Goal: Task Accomplishment & Management: Use online tool/utility

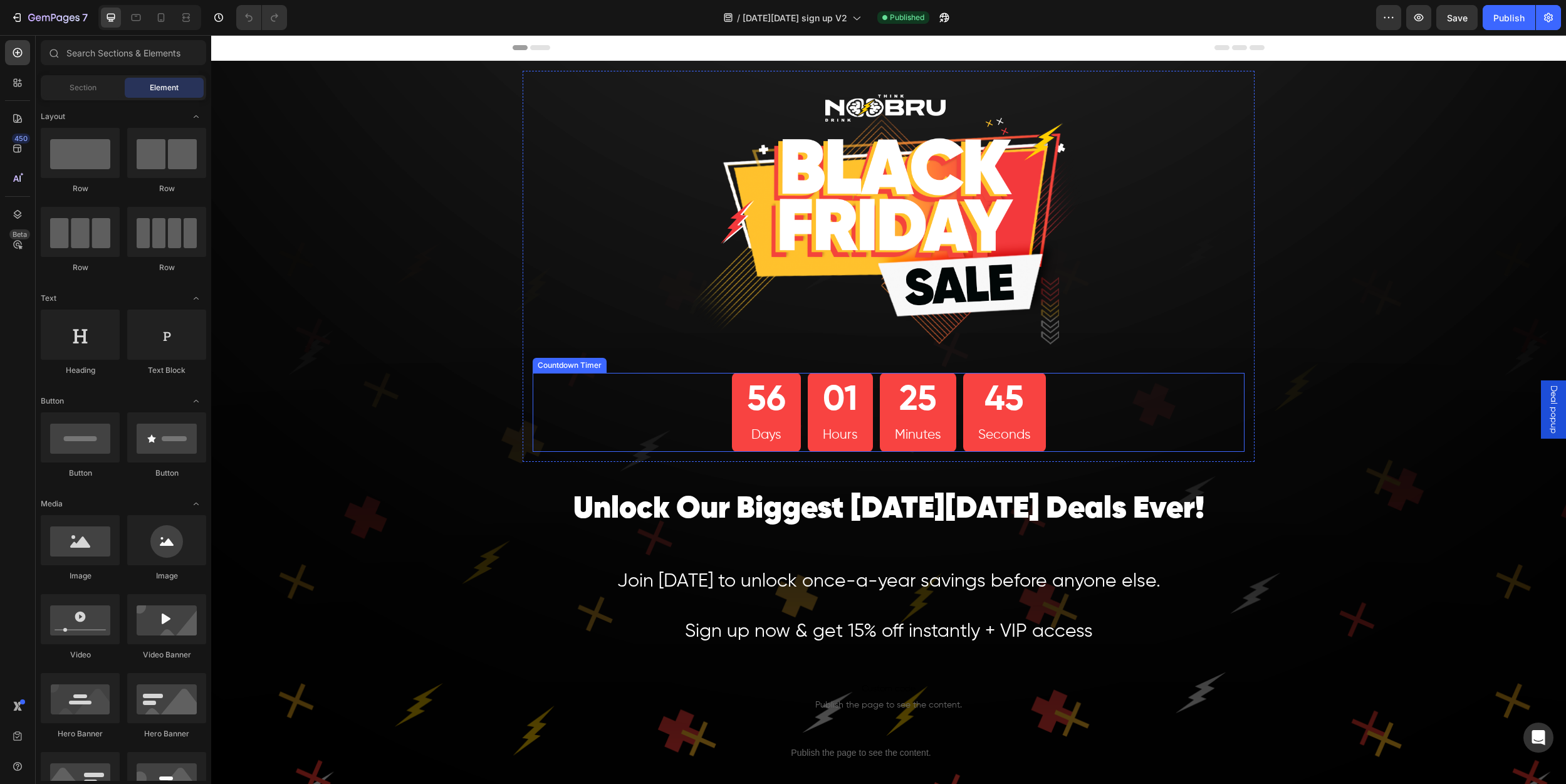
scroll to position [121, 0]
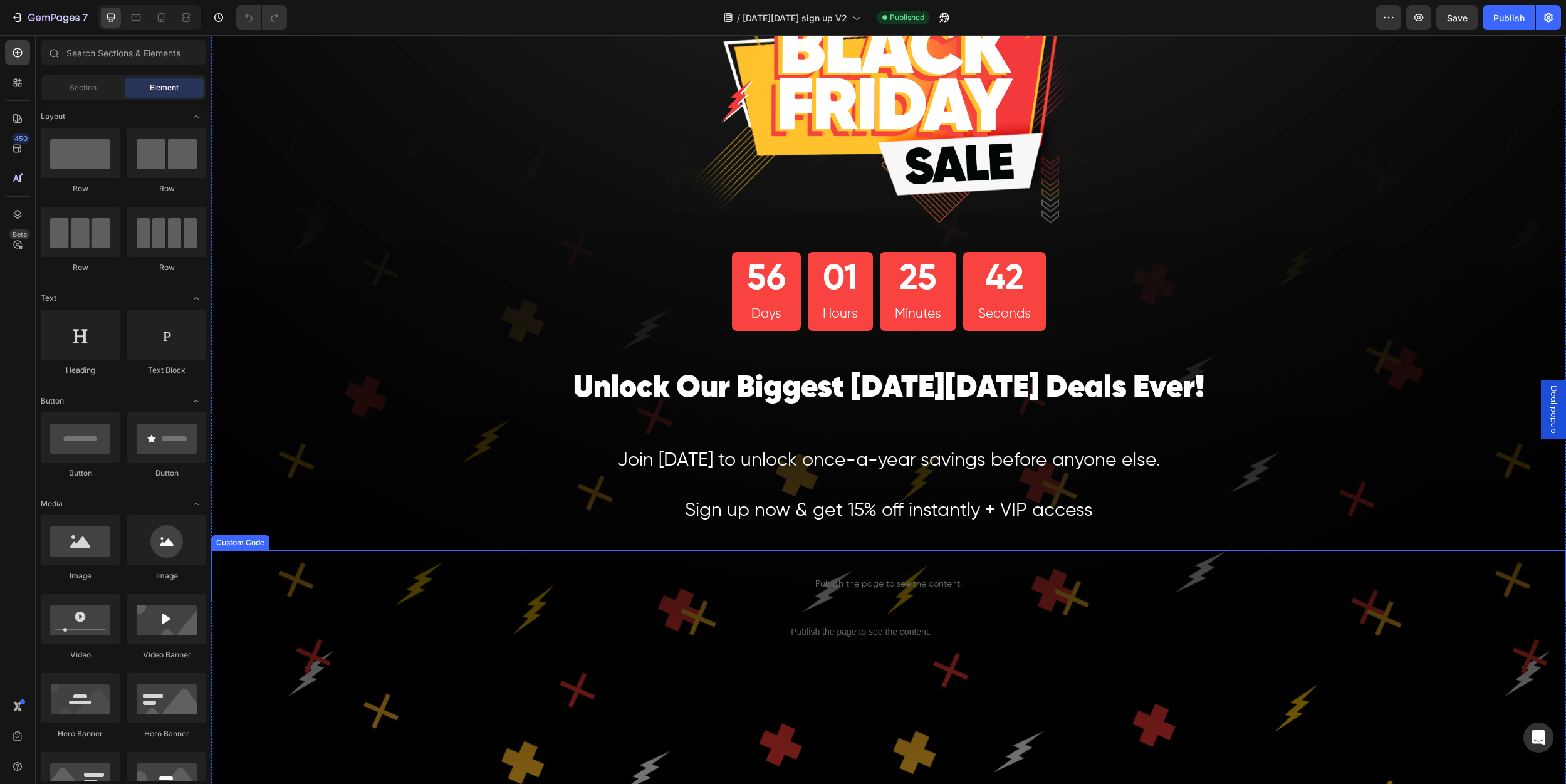
click at [867, 584] on span "Publish the page to see the content." at bounding box center [888, 584] width 1355 height 13
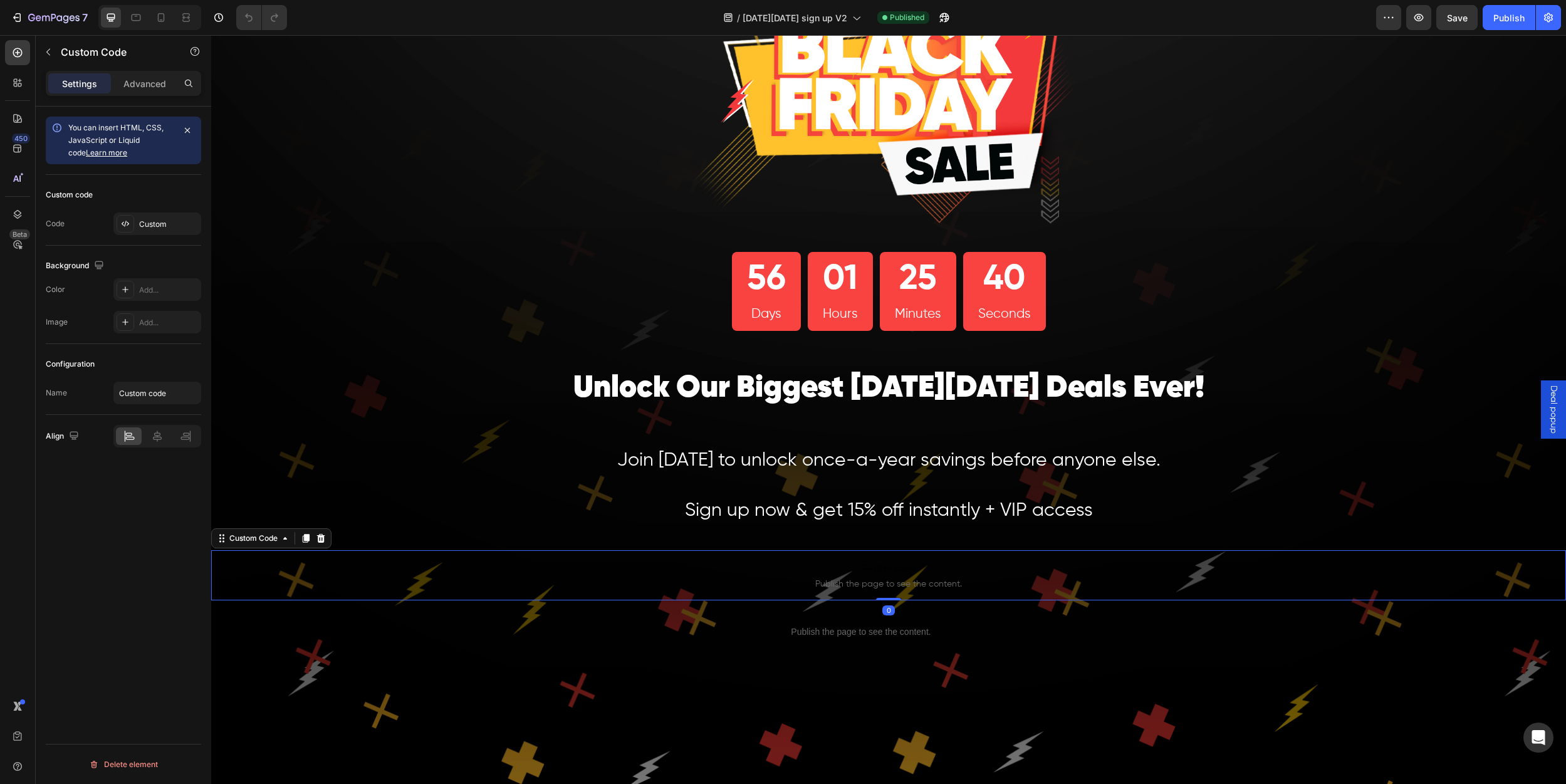
click at [854, 577] on p "Custom code Publish the page to see the content." at bounding box center [888, 575] width 1355 height 50
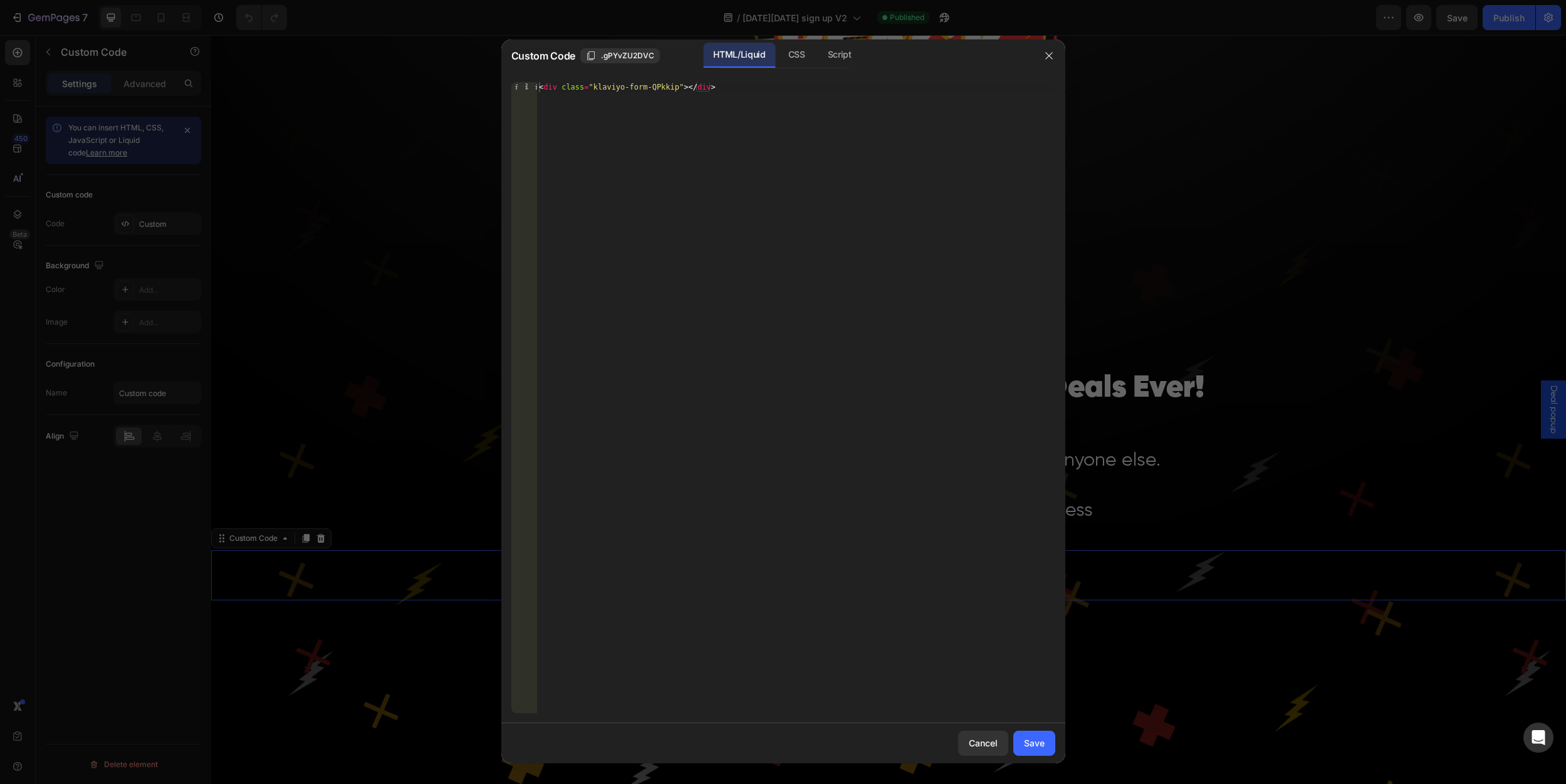
type textarea "<div class="klaviyo-form-QPkkip"></div>"
drag, startPoint x: 771, startPoint y: 82, endPoint x: 487, endPoint y: 72, distance: 284.2
click at [487, 72] on div "Custom Code .gPYvZU2DVC HTML/Liquid CSS Script <div class="klaviyo-form-QPkkip"…" at bounding box center [783, 392] width 1566 height 784
drag, startPoint x: 719, startPoint y: 91, endPoint x: 539, endPoint y: 89, distance: 180.0
click at [539, 89] on div "< div class = "klaviyo-form-QPkkip" > </ div >" at bounding box center [796, 407] width 519 height 651
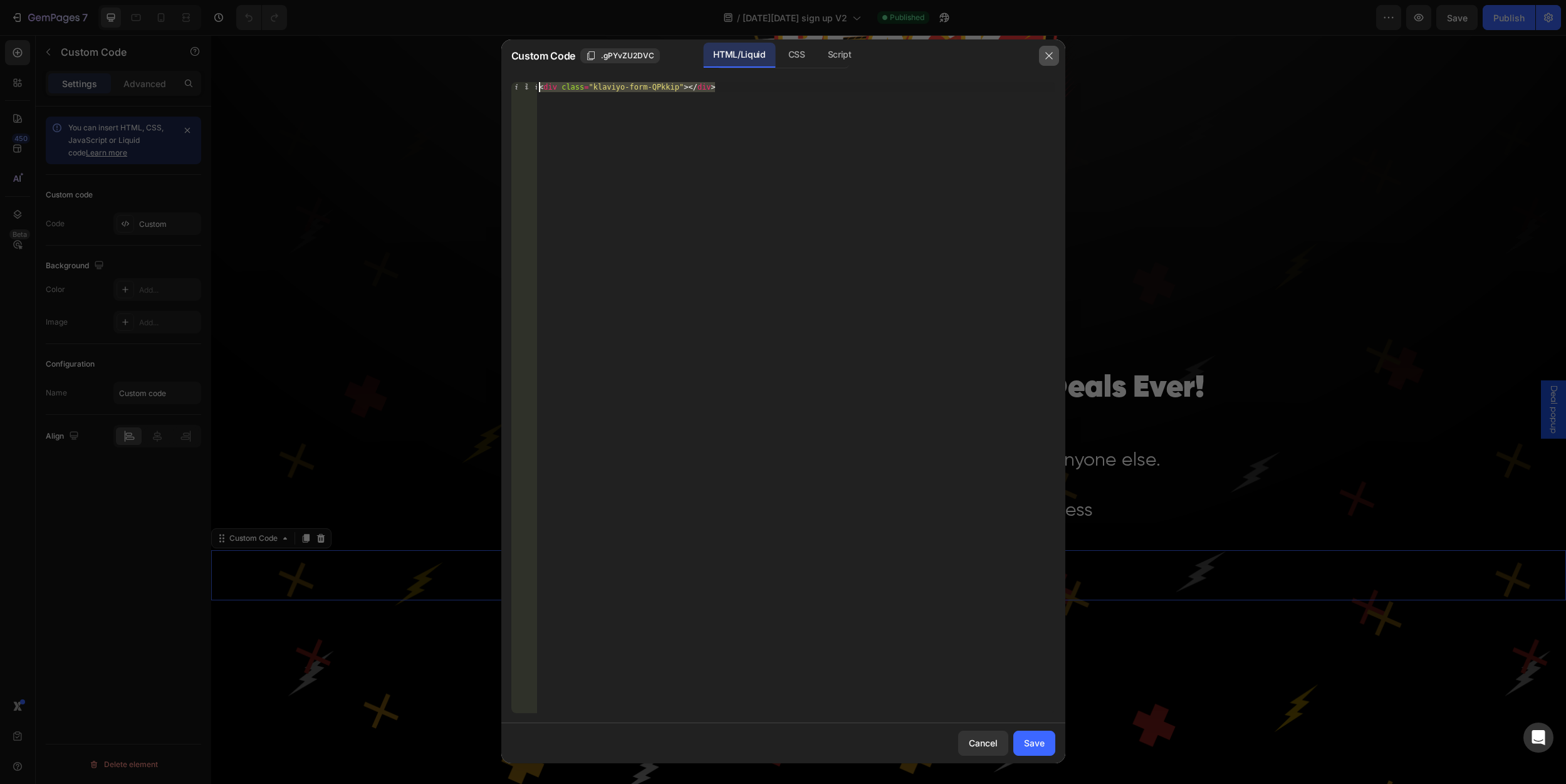
click at [1047, 55] on icon "button" at bounding box center [1049, 55] width 10 height 10
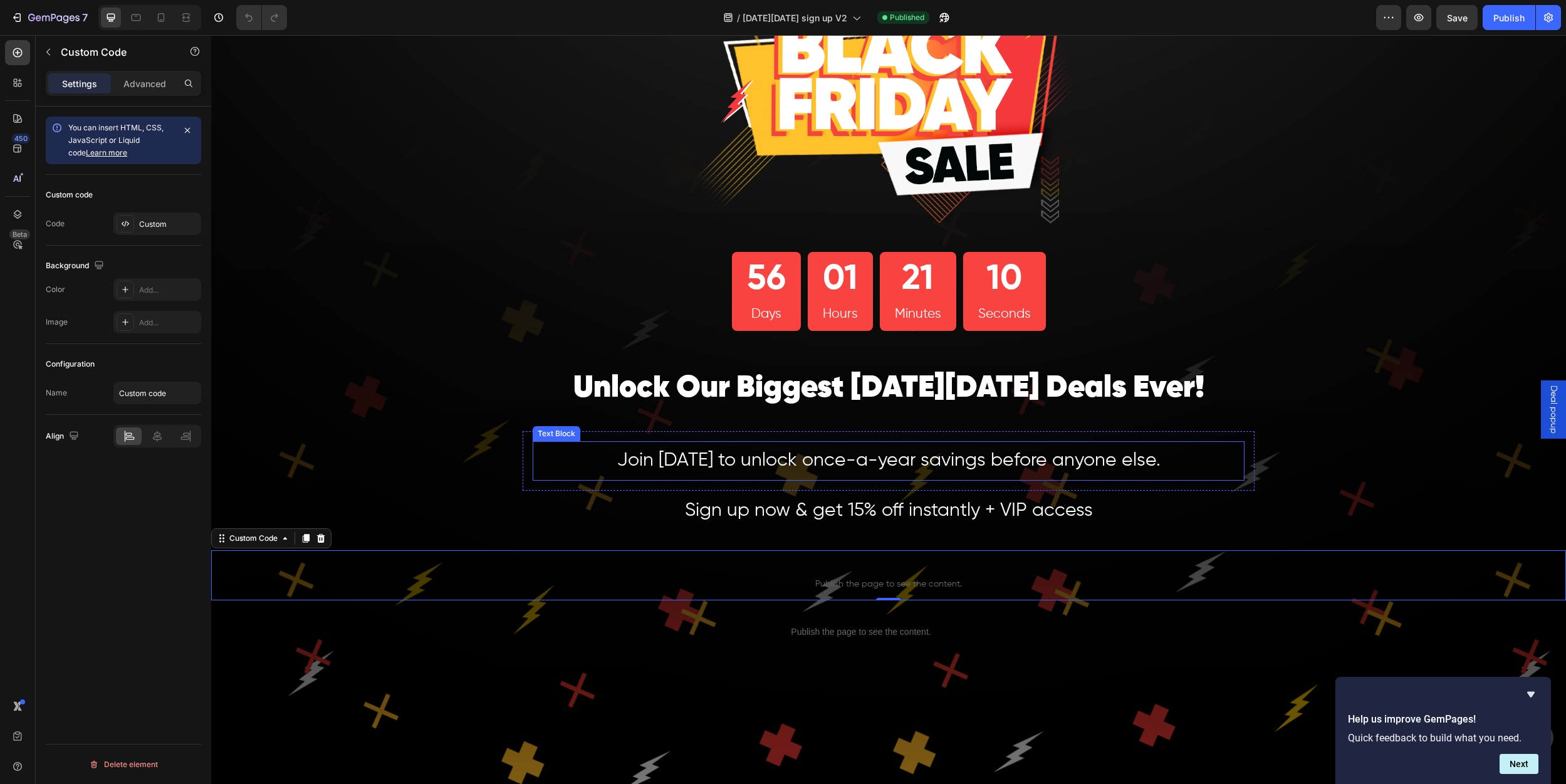
click at [947, 460] on span "Join today to unlock once-a-year savings before anyone else." at bounding box center [889, 461] width 543 height 19
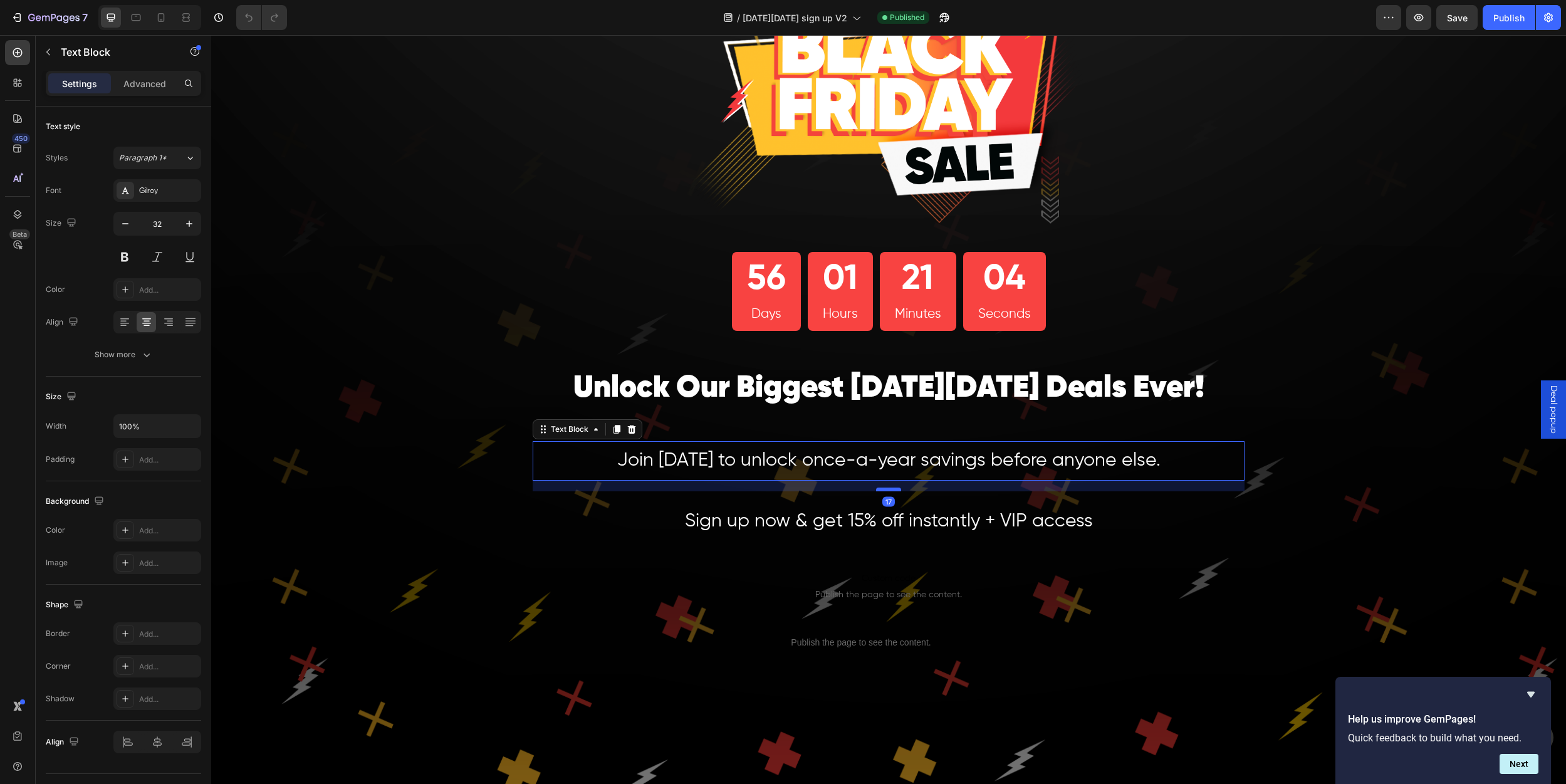
drag, startPoint x: 887, startPoint y: 479, endPoint x: 887, endPoint y: 490, distance: 11.0
click at [887, 490] on div at bounding box center [888, 489] width 25 height 4
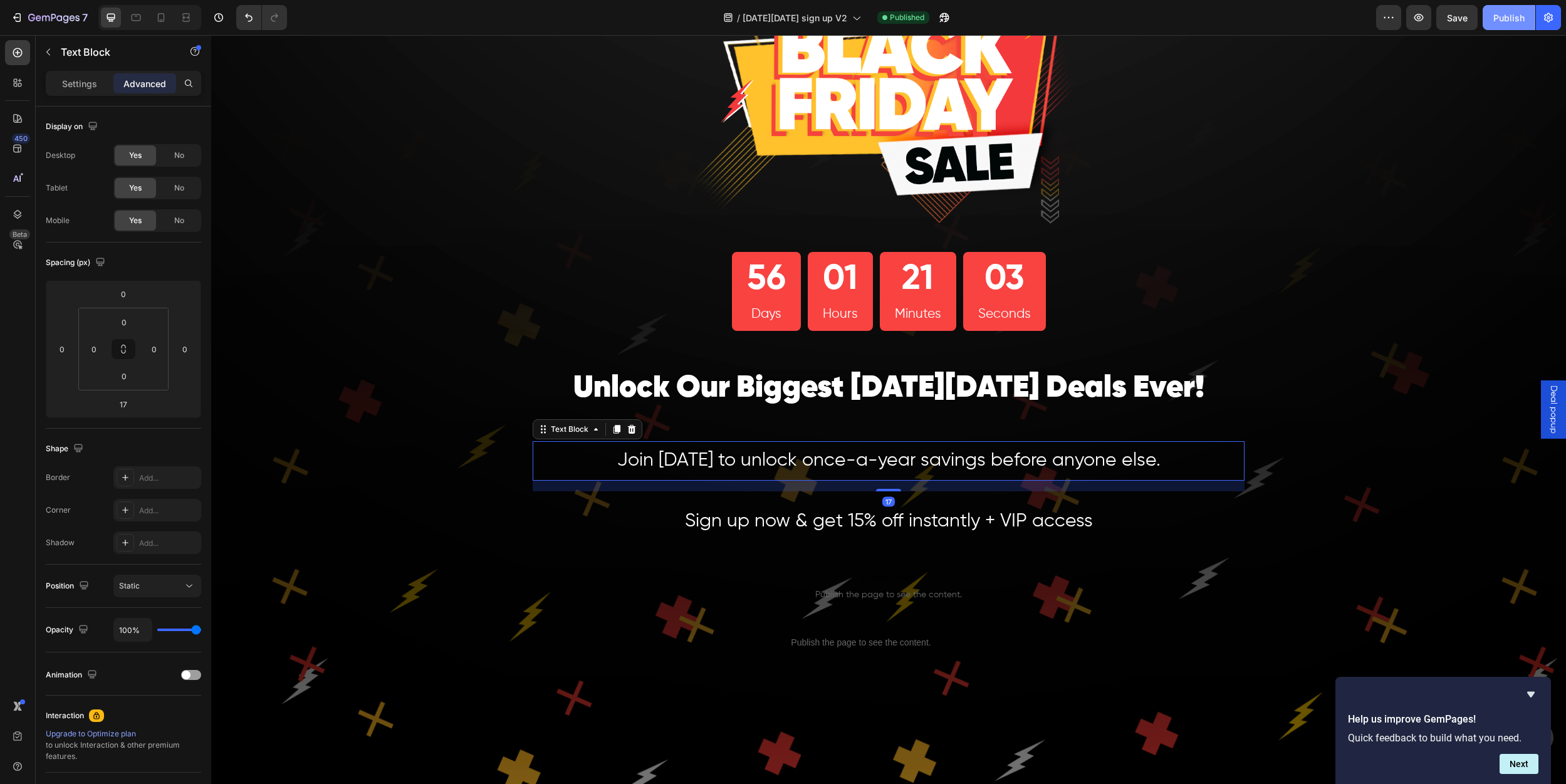
click at [1507, 15] on div "Publish" at bounding box center [1509, 18] width 31 height 13
click at [1548, 422] on span "Deal popup" at bounding box center [1553, 409] width 13 height 48
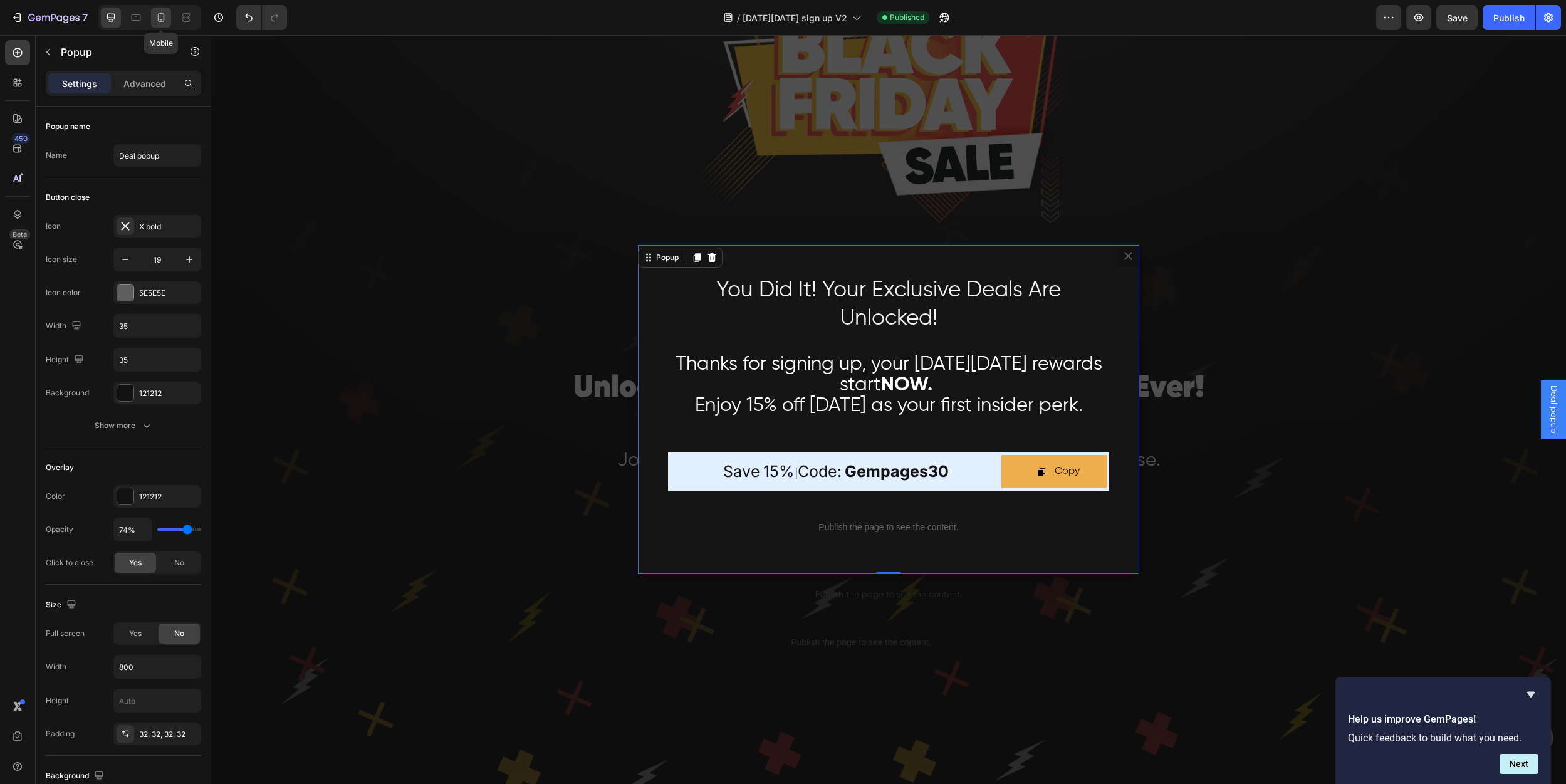
click at [157, 16] on icon at bounding box center [161, 18] width 13 height 13
type input "100%"
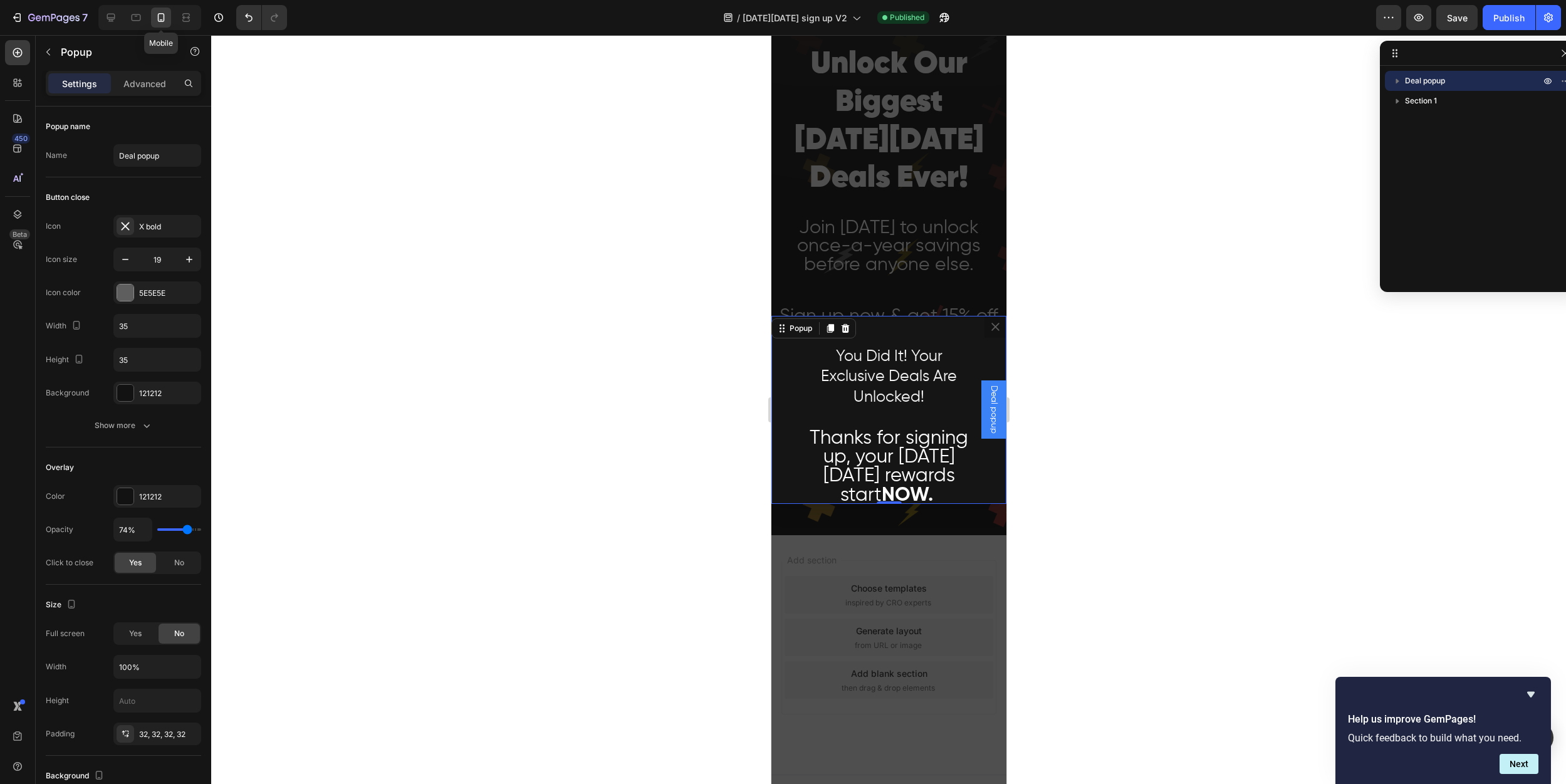
scroll to position [310, 0]
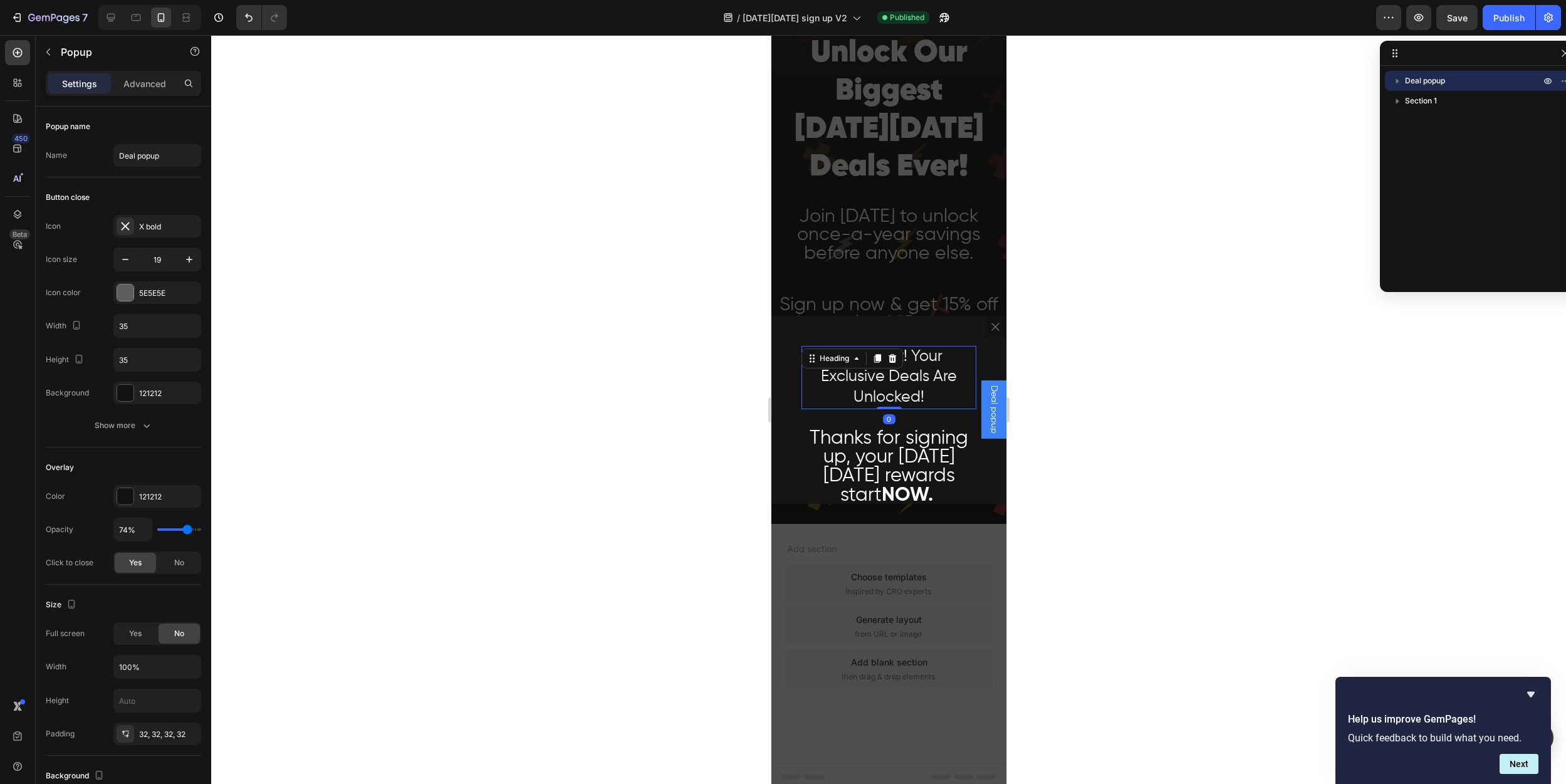
click at [916, 404] on h2 "You Did It! Your Exclusive Deals Are Unlocked!" at bounding box center [888, 378] width 175 height 64
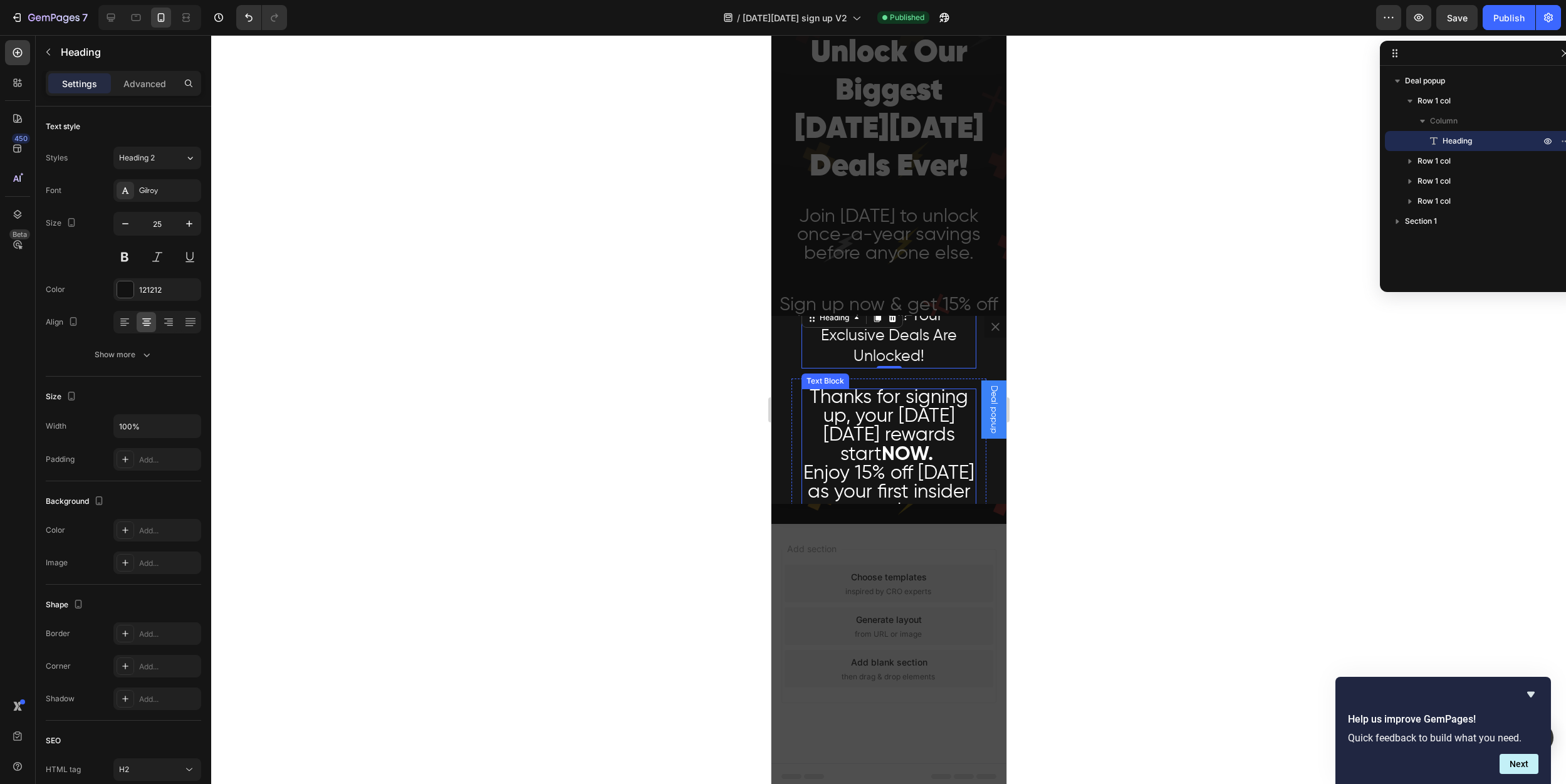
scroll to position [49, 0]
click at [895, 435] on span "Thanks for signing up, your [DATE][DATE] rewards start NOW." at bounding box center [888, 418] width 159 height 76
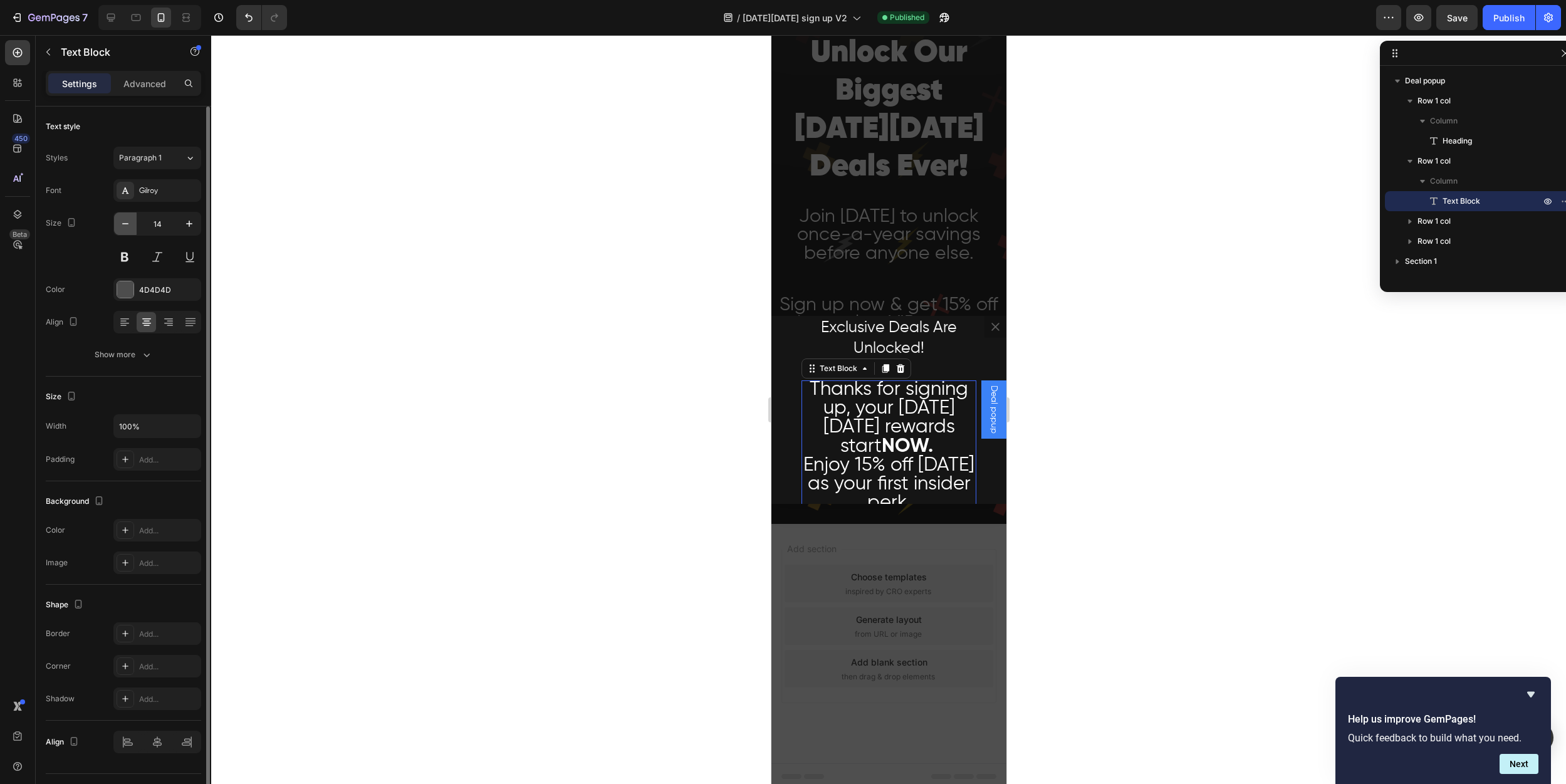
click at [126, 225] on icon "button" at bounding box center [125, 224] width 13 height 13
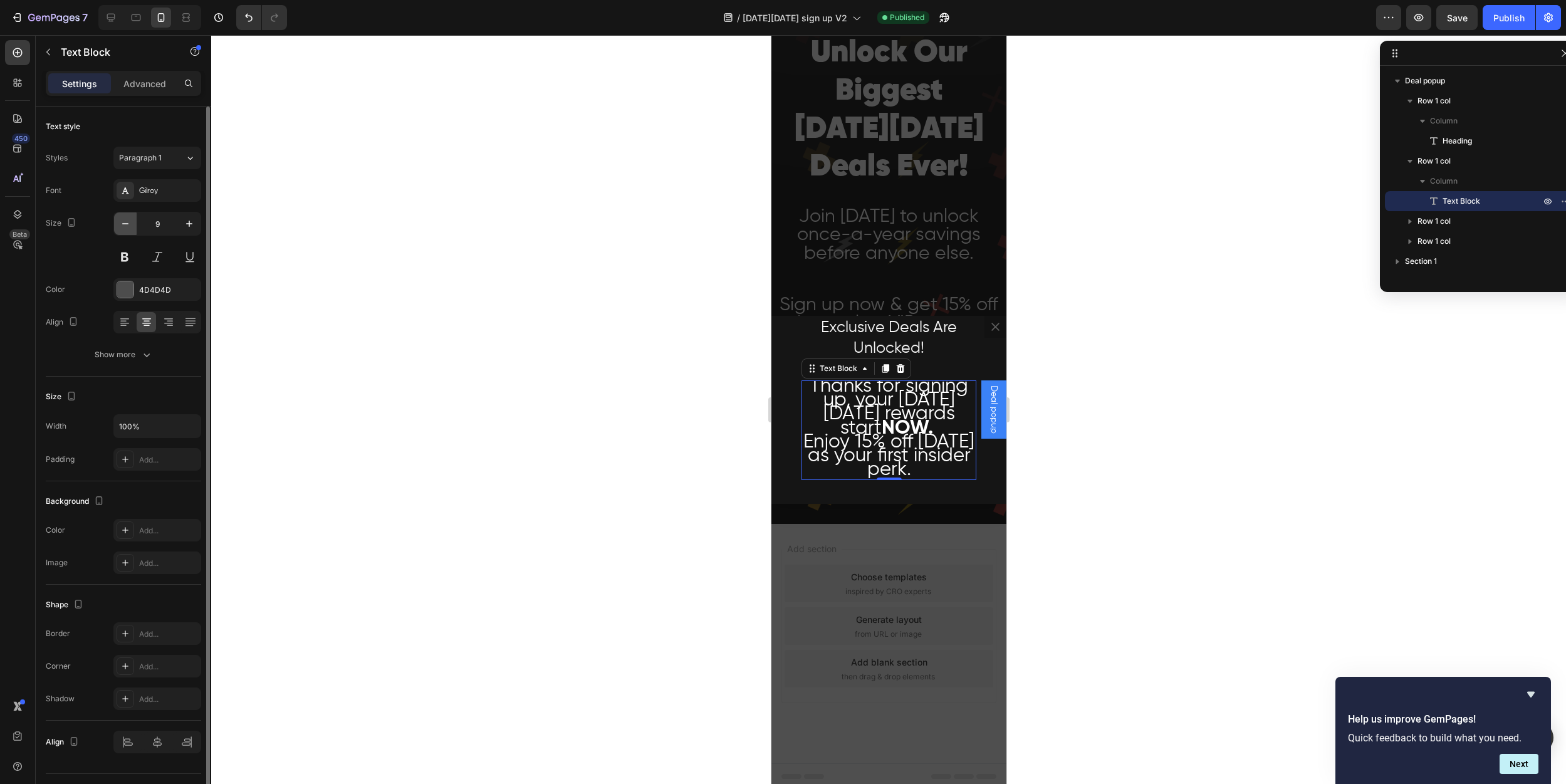
click at [126, 225] on icon "button" at bounding box center [125, 224] width 13 height 13
click at [185, 228] on icon "button" at bounding box center [189, 224] width 13 height 13
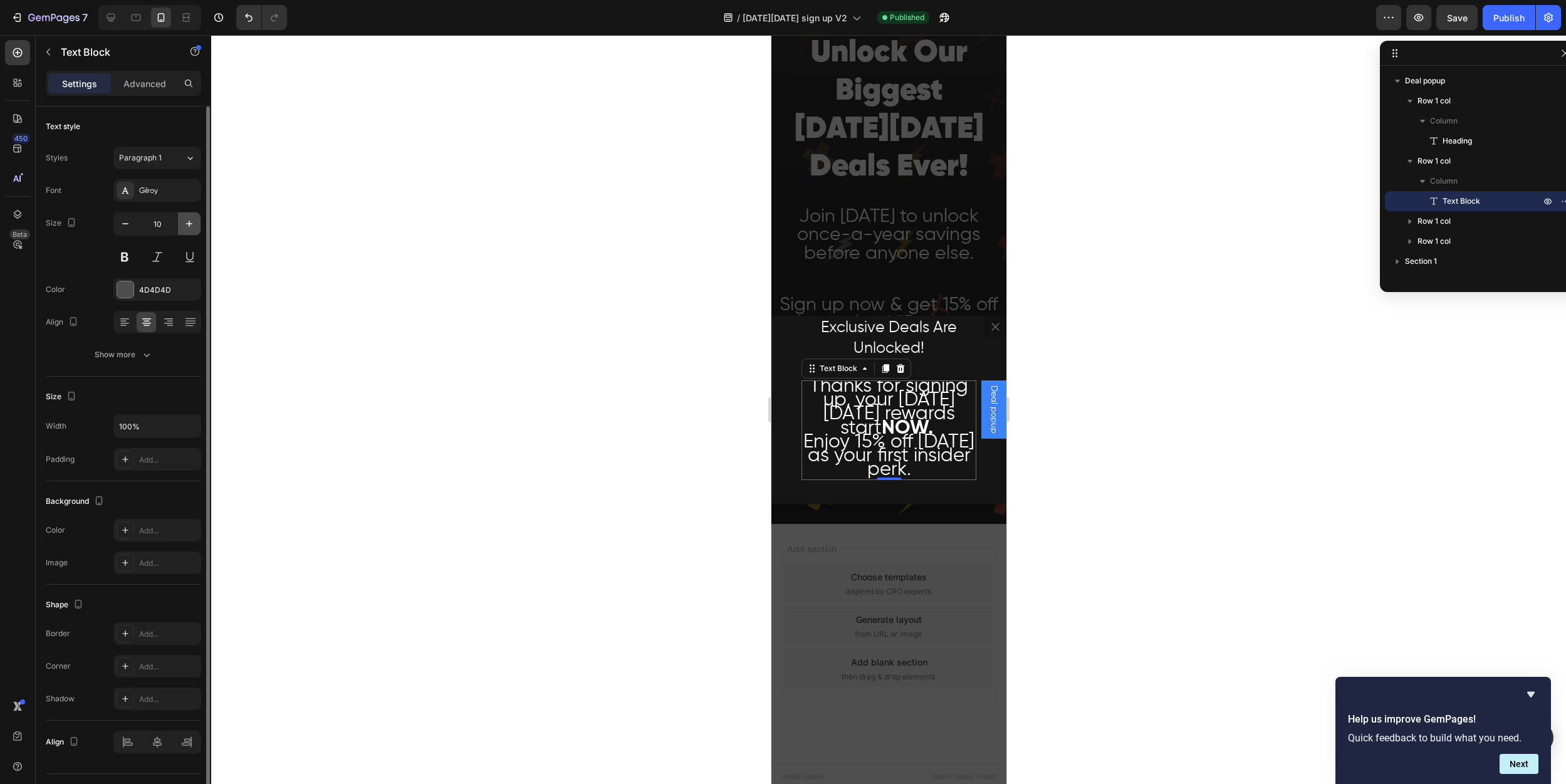
click at [185, 228] on icon "button" at bounding box center [189, 224] width 13 height 13
type input "13"
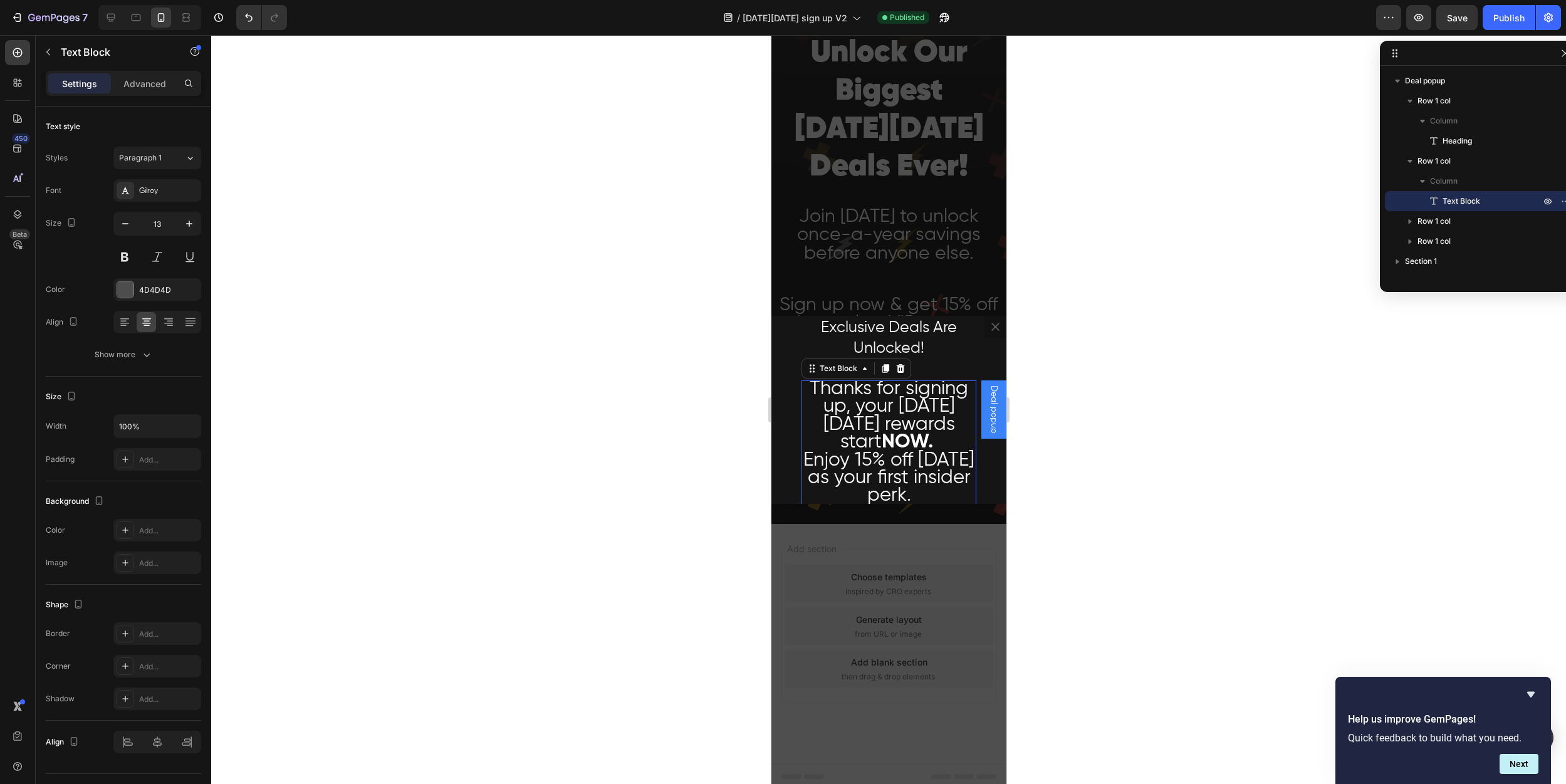
click at [839, 453] on p "Thanks for signing up, your [DATE][DATE] rewards start NOW." at bounding box center [888, 418] width 172 height 72
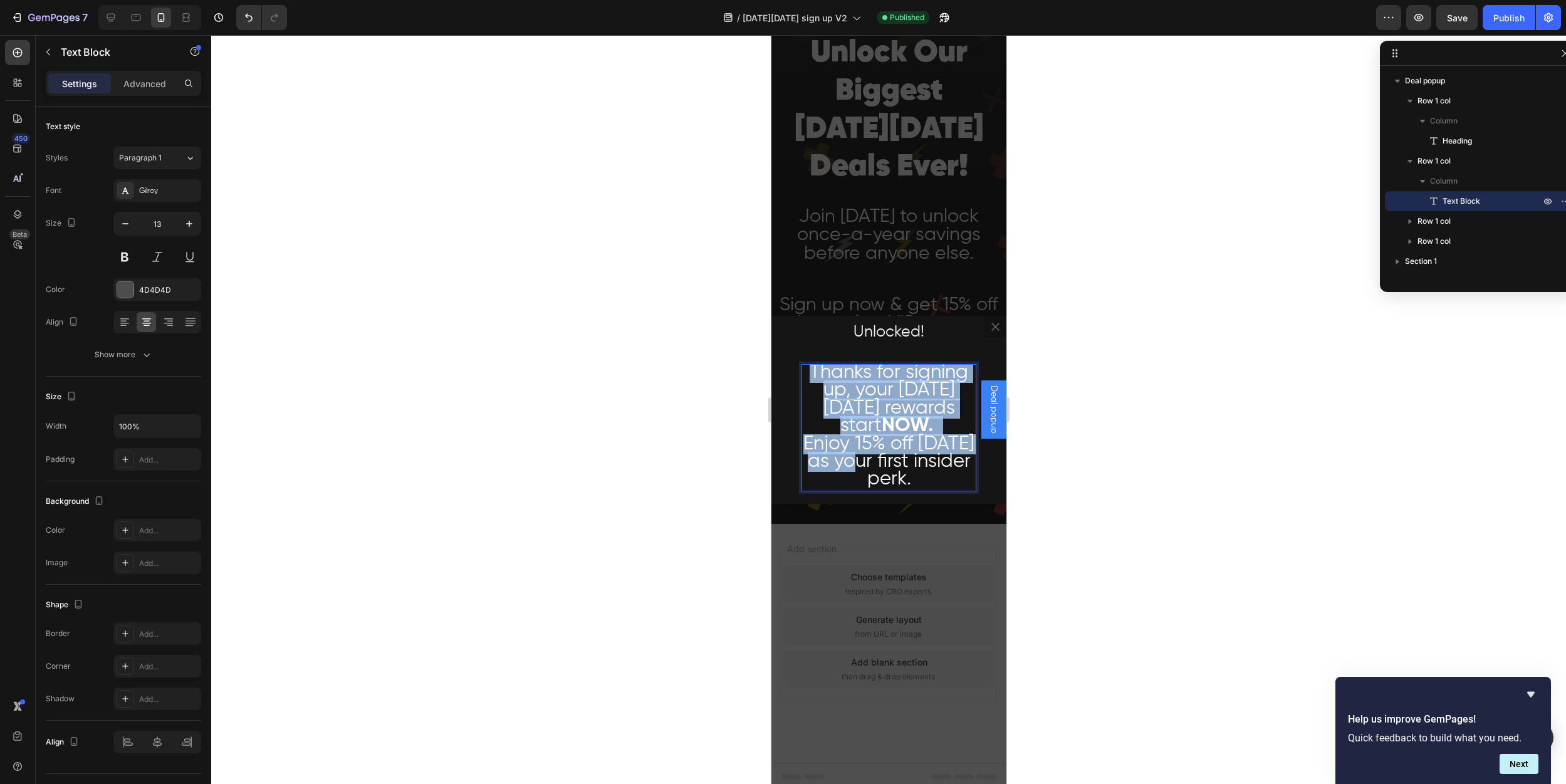
scroll to position [91, 0]
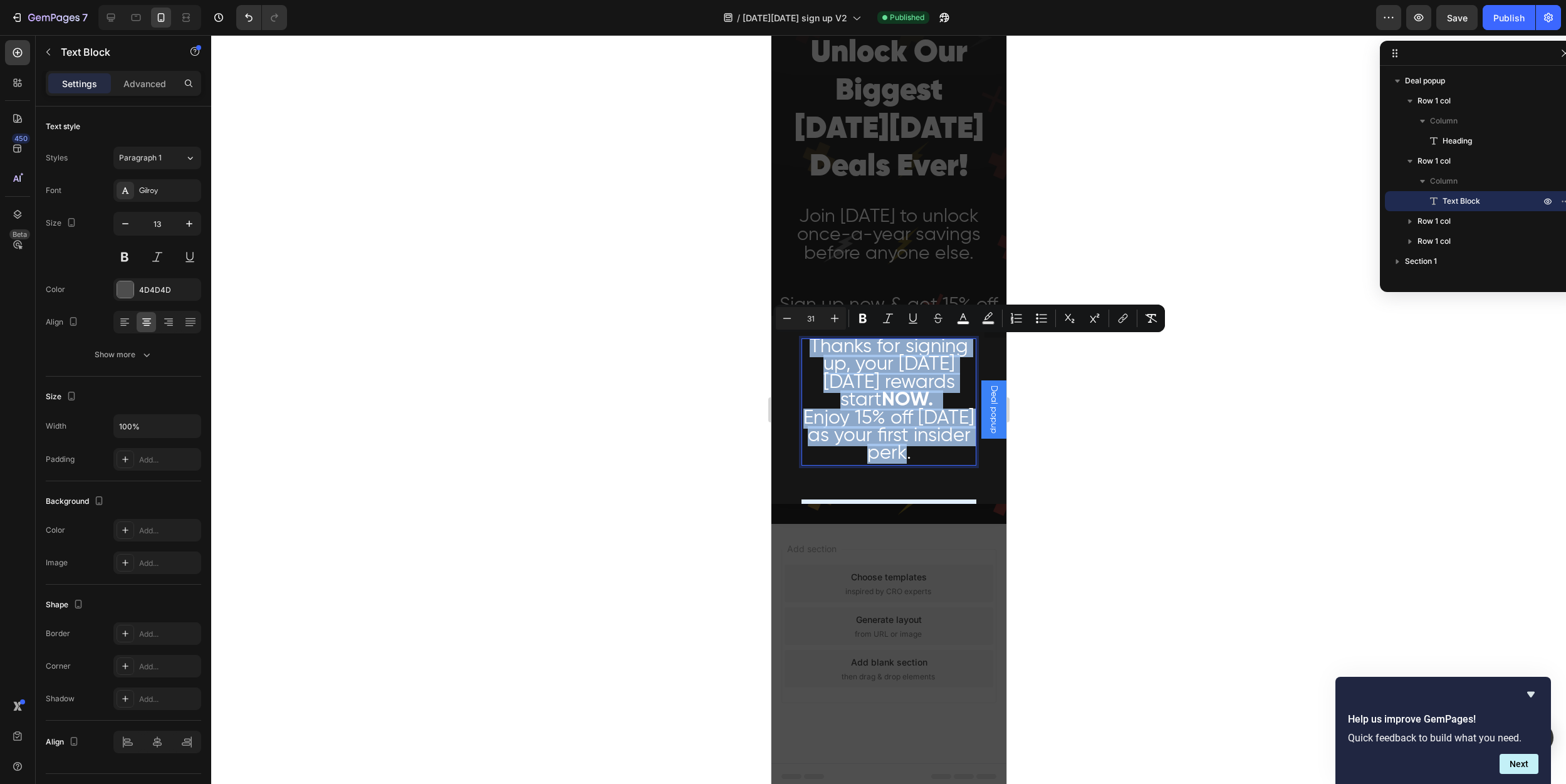
drag, startPoint x: 835, startPoint y: 385, endPoint x: 951, endPoint y: 472, distance: 145.0
click at [951, 466] on div "Thanks for signing up, your [DATE][DATE] rewards start NOW. Enjoy 15% off [DATE…" at bounding box center [888, 402] width 175 height 127
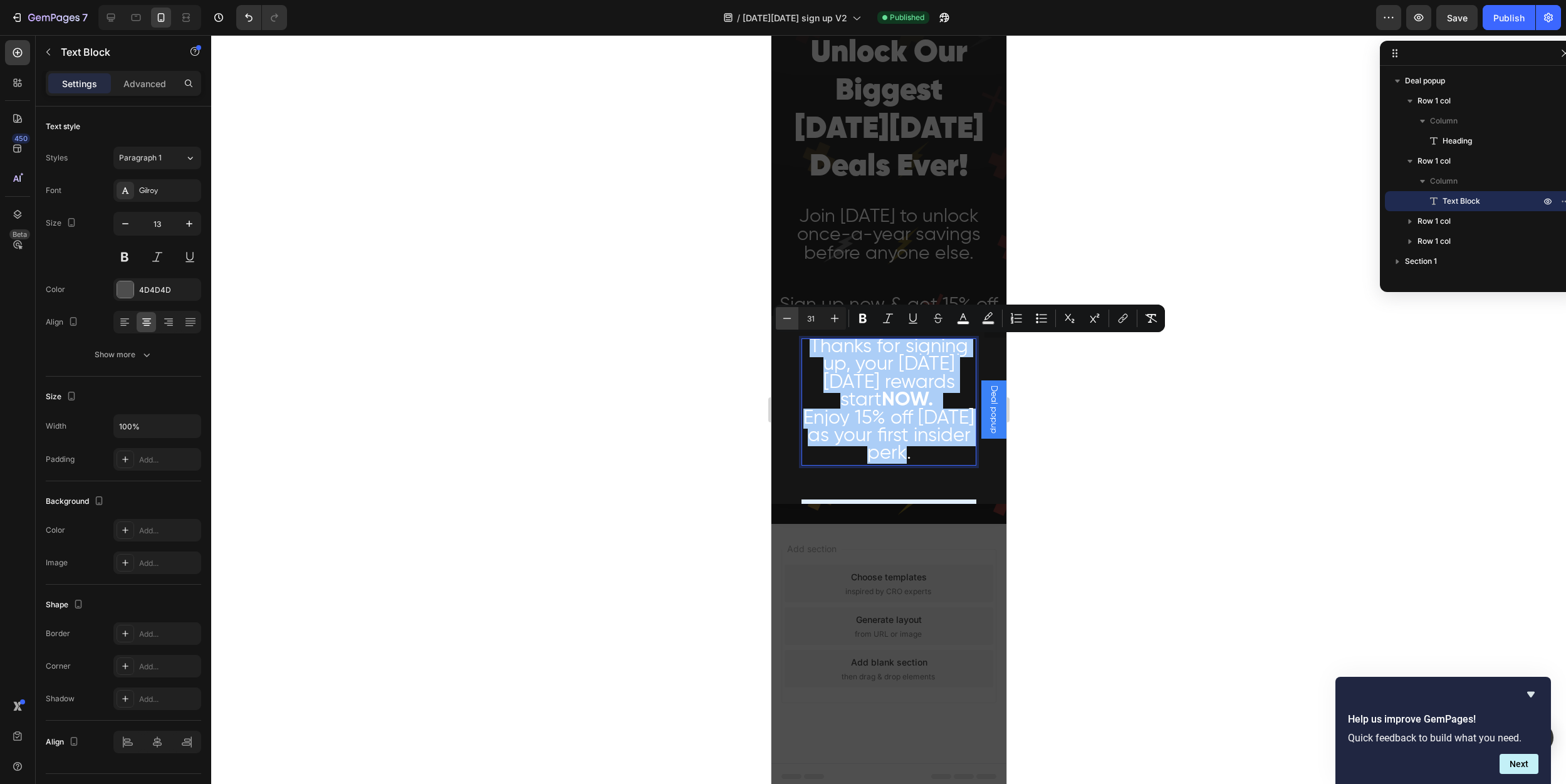
click at [792, 318] on icon "Editor contextual toolbar" at bounding box center [787, 318] width 13 height 13
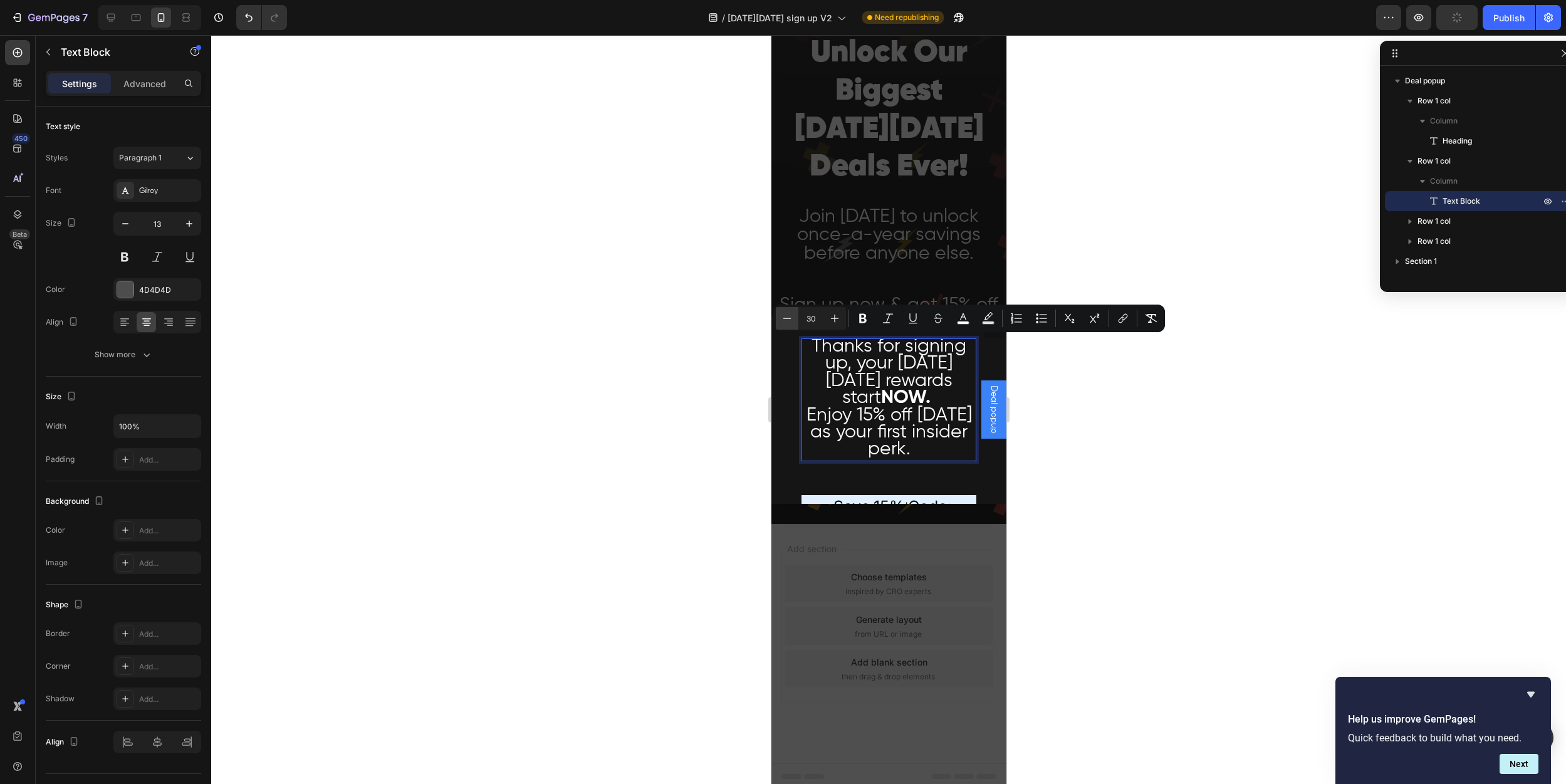
click at [792, 318] on icon "Editor contextual toolbar" at bounding box center [787, 318] width 13 height 13
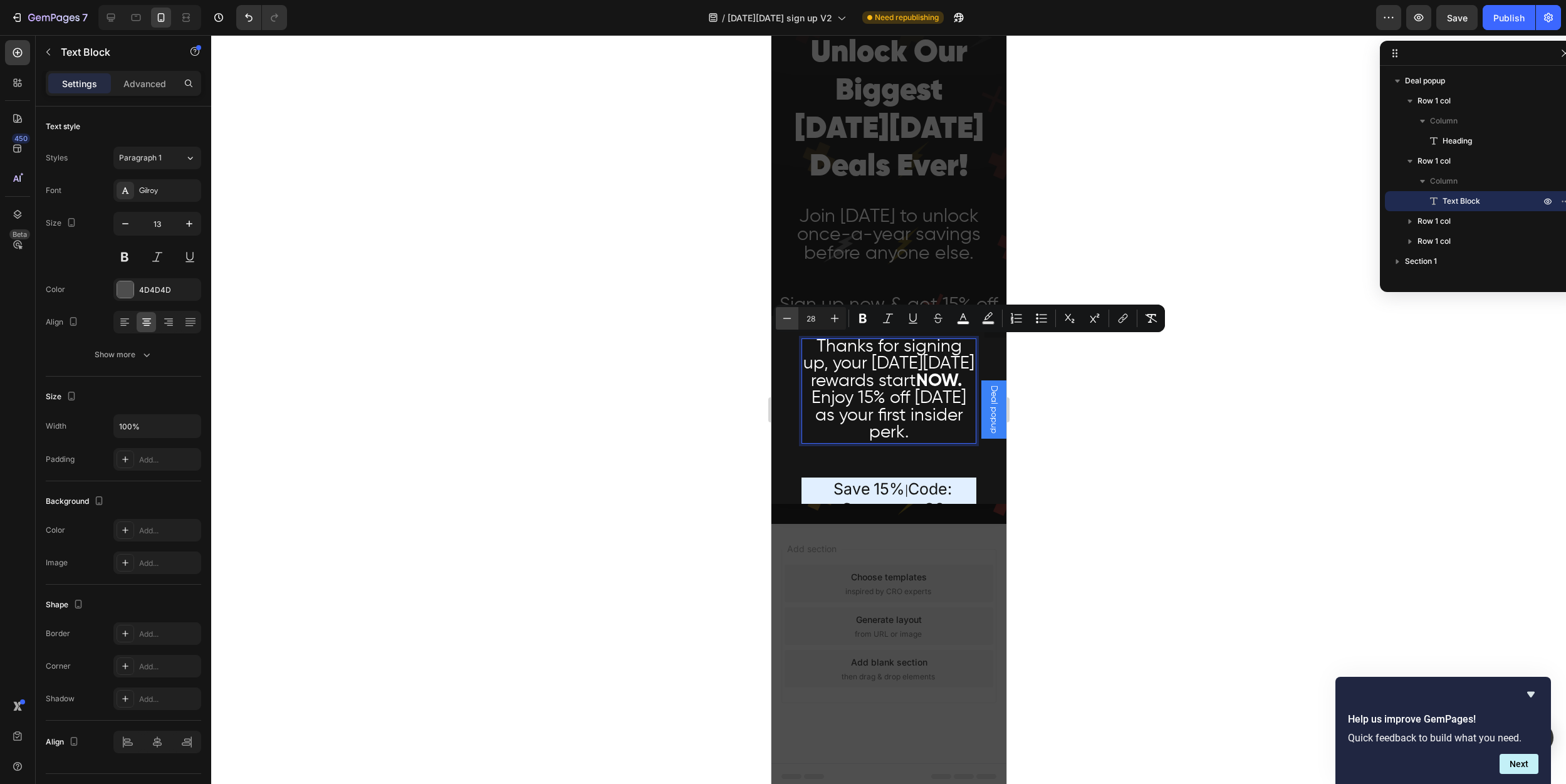
click at [792, 318] on icon "Editor contextual toolbar" at bounding box center [787, 318] width 13 height 13
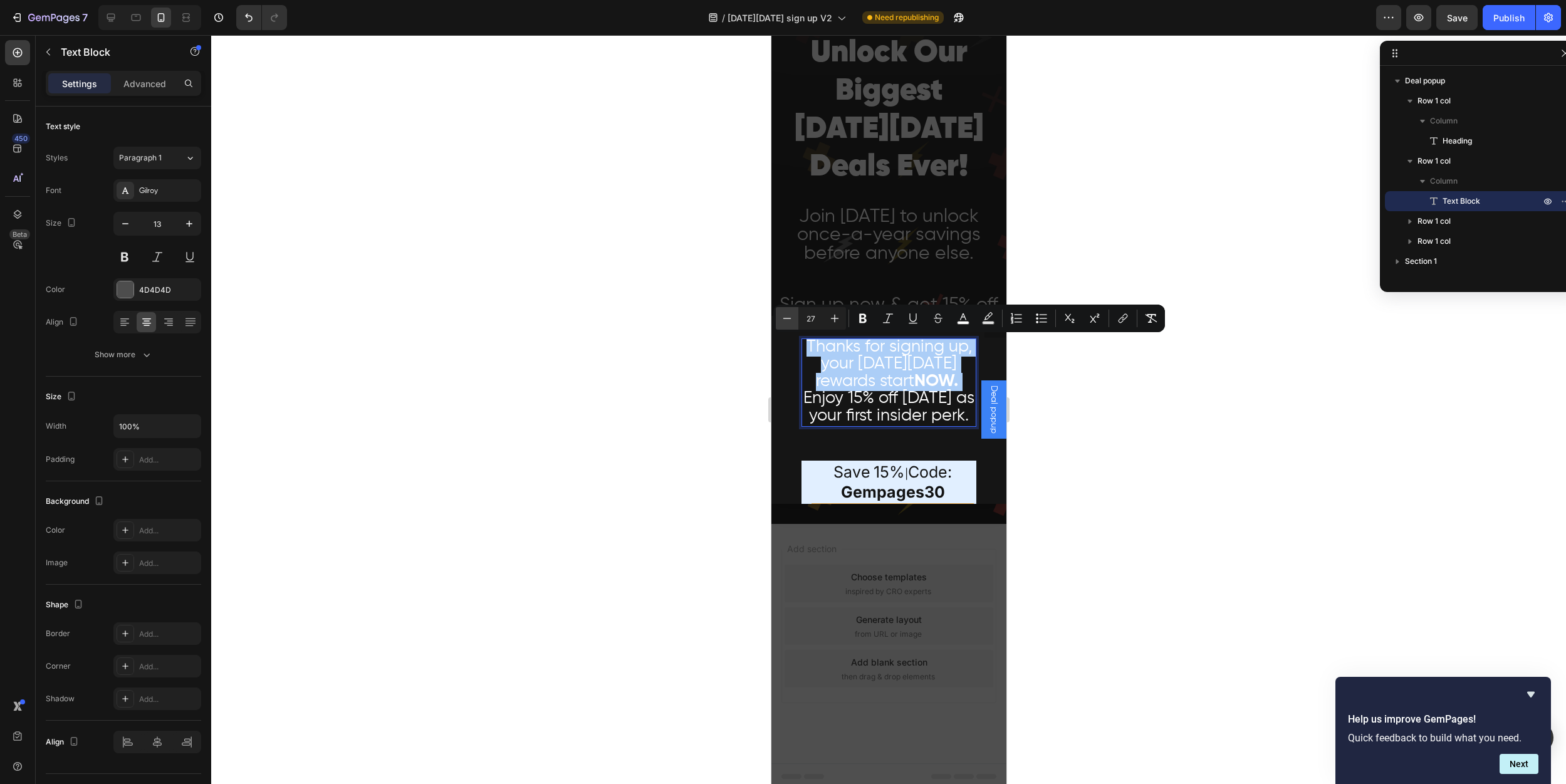
click at [792, 318] on icon "Editor contextual toolbar" at bounding box center [787, 318] width 13 height 13
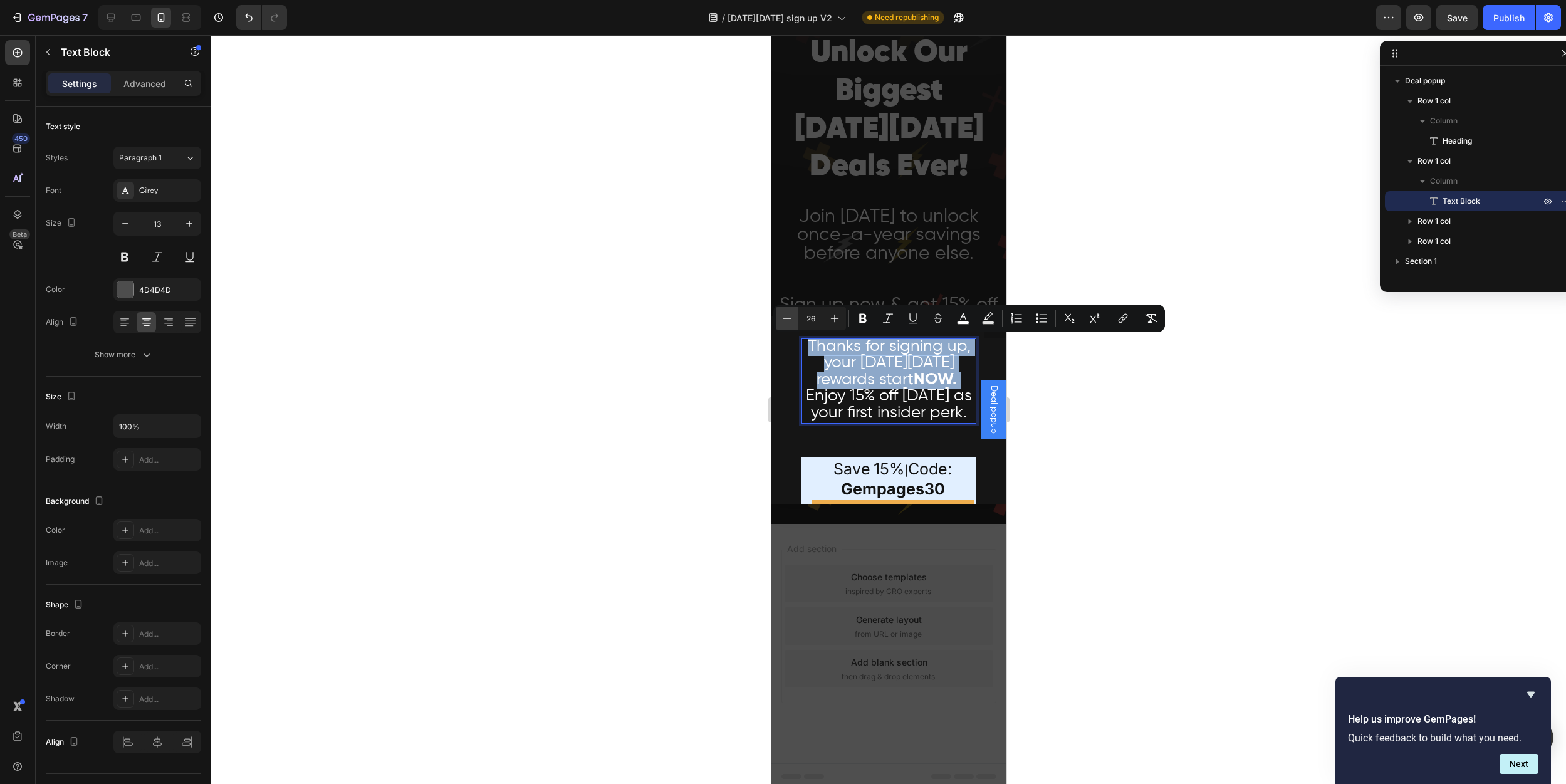
type input "25"
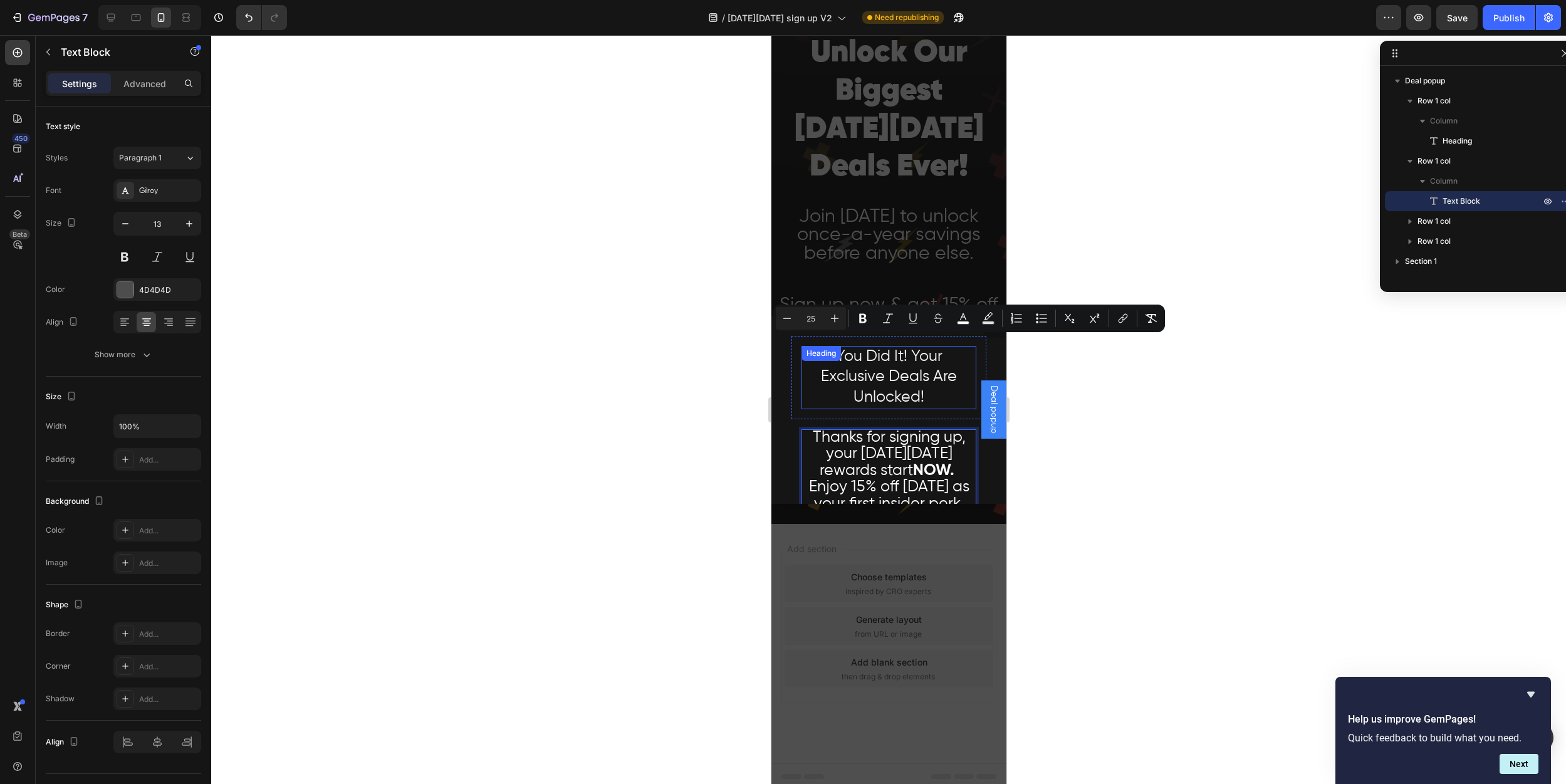
click at [887, 403] on span "You Did It! Your Exclusive Deals Are Unlocked!" at bounding box center [888, 376] width 136 height 56
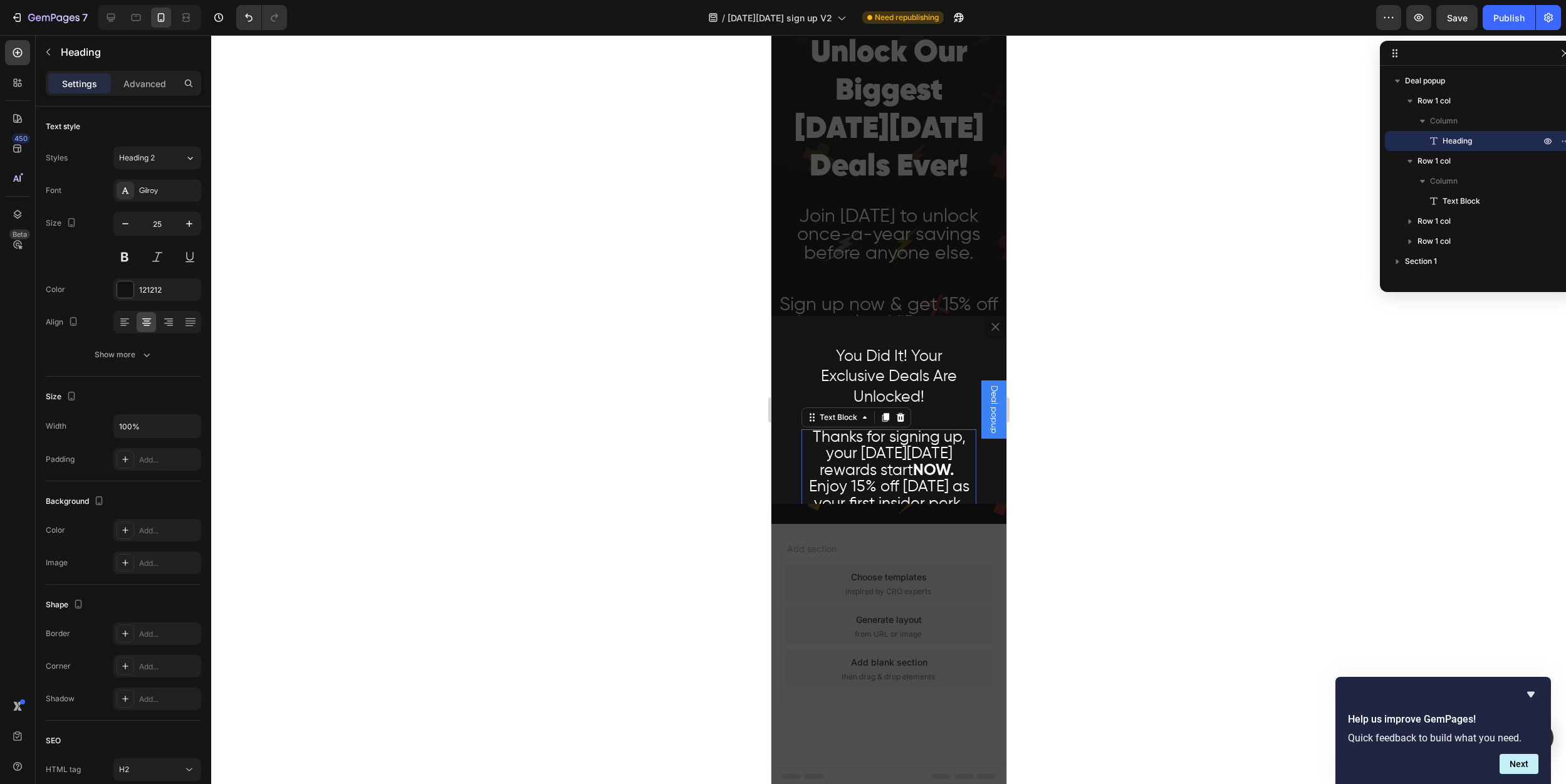
click at [877, 441] on span "Thanks for signing up, your [DATE][DATE] rewards start NOW." at bounding box center [889, 454] width 153 height 49
click at [662, 409] on div at bounding box center [888, 410] width 1355 height 749
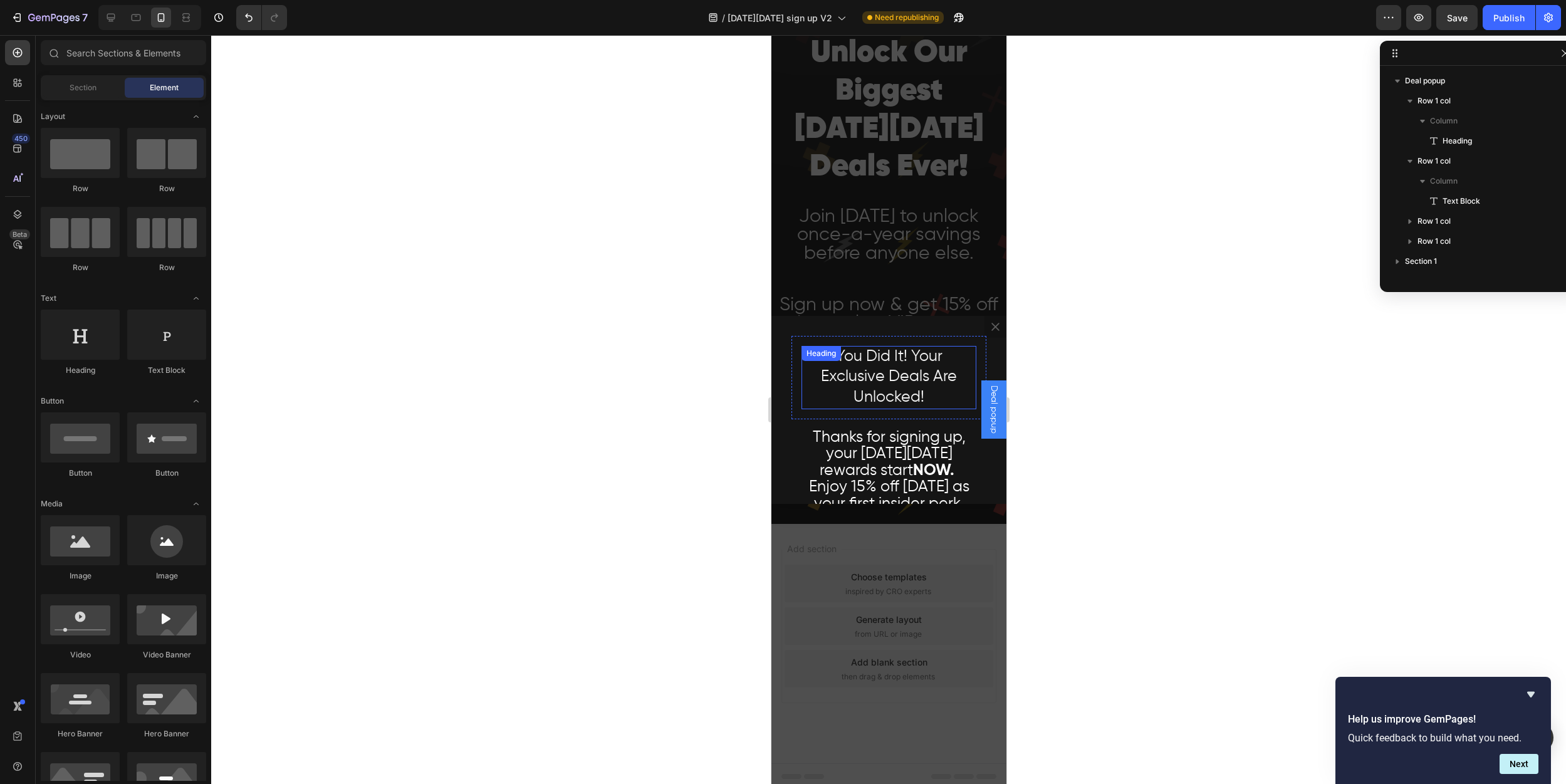
click at [891, 383] on span "You Did It! Your Exclusive Deals Are Unlocked!" at bounding box center [888, 376] width 136 height 56
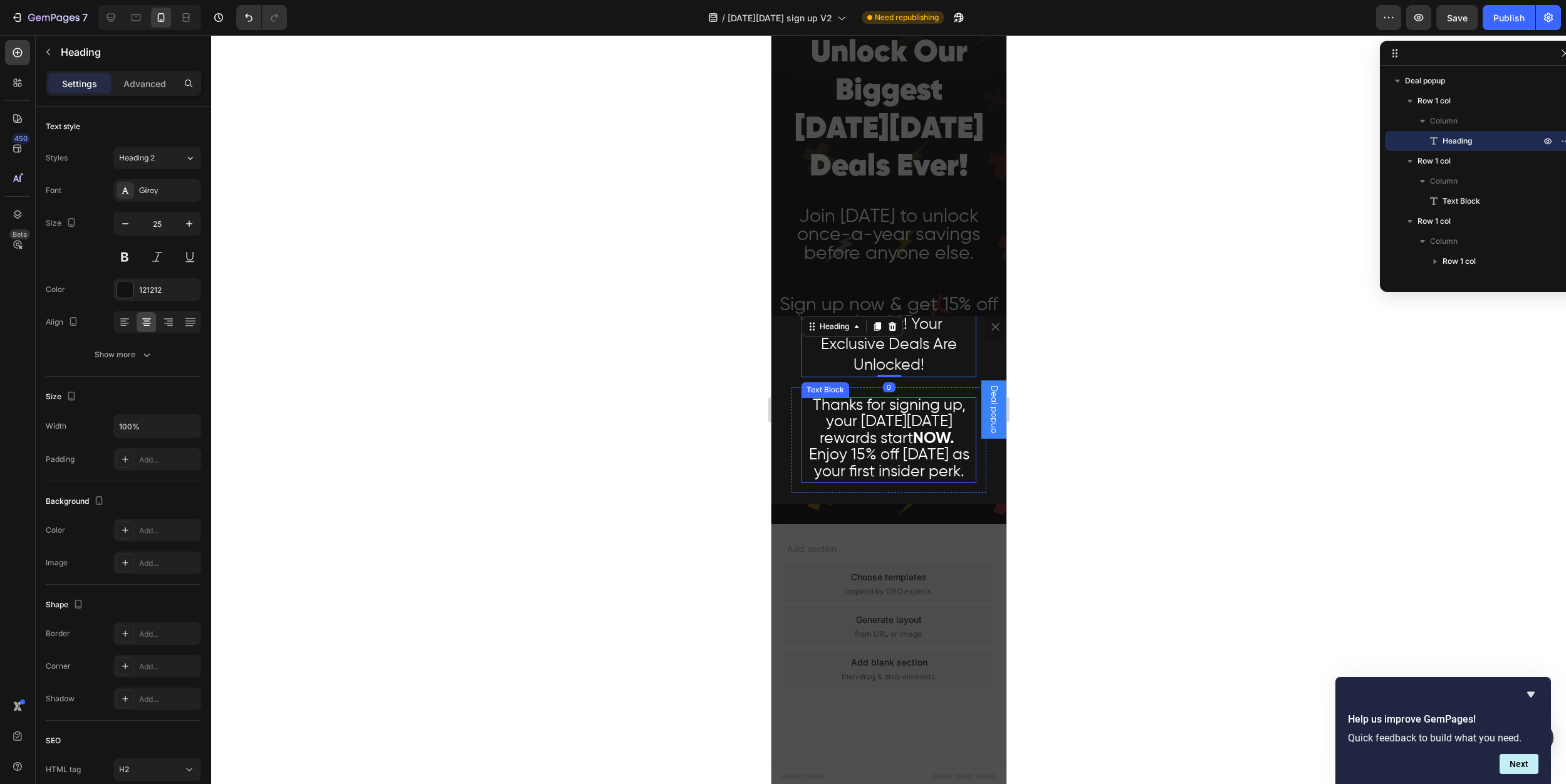
scroll to position [40, 0]
click at [856, 438] on span "Thanks for signing up, your [DATE][DATE] rewards start NOW." at bounding box center [889, 414] width 153 height 49
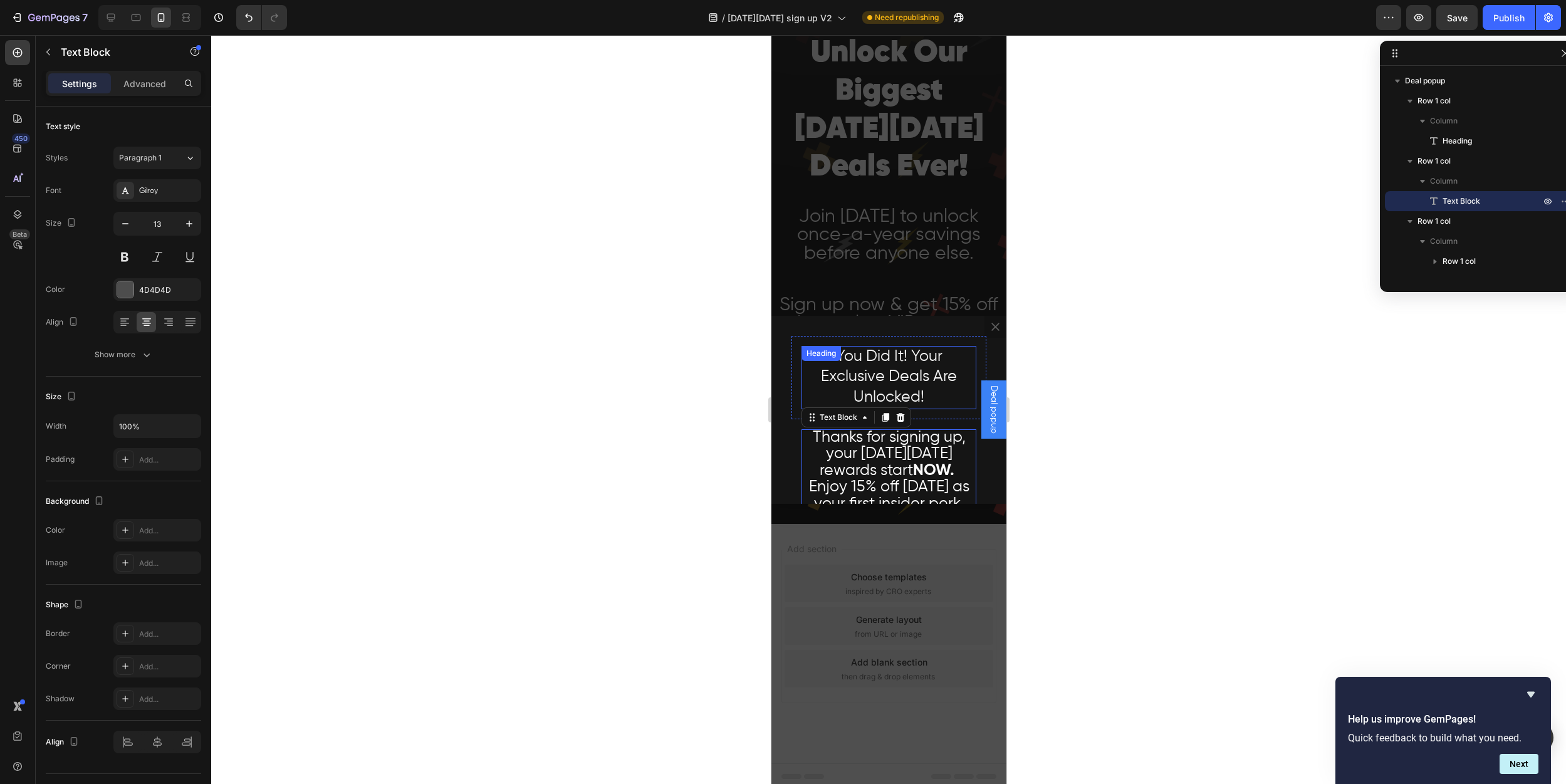
scroll to position [7, 0]
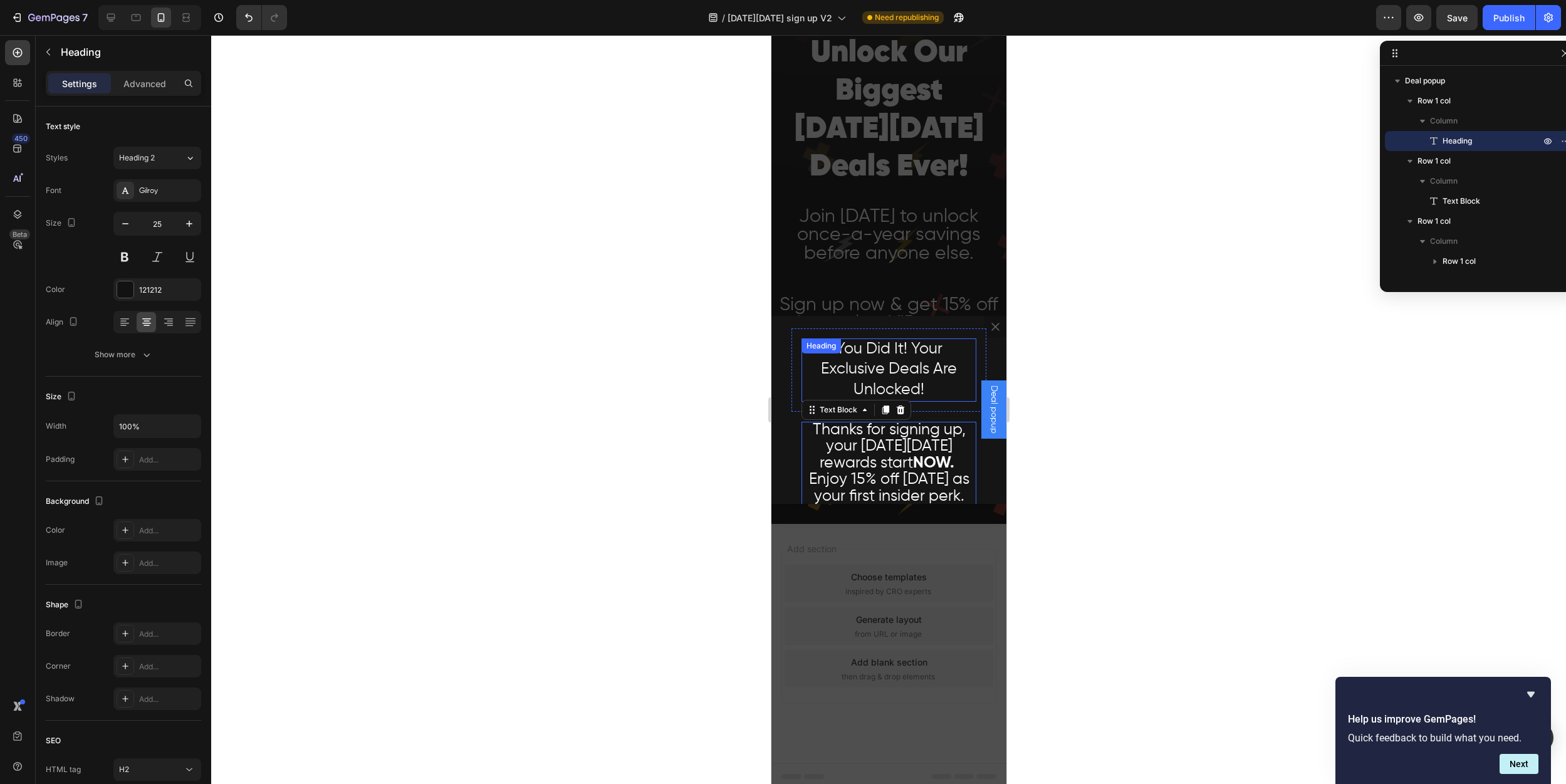
click at [860, 370] on span "You Did It! Your Exclusive Deals Are Unlocked!" at bounding box center [888, 369] width 136 height 56
click at [896, 354] on icon "Dialog body" at bounding box center [891, 351] width 10 height 10
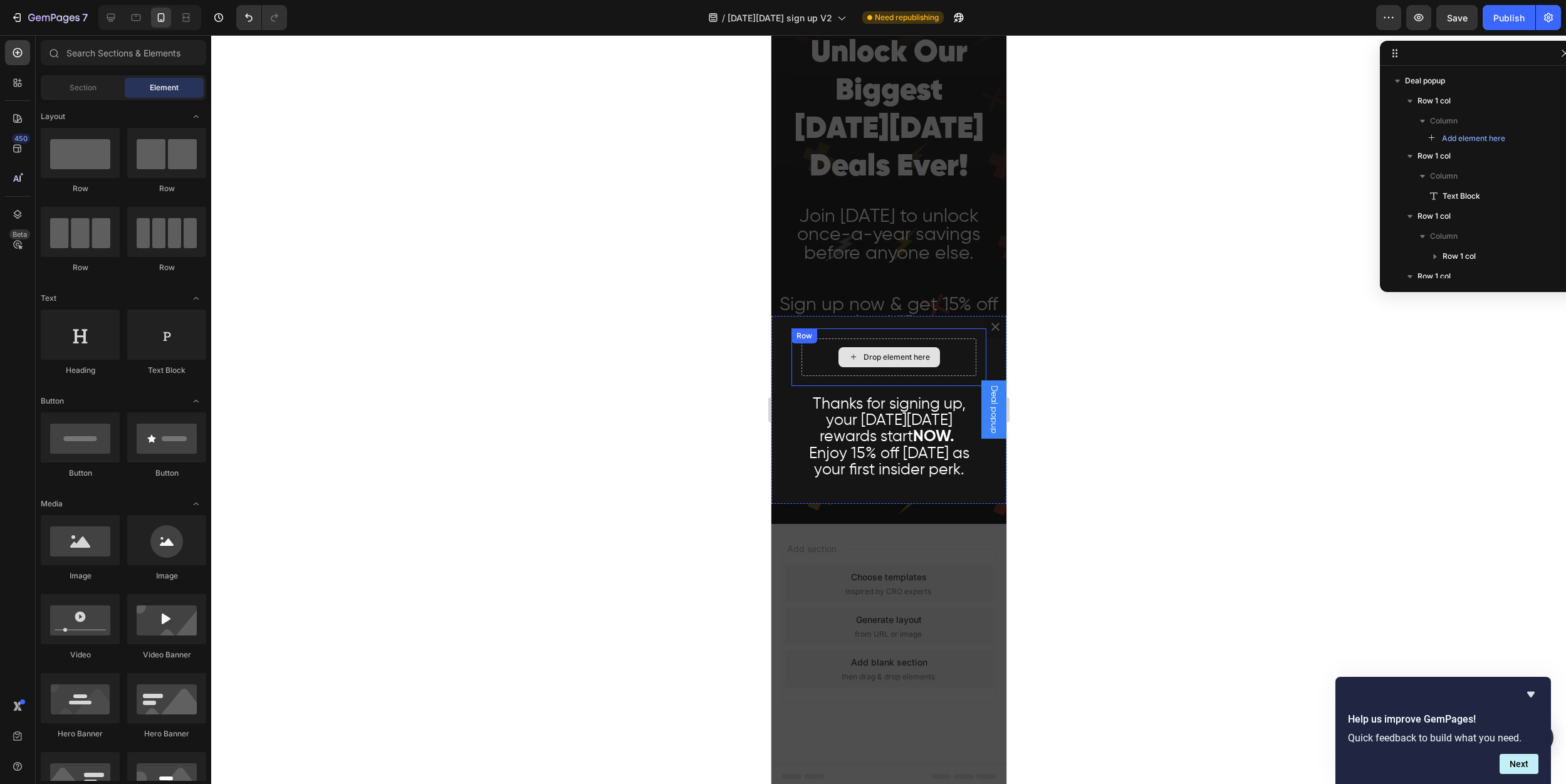
click at [891, 358] on div "Drop element here" at bounding box center [896, 357] width 66 height 10
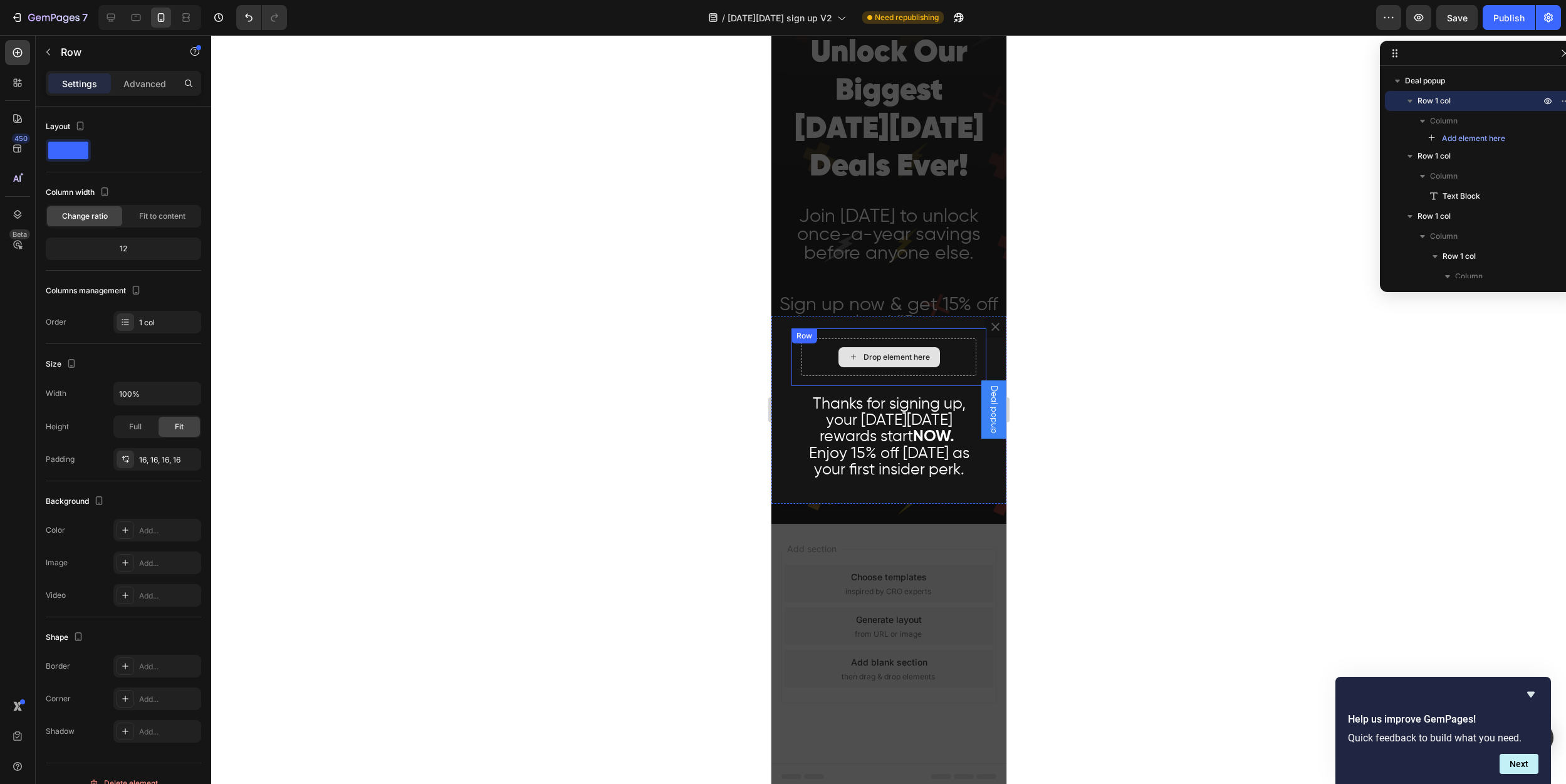
click at [936, 351] on div "Drop element here" at bounding box center [888, 358] width 175 height 38
click at [868, 341] on icon "Dialog body" at bounding box center [868, 341] width 10 height 10
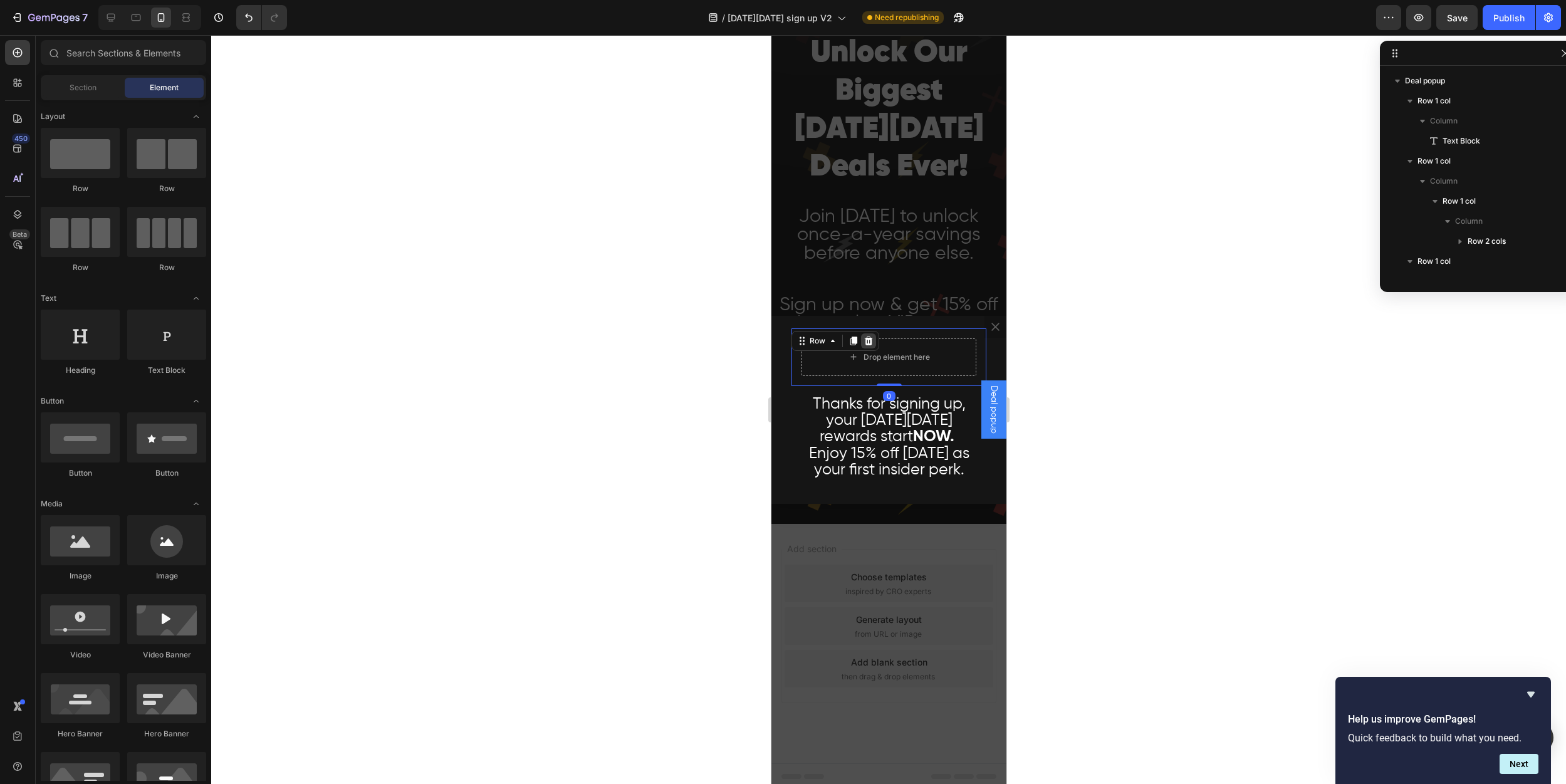
scroll to position [0, 0]
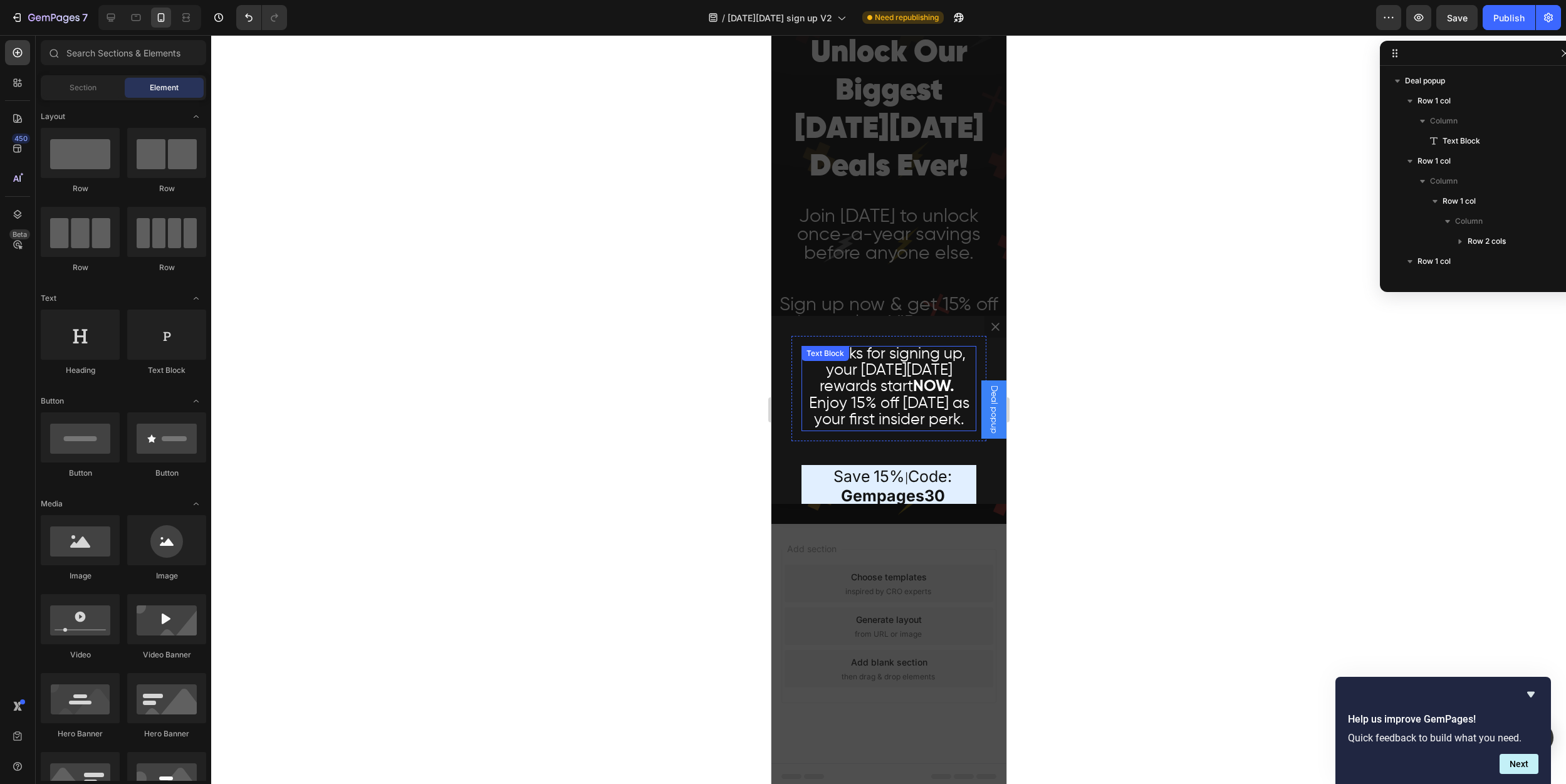
click at [838, 401] on span "Enjoy 15% off [DATE] as your first insider perk." at bounding box center [888, 412] width 160 height 32
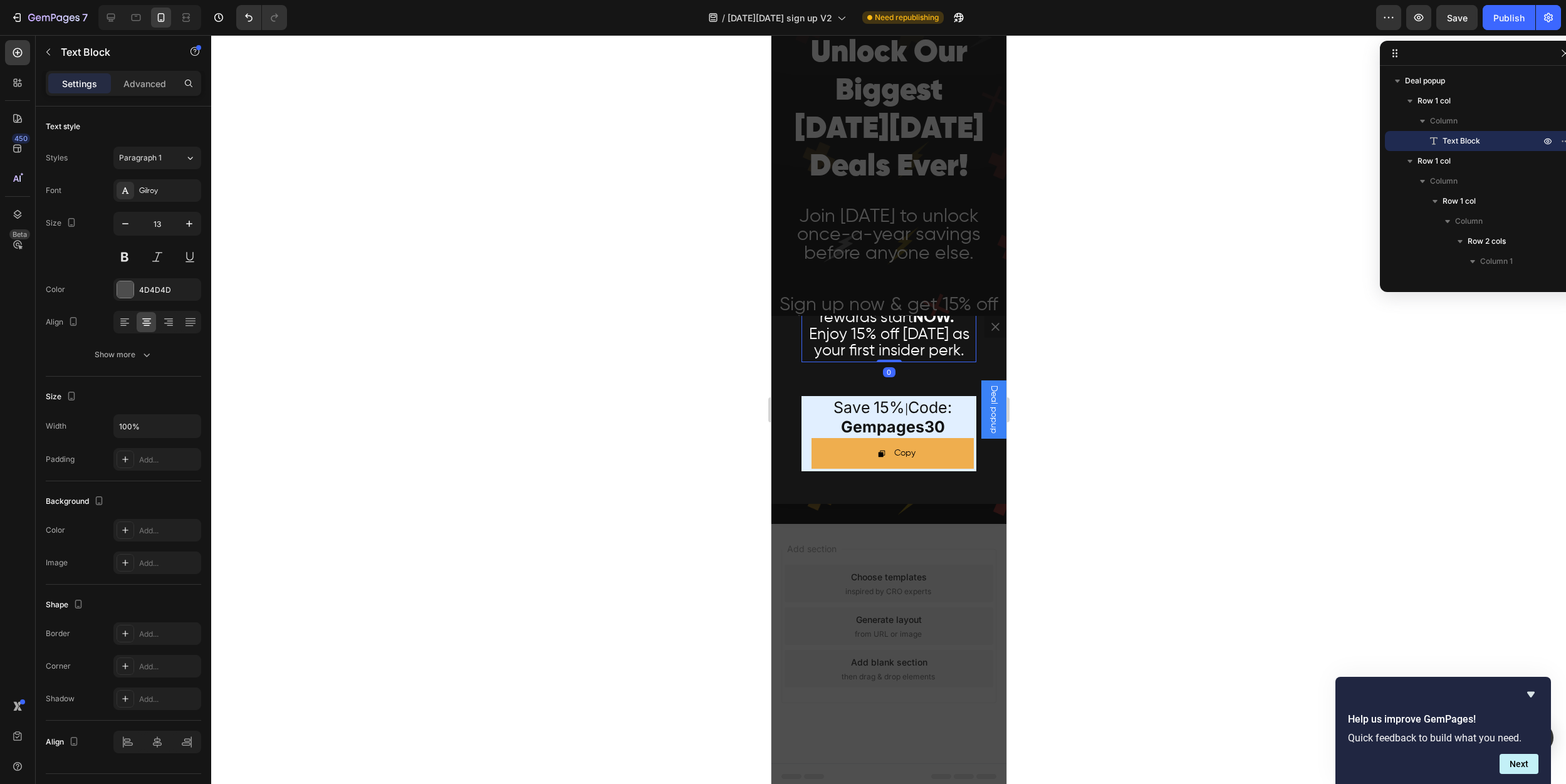
scroll to position [113, 0]
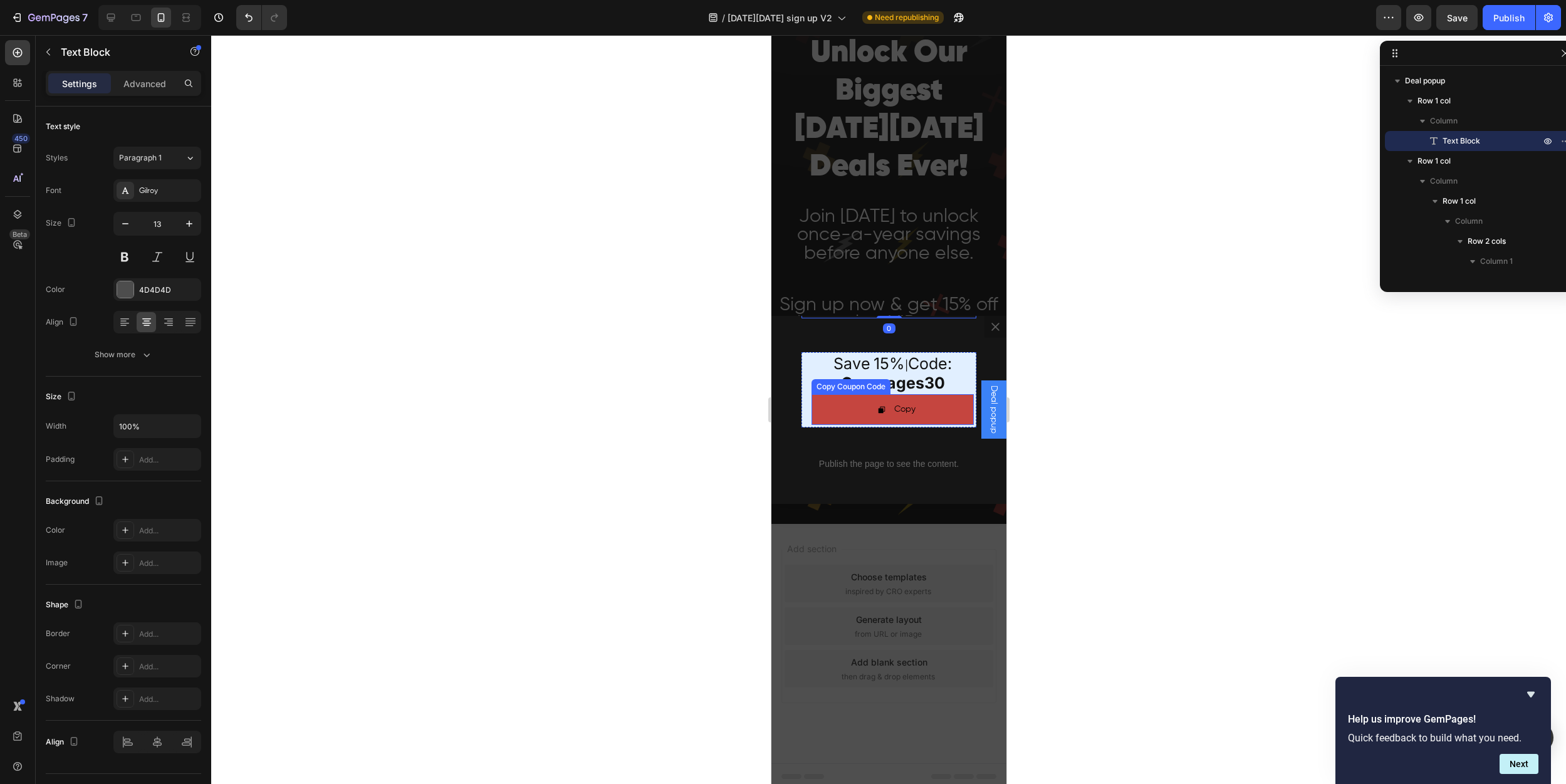
click at [860, 423] on button "Copy" at bounding box center [892, 409] width 162 height 30
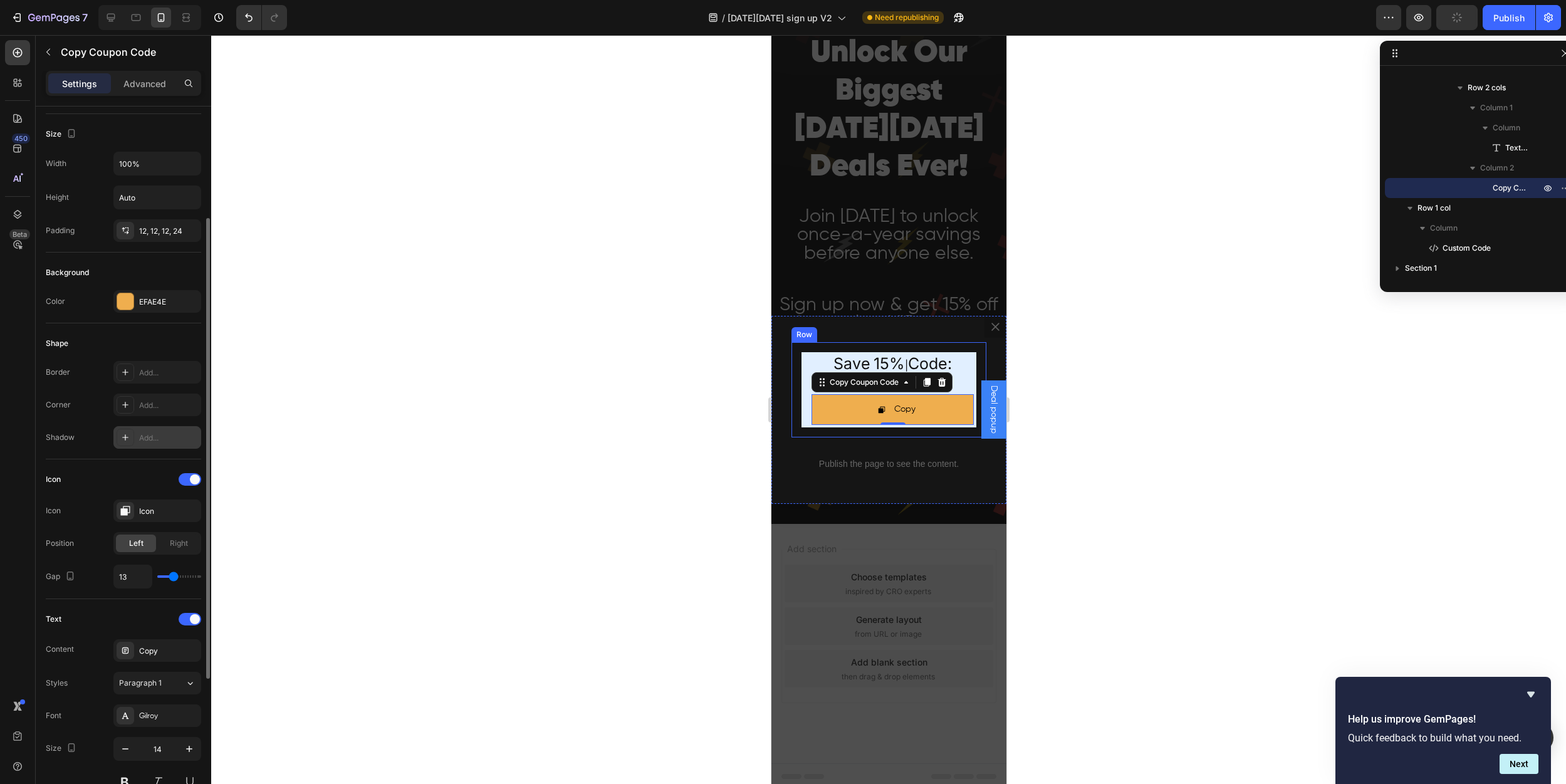
scroll to position [160, 0]
type input "9"
type input "8"
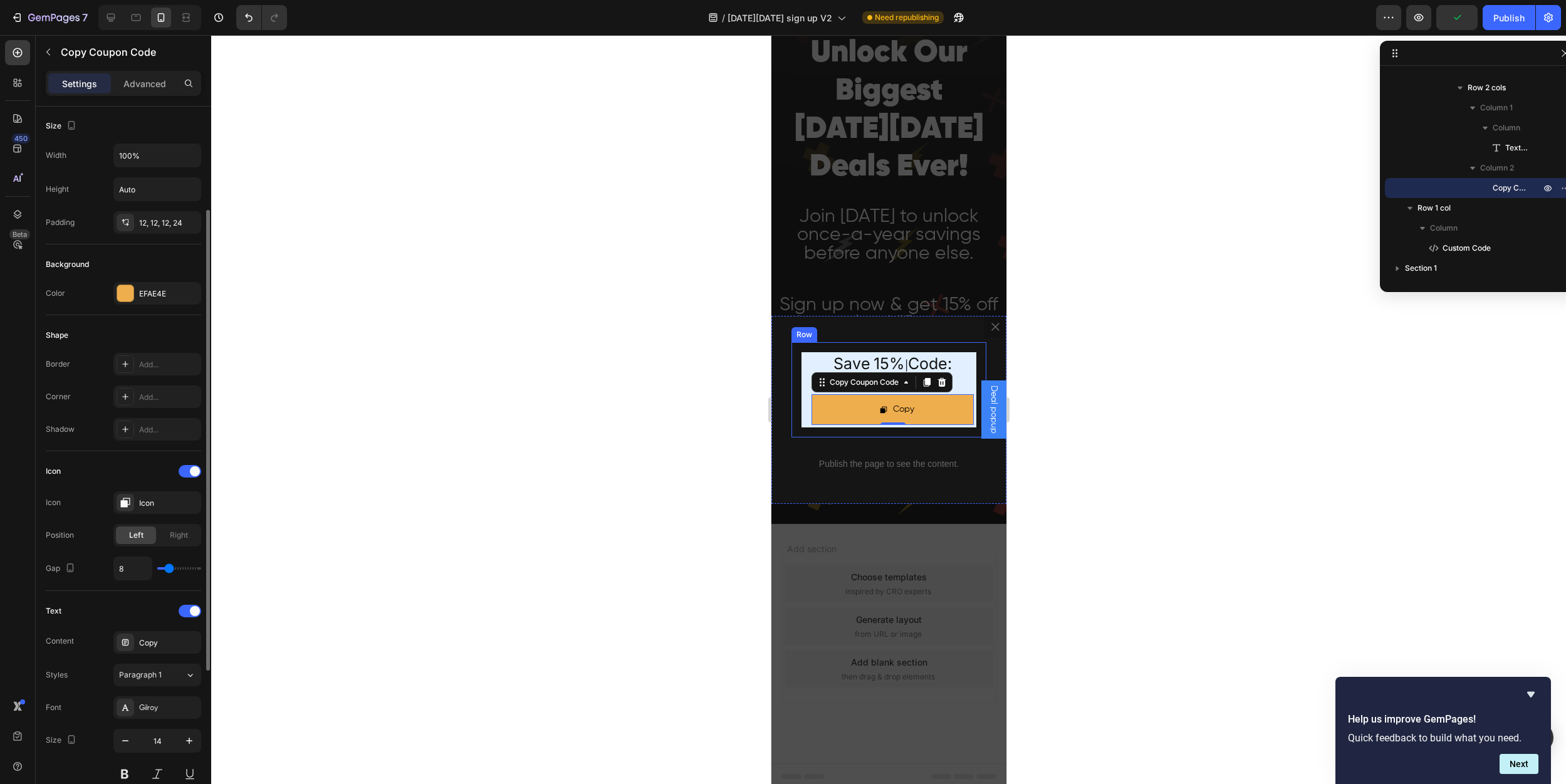
type input "7"
type input "6"
type input "5"
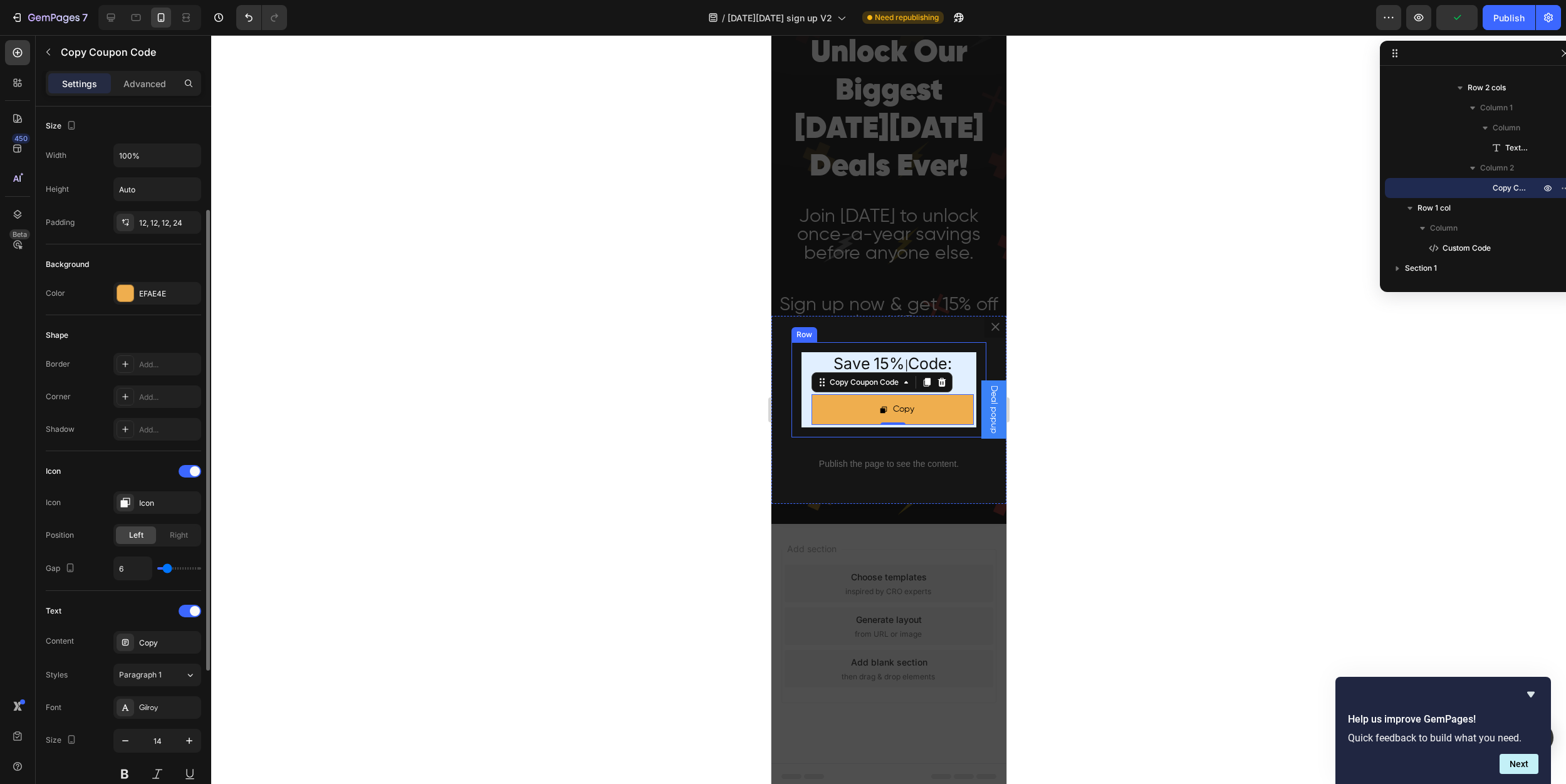
type input "5"
type input "4"
click at [166, 568] on input "range" at bounding box center [179, 568] width 44 height 3
click at [129, 501] on icon at bounding box center [125, 502] width 13 height 13
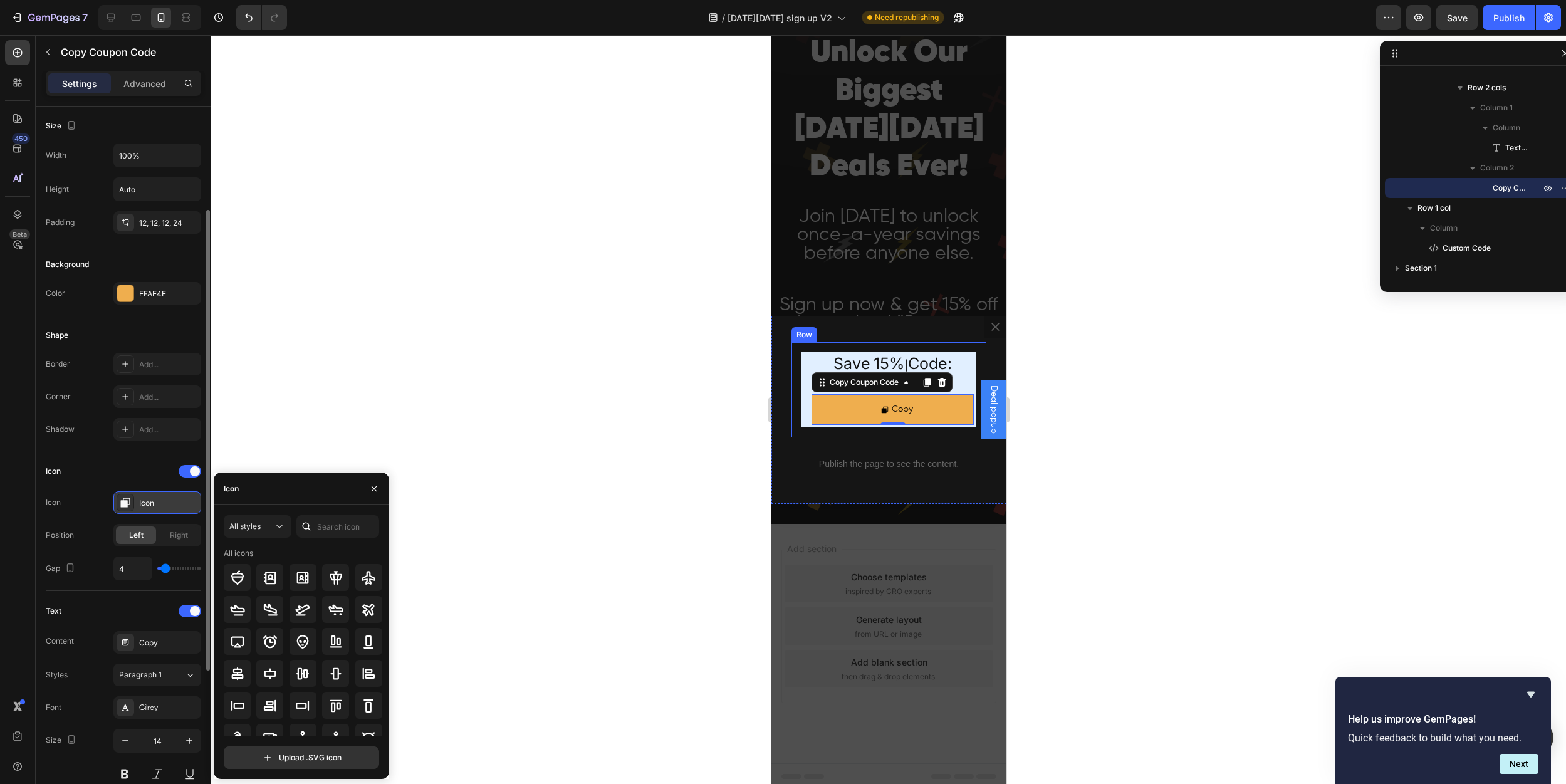
click at [129, 501] on icon at bounding box center [125, 502] width 13 height 13
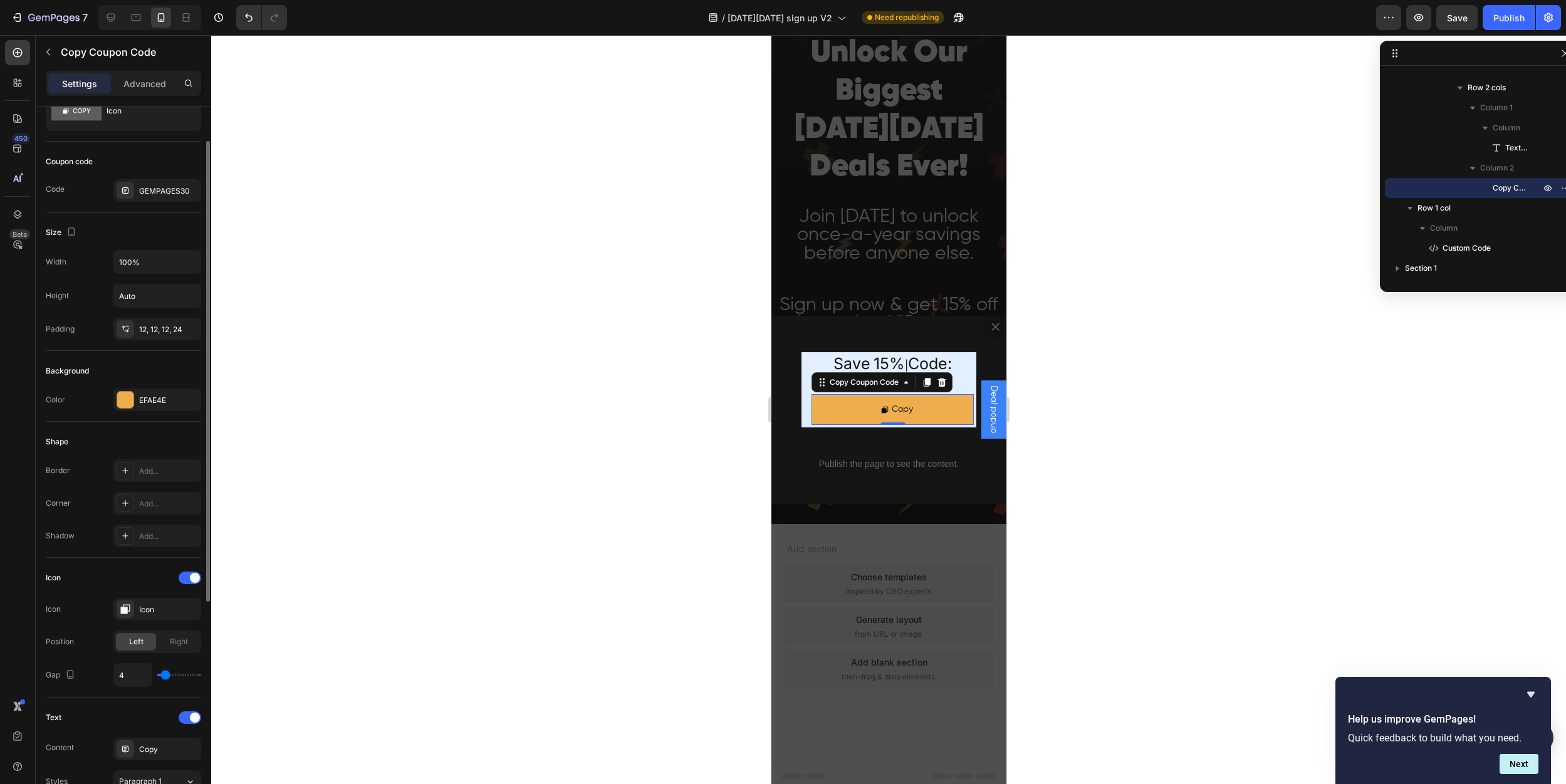
scroll to position [0, 0]
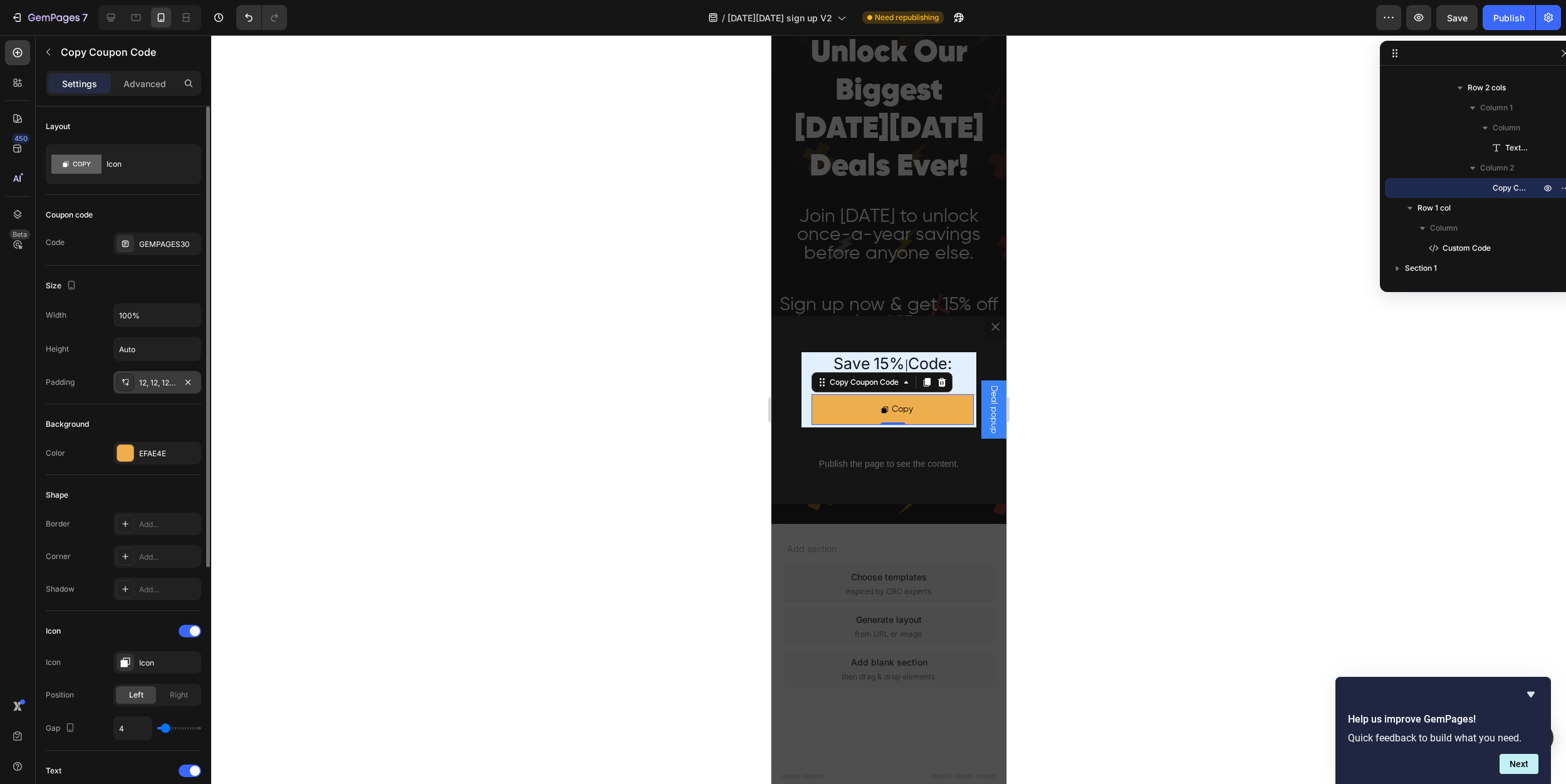
click at [128, 381] on icon at bounding box center [125, 382] width 10 height 10
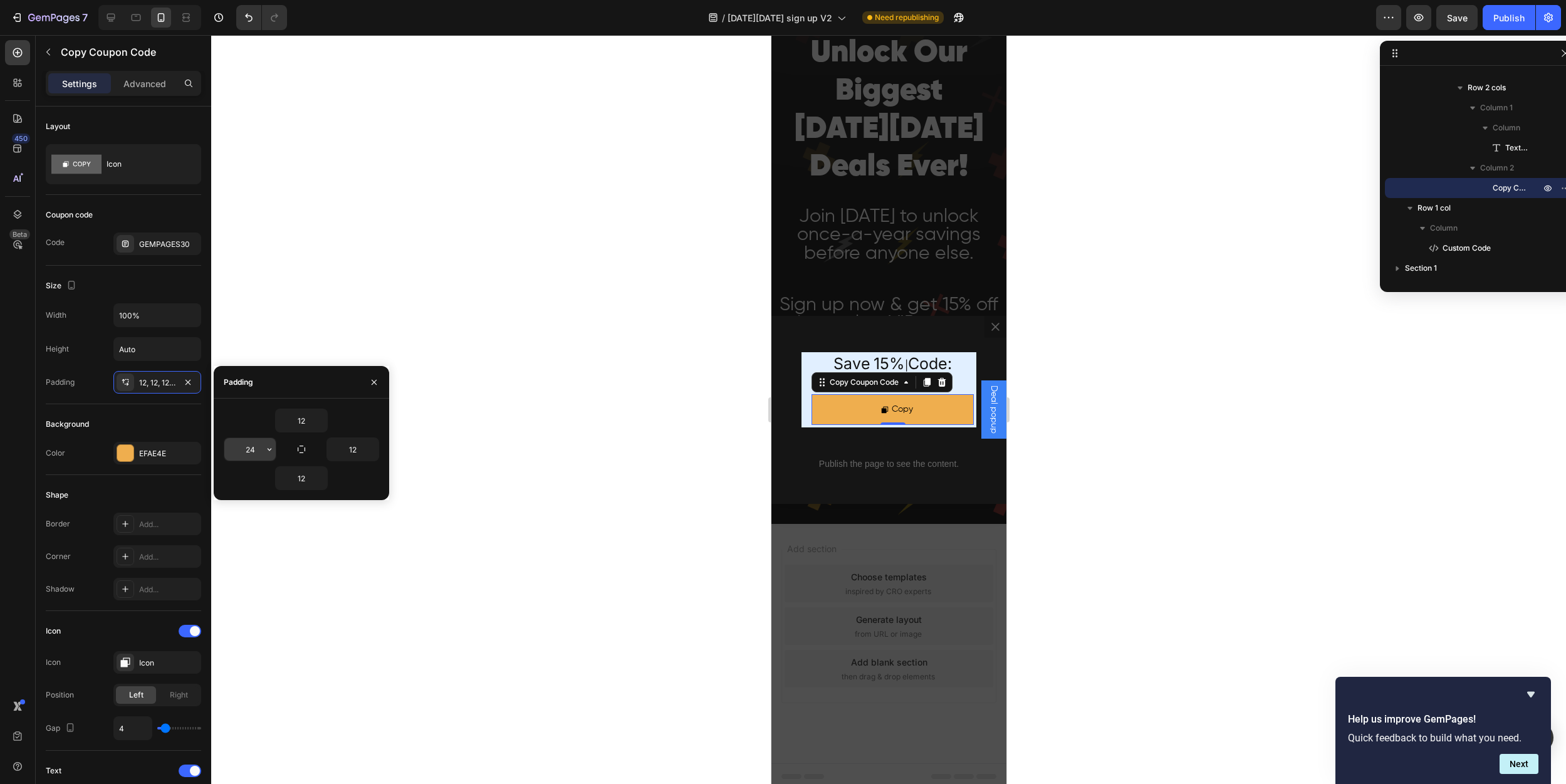
click at [257, 446] on input "24" at bounding box center [250, 449] width 51 height 22
click at [268, 447] on icon "button" at bounding box center [269, 449] width 10 height 10
click at [228, 577] on p "M 12px" at bounding box center [227, 577] width 66 height 11
type input "12"
click at [124, 413] on div "Background Color EFAE4E" at bounding box center [124, 439] width 155 height 71
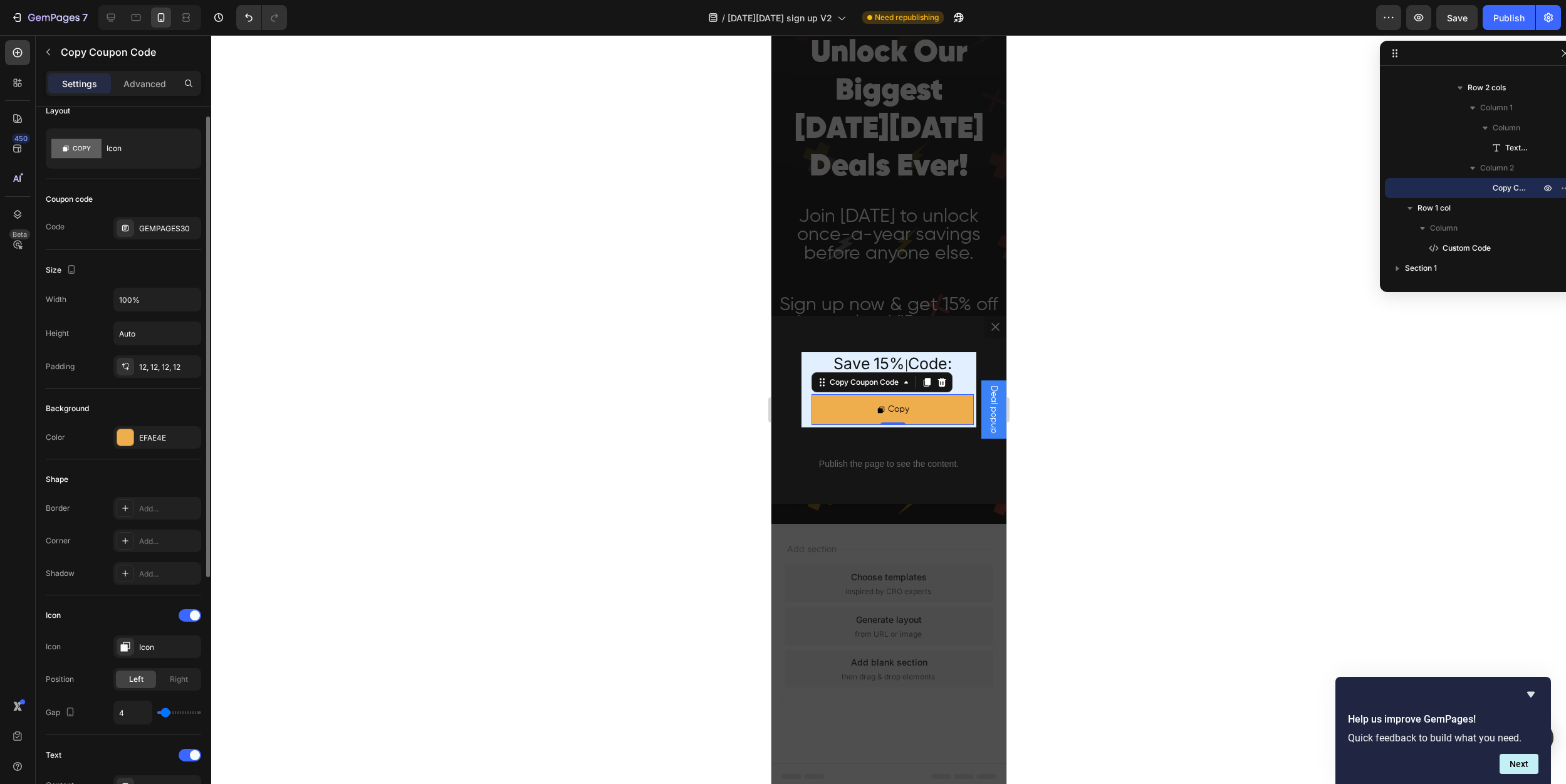
scroll to position [24, 0]
click at [164, 221] on div "GEMPAGES30" at bounding box center [168, 220] width 59 height 11
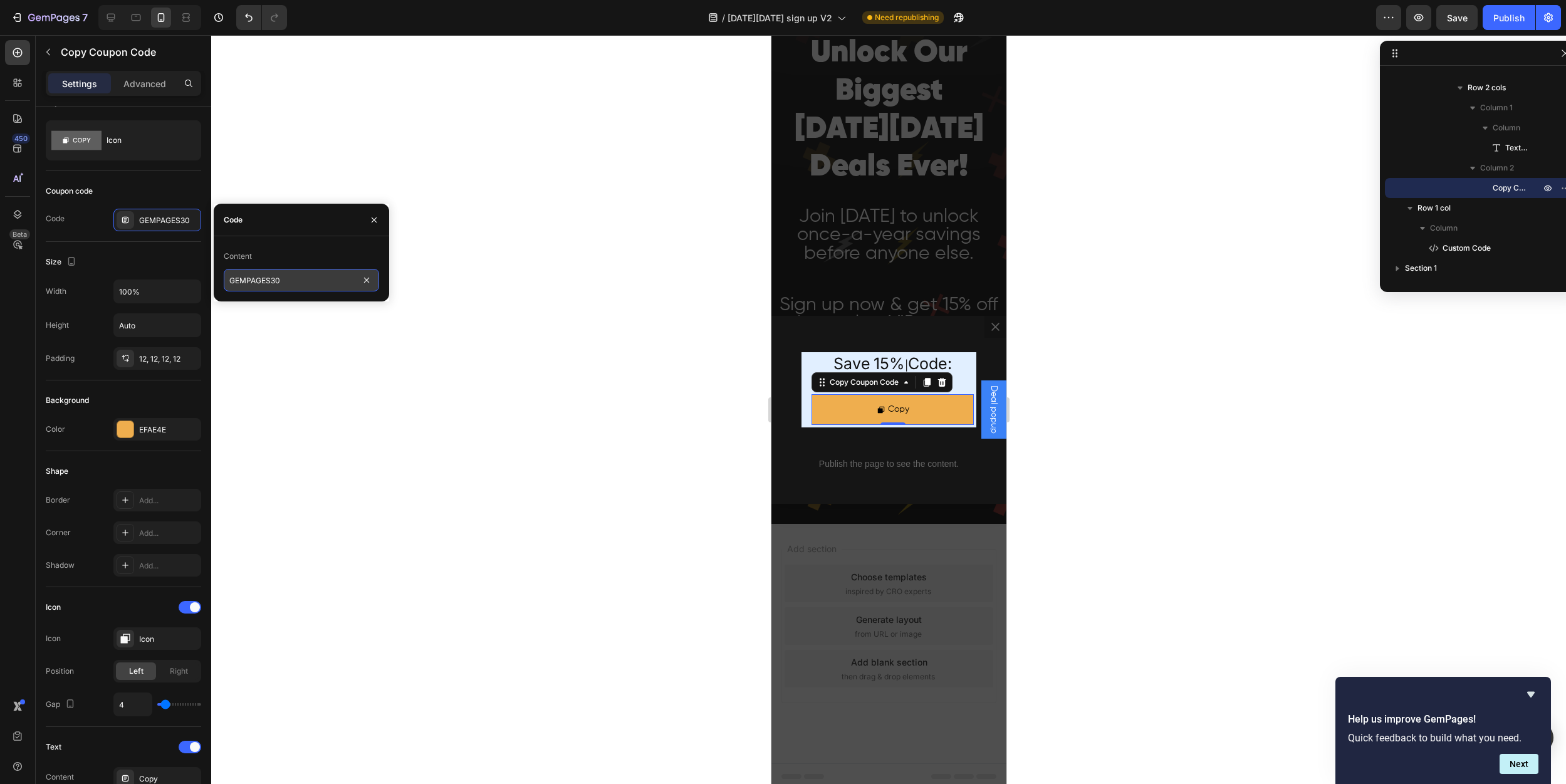
drag, startPoint x: 292, startPoint y: 281, endPoint x: 272, endPoint y: 284, distance: 20.2
click at [272, 284] on input "GEMPAGES30" at bounding box center [301, 280] width 155 height 22
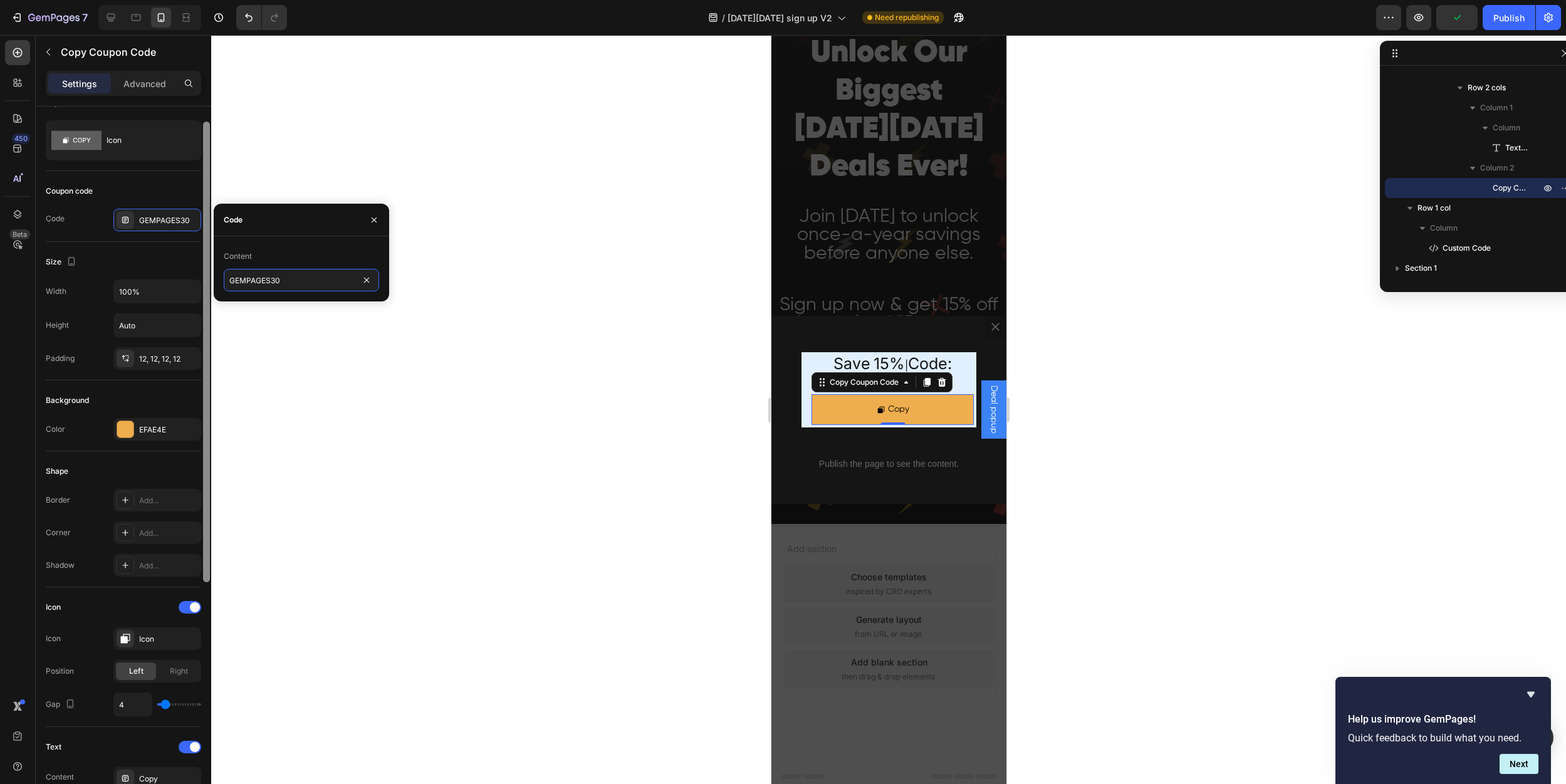
drag, startPoint x: 281, startPoint y: 280, endPoint x: 206, endPoint y: 279, distance: 75.0
click at [206, 279] on div "450 Beta Sections(18) Elements(83) Section Element Hero Section Product Detail …" at bounding box center [105, 410] width 211 height 749
type input "Noobru15"
click at [284, 355] on div at bounding box center [888, 410] width 1355 height 749
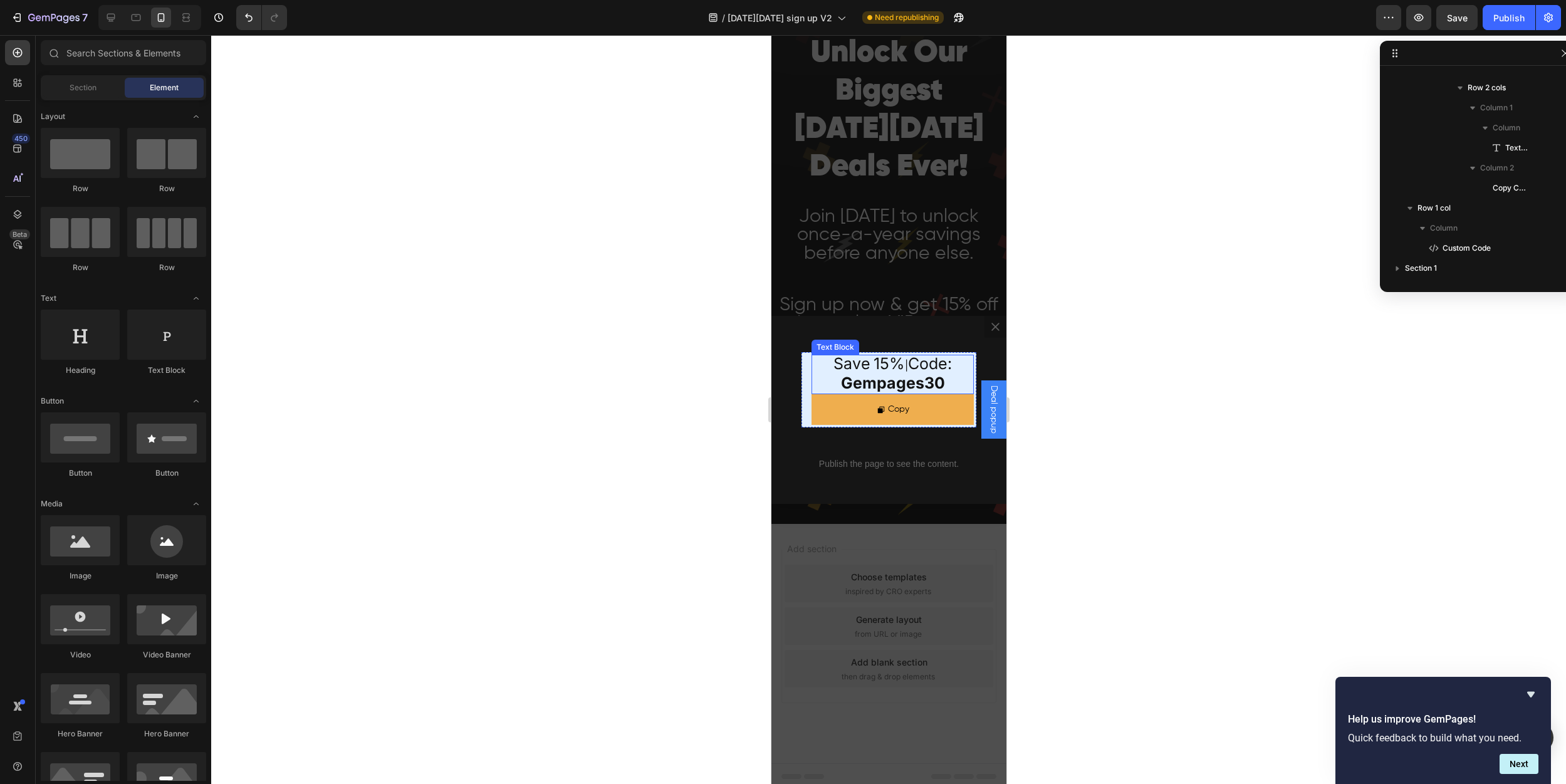
click at [889, 392] on strong "gempages30" at bounding box center [892, 383] width 104 height 19
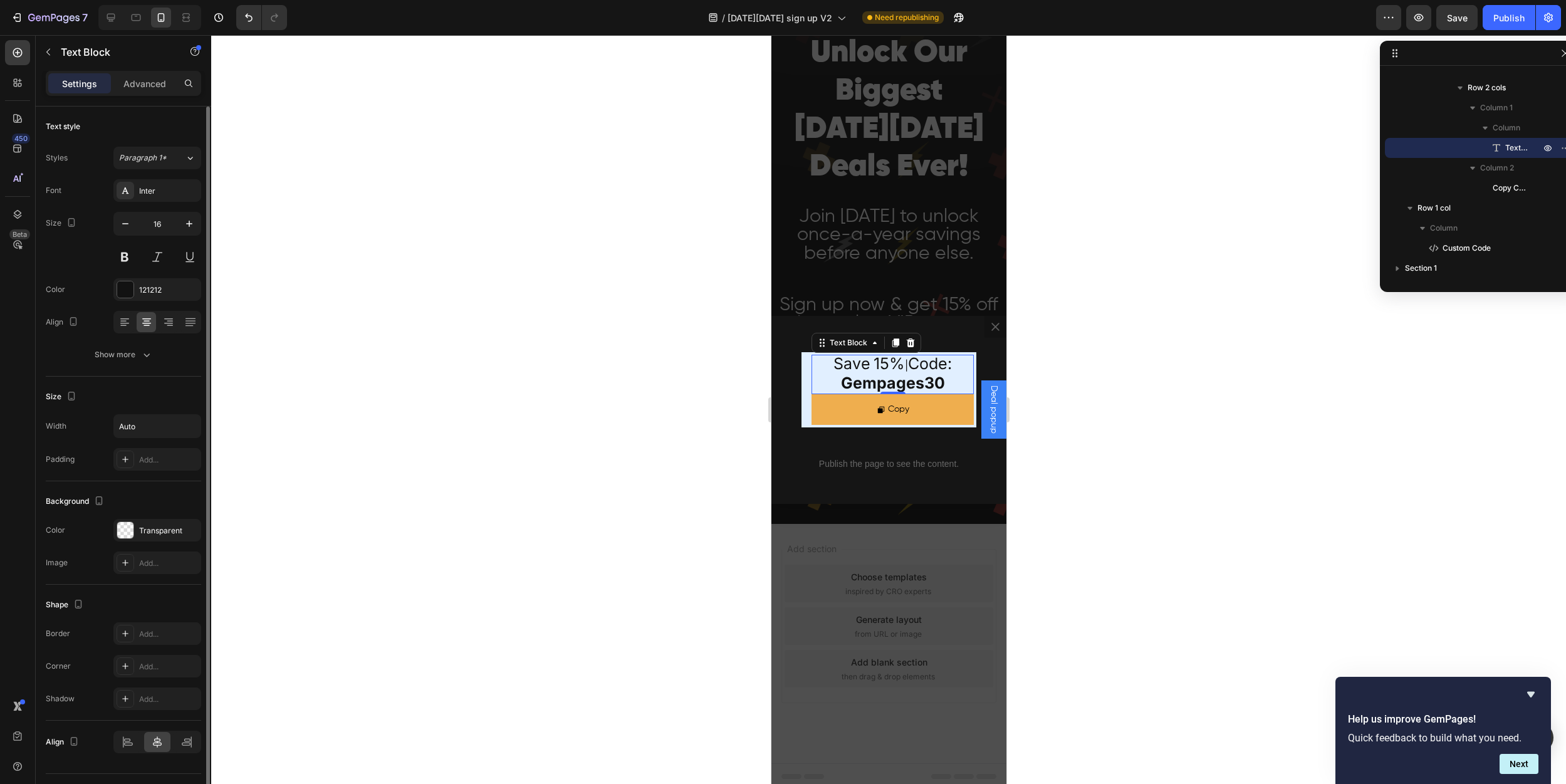
scroll to position [30, 0]
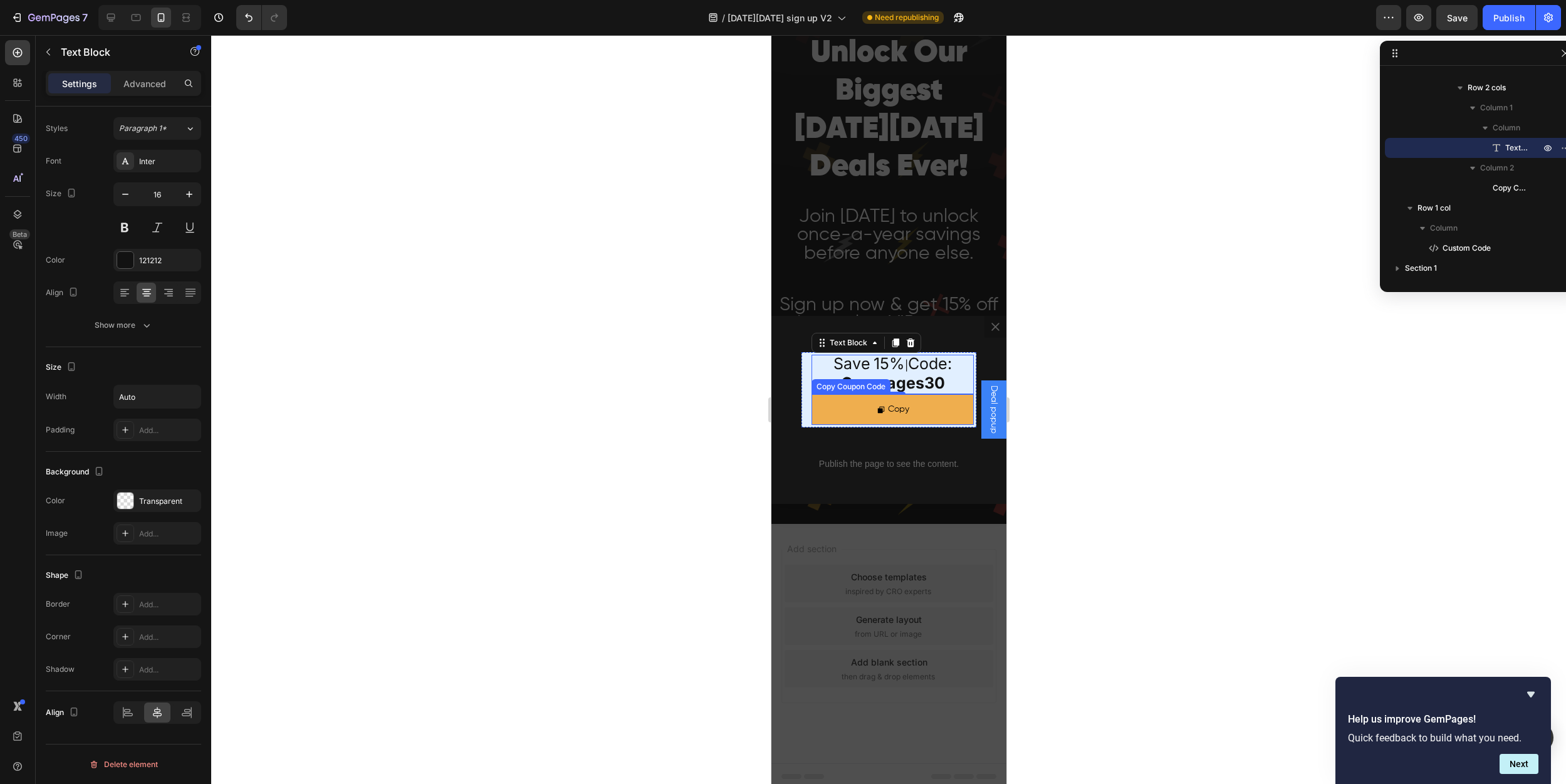
click at [872, 392] on strong "gempages30" at bounding box center [892, 383] width 104 height 19
click at [723, 406] on div at bounding box center [888, 410] width 1355 height 749
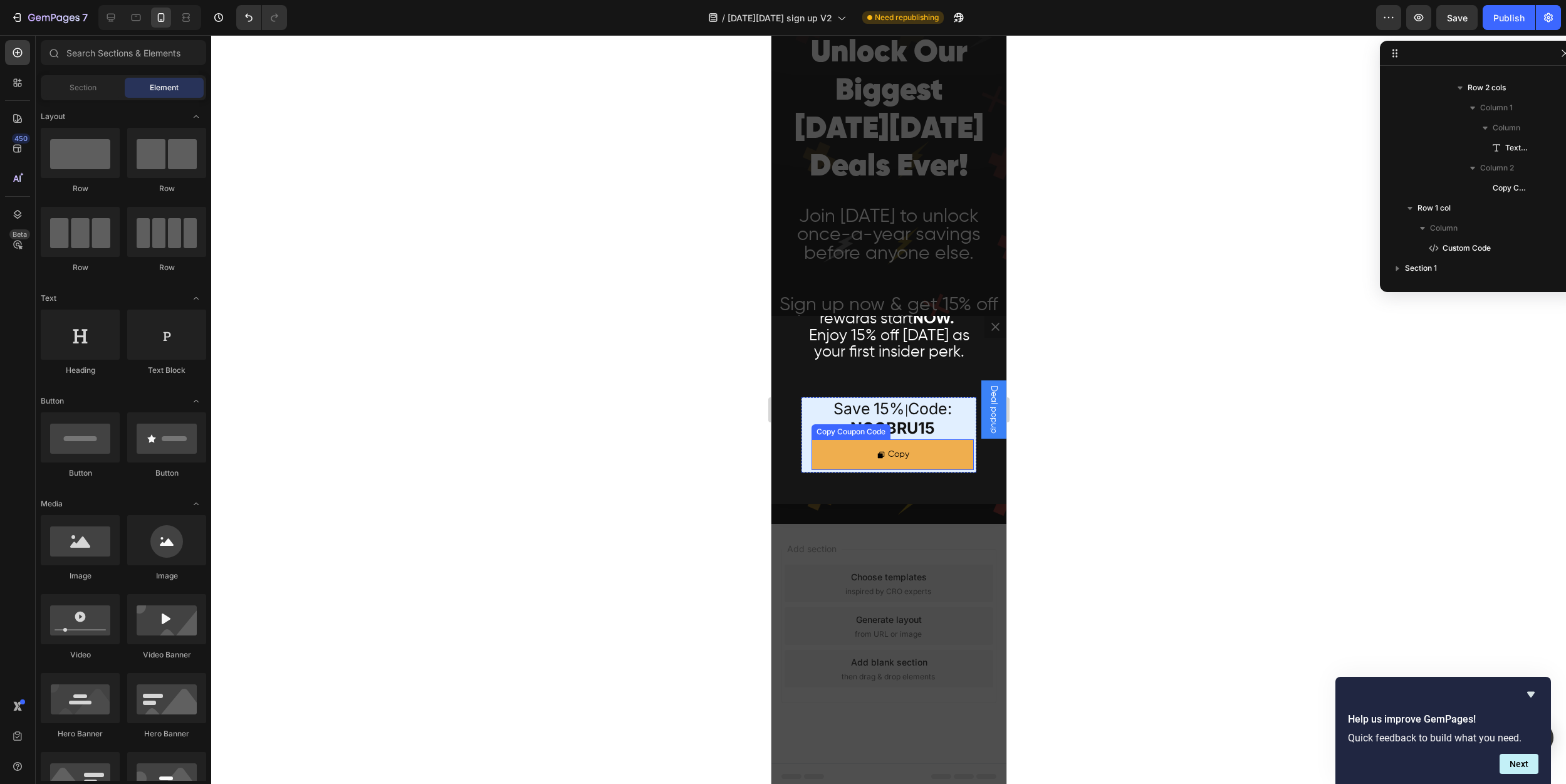
scroll to position [0, 0]
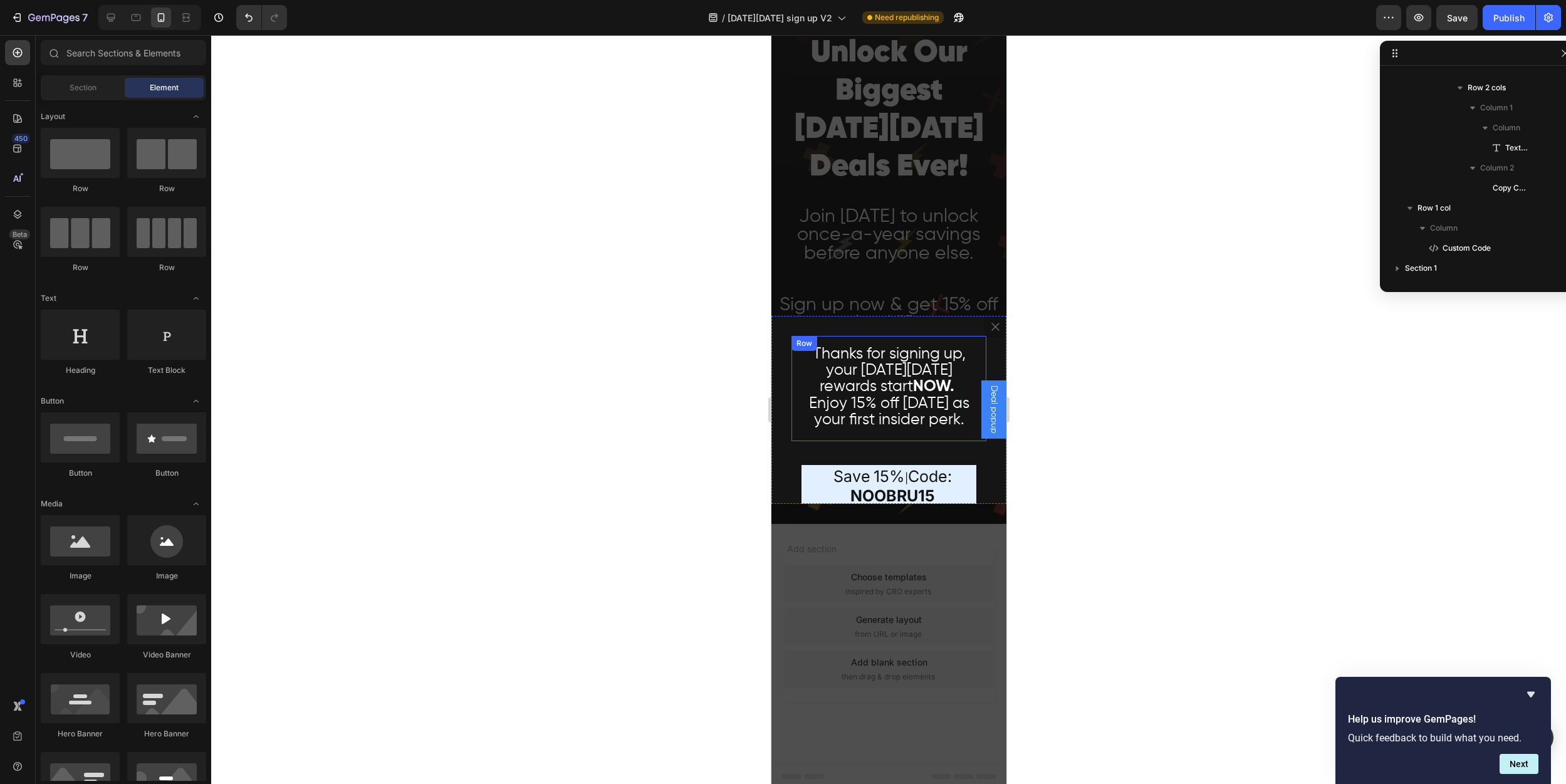
click at [856, 441] on div "Thanks for signing up, your [DATE][DATE] rewards start NOW. Enjoy 15% off [DATE…" at bounding box center [888, 389] width 195 height 105
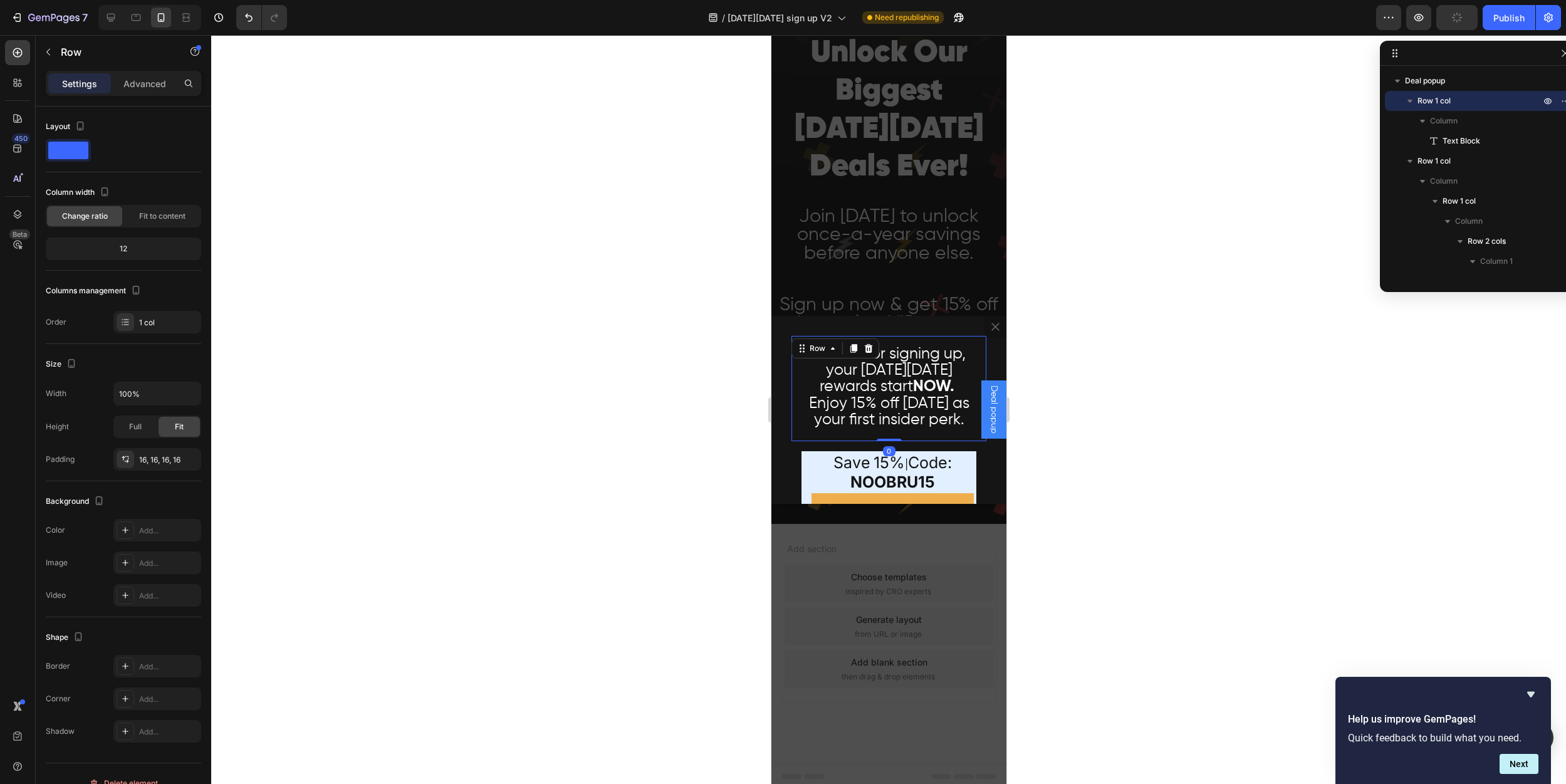
drag, startPoint x: 875, startPoint y: 468, endPoint x: 875, endPoint y: 451, distance: 17.0
click at [875, 441] on div "Thanks for signing up, your [DATE][DATE] rewards start NOW. Enjoy 15% off [DATE…" at bounding box center [888, 389] width 195 height 105
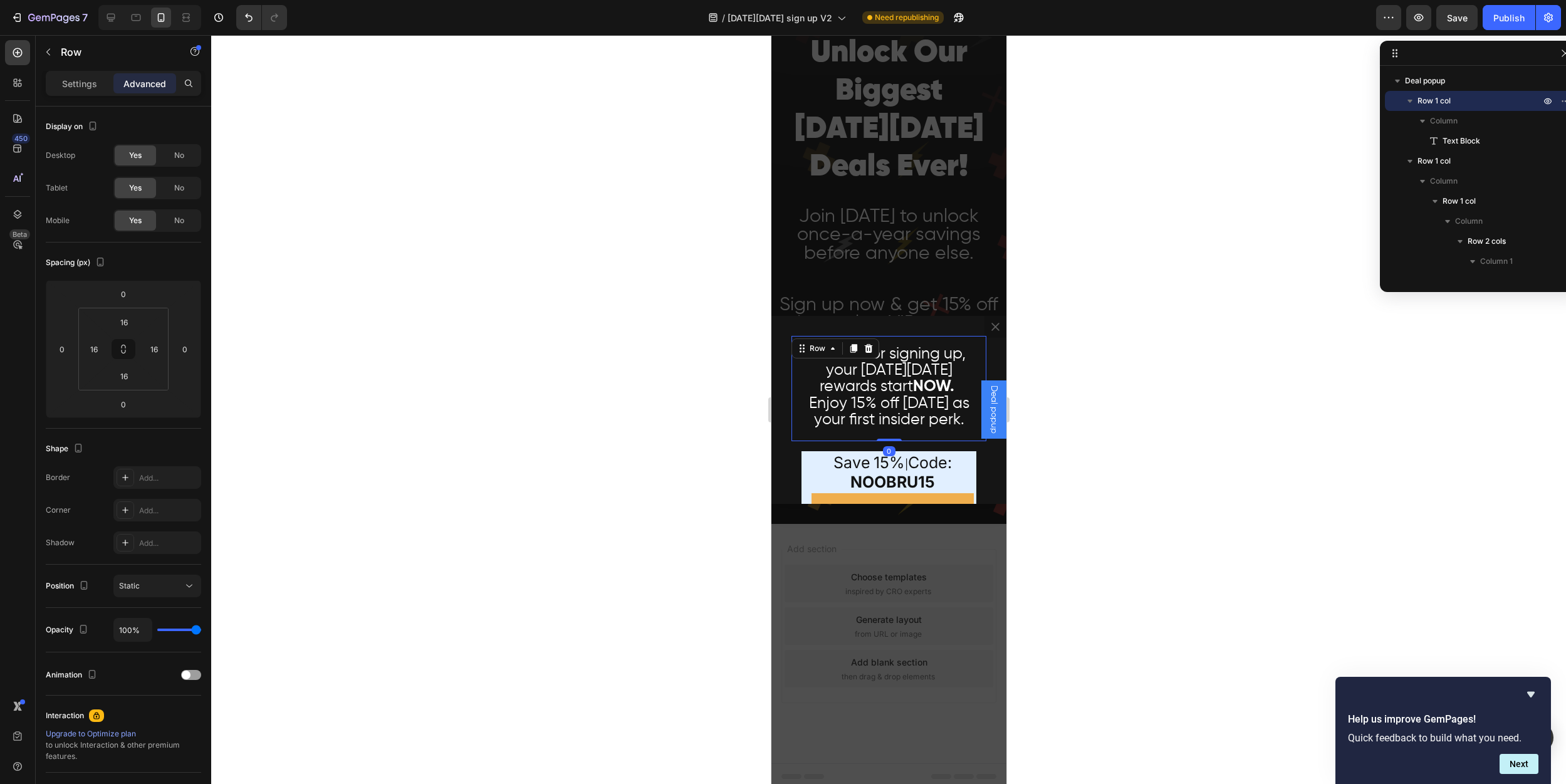
click at [658, 443] on div at bounding box center [888, 410] width 1355 height 749
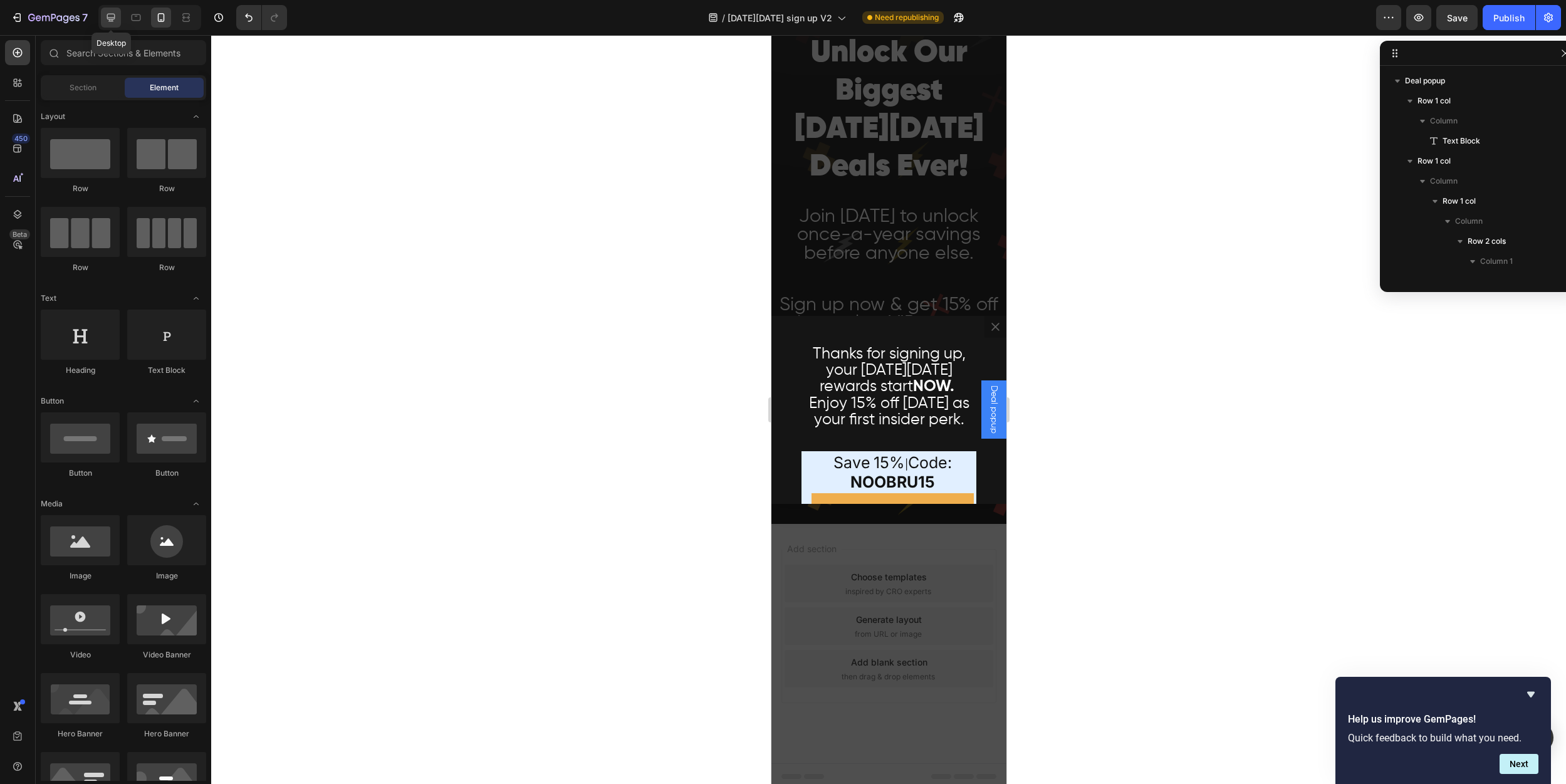
click at [107, 20] on icon at bounding box center [111, 18] width 13 height 13
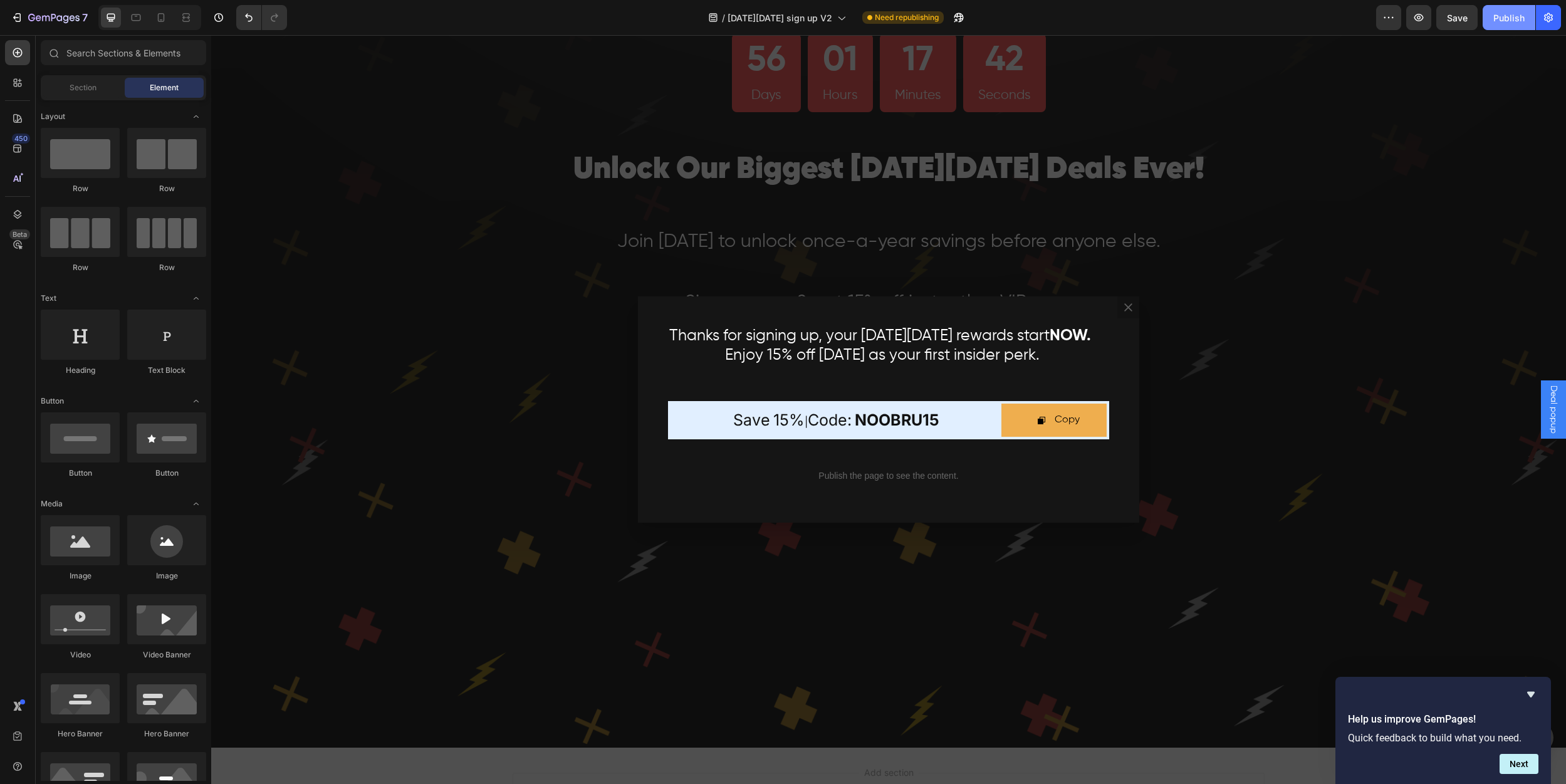
click at [1502, 13] on div "Publish" at bounding box center [1509, 18] width 31 height 13
click at [397, 178] on div "Backdrop" at bounding box center [888, 410] width 1355 height 749
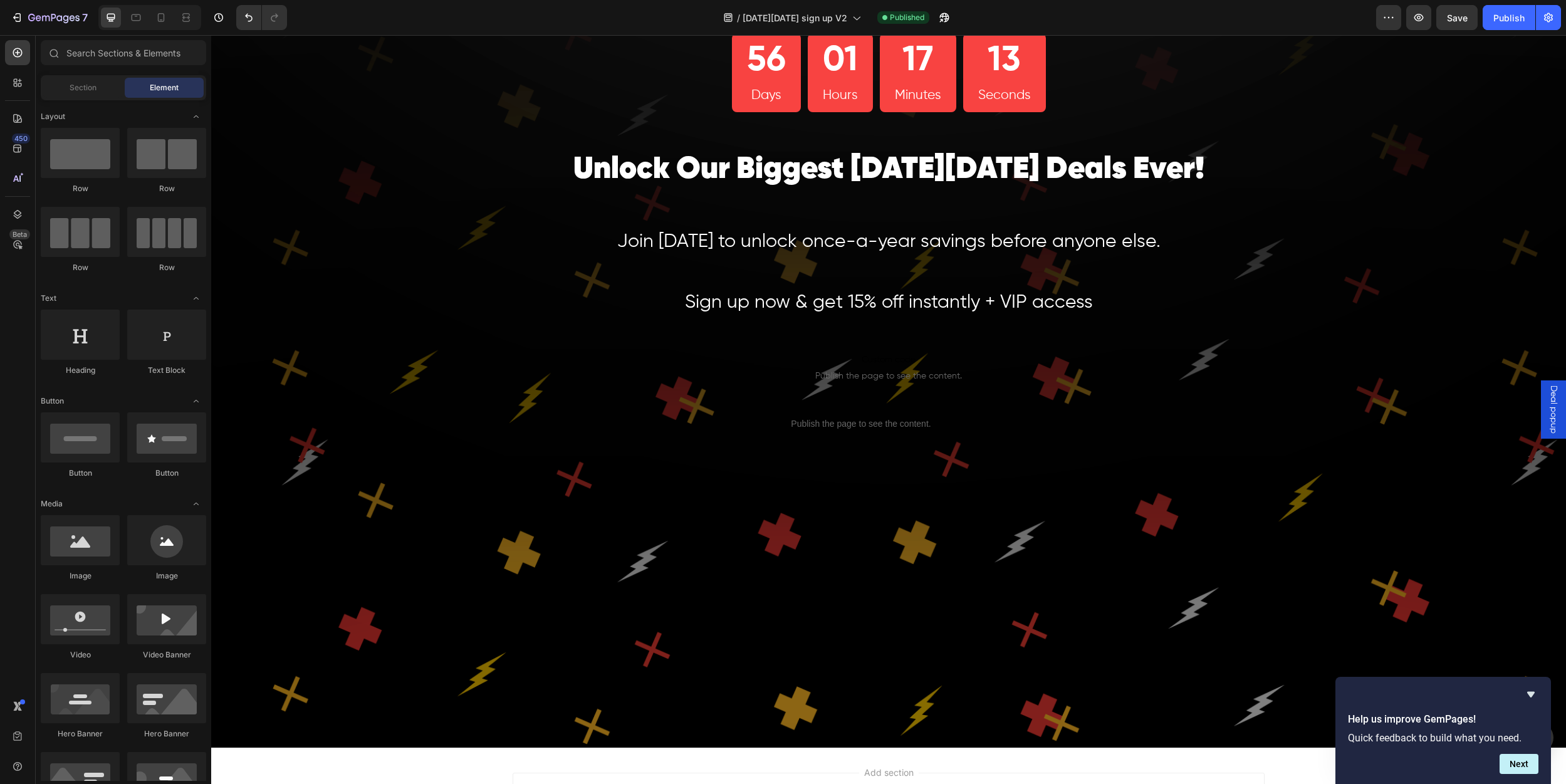
click at [1547, 417] on span "Deal popup" at bounding box center [1553, 409] width 13 height 48
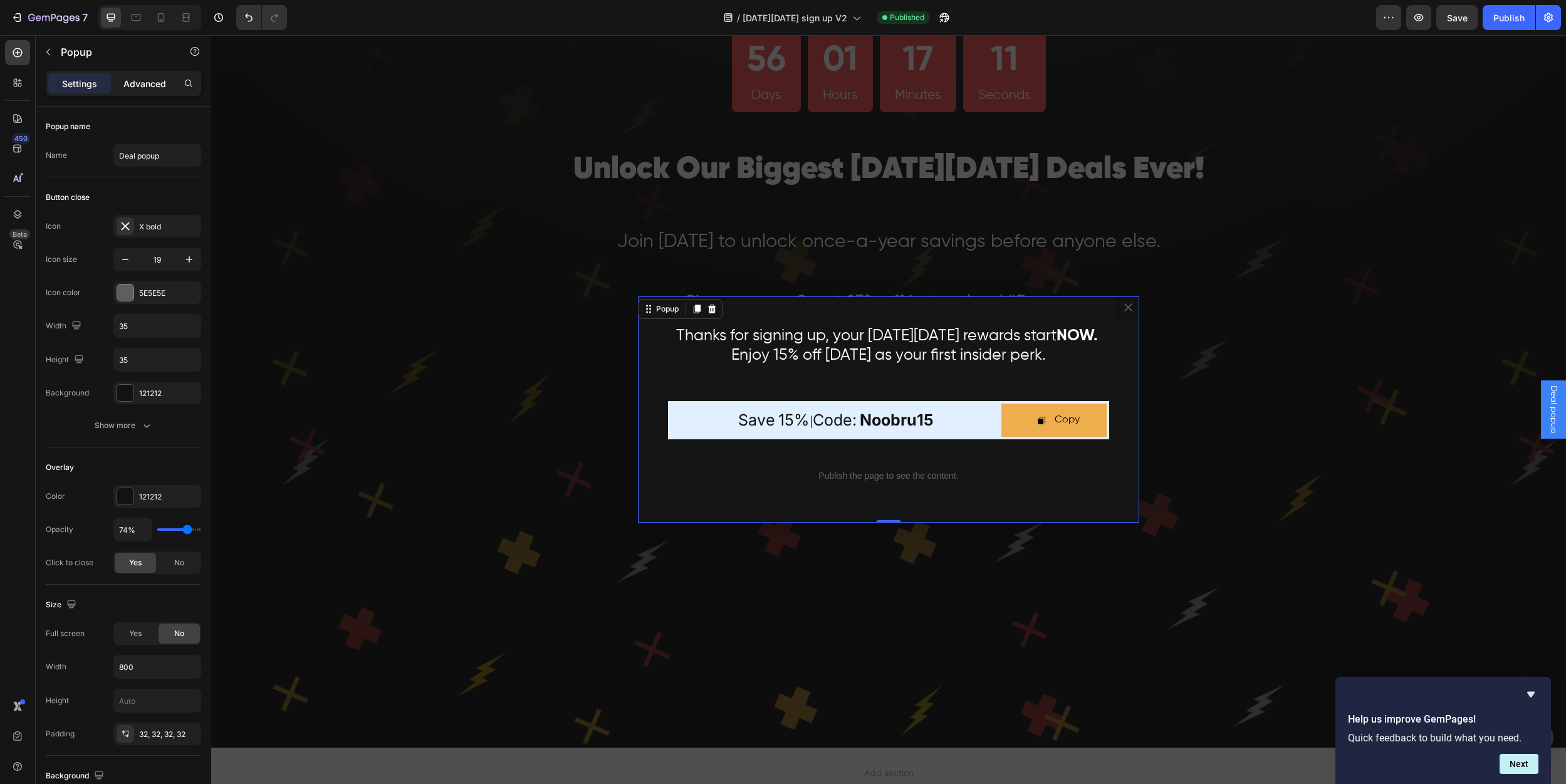
click at [131, 85] on p "Advanced" at bounding box center [145, 83] width 43 height 13
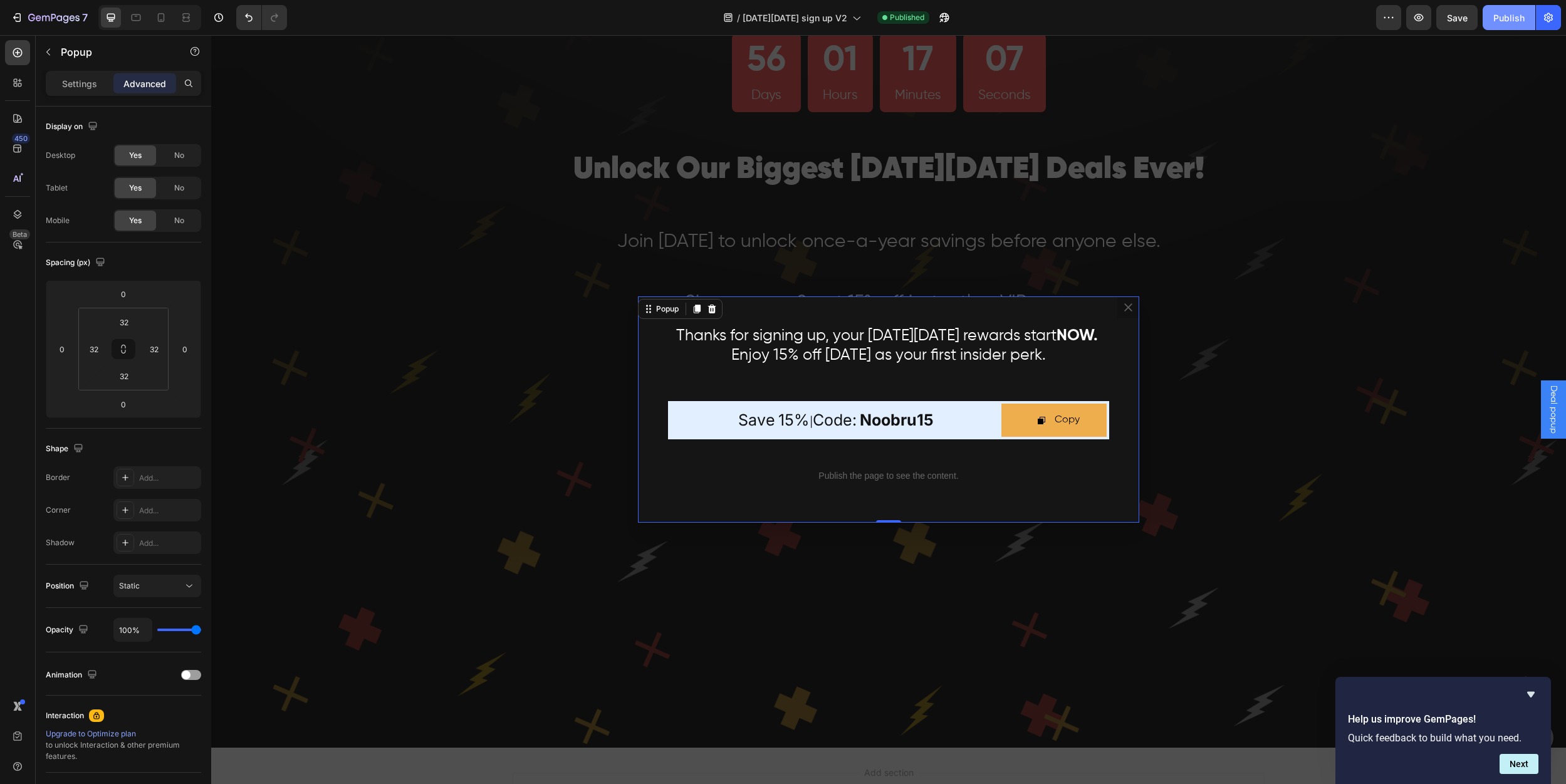
click at [1503, 17] on div "Publish" at bounding box center [1509, 18] width 31 height 13
click at [1125, 310] on icon "Dialog content" at bounding box center [1129, 308] width 12 height 12
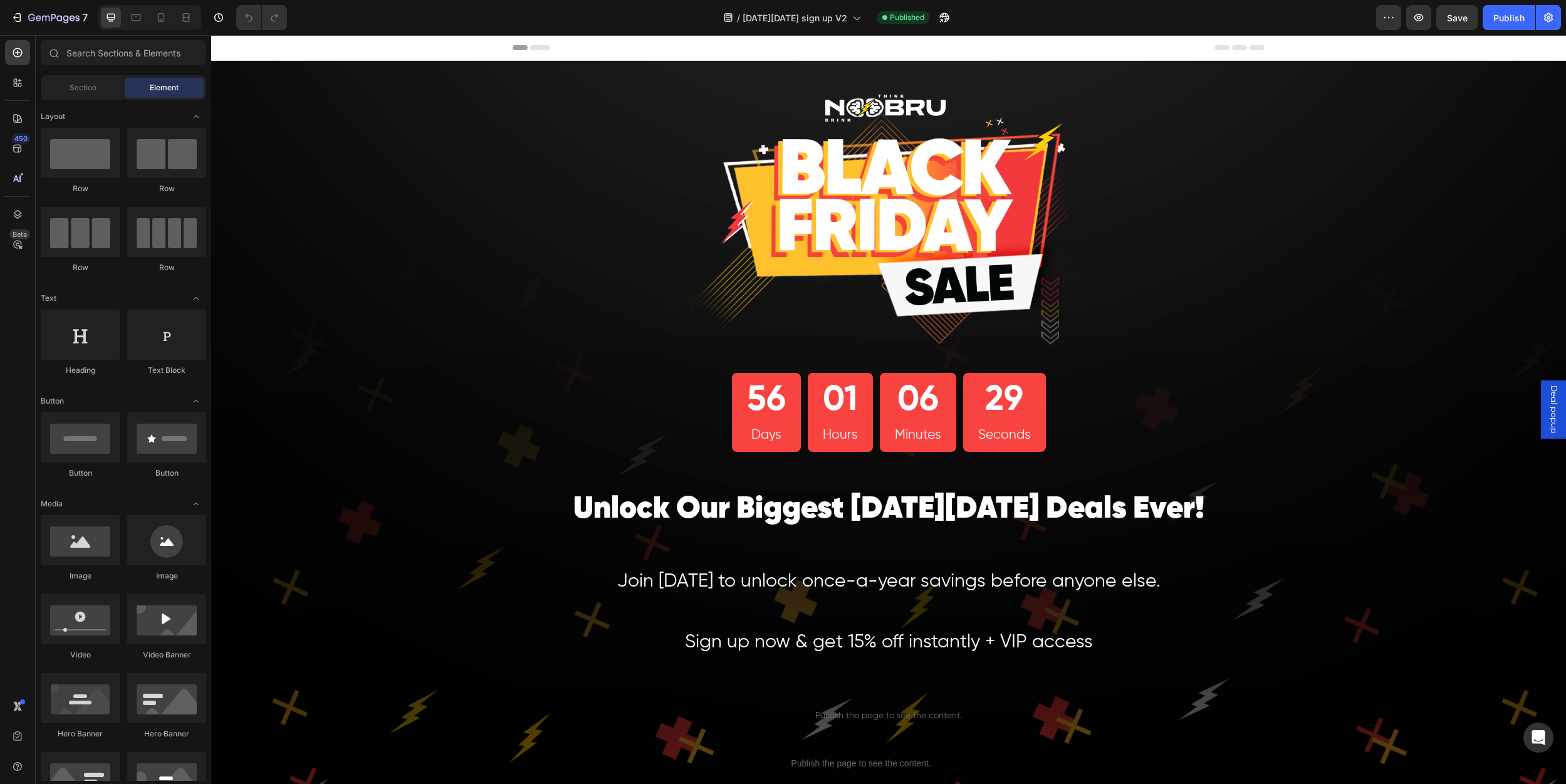
click at [1552, 399] on div "Deal popup" at bounding box center [1553, 410] width 25 height 58
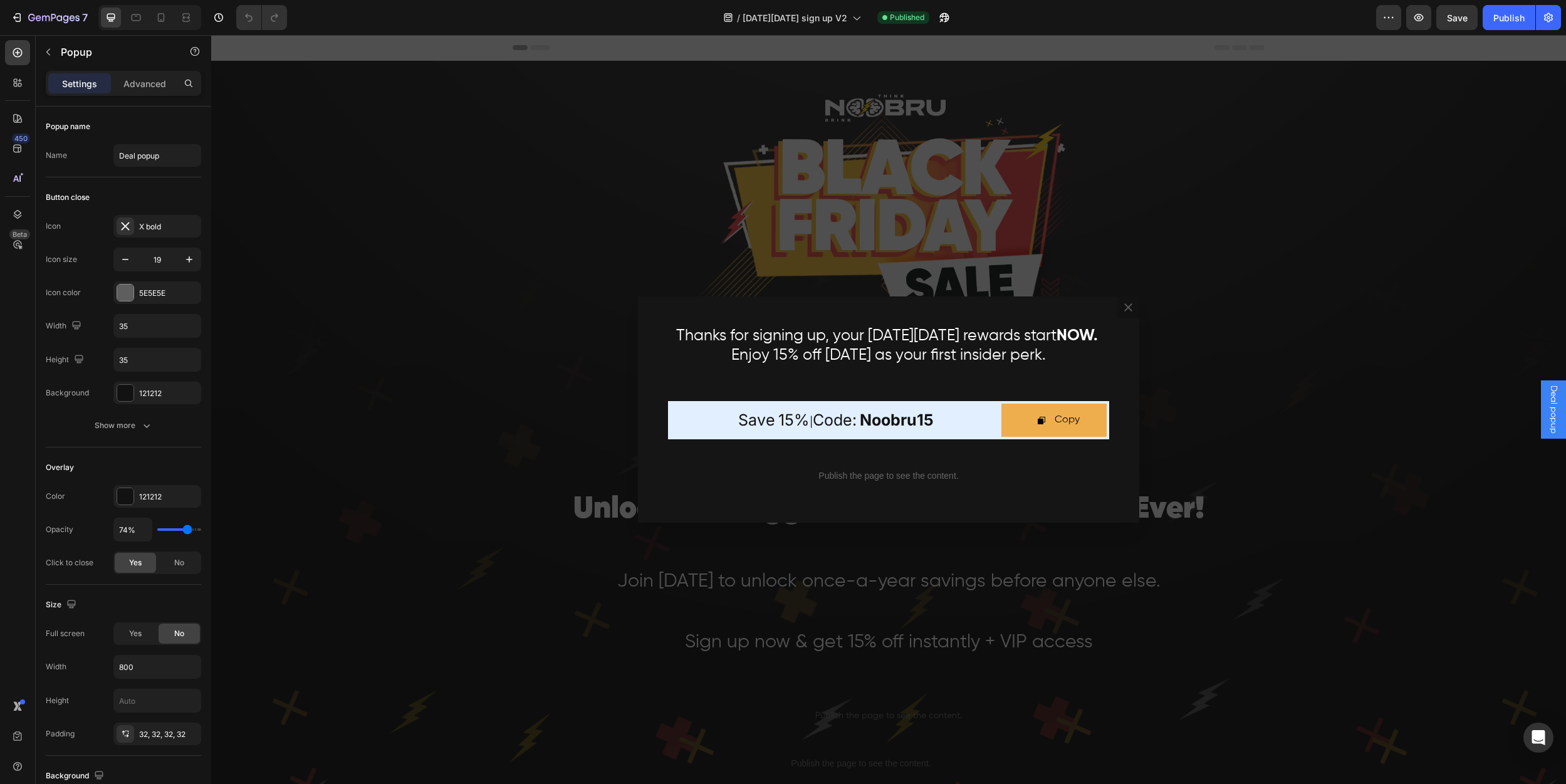
click at [1319, 370] on div "Backdrop" at bounding box center [888, 410] width 1355 height 749
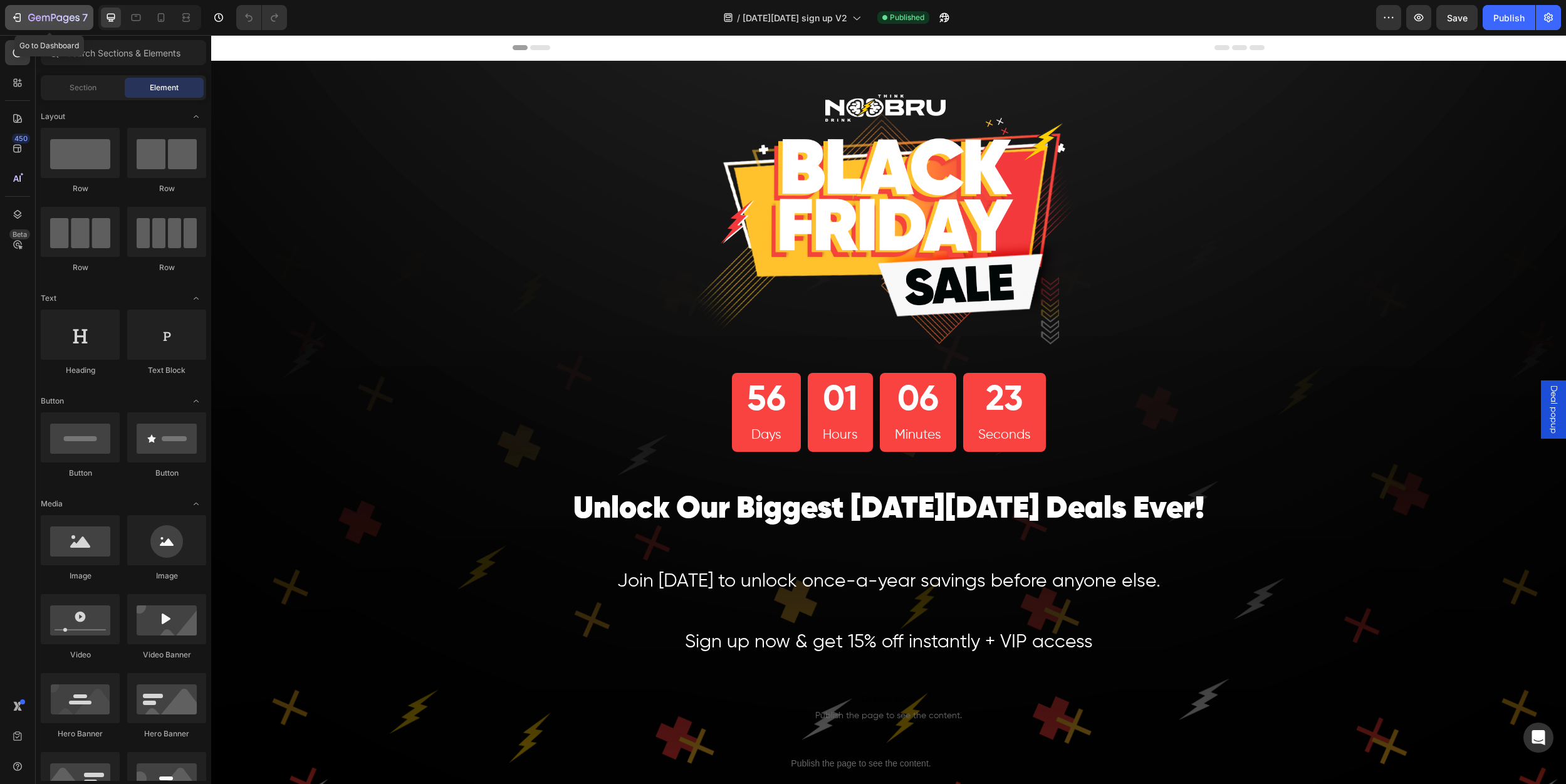
click at [51, 20] on icon "button" at bounding box center [54, 18] width 51 height 11
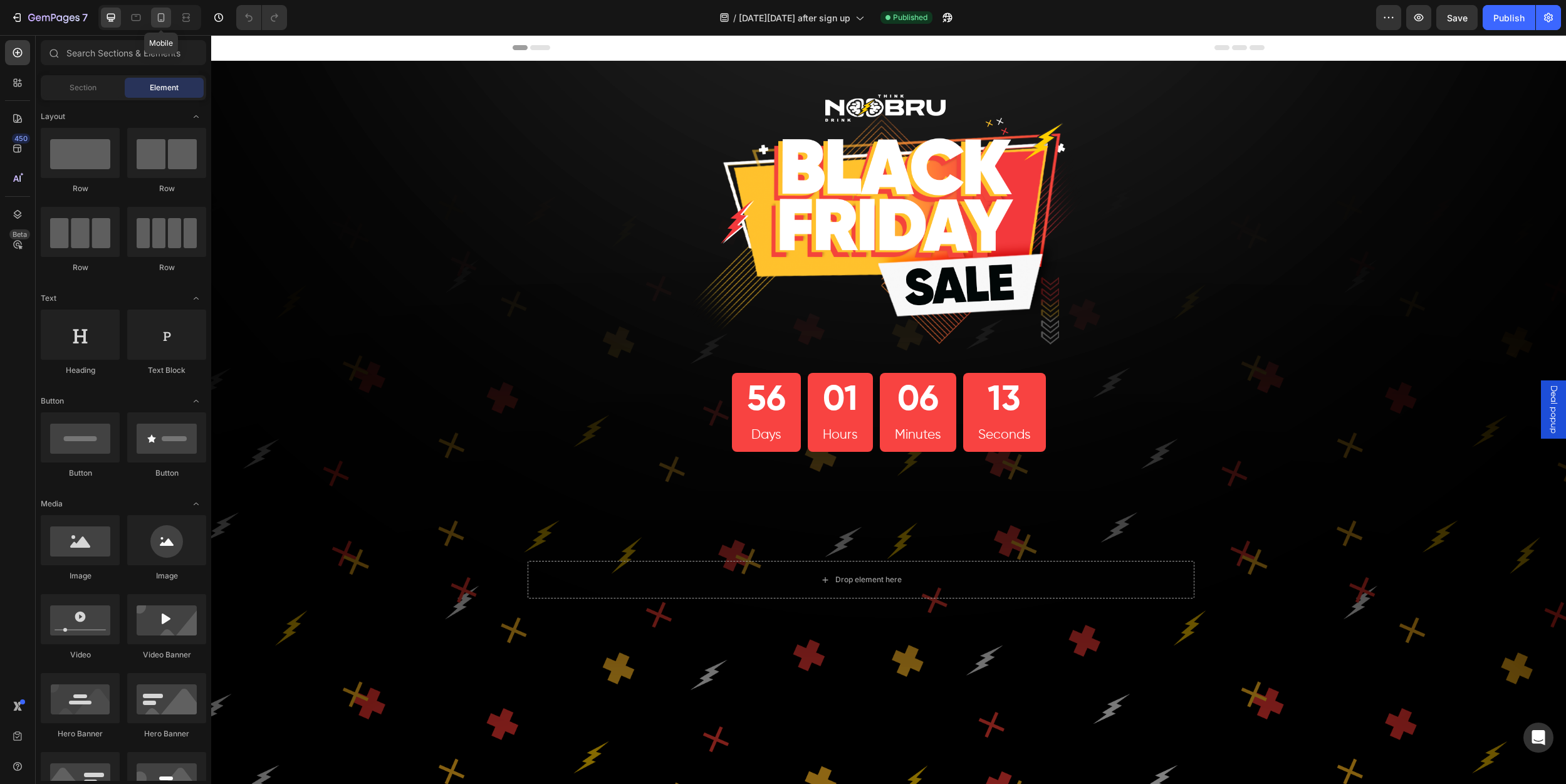
click at [164, 10] on div at bounding box center [161, 18] width 20 height 20
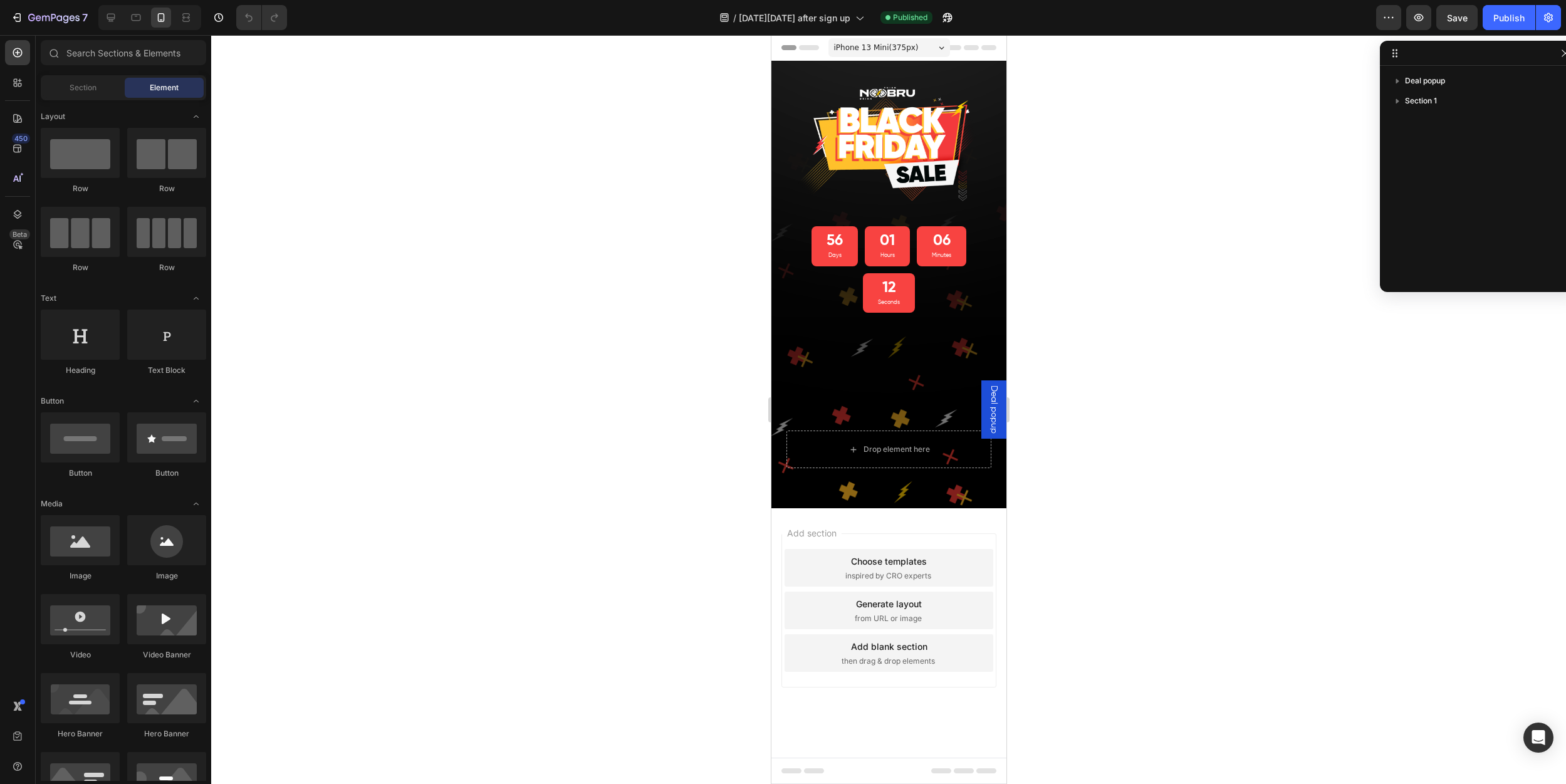
click at [996, 400] on span "Deal popup" at bounding box center [993, 409] width 13 height 48
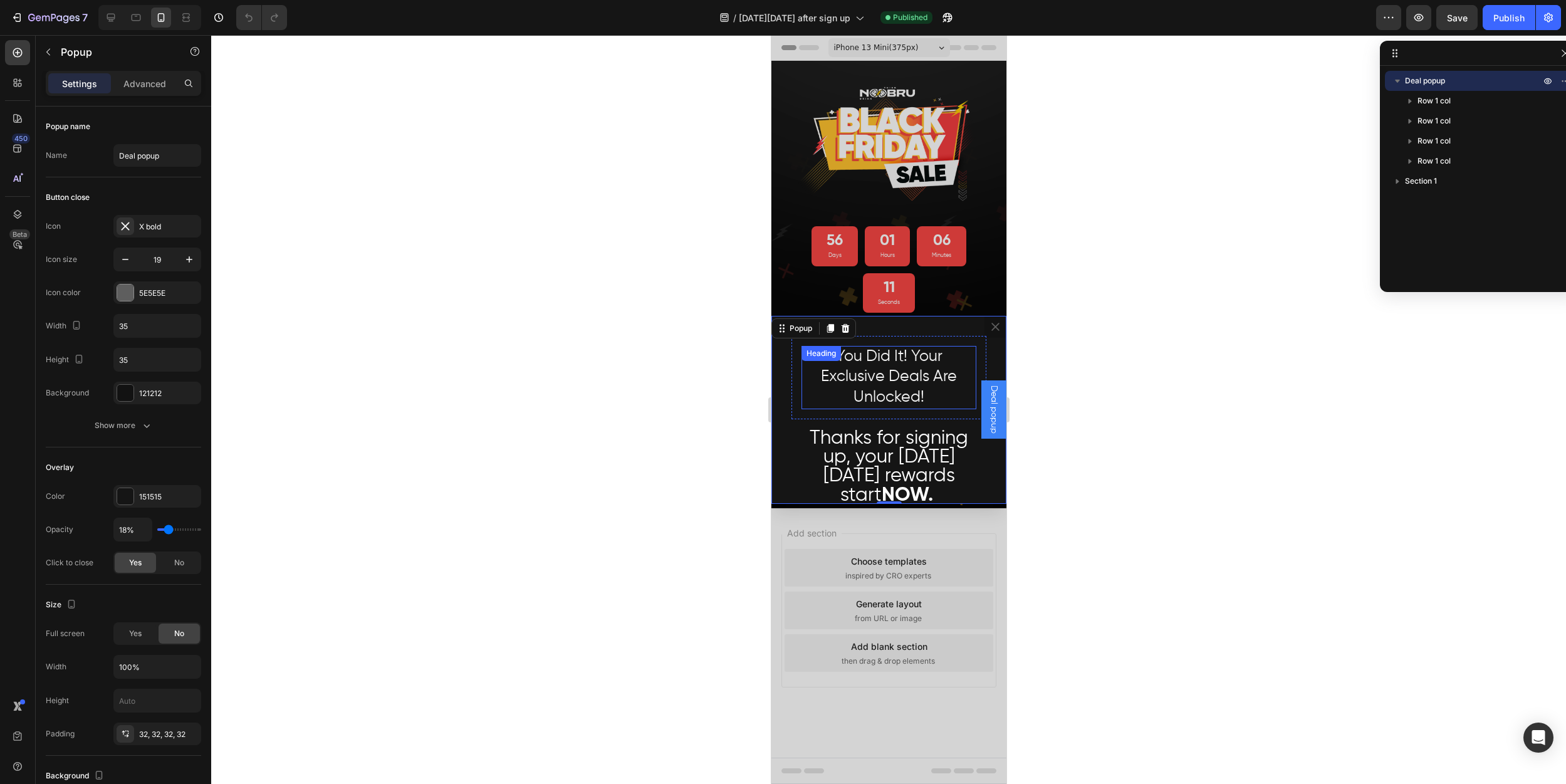
click at [887, 374] on span "You Did It! Your Exclusive Deals Are Unlocked!" at bounding box center [888, 376] width 136 height 56
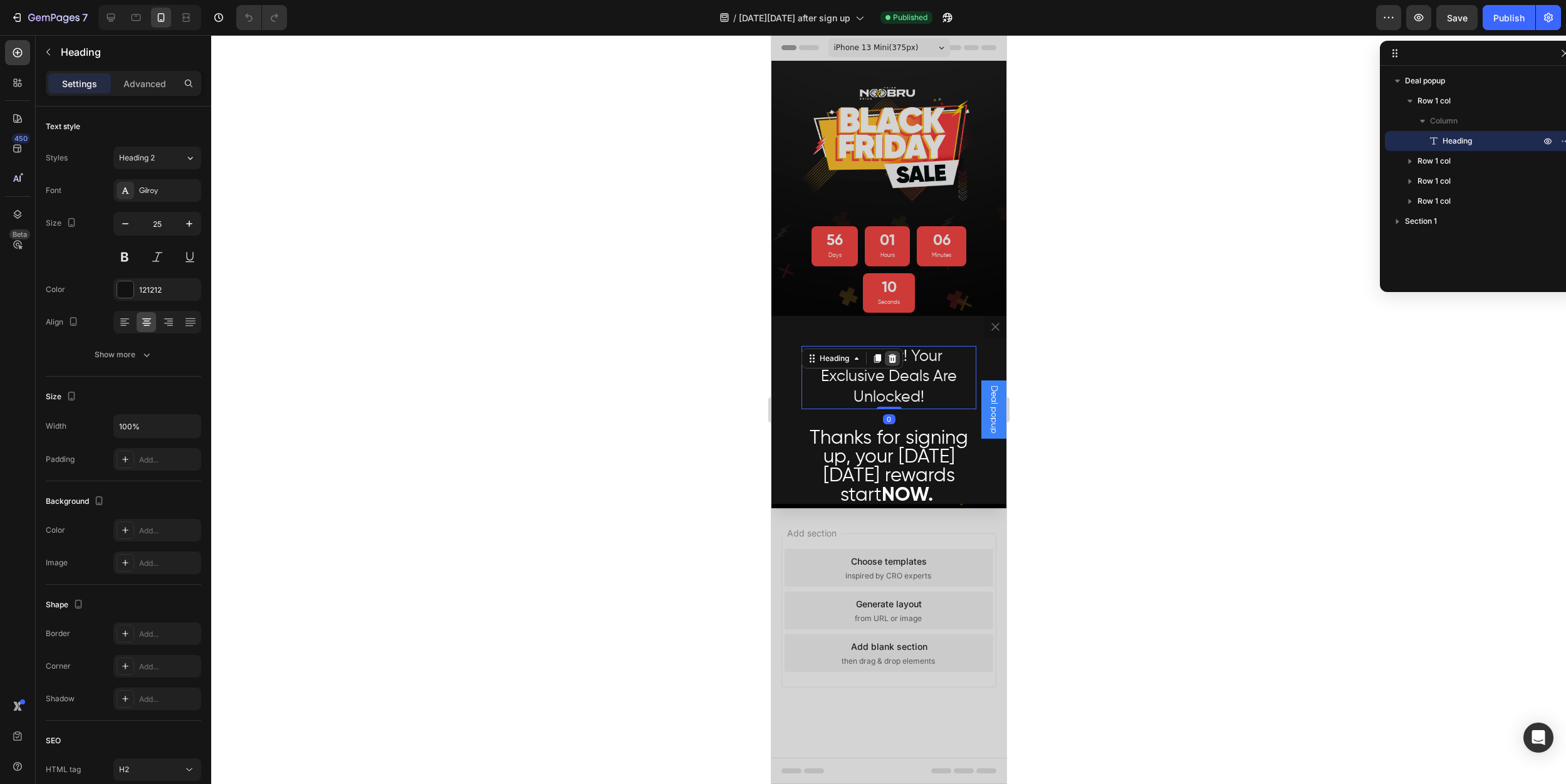
click at [894, 357] on icon "Dialog body" at bounding box center [892, 358] width 8 height 9
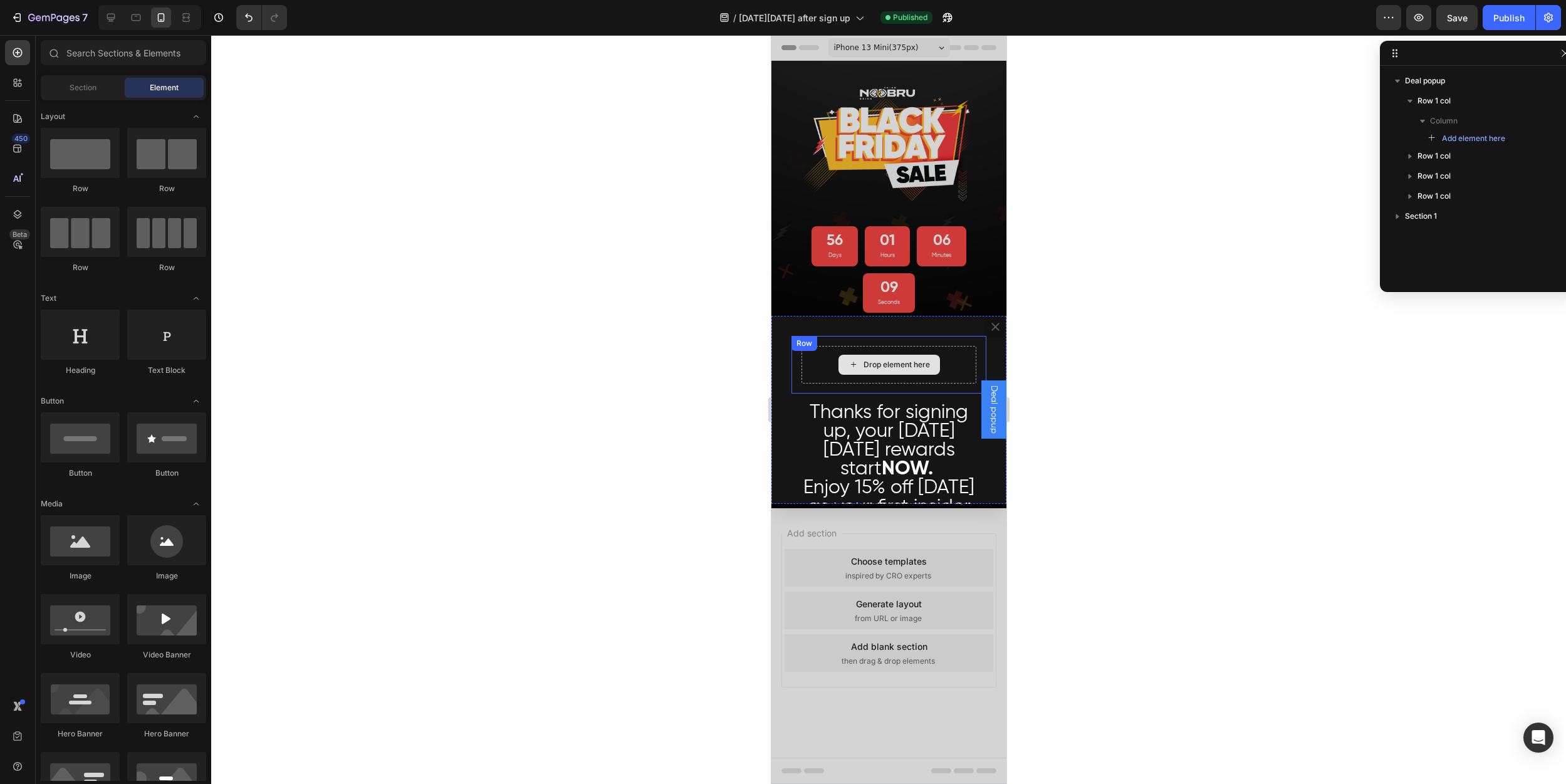
click at [941, 360] on div "Drop element here" at bounding box center [888, 365] width 175 height 38
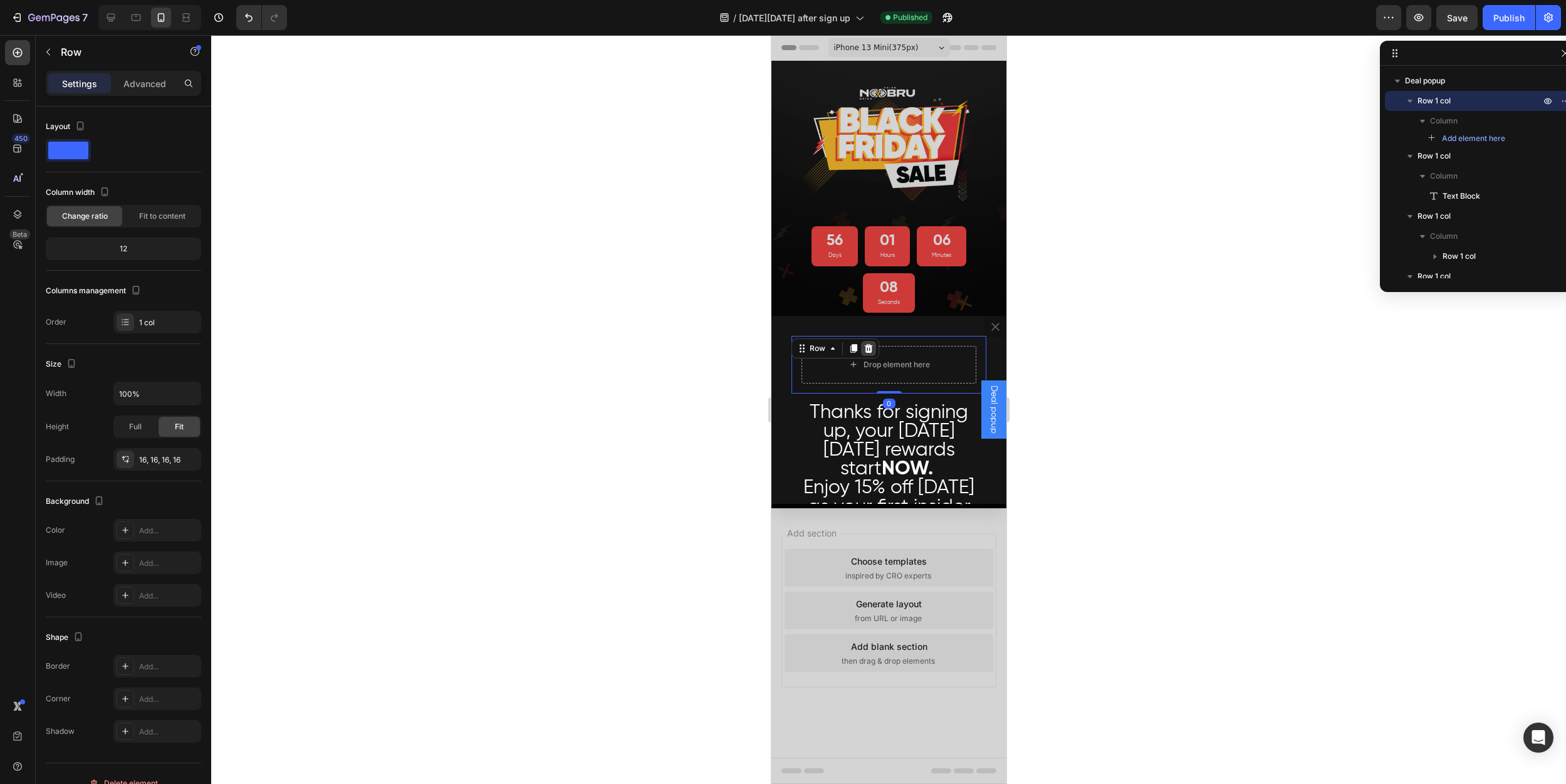
click at [873, 345] on div "Dialog body" at bounding box center [868, 348] width 15 height 15
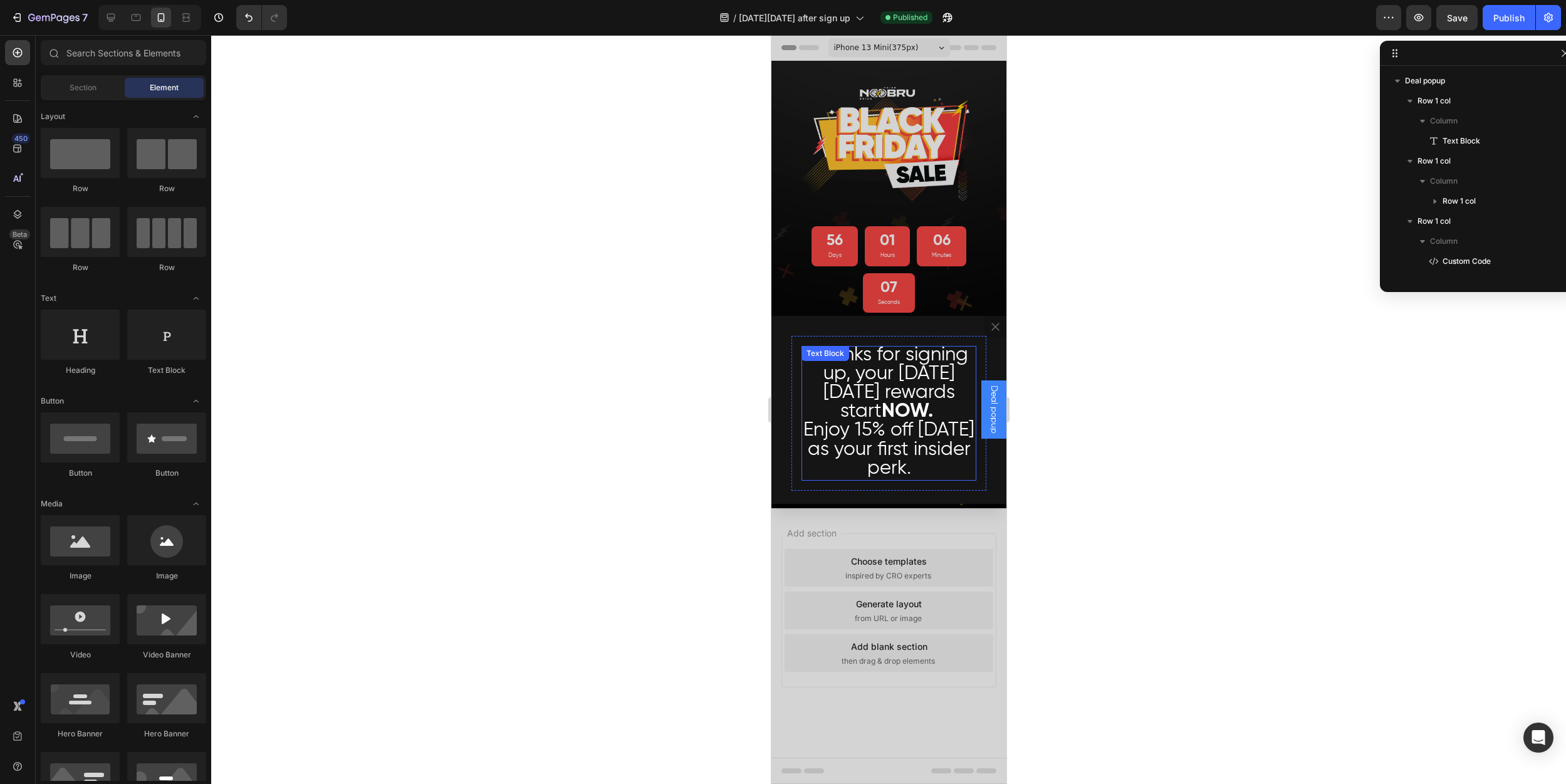
click at [883, 391] on span "Thanks for signing up, your [DATE][DATE] rewards start NOW." at bounding box center [888, 383] width 159 height 76
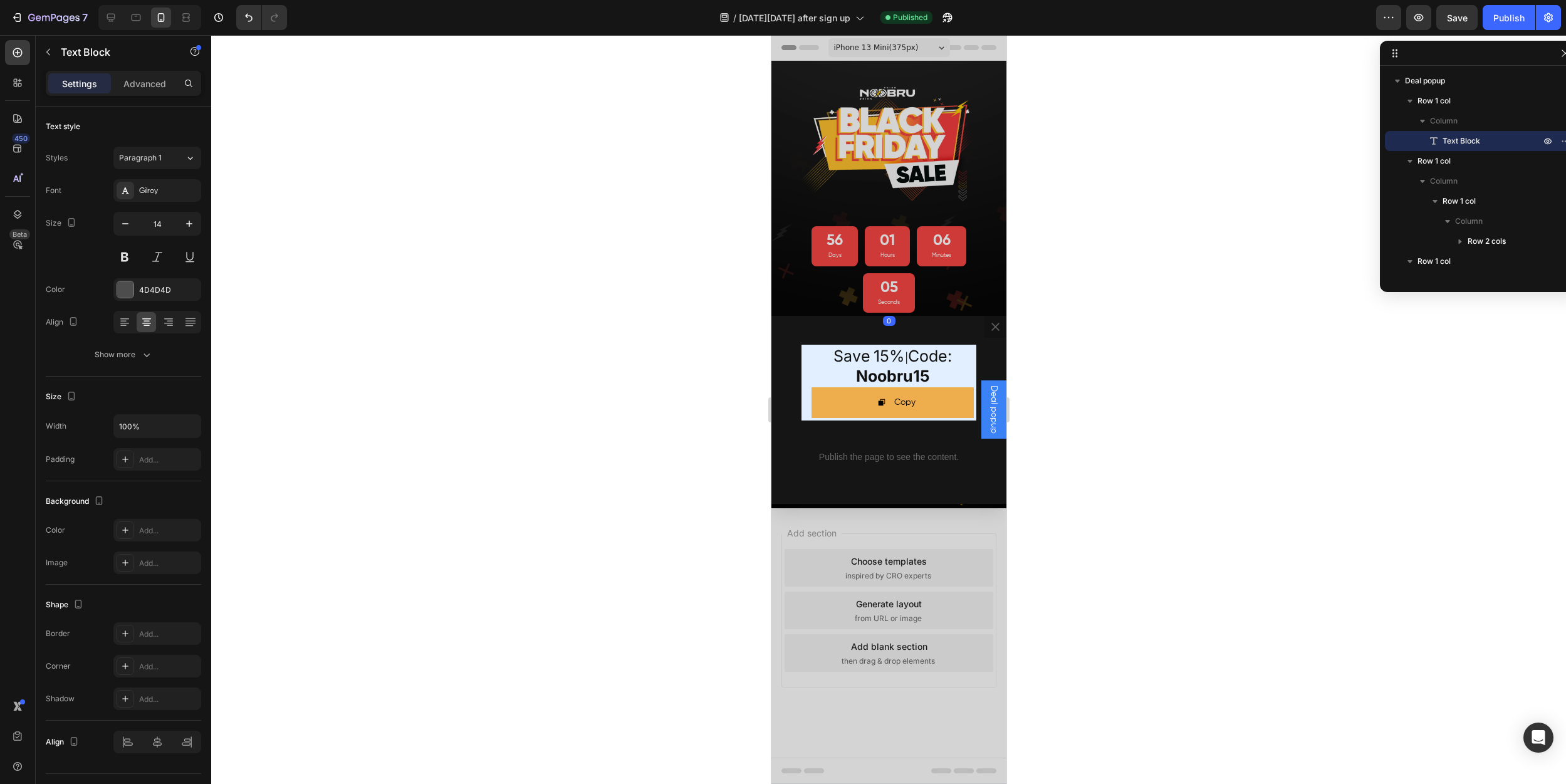
scroll to position [154, 0]
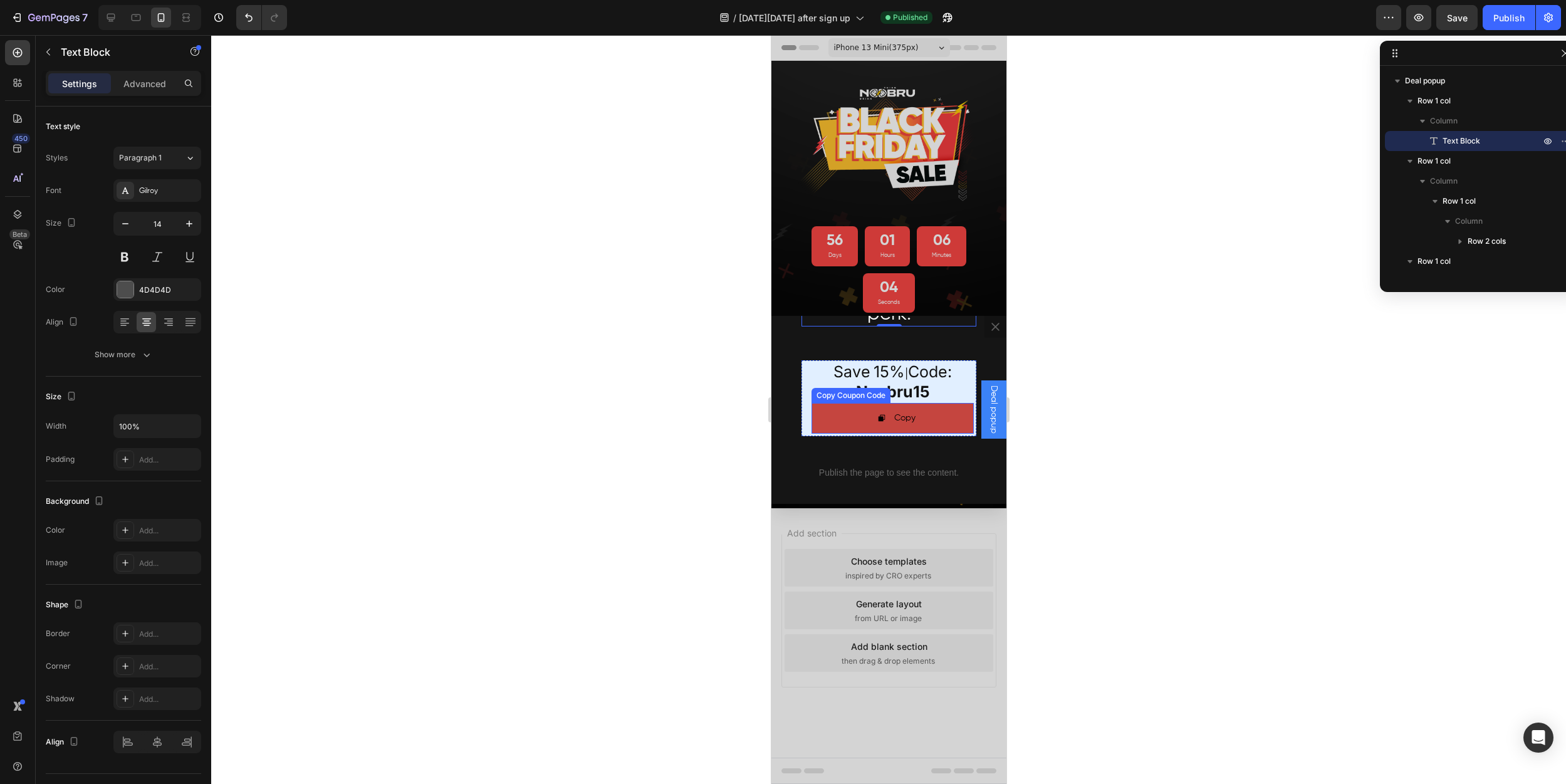
click at [841, 417] on button "Copy" at bounding box center [892, 418] width 162 height 30
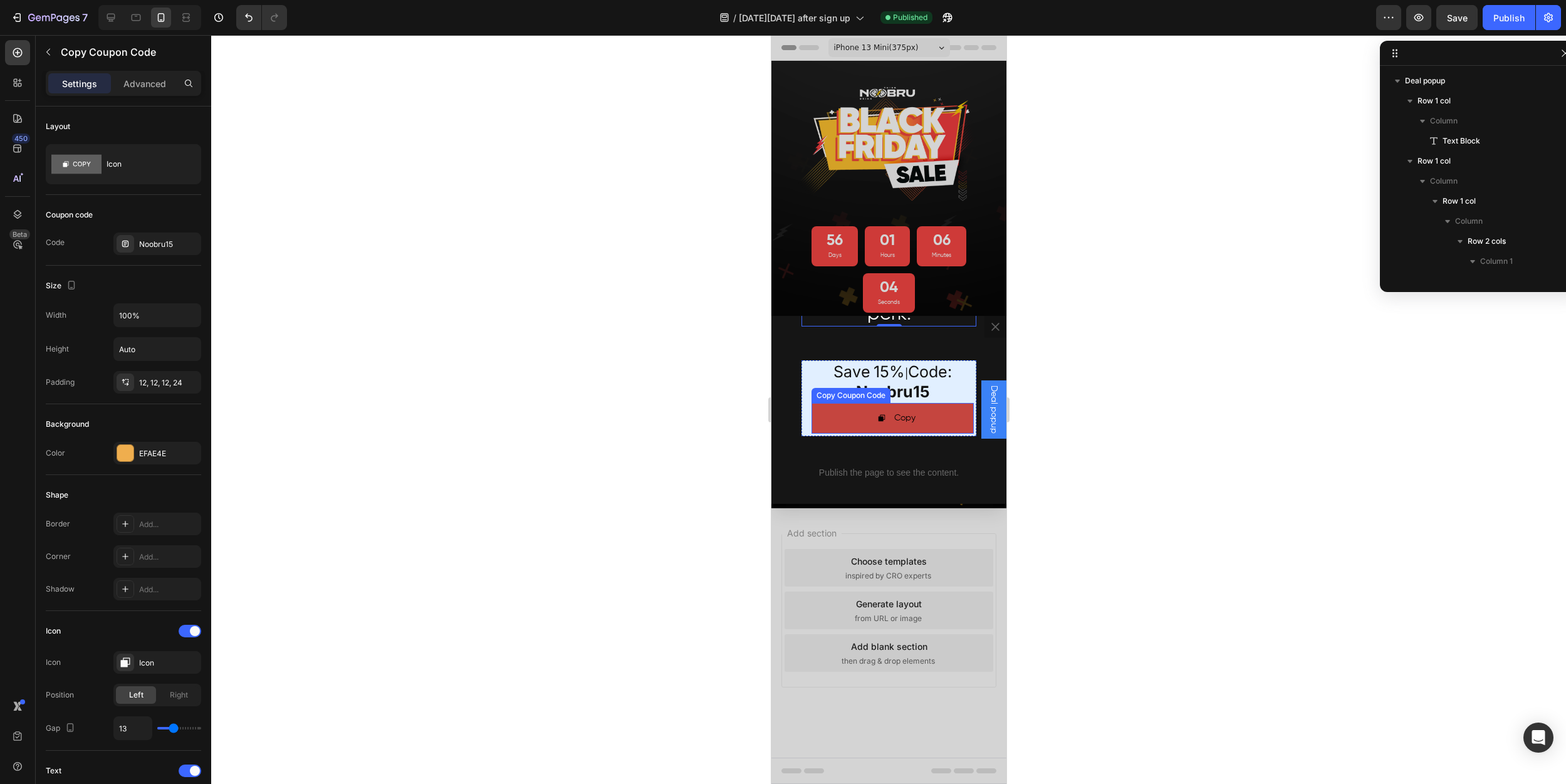
scroll to position [153, 0]
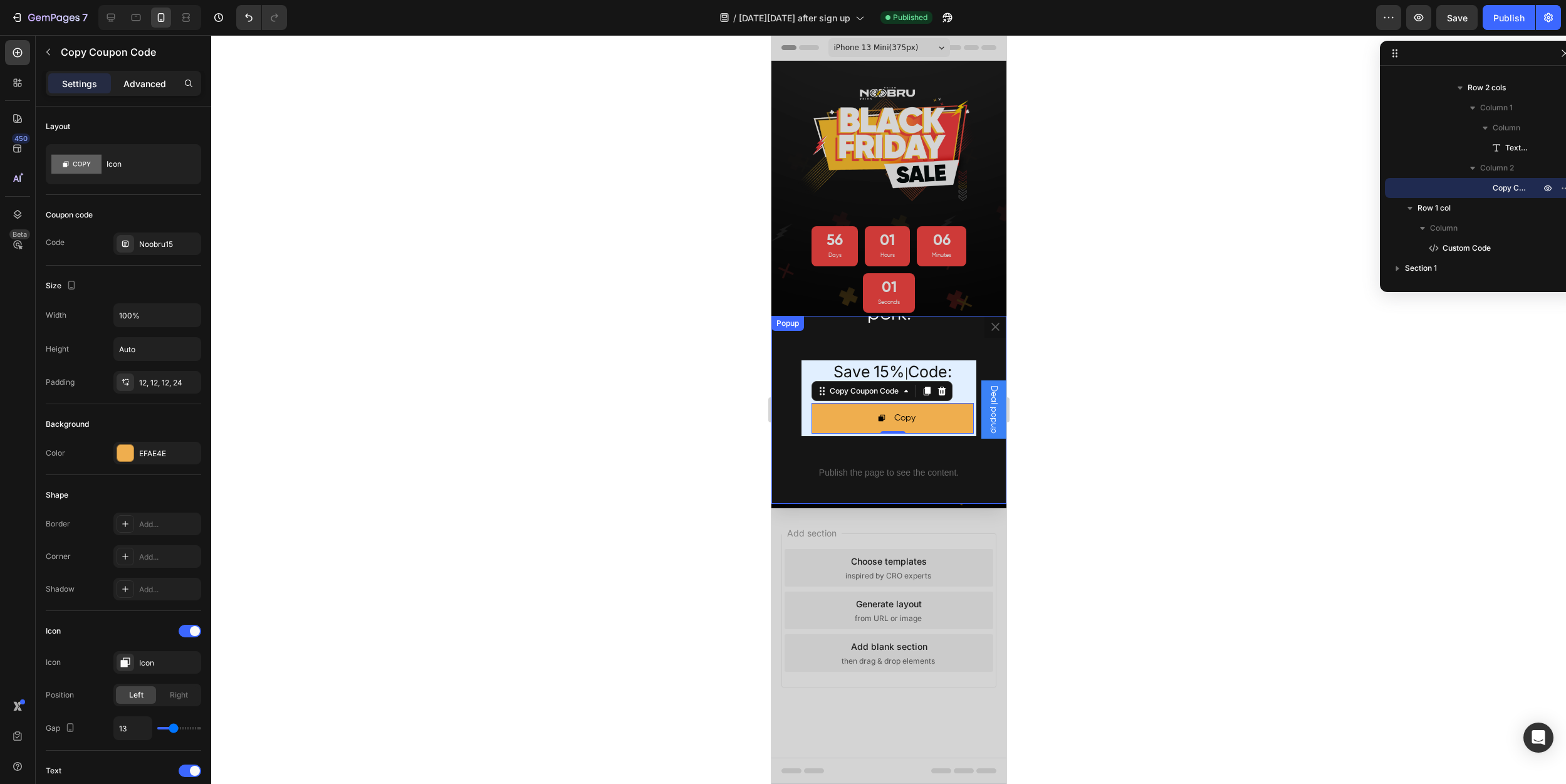
click at [142, 84] on p "Advanced" at bounding box center [145, 83] width 43 height 13
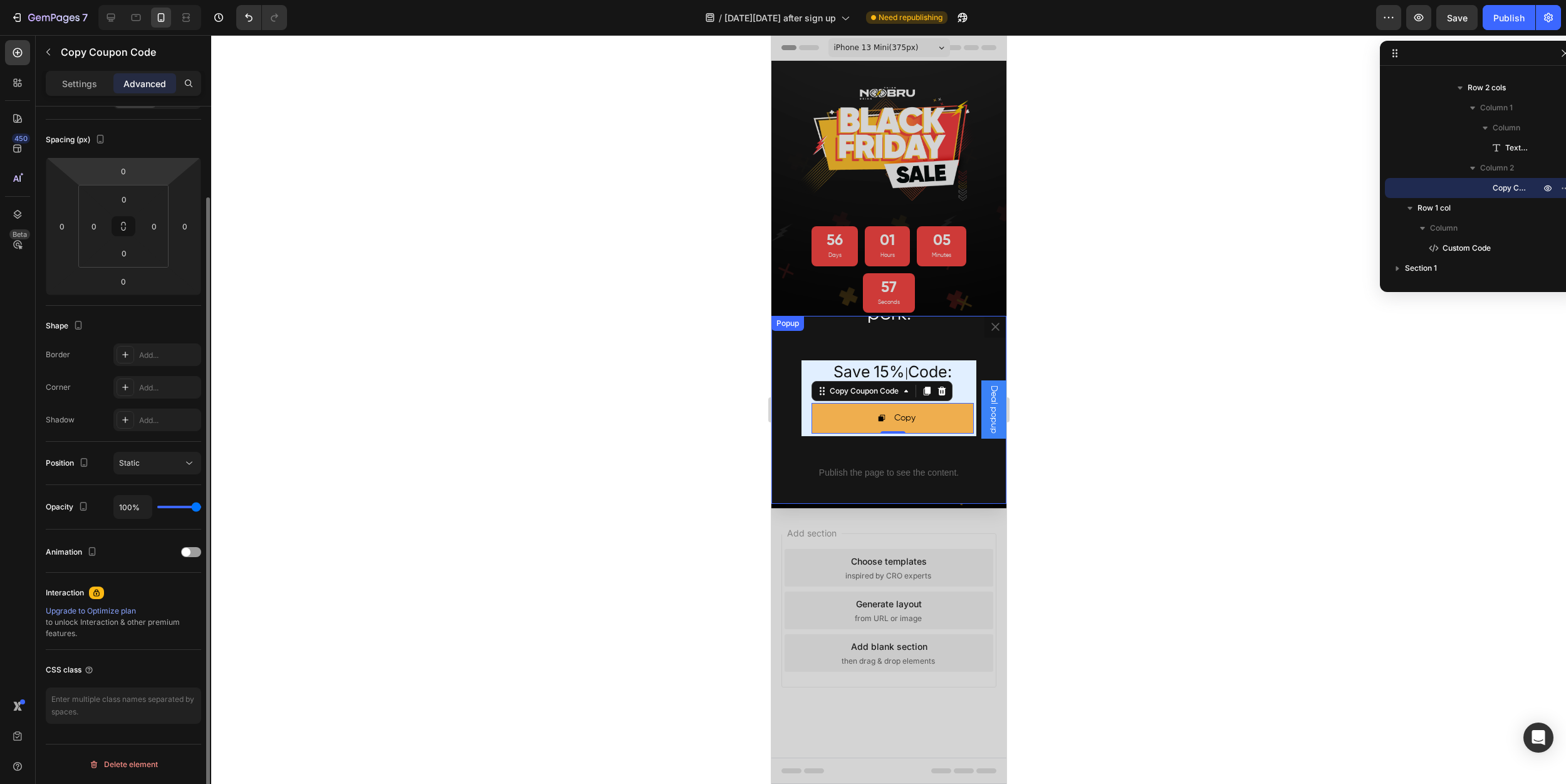
scroll to position [0, 0]
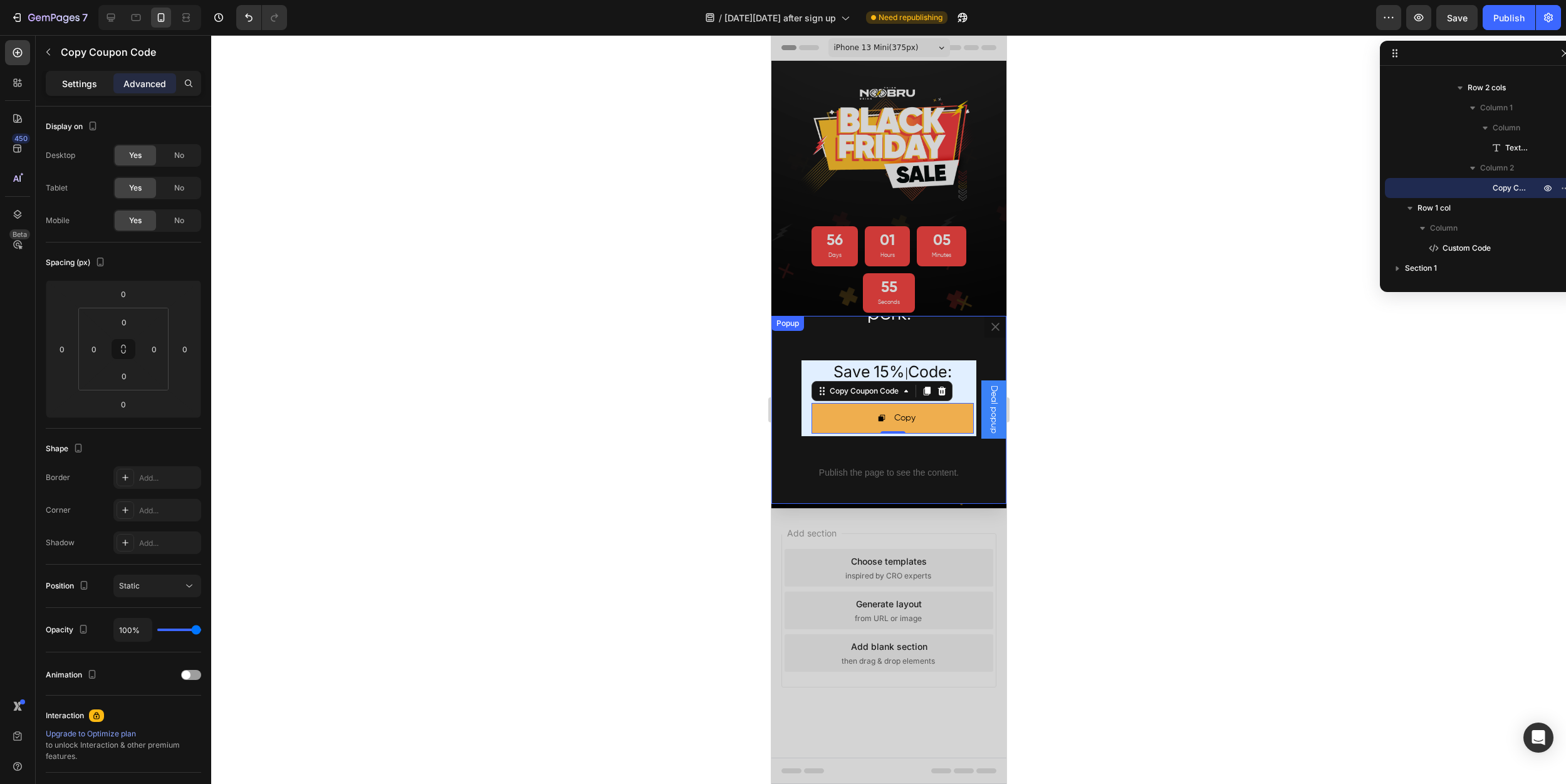
click at [91, 80] on p "Settings" at bounding box center [80, 83] width 35 height 13
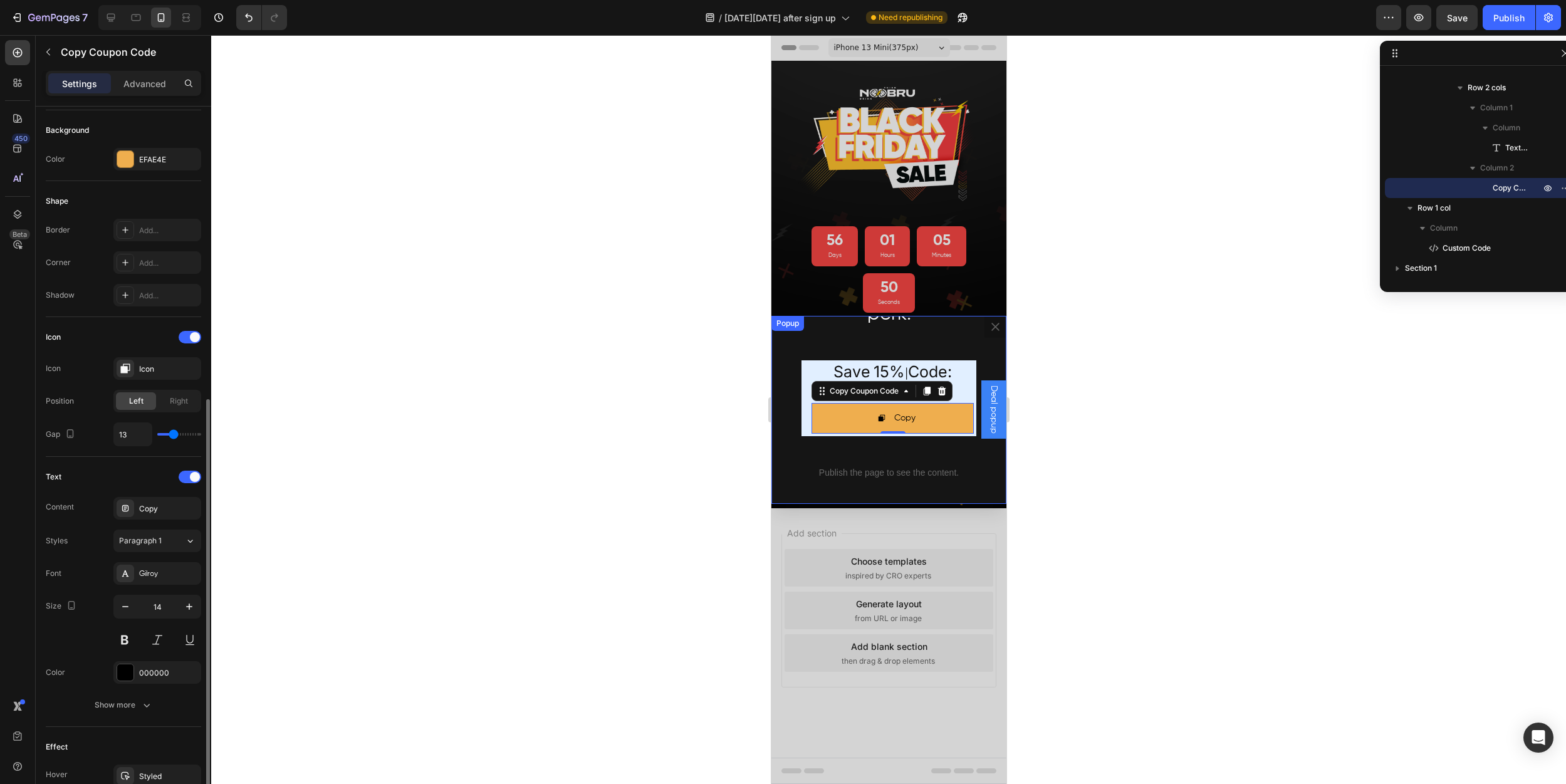
scroll to position [390, 0]
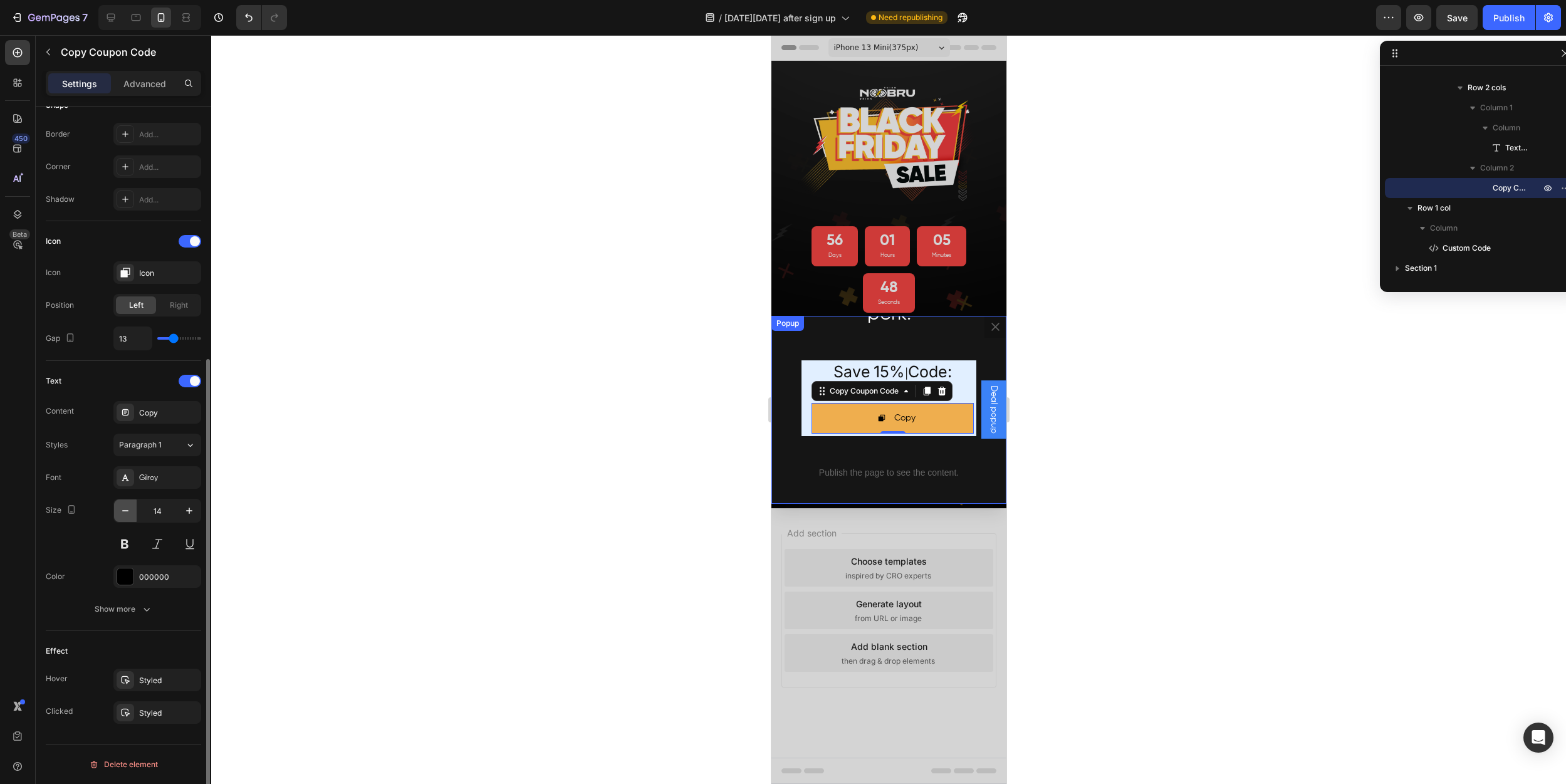
click at [130, 513] on icon "button" at bounding box center [125, 510] width 13 height 13
click at [189, 511] on icon "button" at bounding box center [189, 510] width 13 height 13
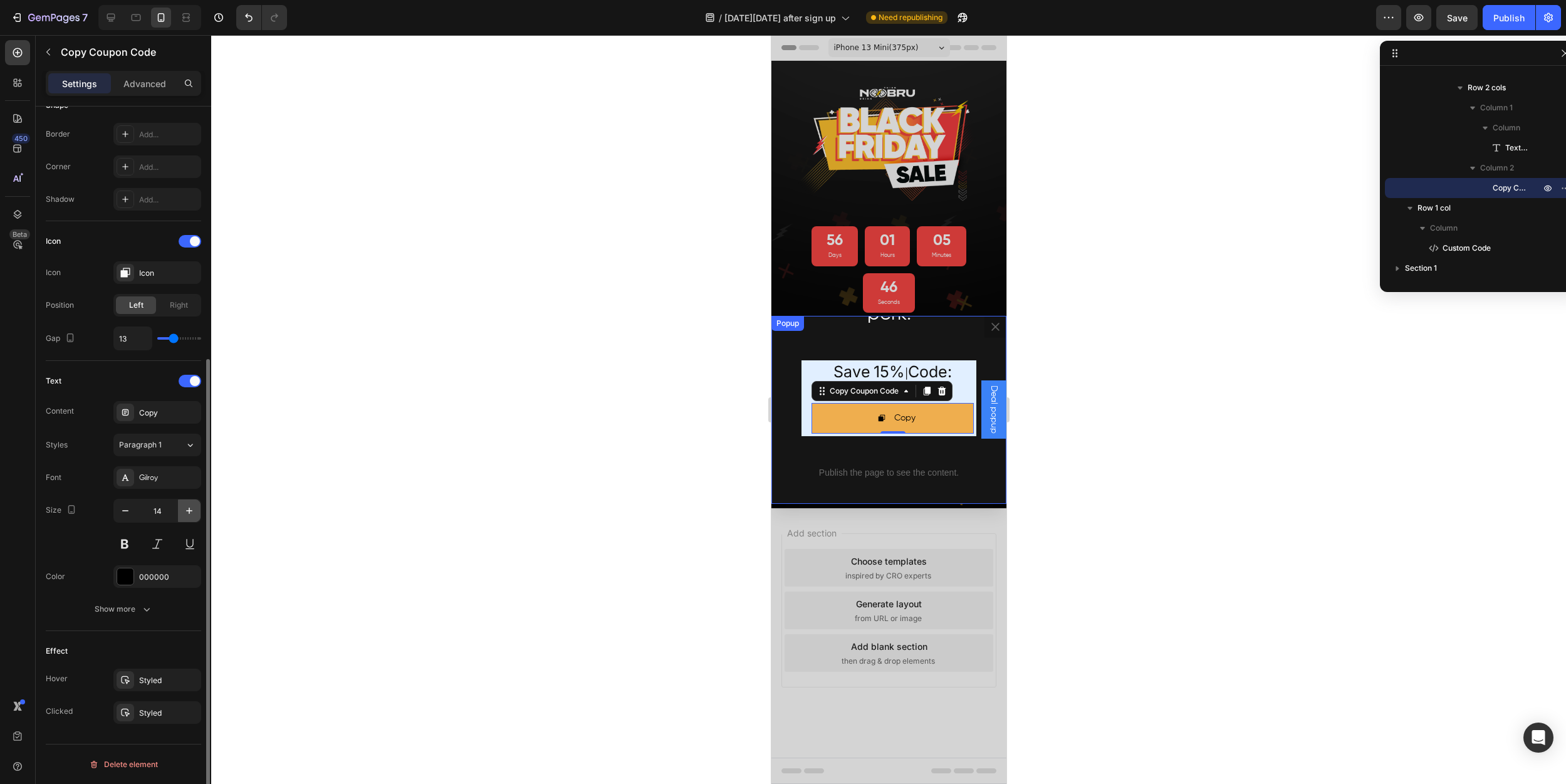
type input "15"
click at [593, 456] on div at bounding box center [888, 410] width 1355 height 749
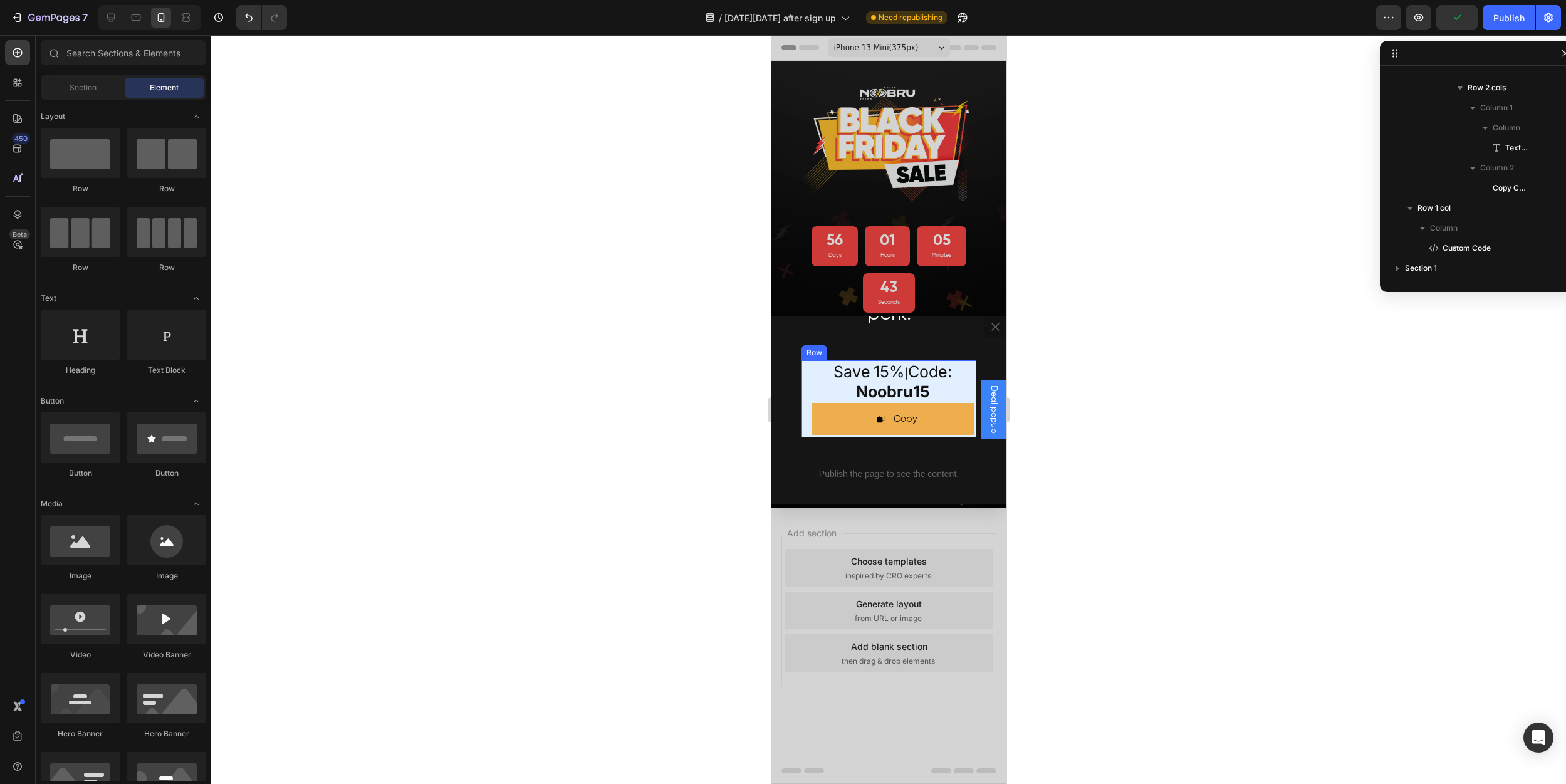
click at [805, 376] on div "save 15% | code: noobru15 Text Block Copy Copy Coupon Code Row" at bounding box center [888, 399] width 175 height 77
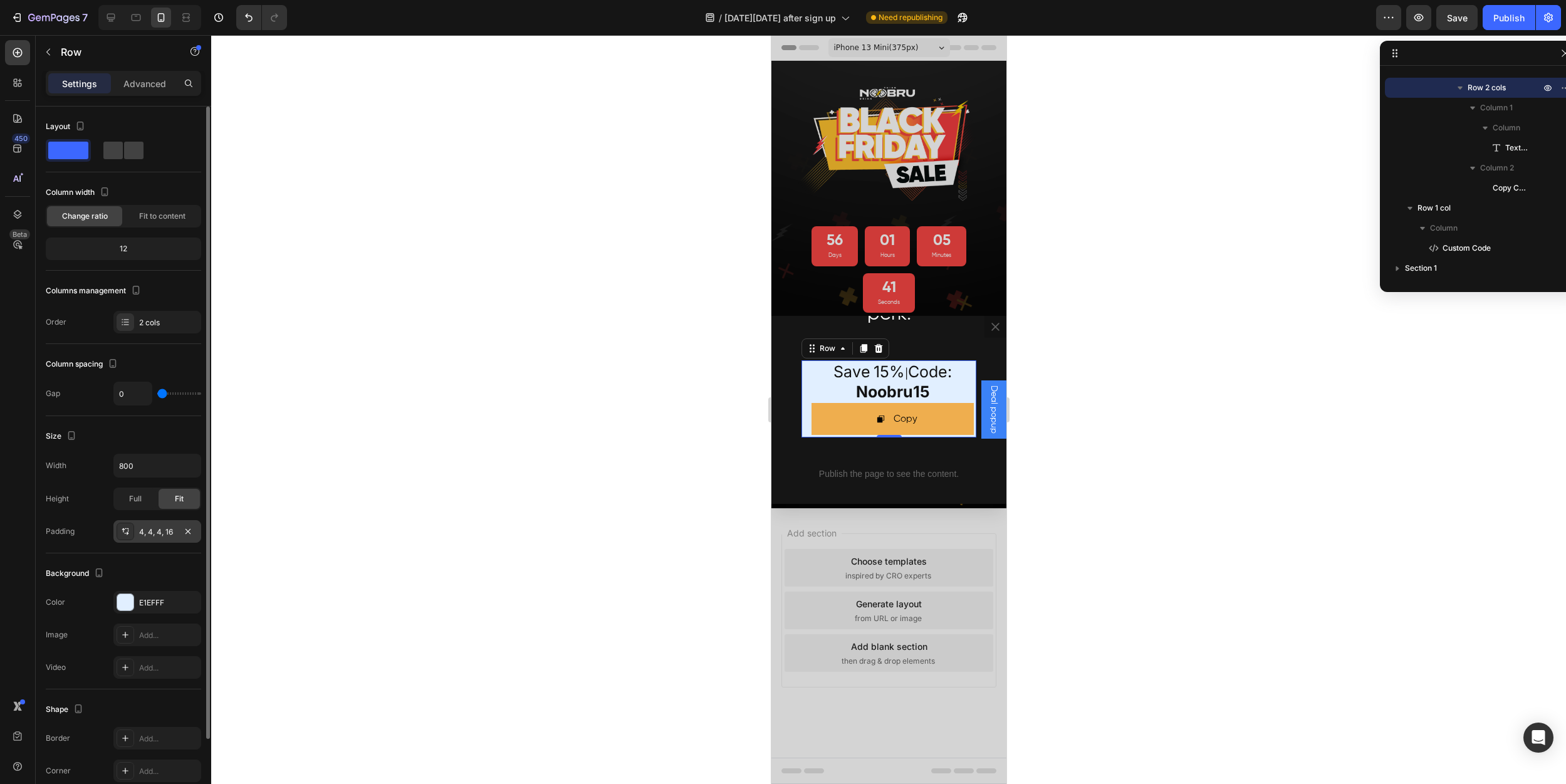
click at [124, 531] on icon at bounding box center [125, 531] width 10 height 10
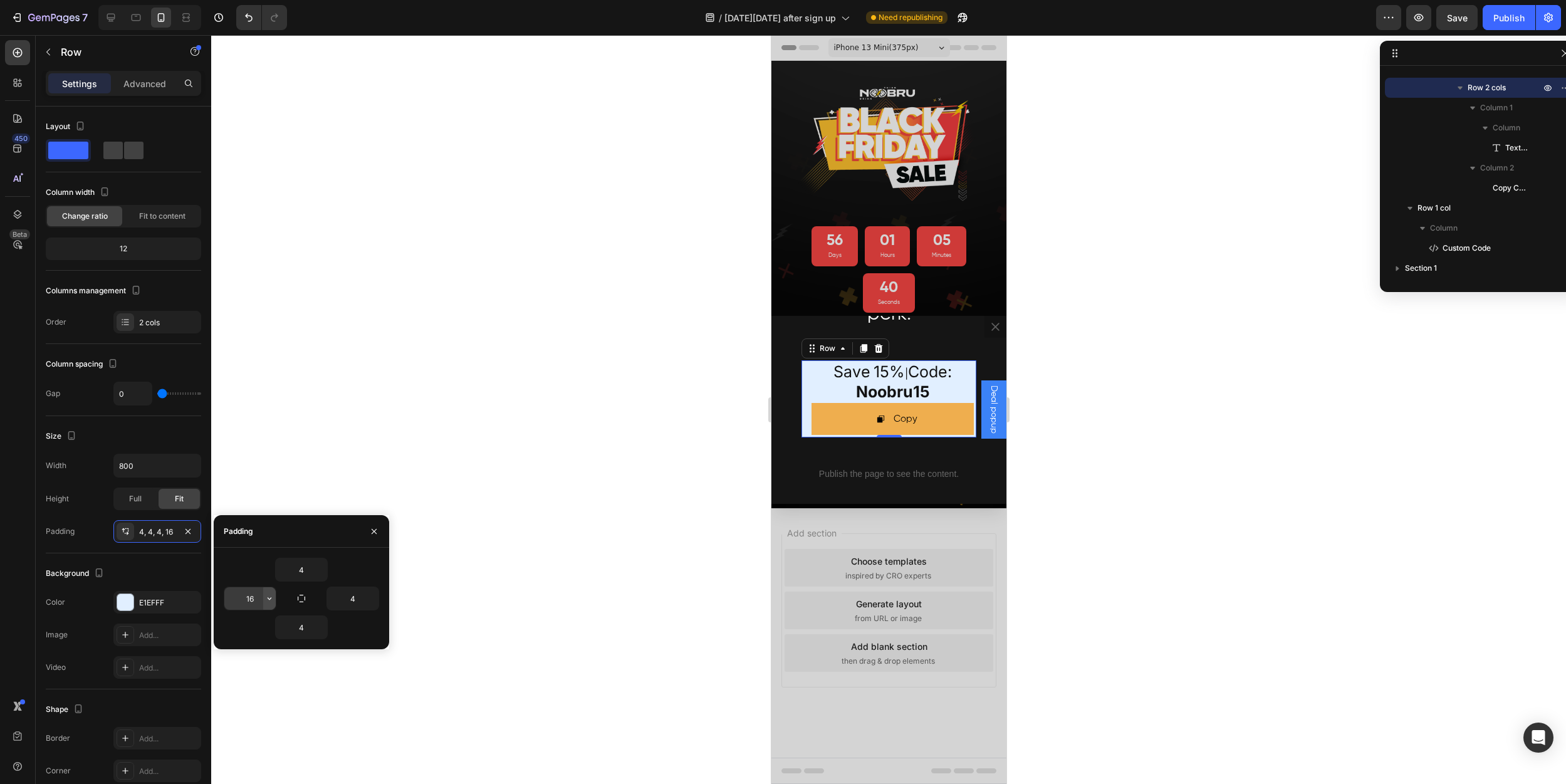
click at [267, 595] on icon "button" at bounding box center [269, 598] width 10 height 10
click at [220, 681] on p "XS 4px" at bounding box center [227, 678] width 66 height 11
type input "4"
click at [657, 489] on div at bounding box center [888, 410] width 1355 height 749
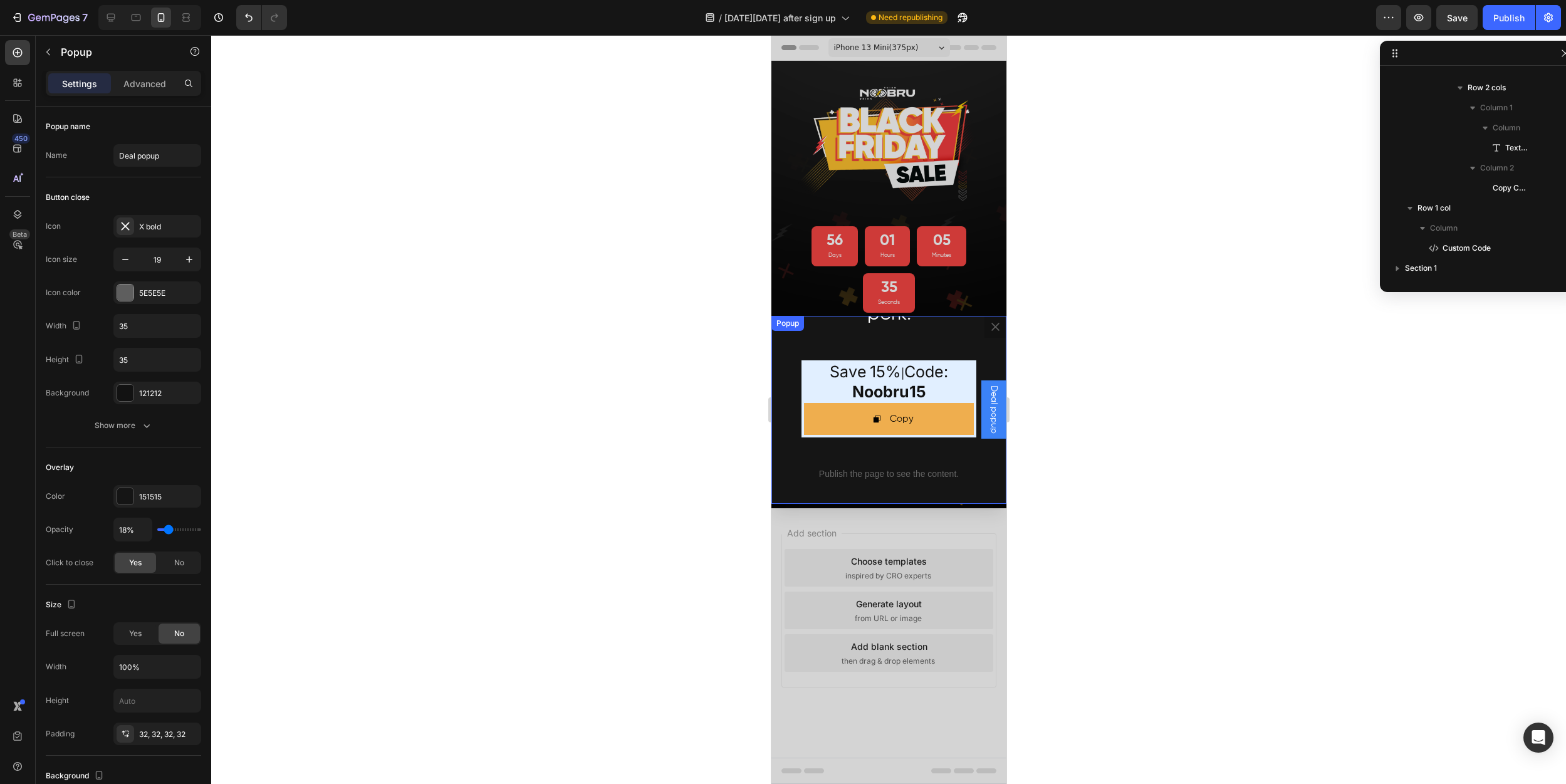
click at [873, 340] on div "Thanks for signing up, your [DATE][DATE] rewards start NOW. Enjoy 15% off [DATE…" at bounding box center [888, 410] width 235 height 188
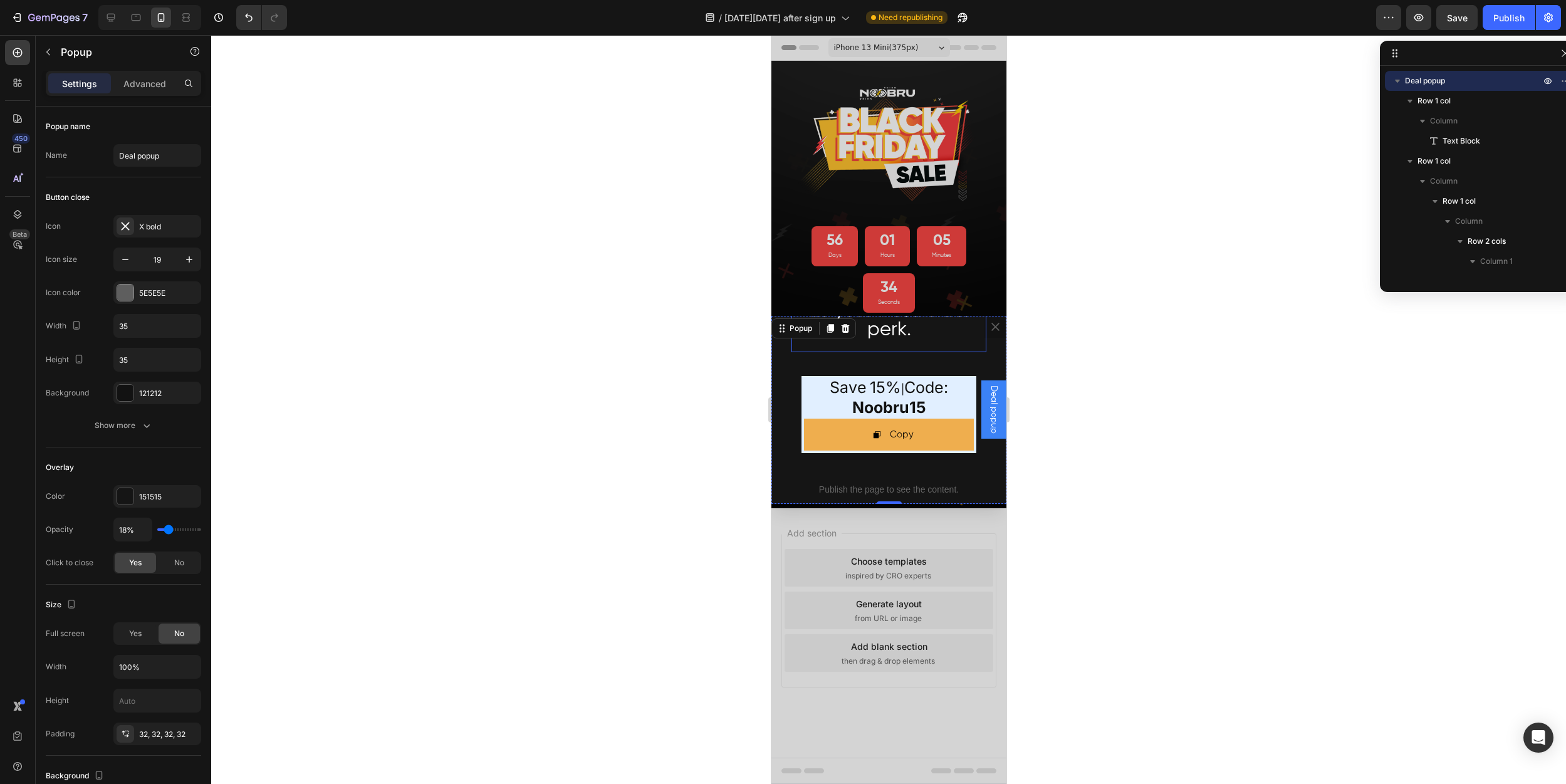
scroll to position [130, 0]
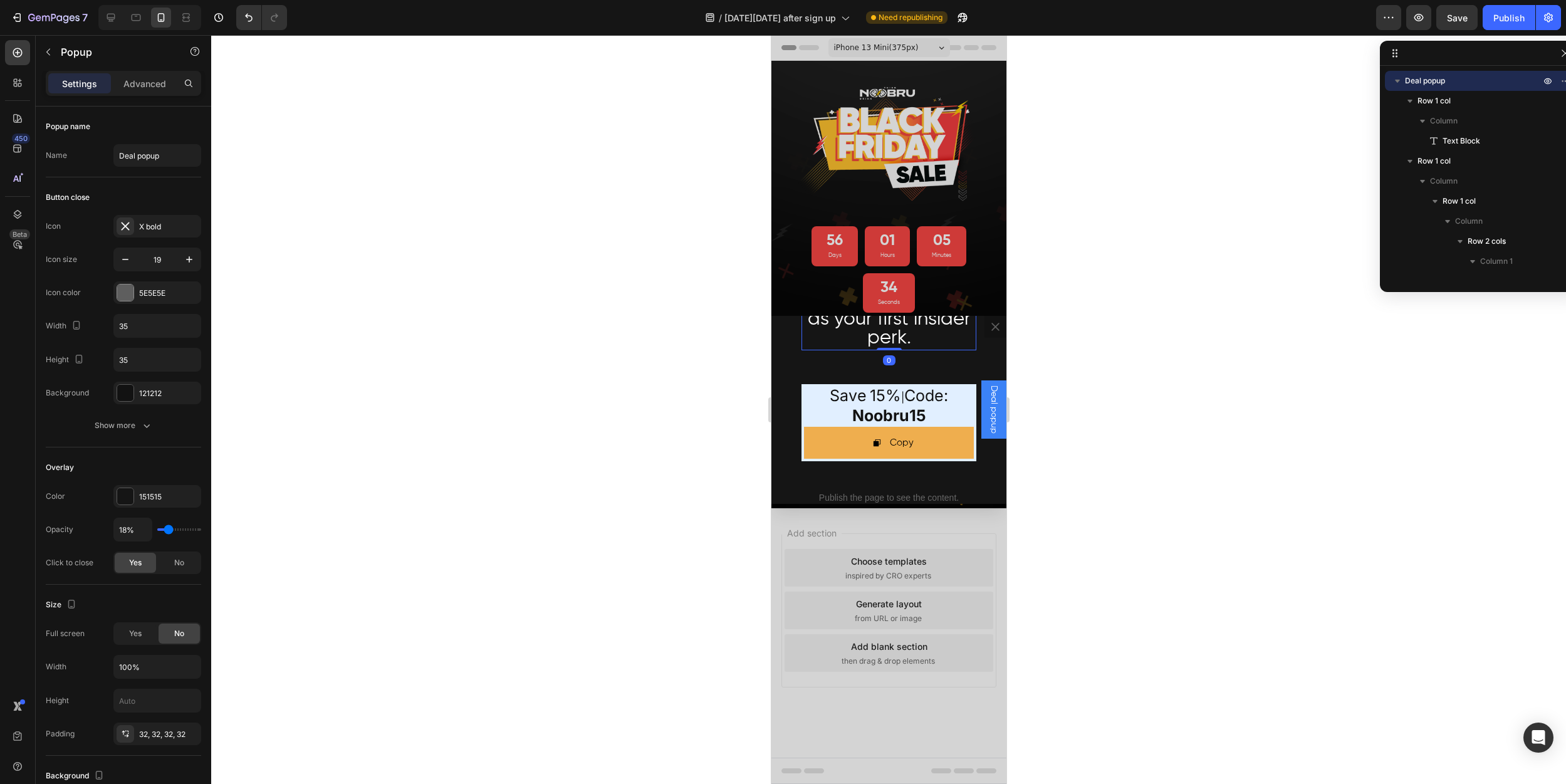
click at [893, 341] on span "Enjoy 15% off [DATE] as your first insider perk." at bounding box center [888, 318] width 171 height 57
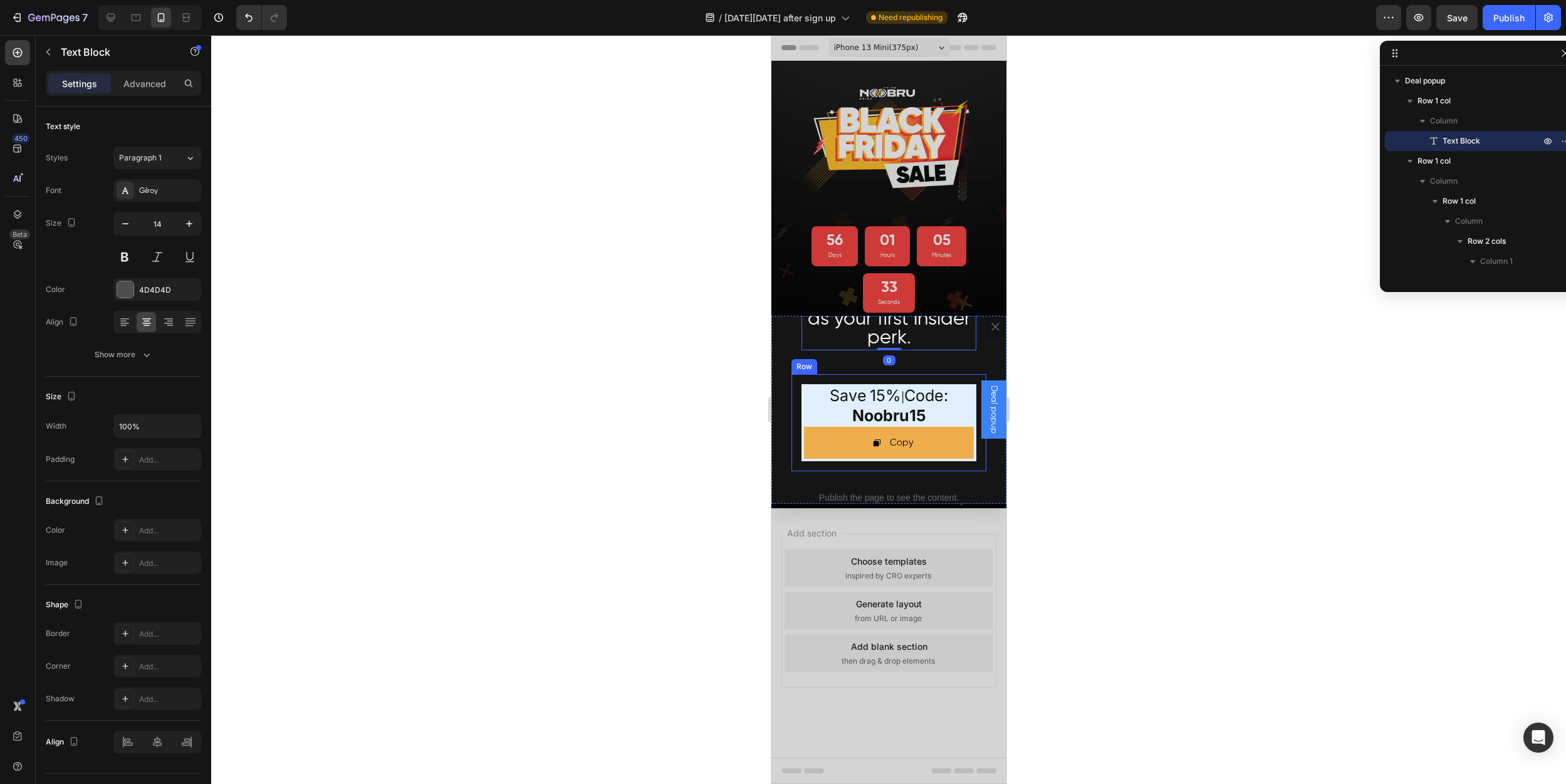
click at [916, 373] on div "Thanks for signing up, your [DATE][DATE] rewards start NOW. Enjoy 15% off [DATE…" at bounding box center [888, 410] width 235 height 188
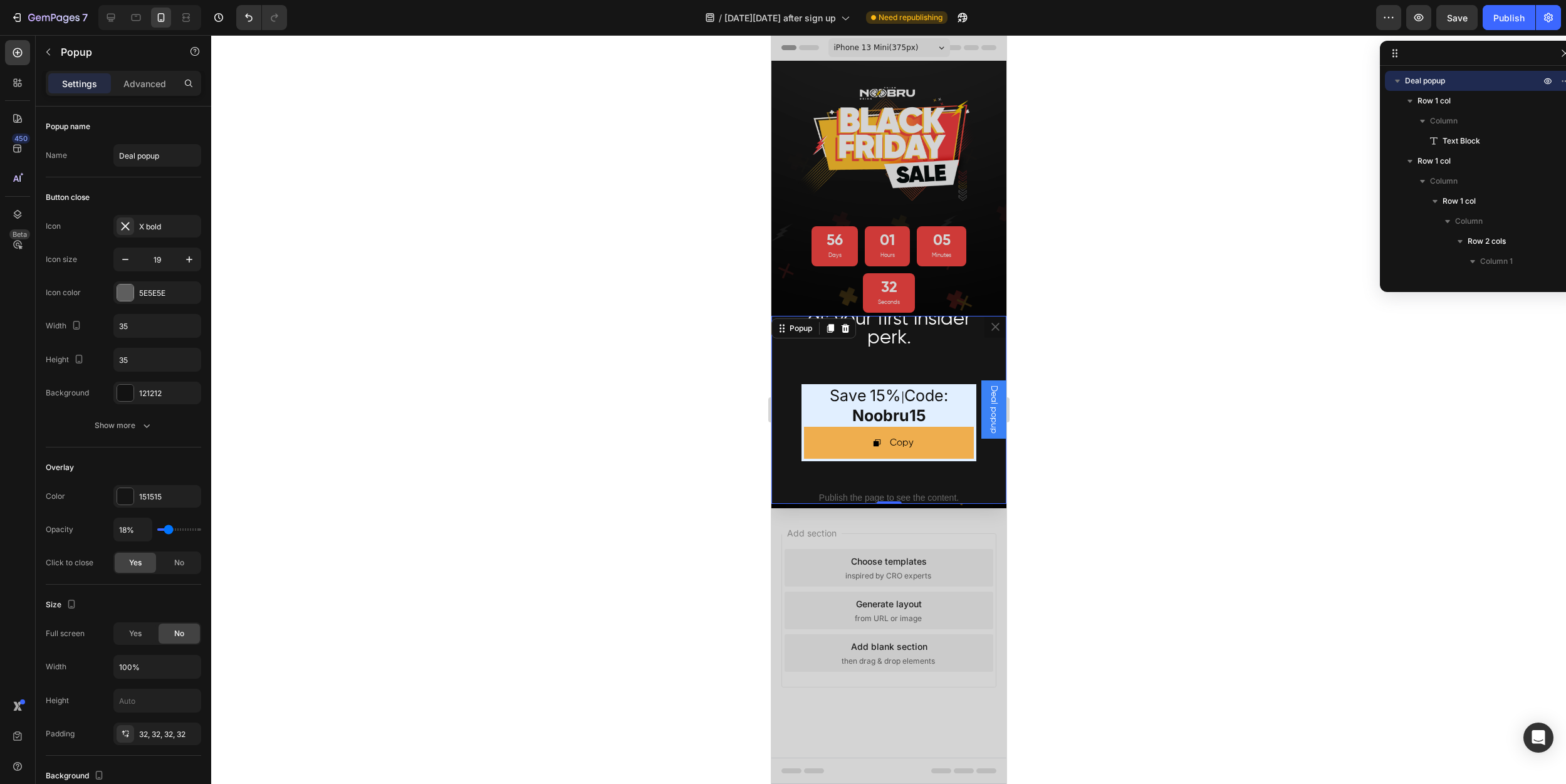
click at [906, 376] on div "save 15% | code: noobru15 Text Block Copy Copy Coupon Code Row Row Row" at bounding box center [888, 423] width 195 height 97
click at [897, 362] on div "Thanks for signing up, your [DATE][DATE] rewards start NOW. Enjoy 15% off [DATE…" at bounding box center [888, 410] width 235 height 188
click at [898, 343] on span "Enjoy 15% off [DATE] as your first insider perk." at bounding box center [888, 318] width 171 height 57
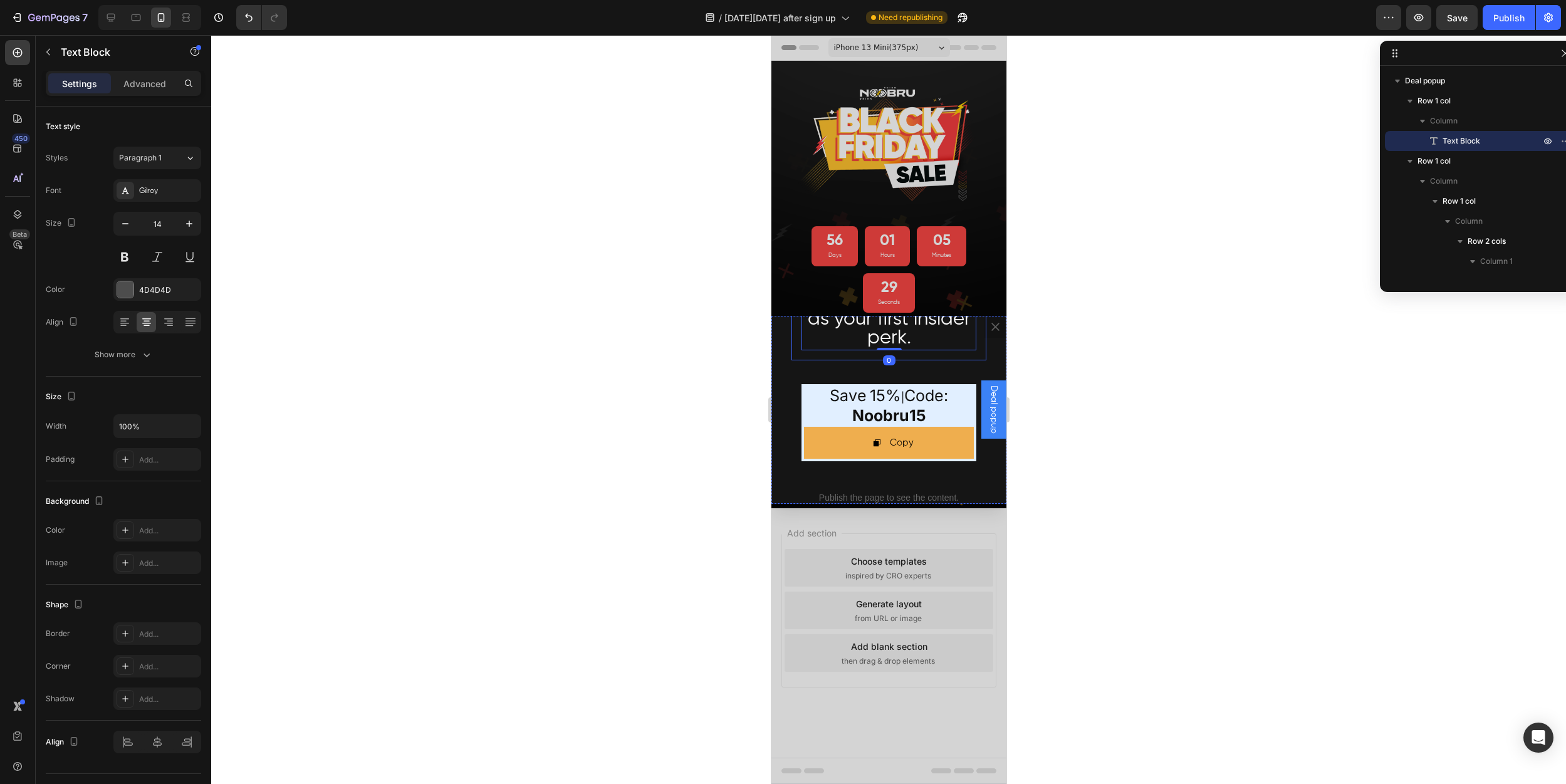
click at [900, 354] on div "Thanks for signing up, your [DATE][DATE] rewards start NOW. Enjoy 15% off [DATE…" at bounding box center [888, 283] width 195 height 155
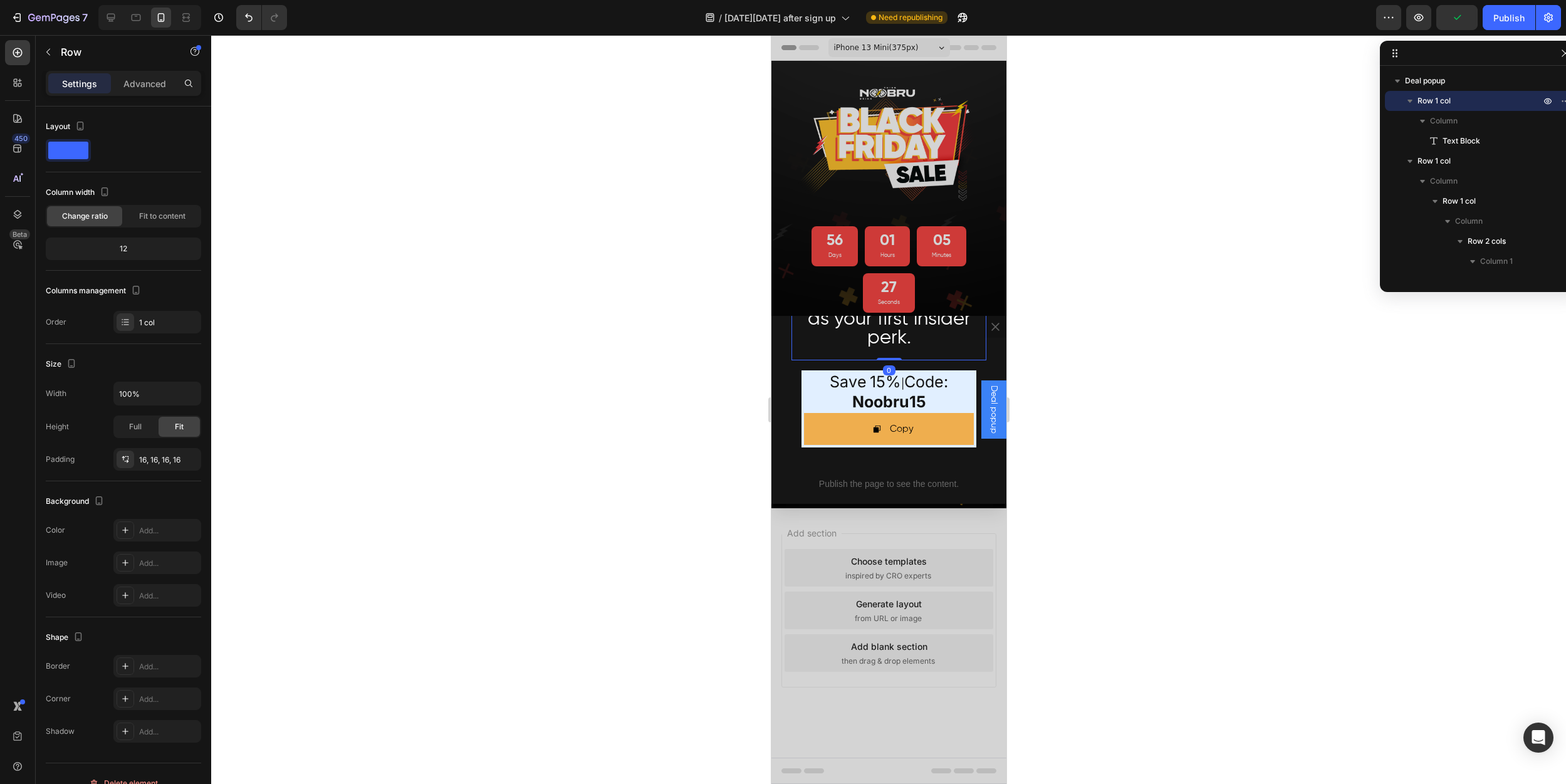
drag, startPoint x: 887, startPoint y: 372, endPoint x: 890, endPoint y: 354, distance: 18.2
click at [890, 354] on div "Thanks for signing up, your [DATE][DATE] rewards start NOW. Enjoy 15% off [DATE…" at bounding box center [888, 283] width 195 height 155
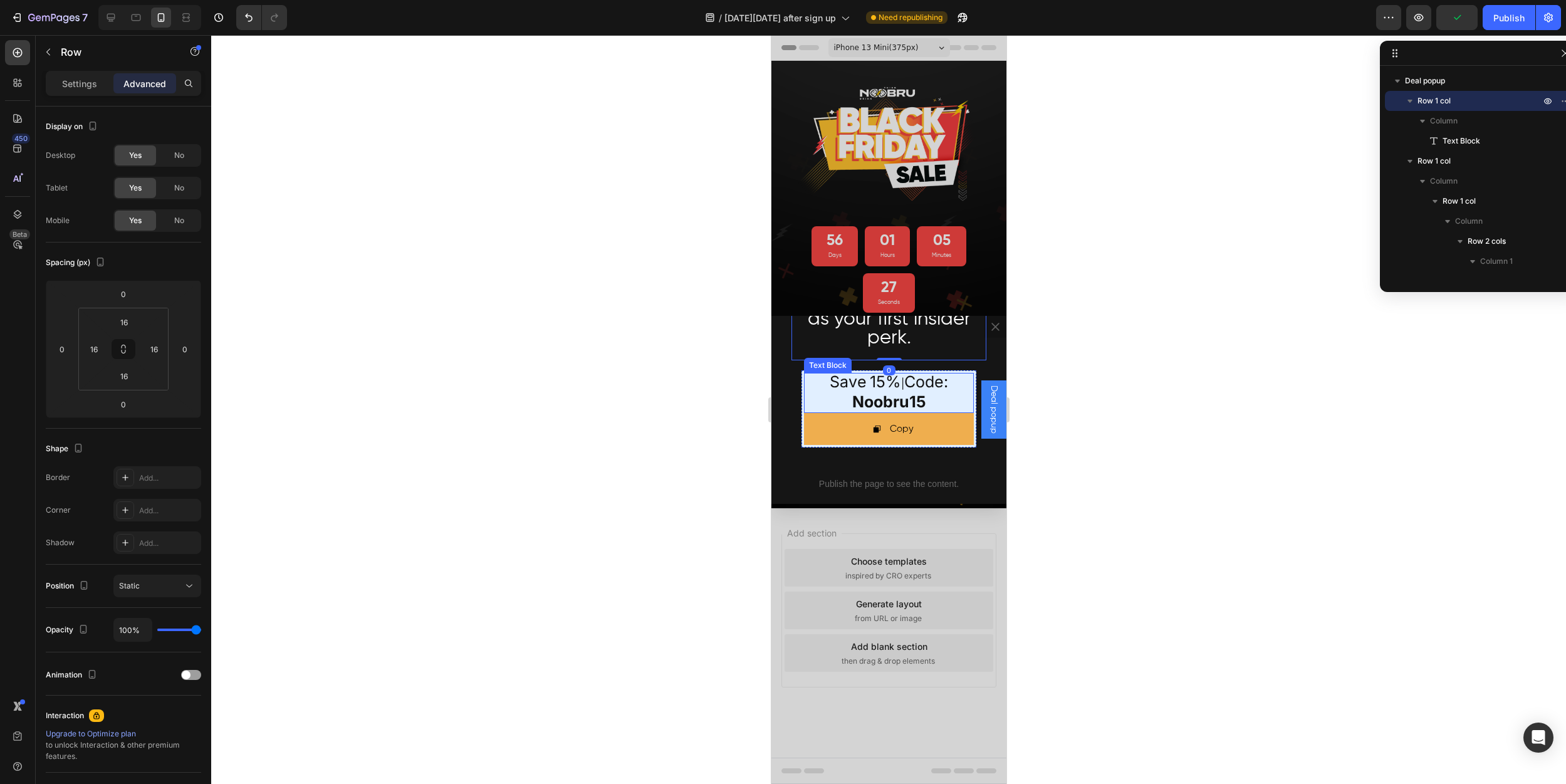
scroll to position [0, 0]
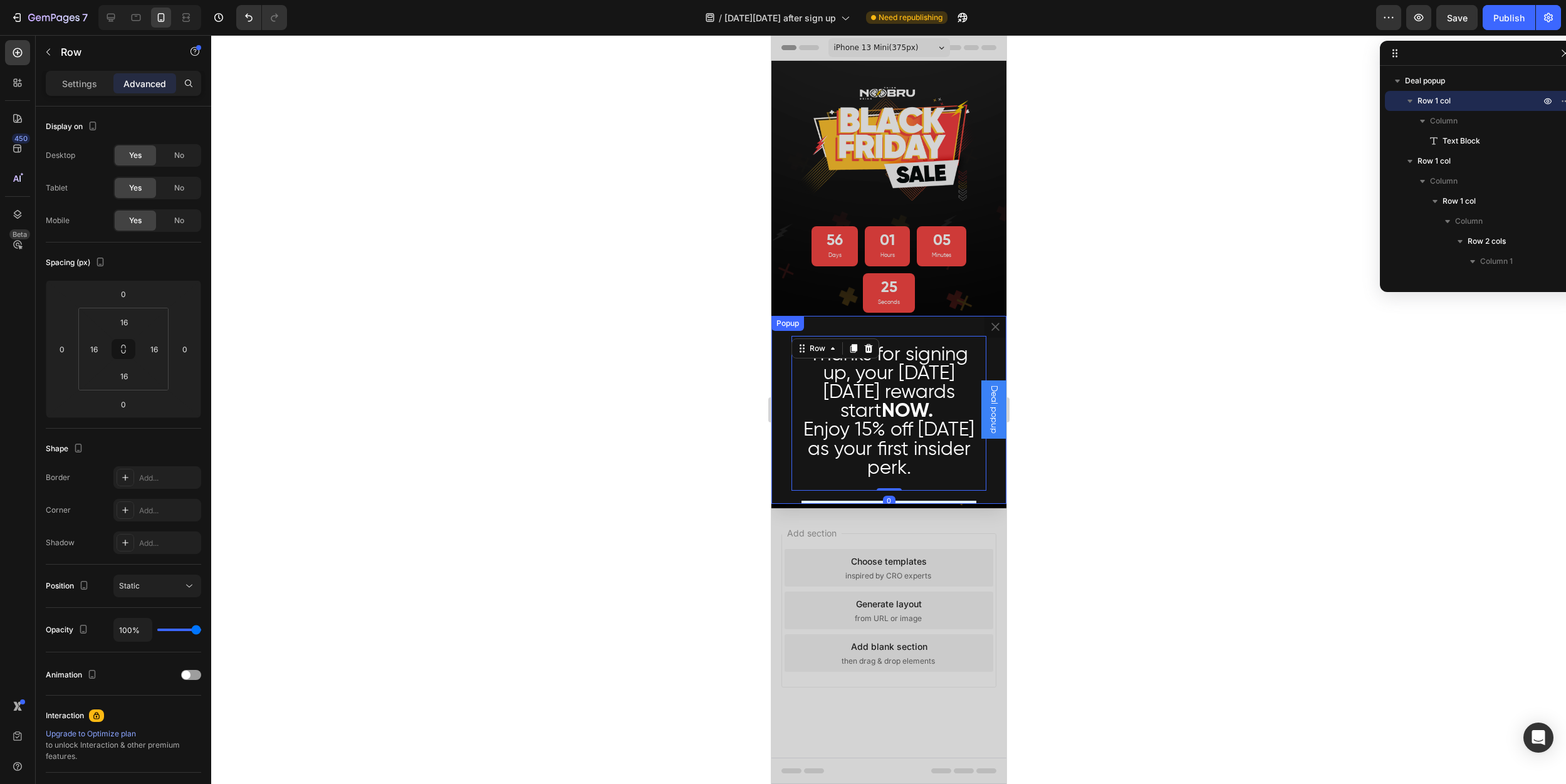
click at [685, 366] on div at bounding box center [888, 410] width 1355 height 749
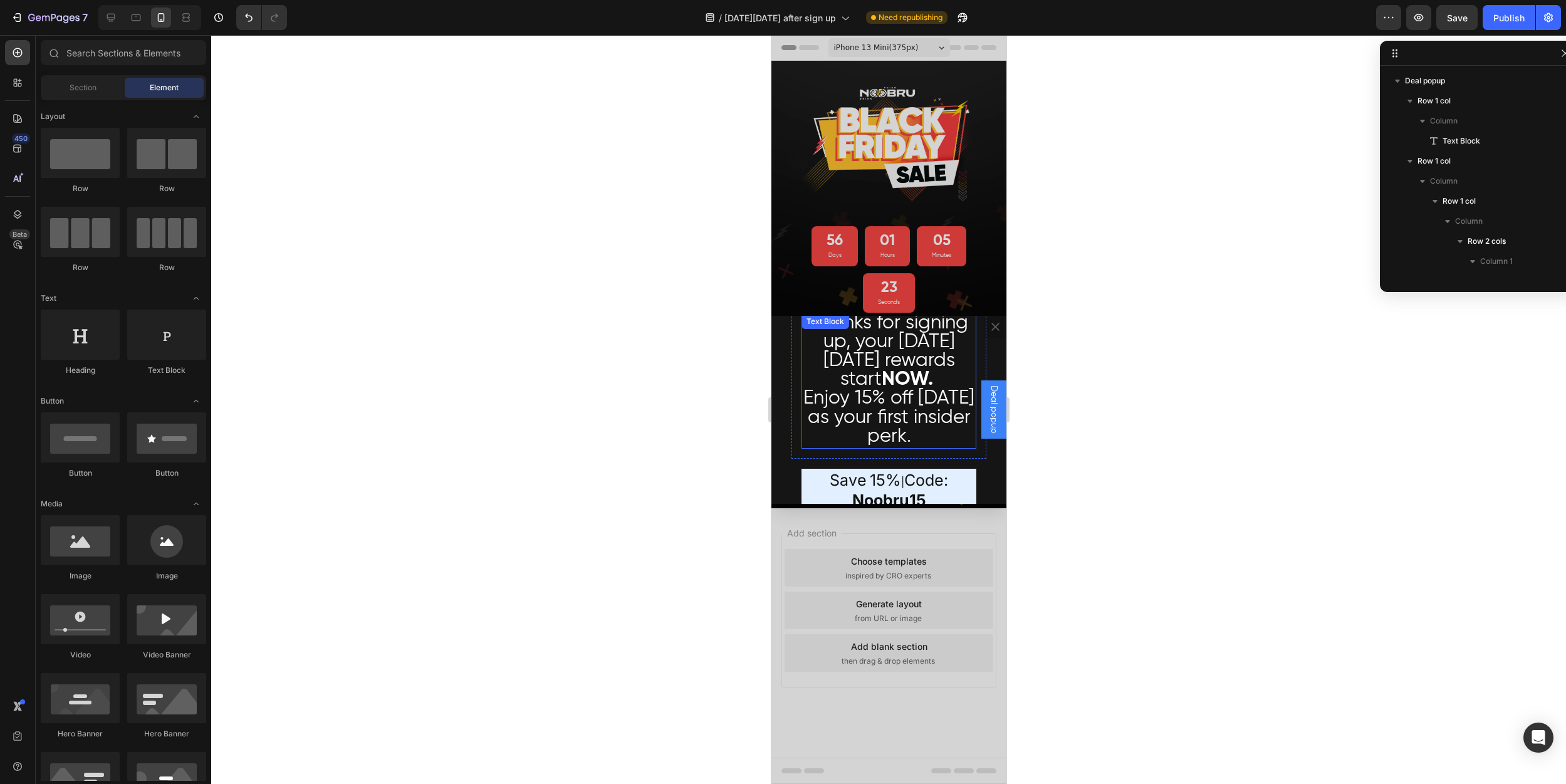
scroll to position [48, 0]
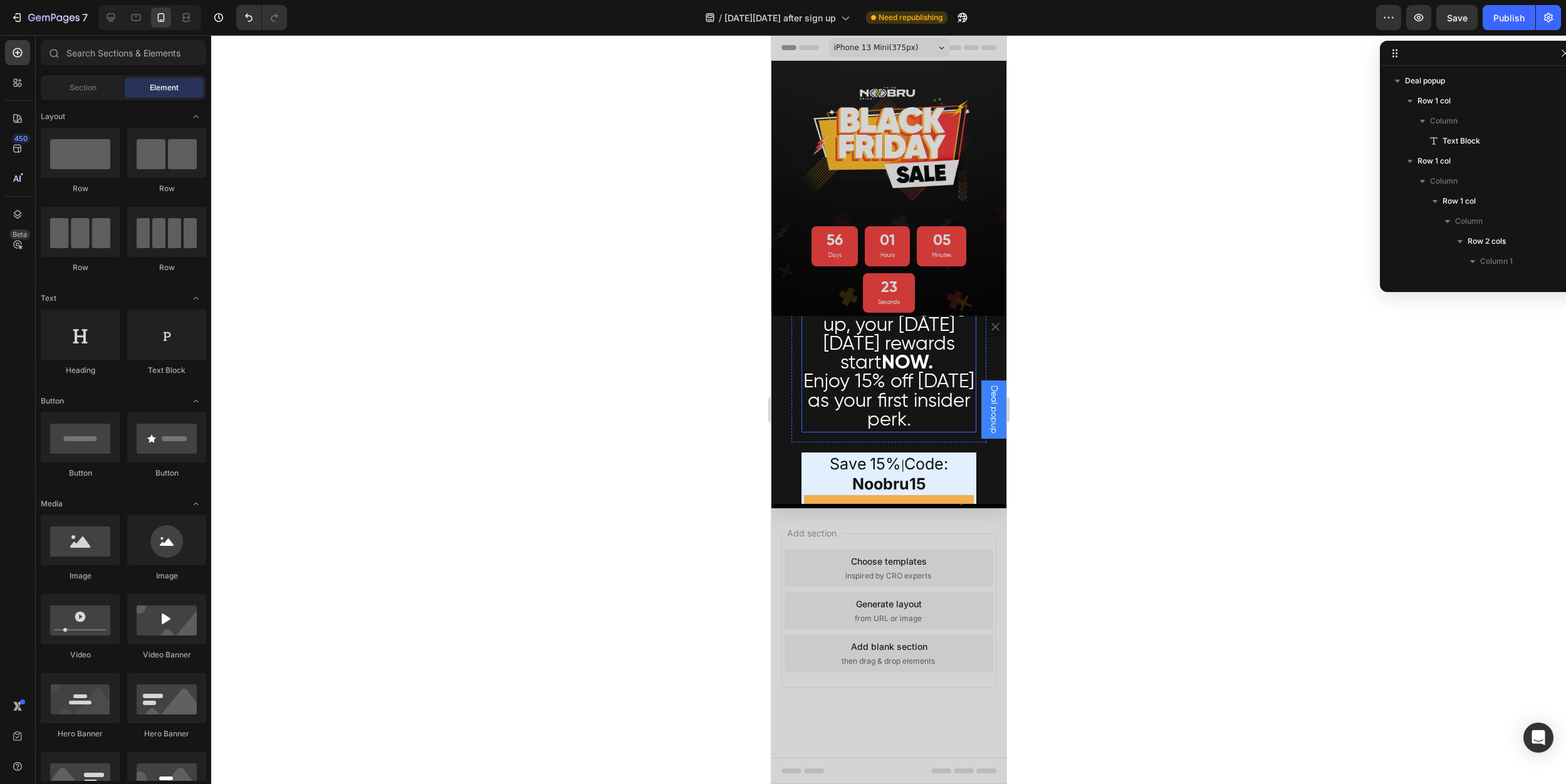
click at [856, 384] on span "Enjoy 15% off [DATE] as your first insider perk." at bounding box center [888, 401] width 171 height 57
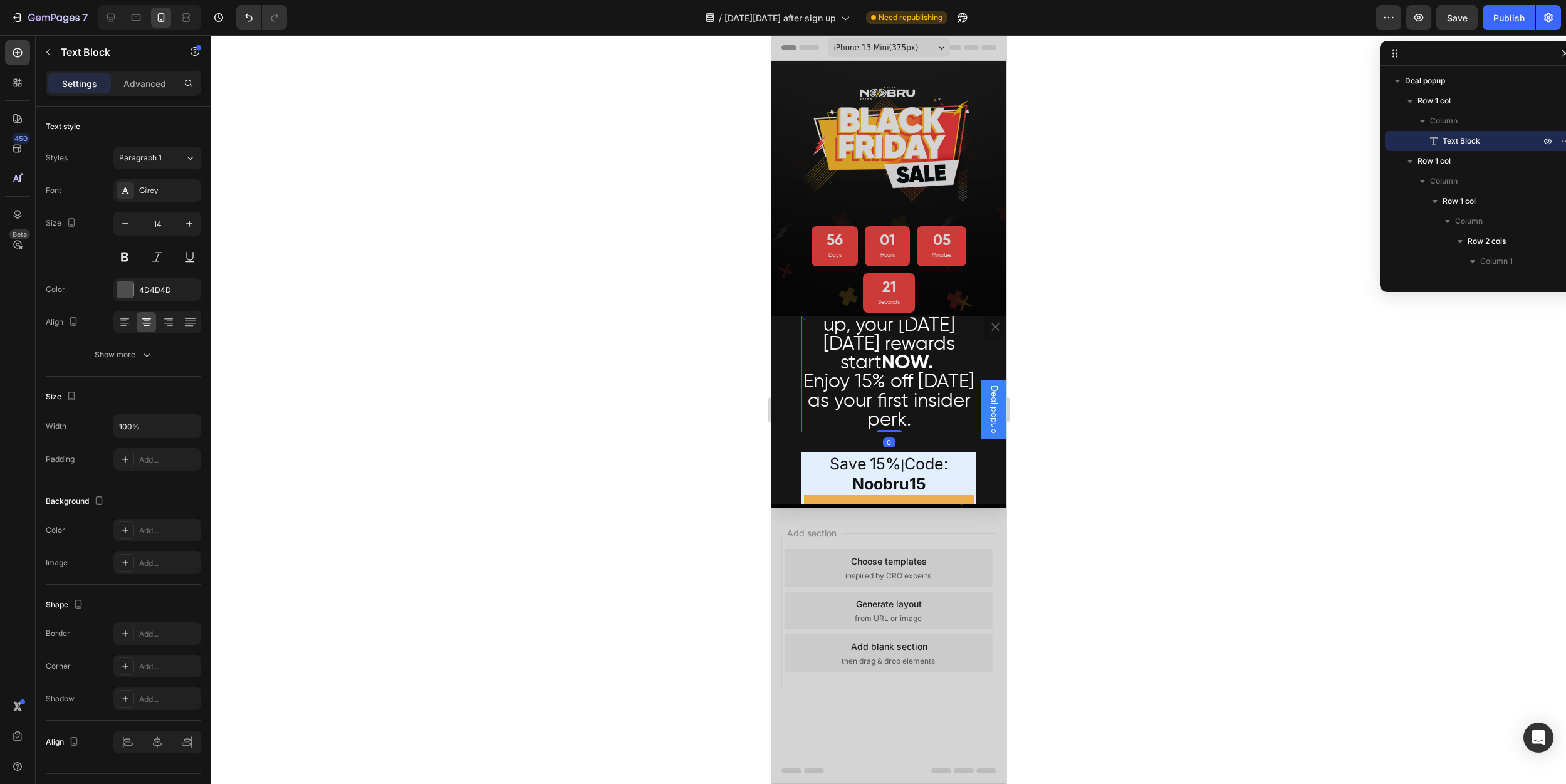
click at [902, 368] on strong "NOW." at bounding box center [907, 363] width 51 height 20
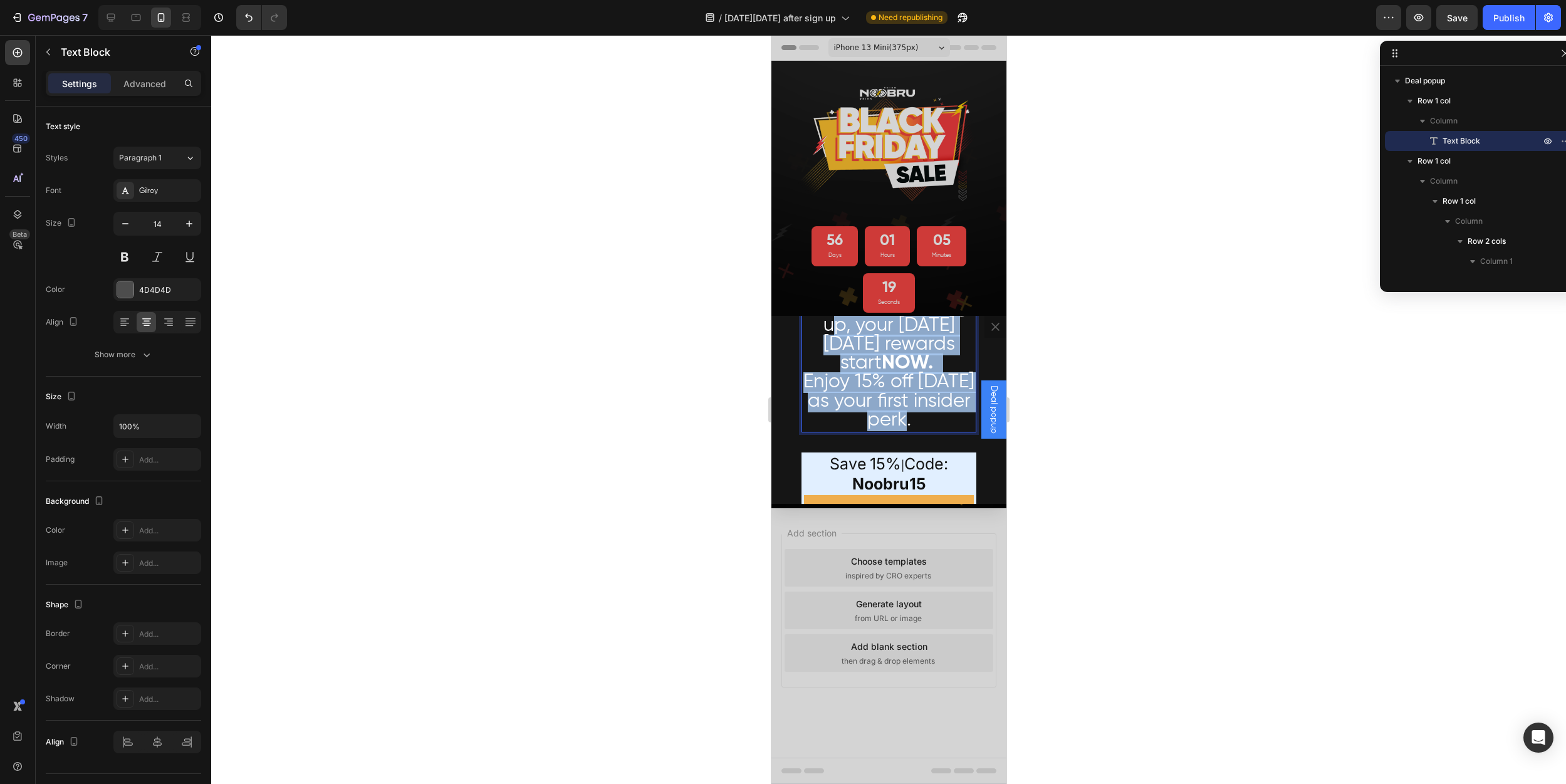
scroll to position [0, 0]
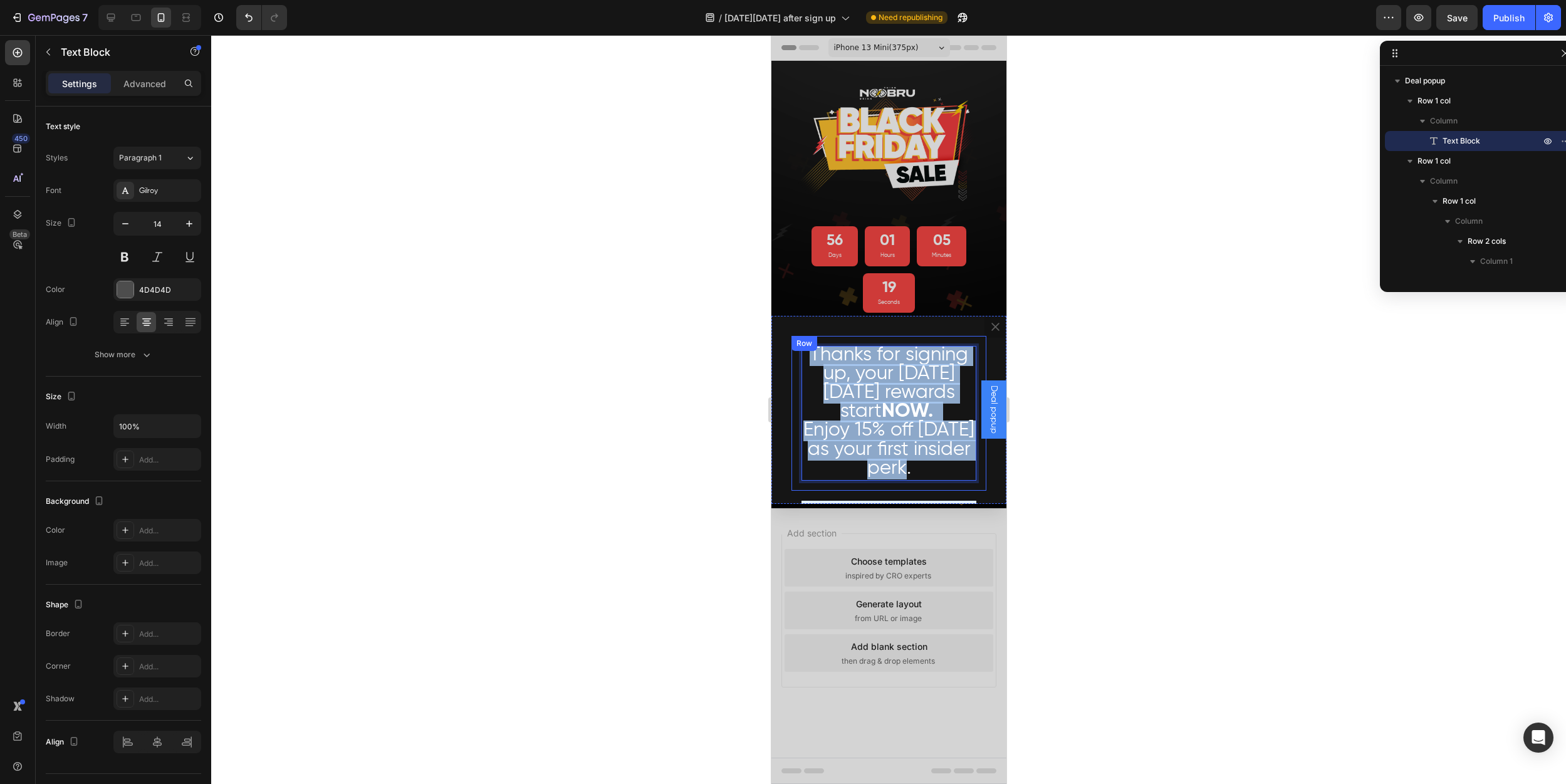
drag, startPoint x: 942, startPoint y: 420, endPoint x: 792, endPoint y: 338, distance: 171.0
click at [792, 338] on div "Thanks for signing up, your [DATE][DATE] rewards start NOW. Enjoy 15% off [DATE…" at bounding box center [888, 413] width 195 height 155
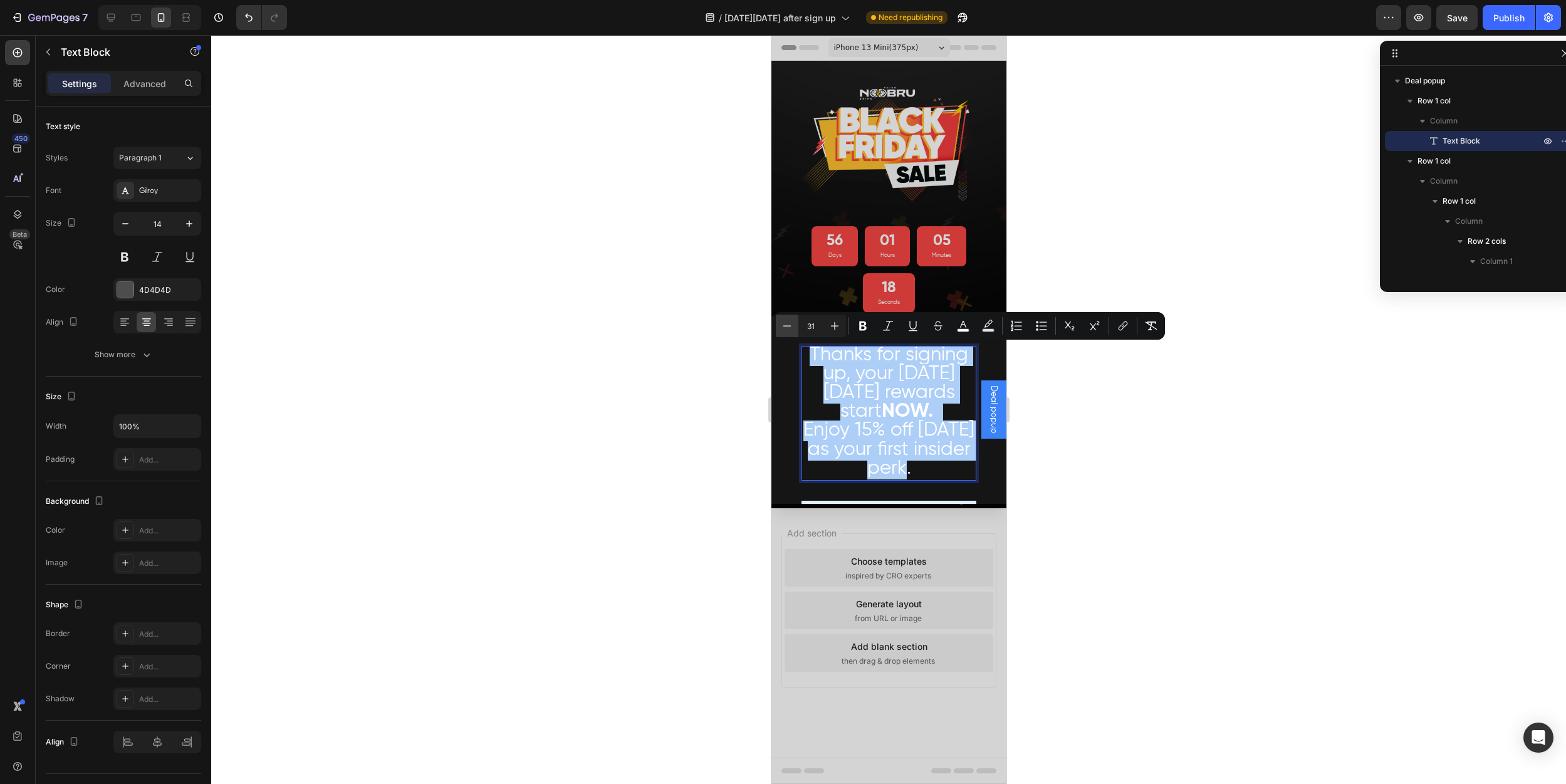
click at [784, 325] on icon "Editor contextual toolbar" at bounding box center [787, 326] width 13 height 13
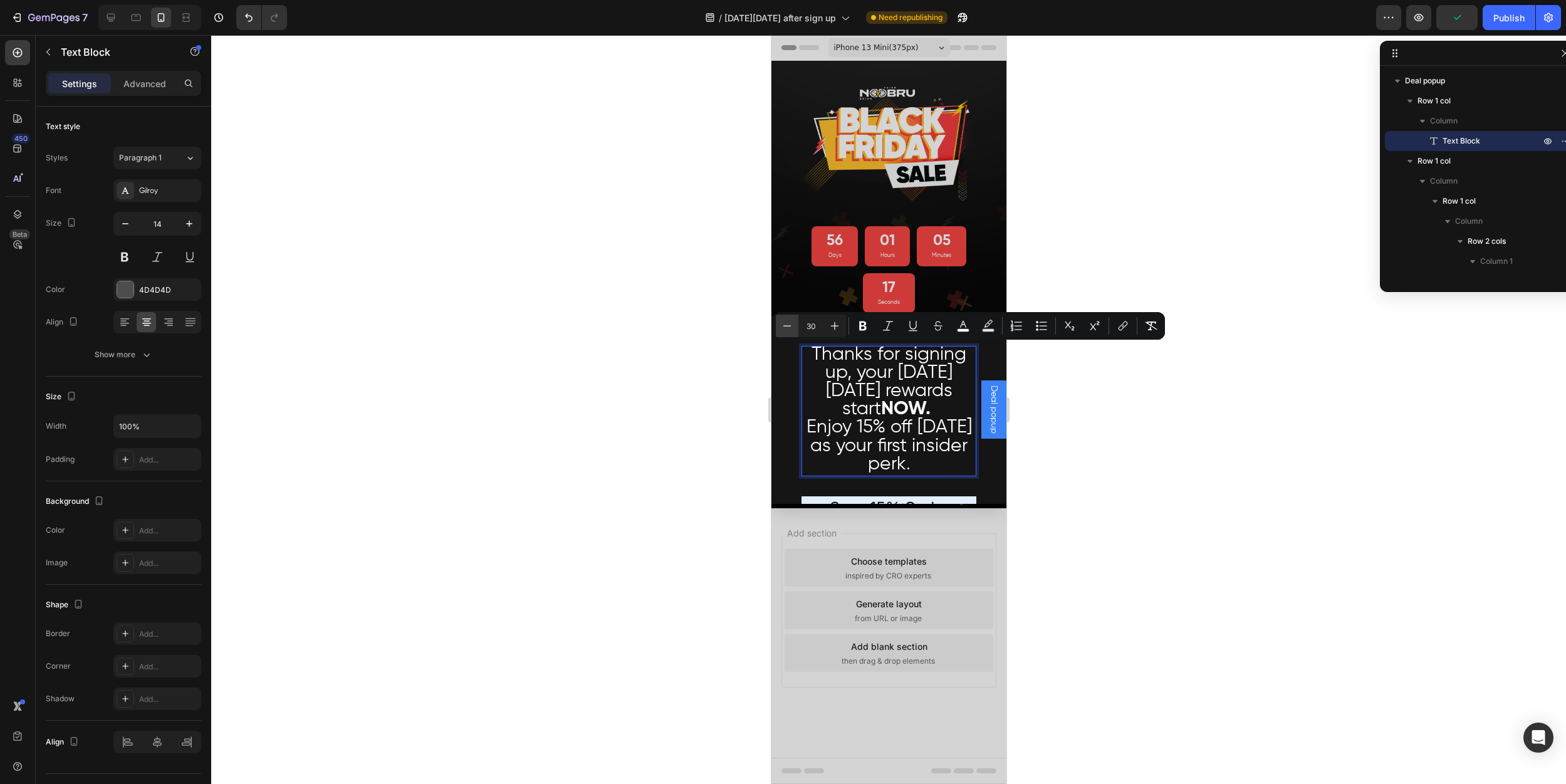
click at [784, 325] on icon "Editor contextual toolbar" at bounding box center [787, 326] width 13 height 13
type input "29"
click at [667, 385] on div at bounding box center [888, 410] width 1355 height 749
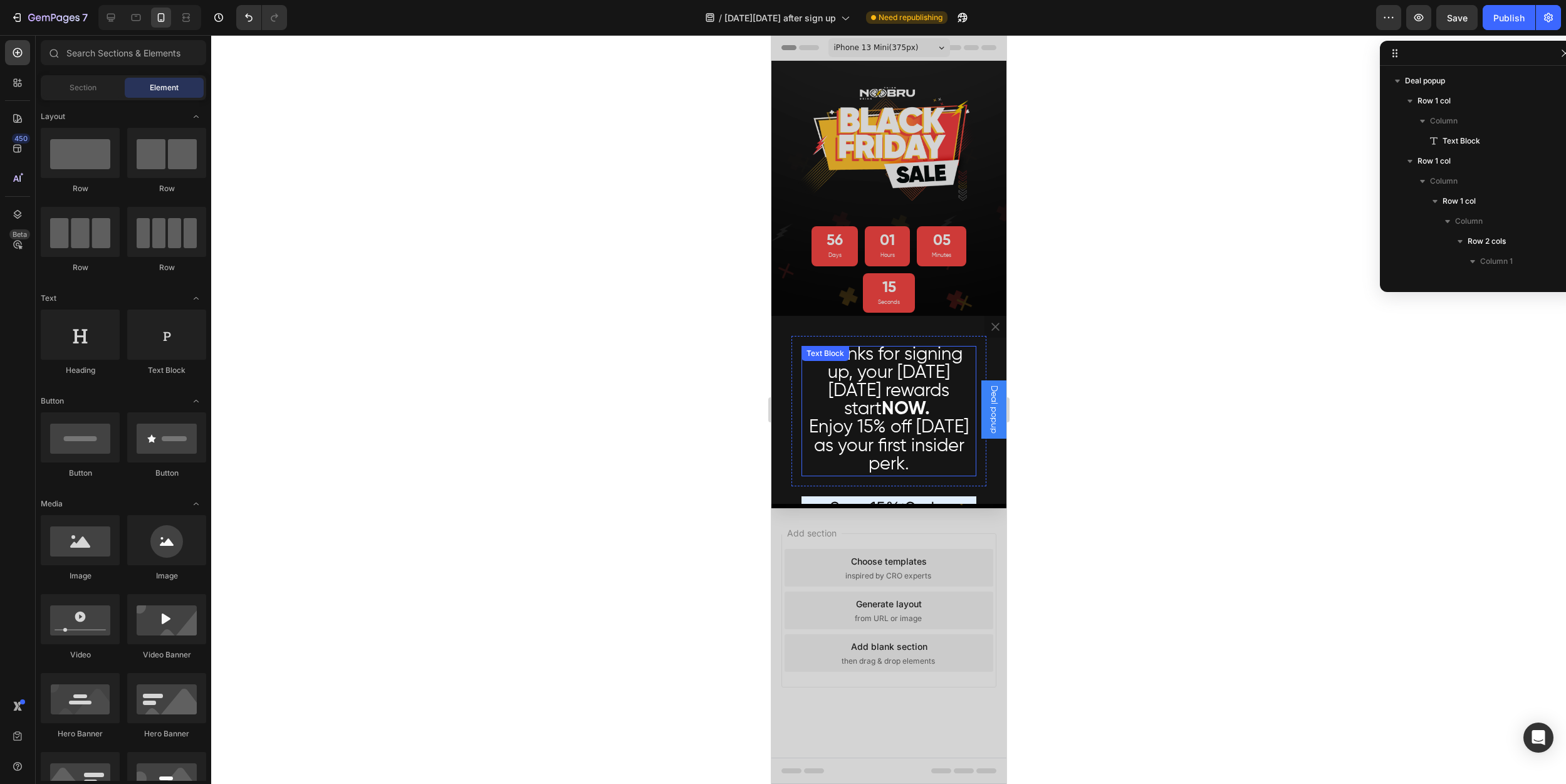
scroll to position [153, 0]
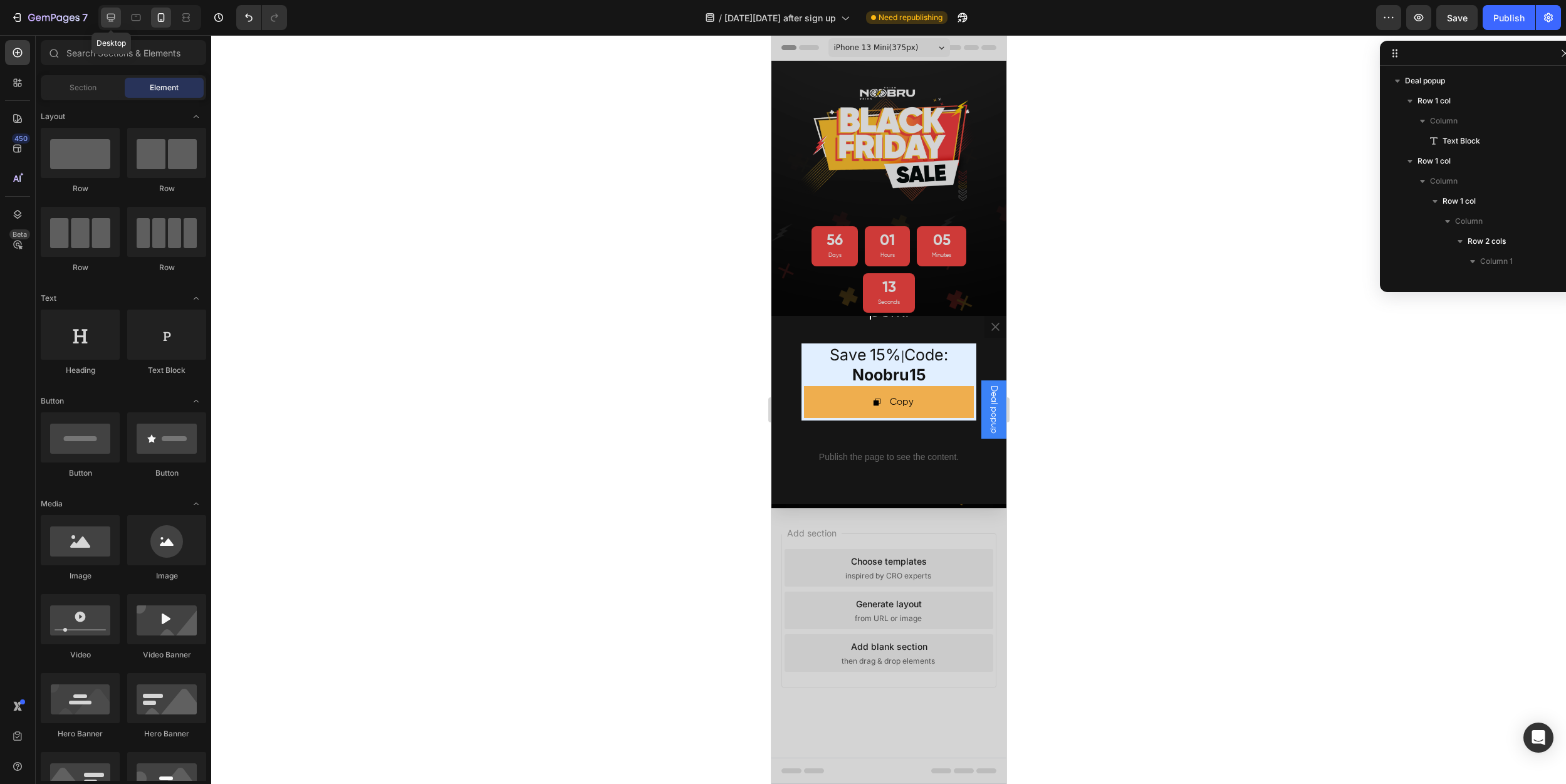
click at [116, 17] on icon at bounding box center [111, 18] width 13 height 13
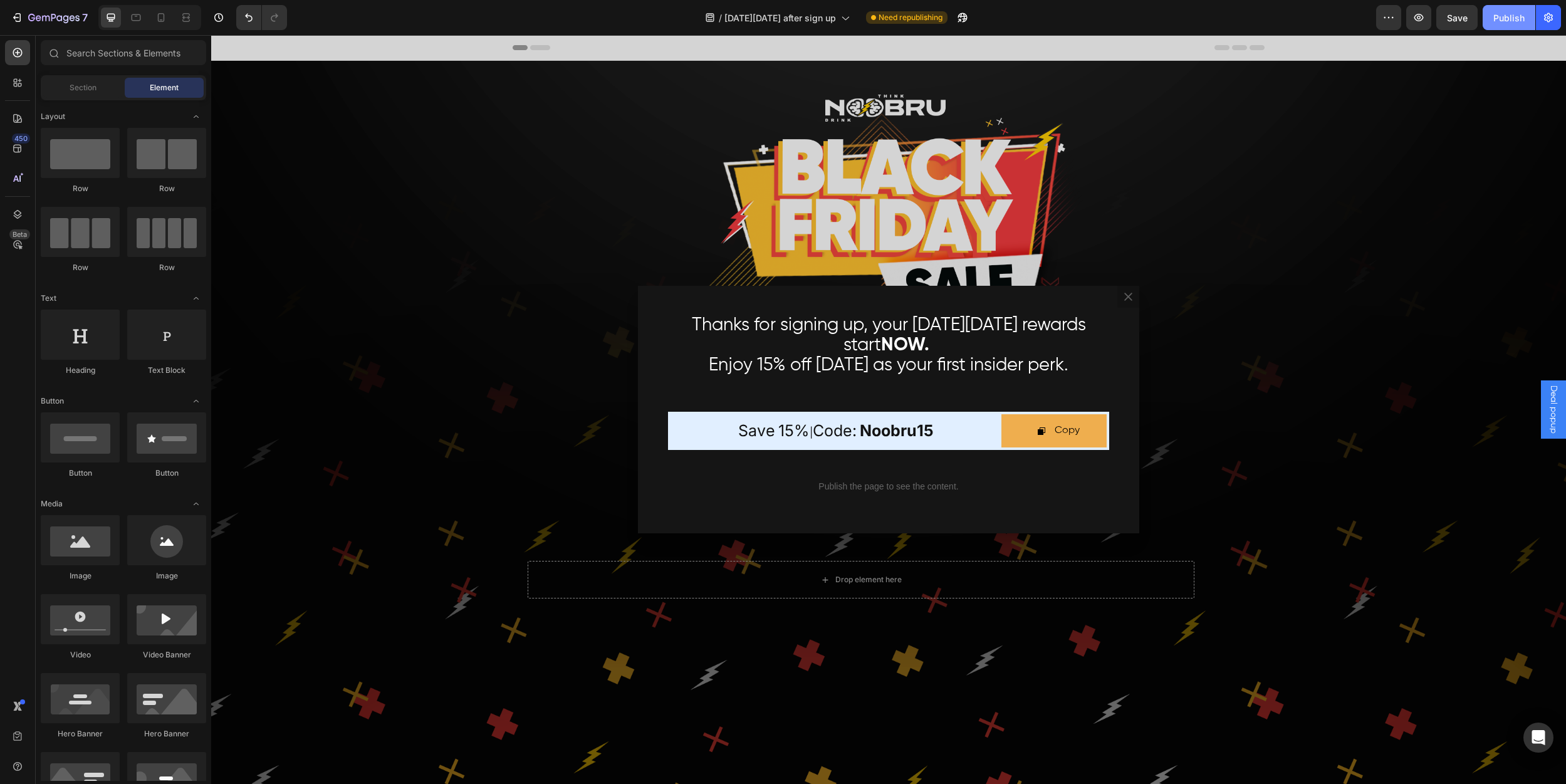
click at [1515, 15] on div "Publish" at bounding box center [1509, 18] width 31 height 13
click at [162, 22] on icon at bounding box center [161, 18] width 13 height 13
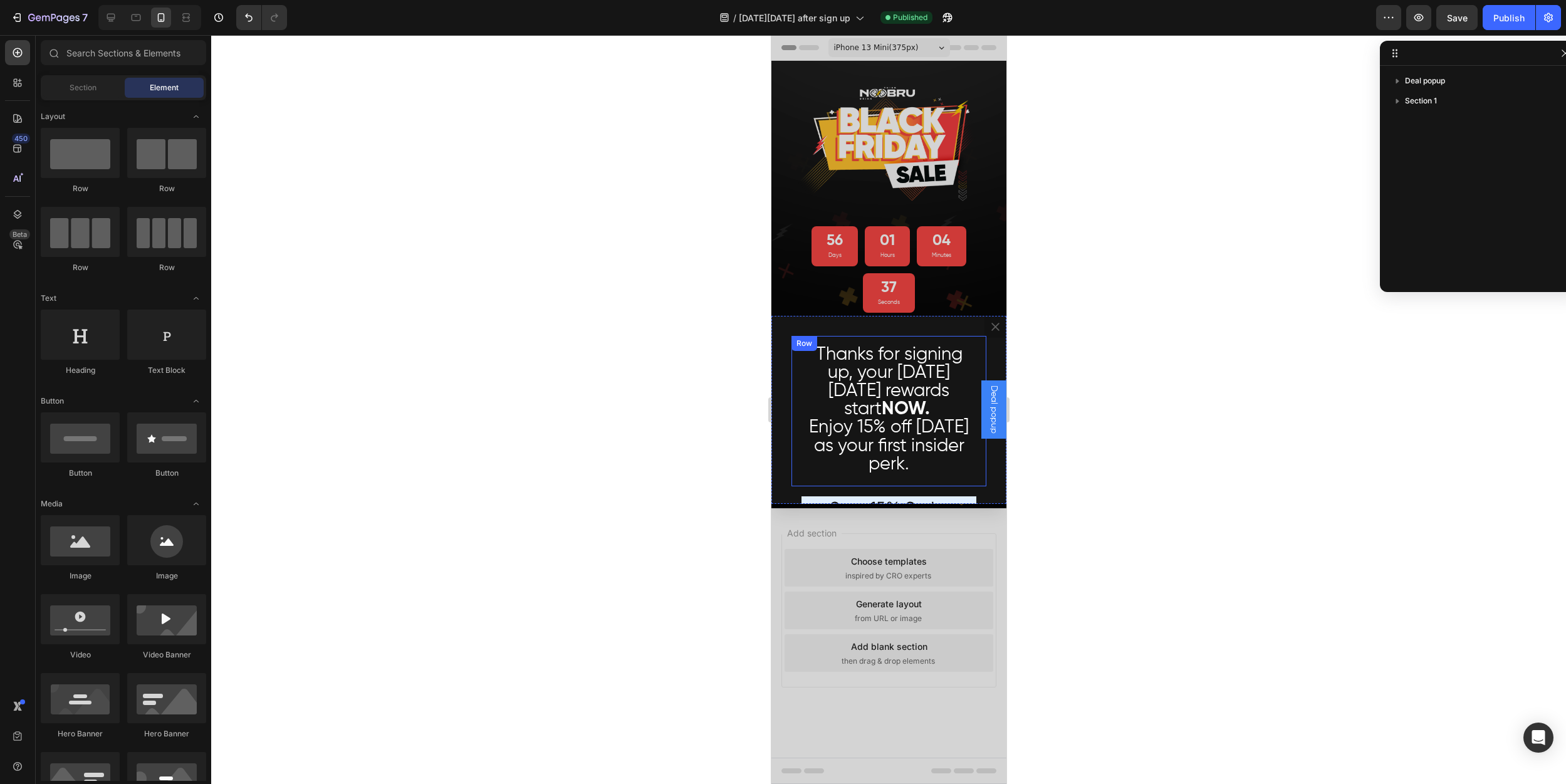
click at [797, 336] on div "Thanks for signing up, your [DATE][DATE] rewards start NOW. Enjoy 15% off [DATE…" at bounding box center [888, 411] width 195 height 151
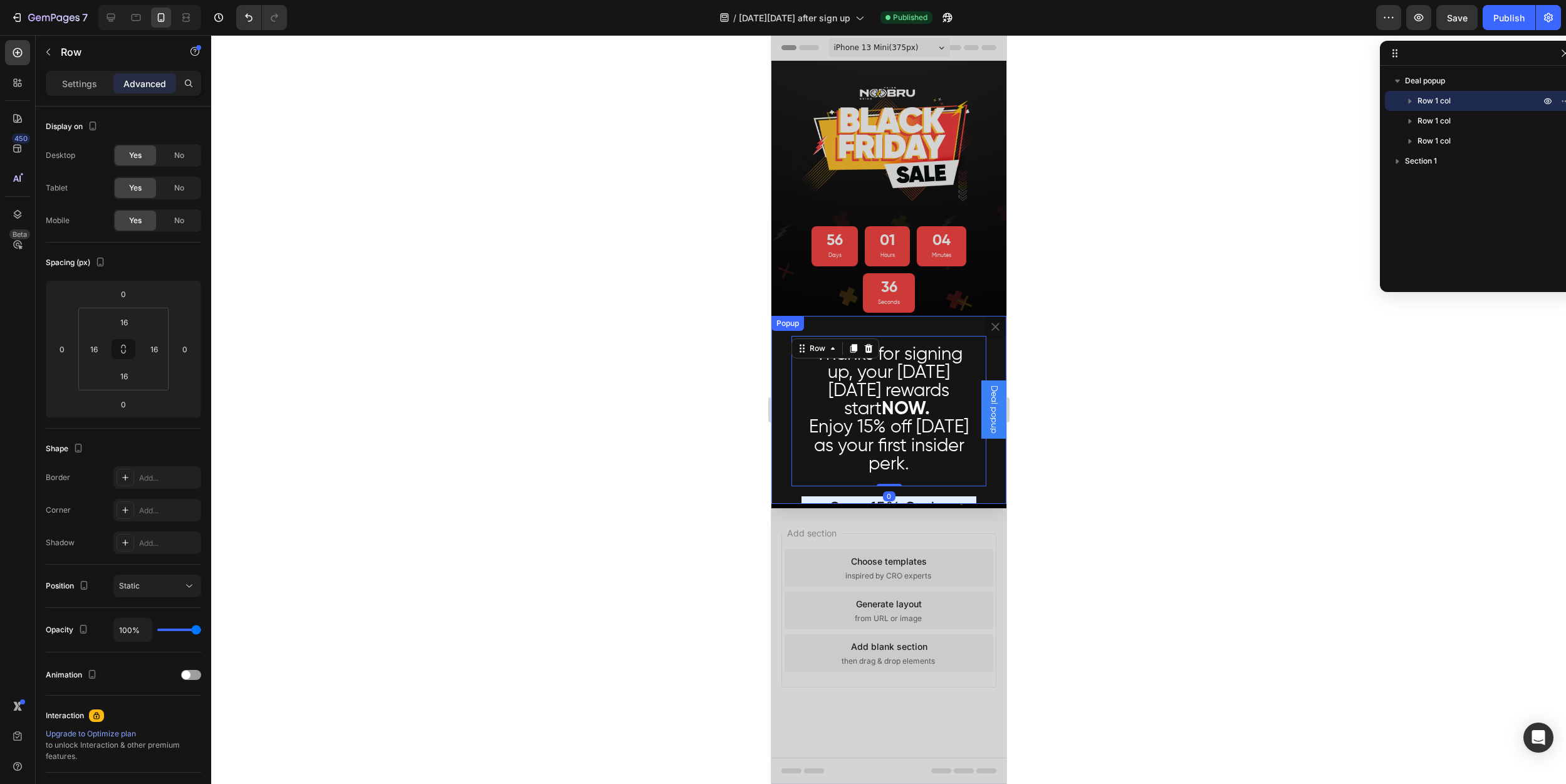
click at [803, 326] on div "Popup" at bounding box center [787, 323] width 32 height 15
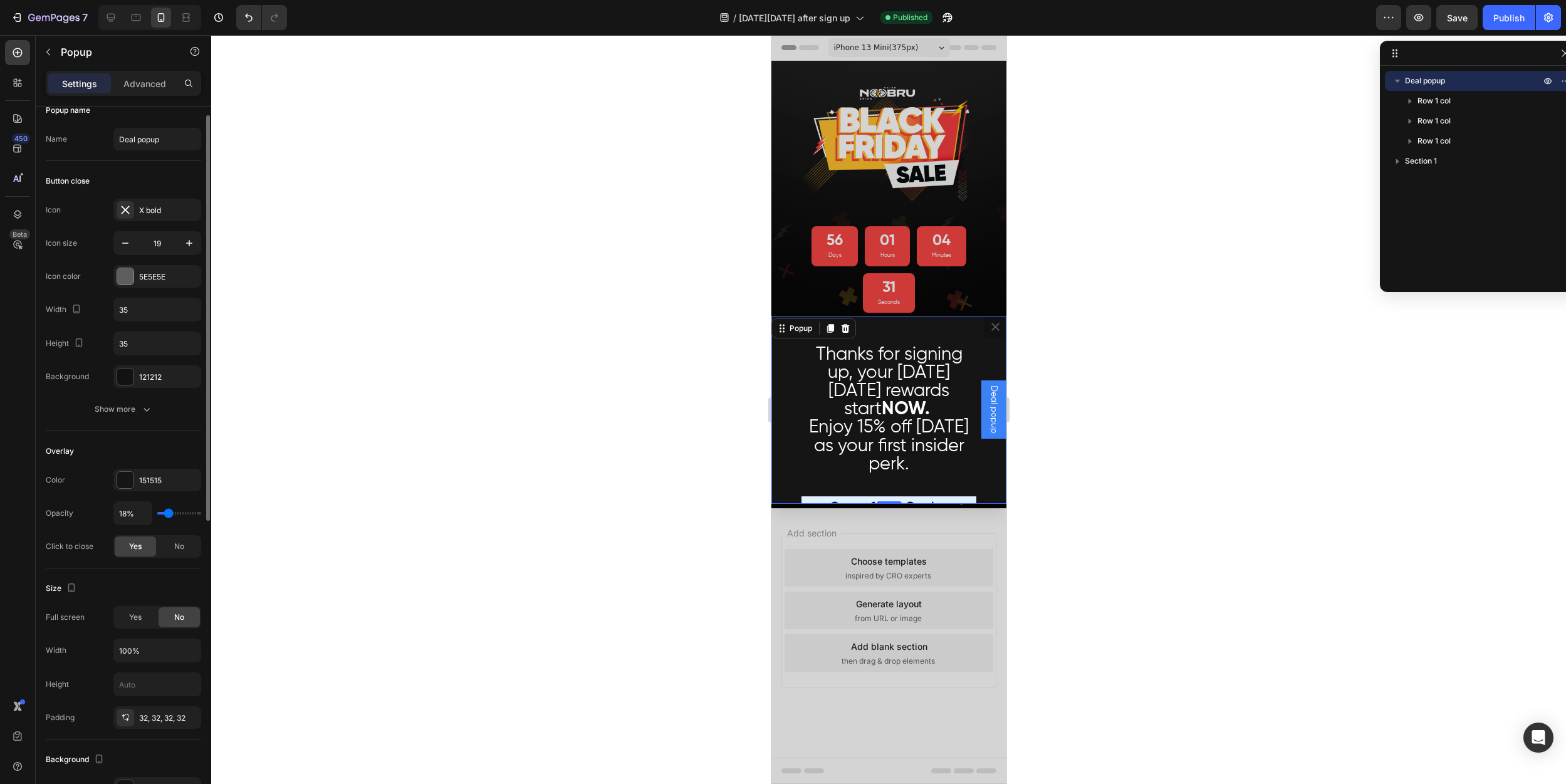
scroll to position [24, 0]
click at [164, 340] on input "35" at bounding box center [157, 335] width 87 height 22
click at [101, 337] on div "Height 65" at bounding box center [124, 335] width 155 height 24
click at [149, 338] on input "65" at bounding box center [157, 335] width 87 height 22
type input "100"
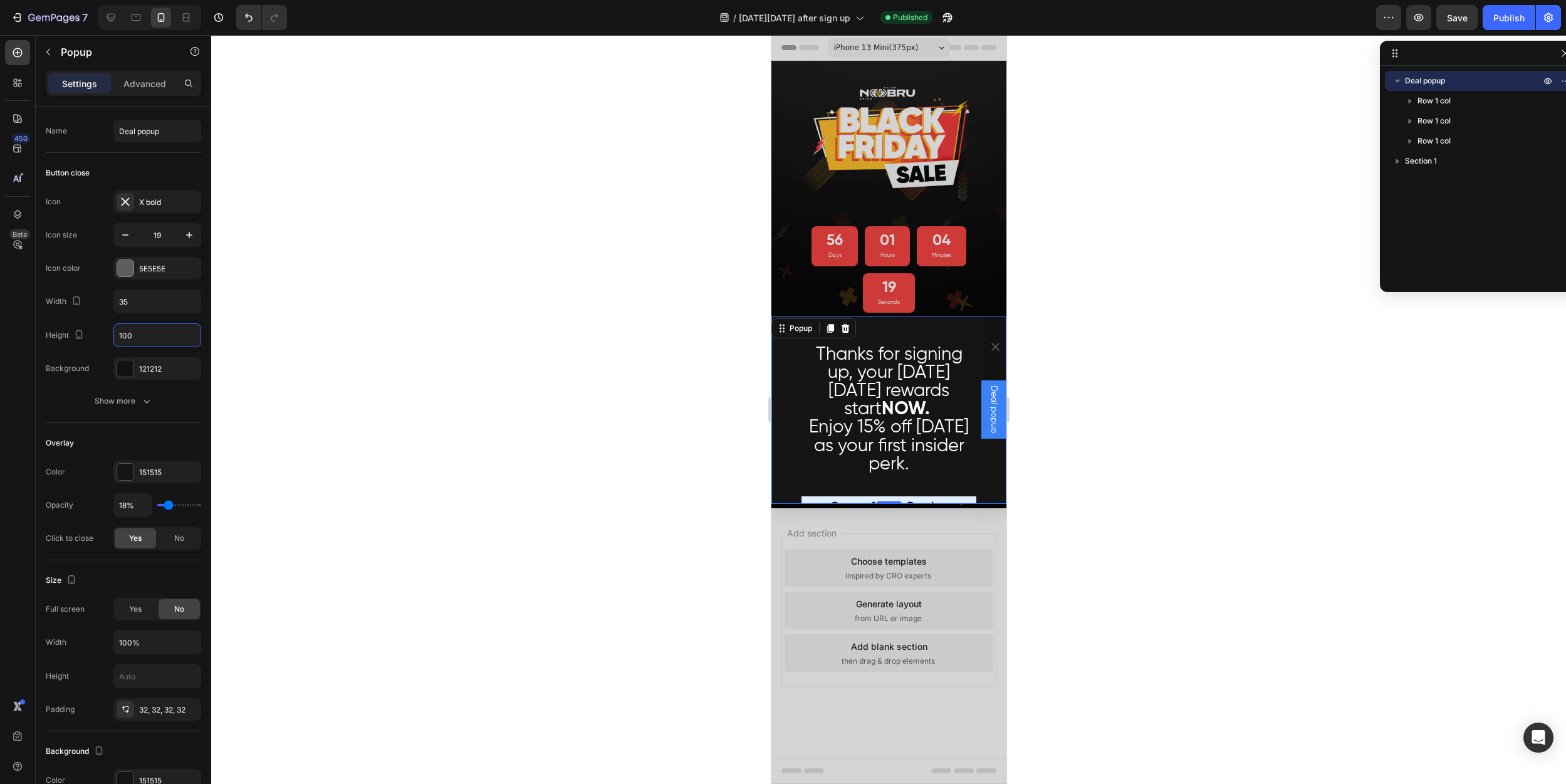
click at [289, 365] on div at bounding box center [888, 410] width 1355 height 749
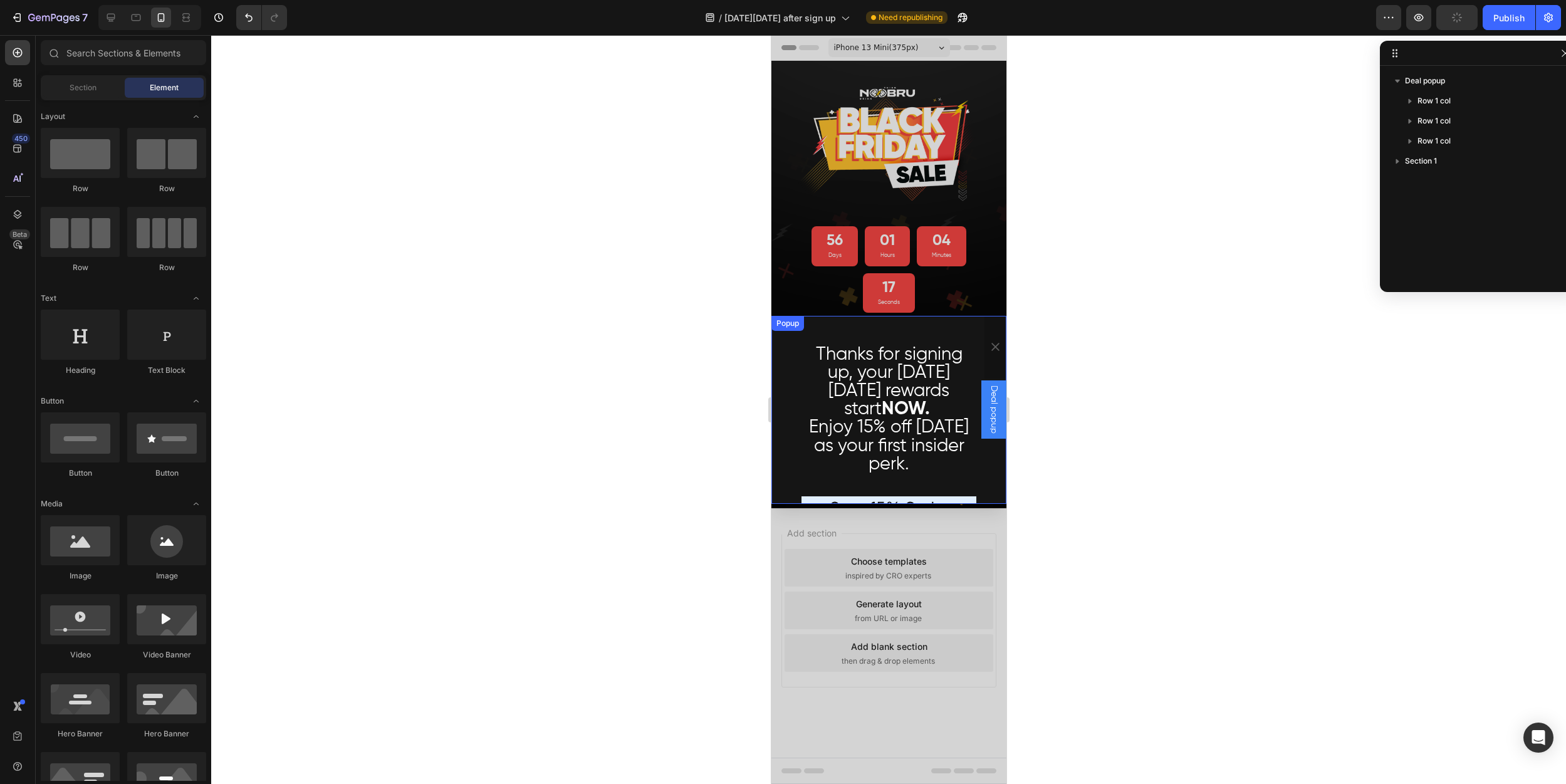
click at [796, 333] on div "Thanks for signing up, your [DATE][DATE] rewards start NOW. Enjoy 15% off [DATE…" at bounding box center [888, 410] width 235 height 188
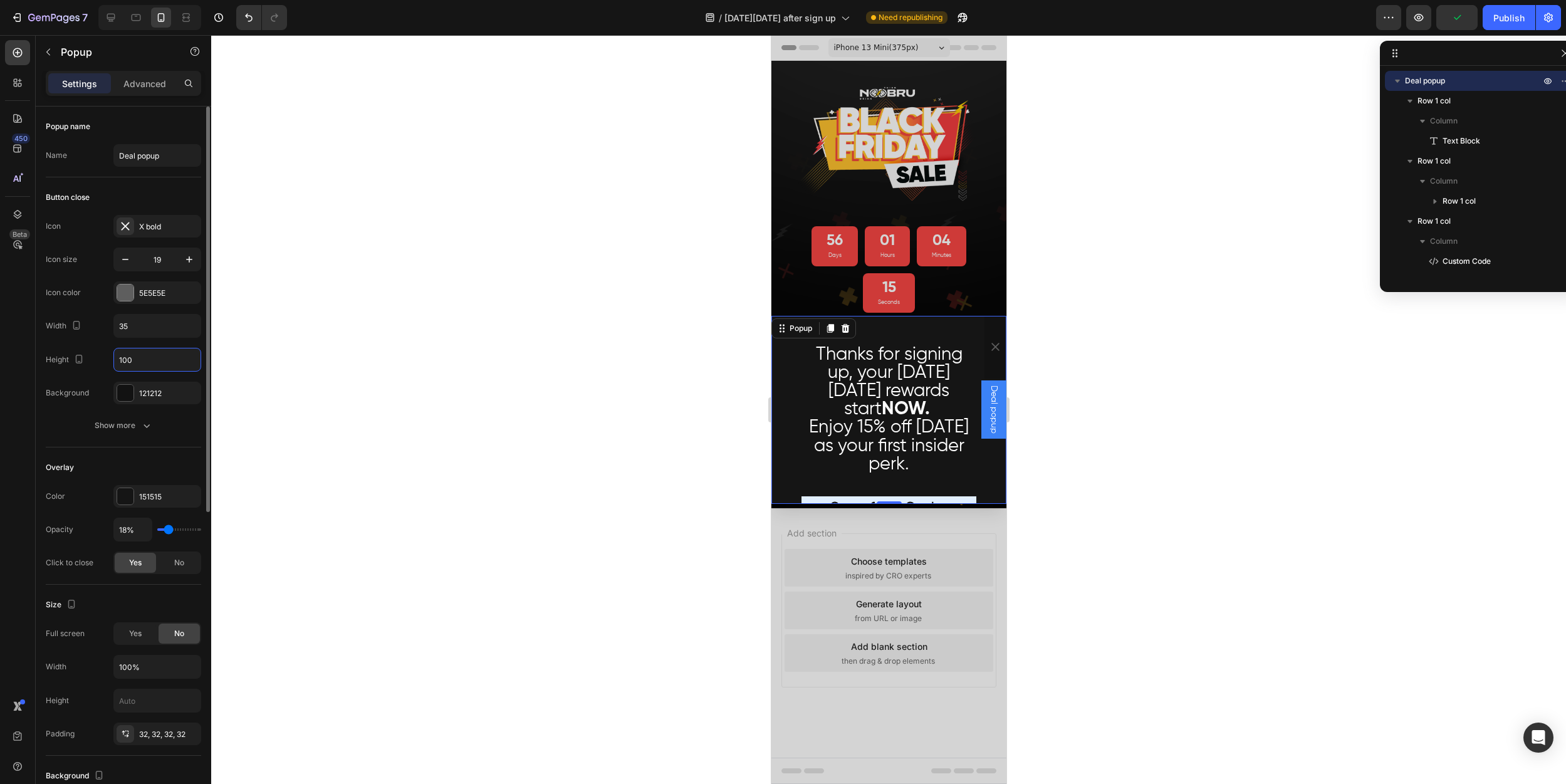
click at [138, 362] on input "100" at bounding box center [157, 360] width 87 height 22
type input "35"
click at [76, 362] on icon "button" at bounding box center [79, 359] width 7 height 9
click at [83, 383] on icon "button" at bounding box center [81, 379] width 13 height 13
type input "800"
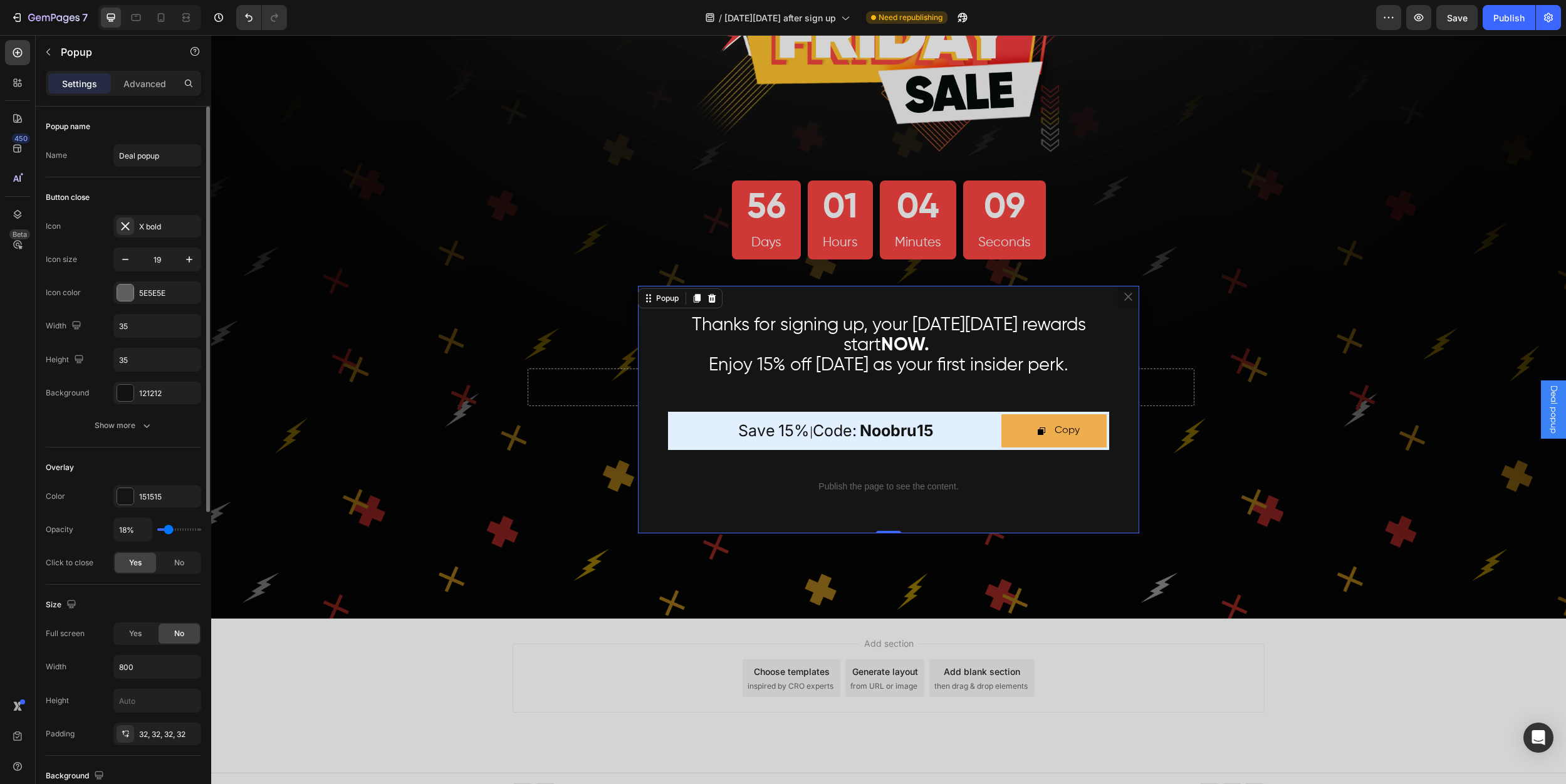
scroll to position [207, 0]
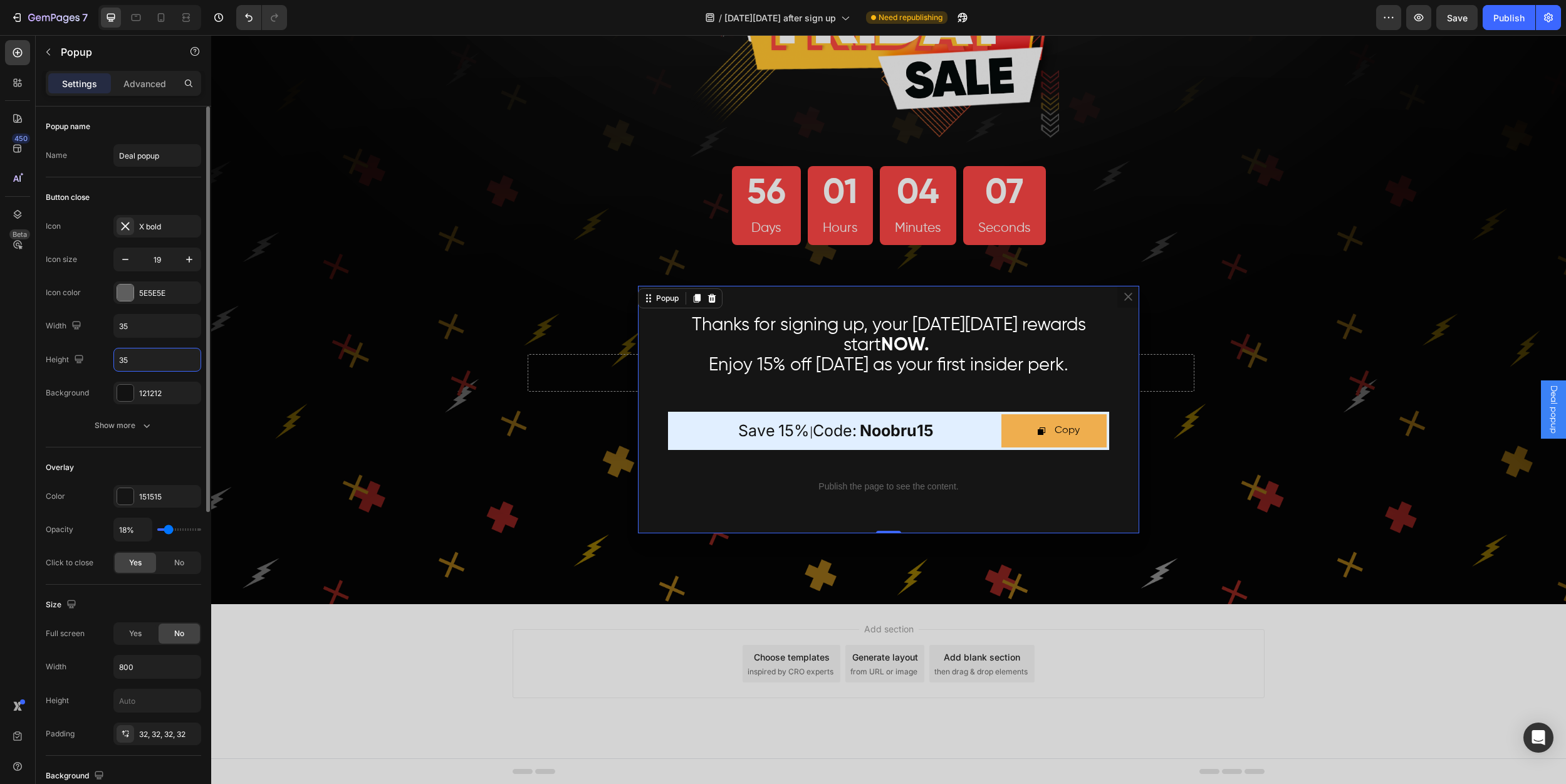
click at [149, 361] on input "35" at bounding box center [157, 360] width 87 height 22
click at [156, 320] on input "35" at bounding box center [157, 325] width 87 height 22
click at [151, 354] on input "250" at bounding box center [157, 360] width 87 height 22
type input "35"
click at [77, 372] on div "Icon X bold Icon size 19 Icon color 5E5E5E Width 35 Height 35 Background 121212" at bounding box center [124, 310] width 155 height 189
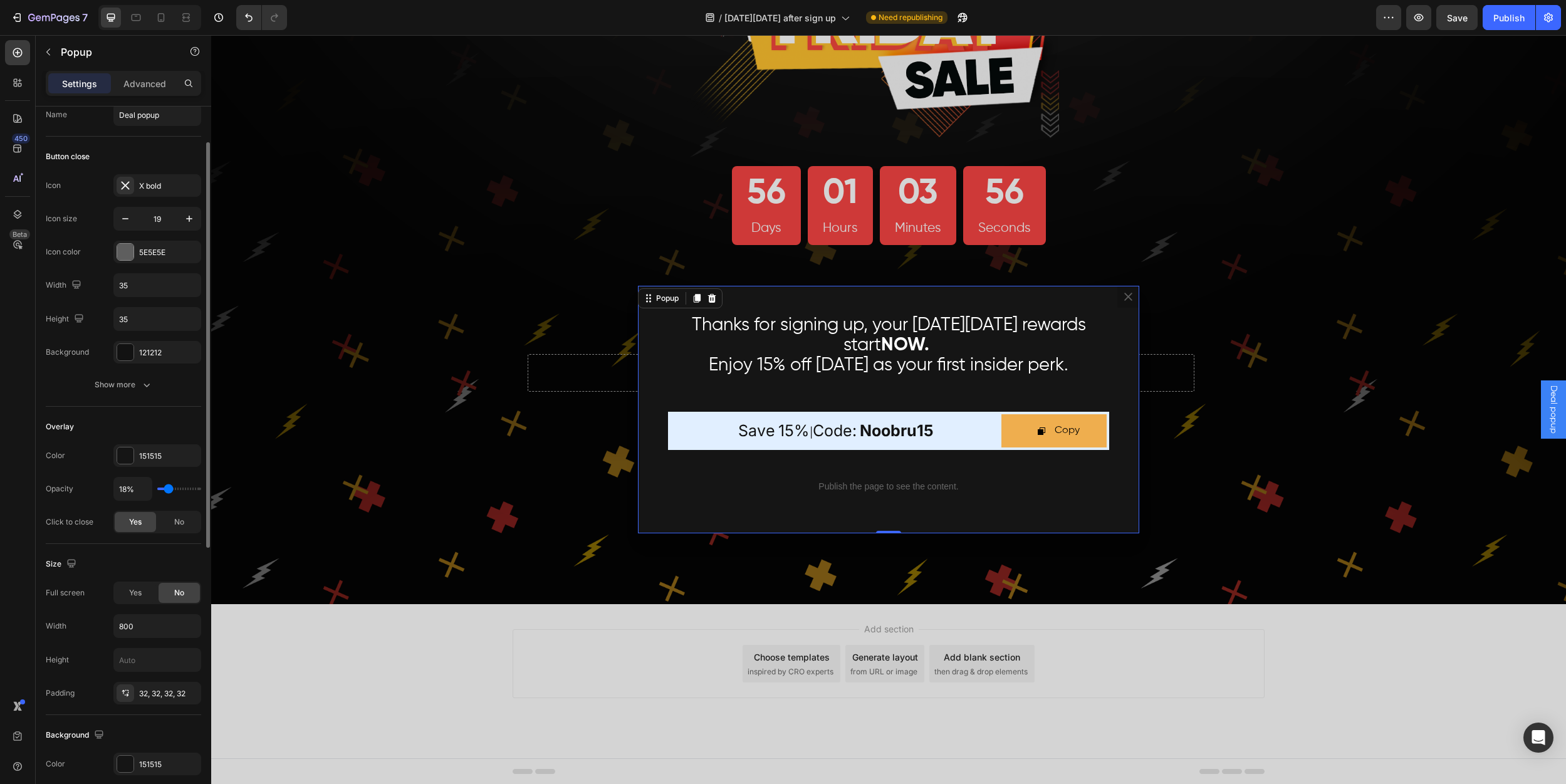
scroll to position [65, 0]
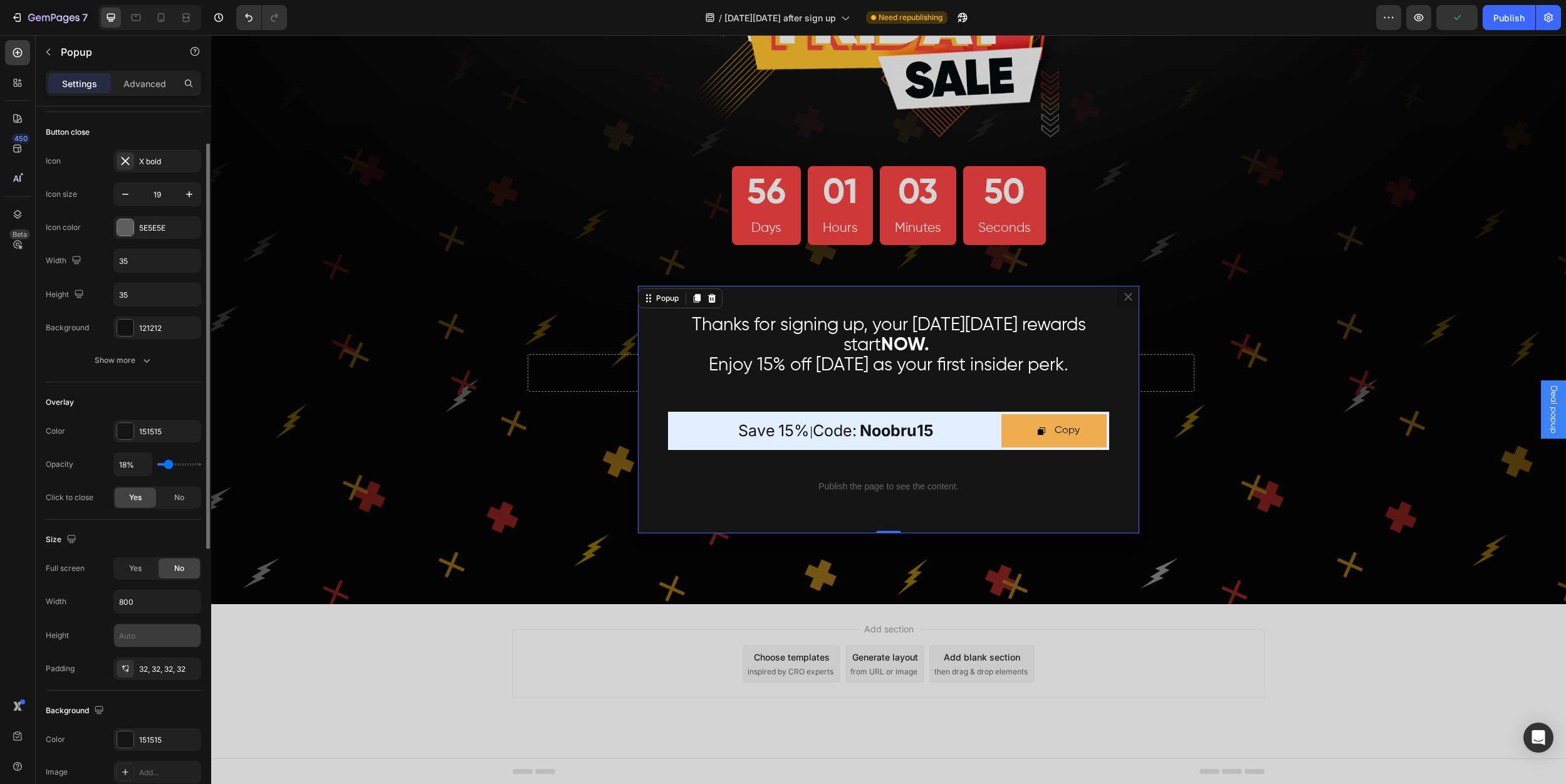
click at [149, 639] on input "text" at bounding box center [157, 635] width 87 height 22
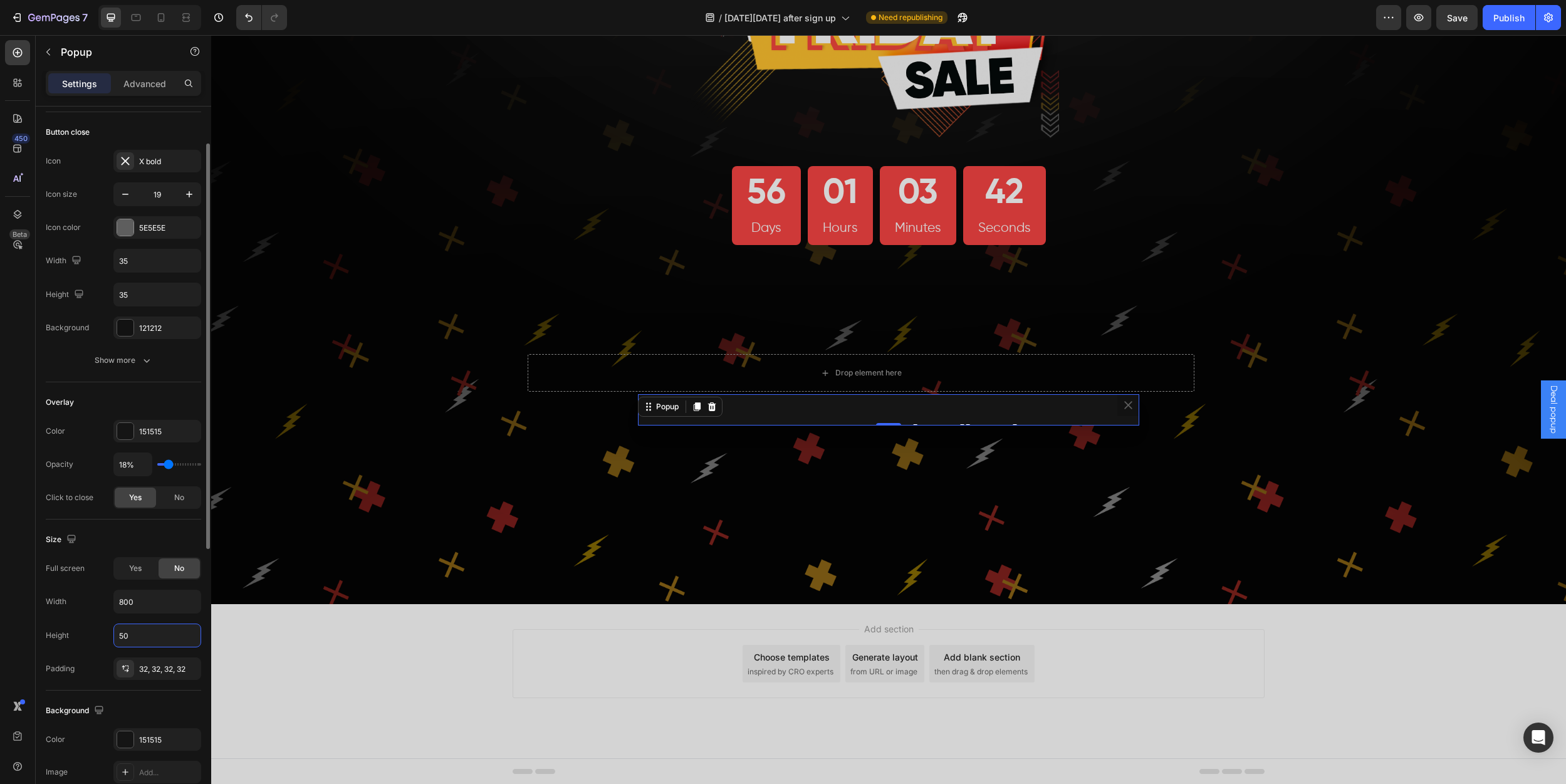
type input "5"
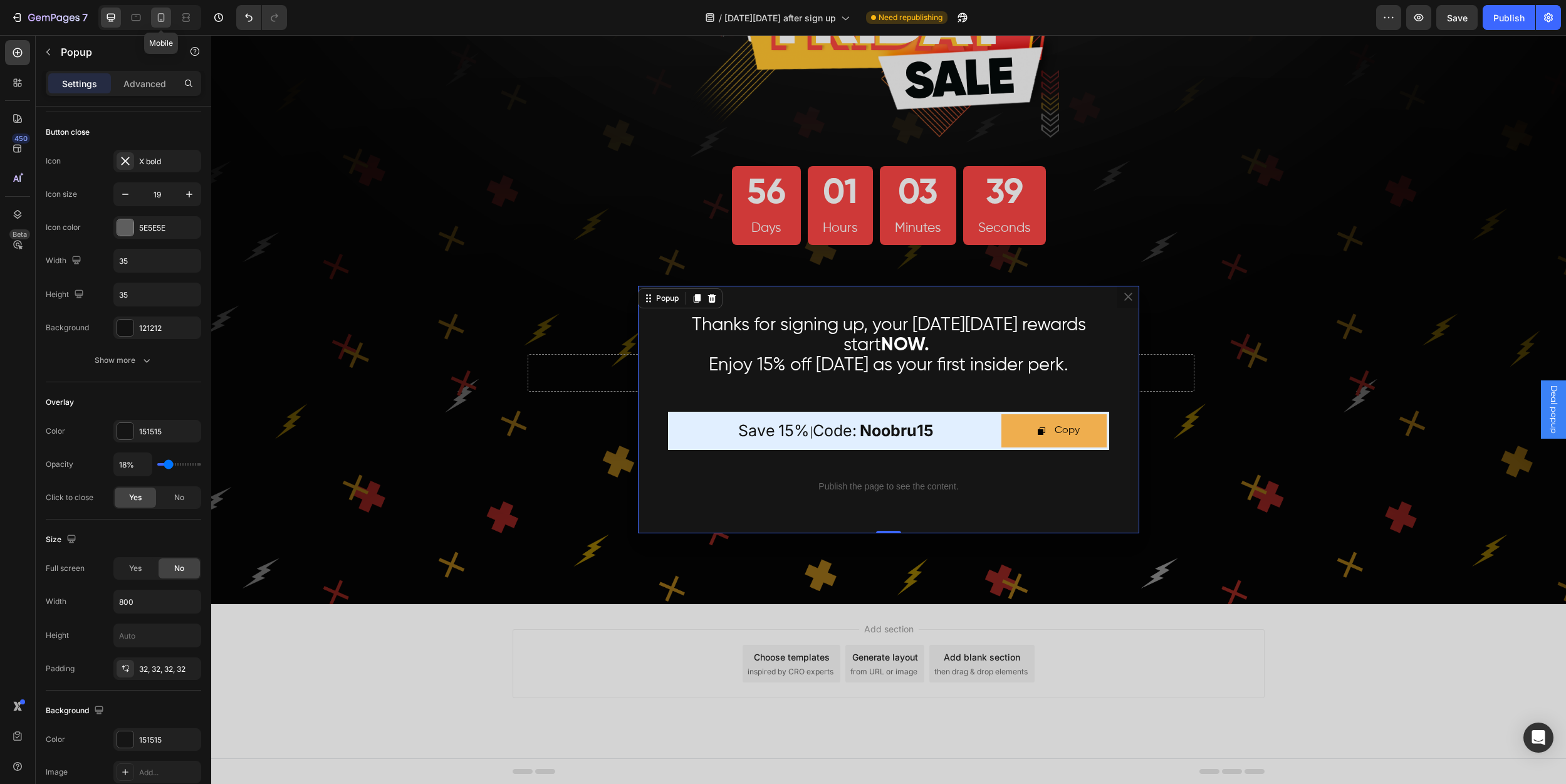
click at [160, 15] on icon at bounding box center [161, 18] width 13 height 13
type input "100%"
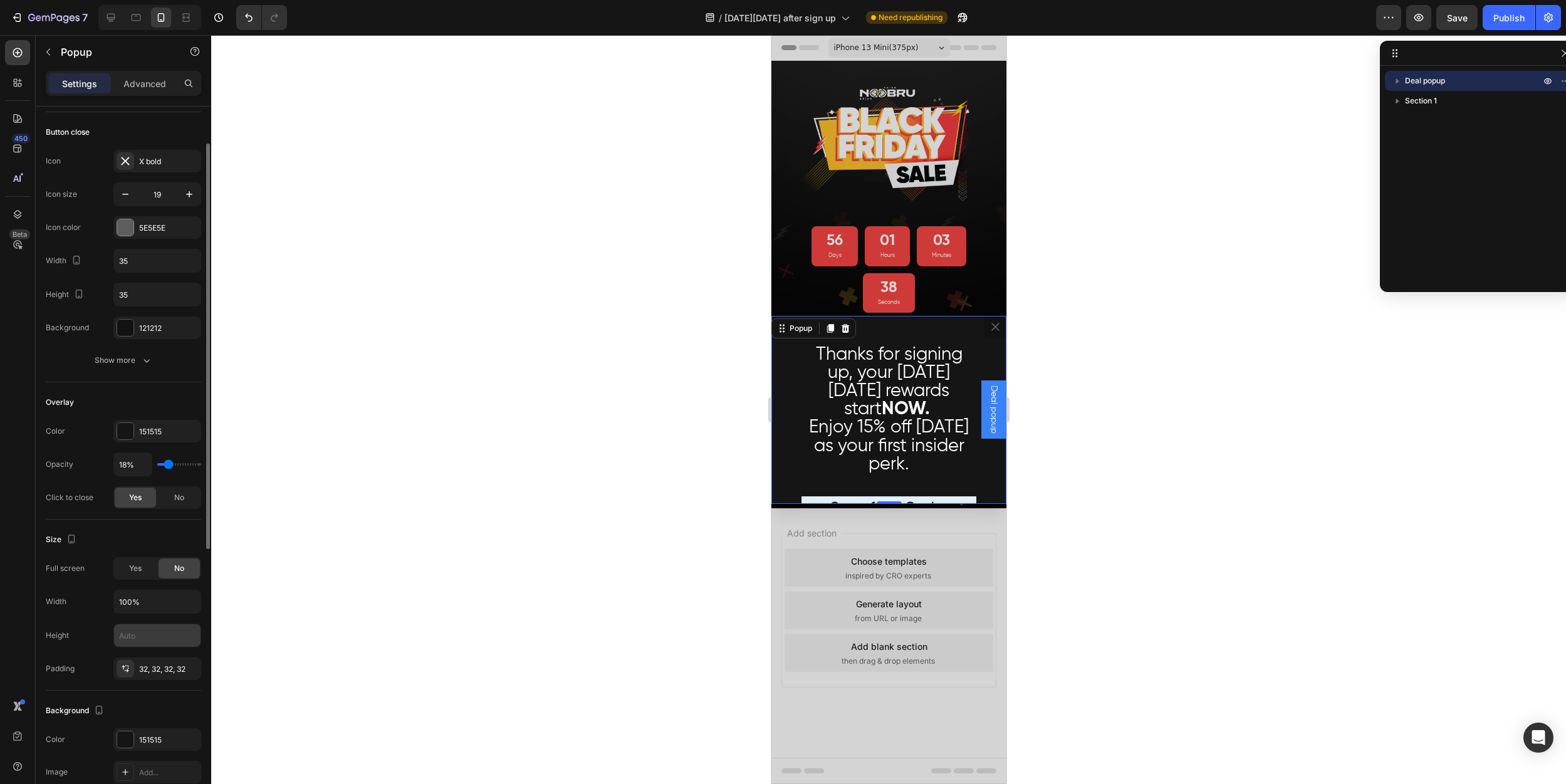
click at [159, 641] on input "text" at bounding box center [157, 635] width 87 height 22
click at [82, 645] on div "Height 100" at bounding box center [124, 635] width 155 height 24
drag, startPoint x: 160, startPoint y: 641, endPoint x: 153, endPoint y: 639, distance: 7.3
click at [153, 639] on input "100" at bounding box center [157, 635] width 87 height 22
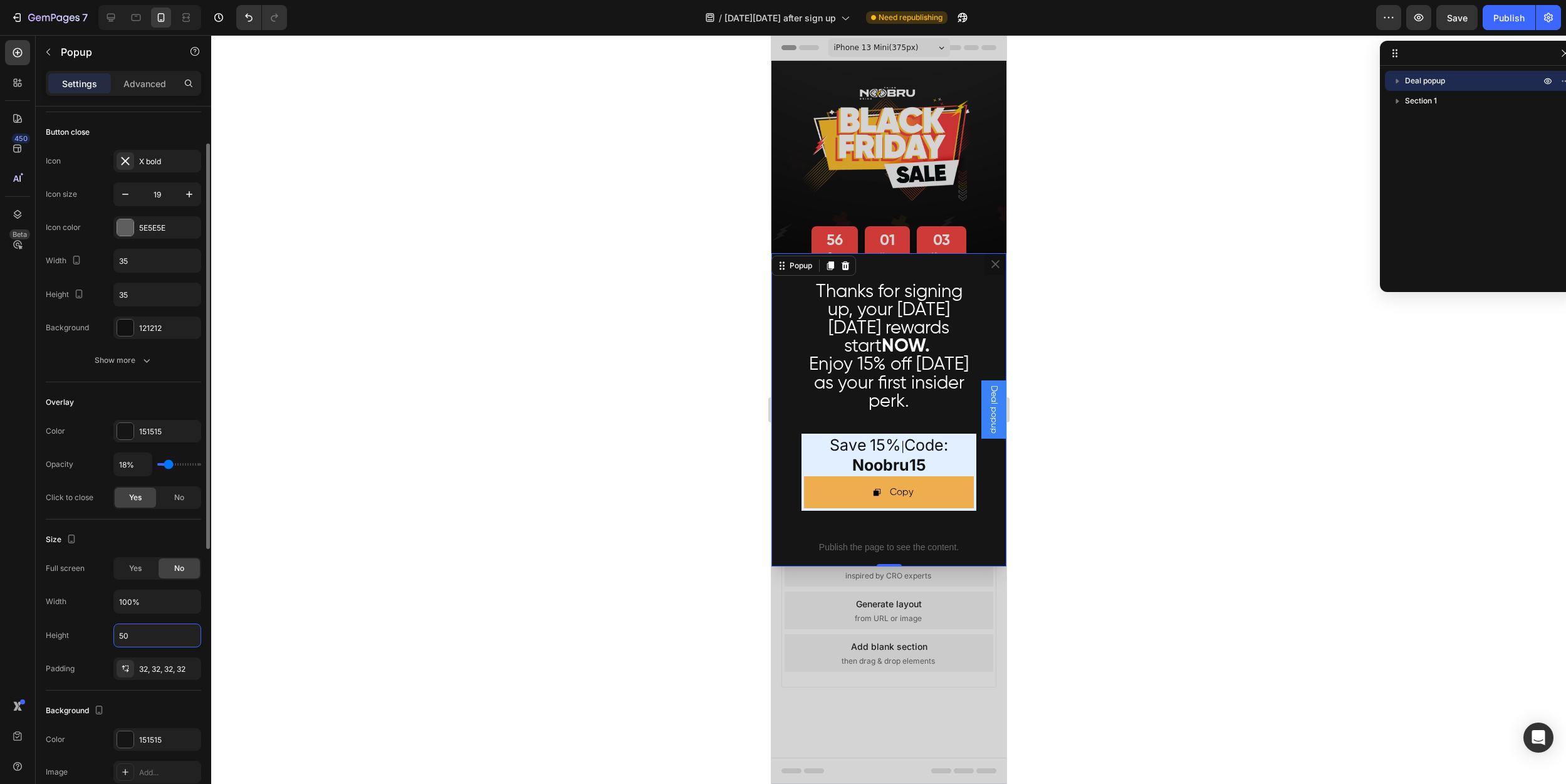
type input "5"
drag, startPoint x: 168, startPoint y: 641, endPoint x: 115, endPoint y: 638, distance: 53.1
click at [115, 638] on input "499" at bounding box center [157, 635] width 87 height 22
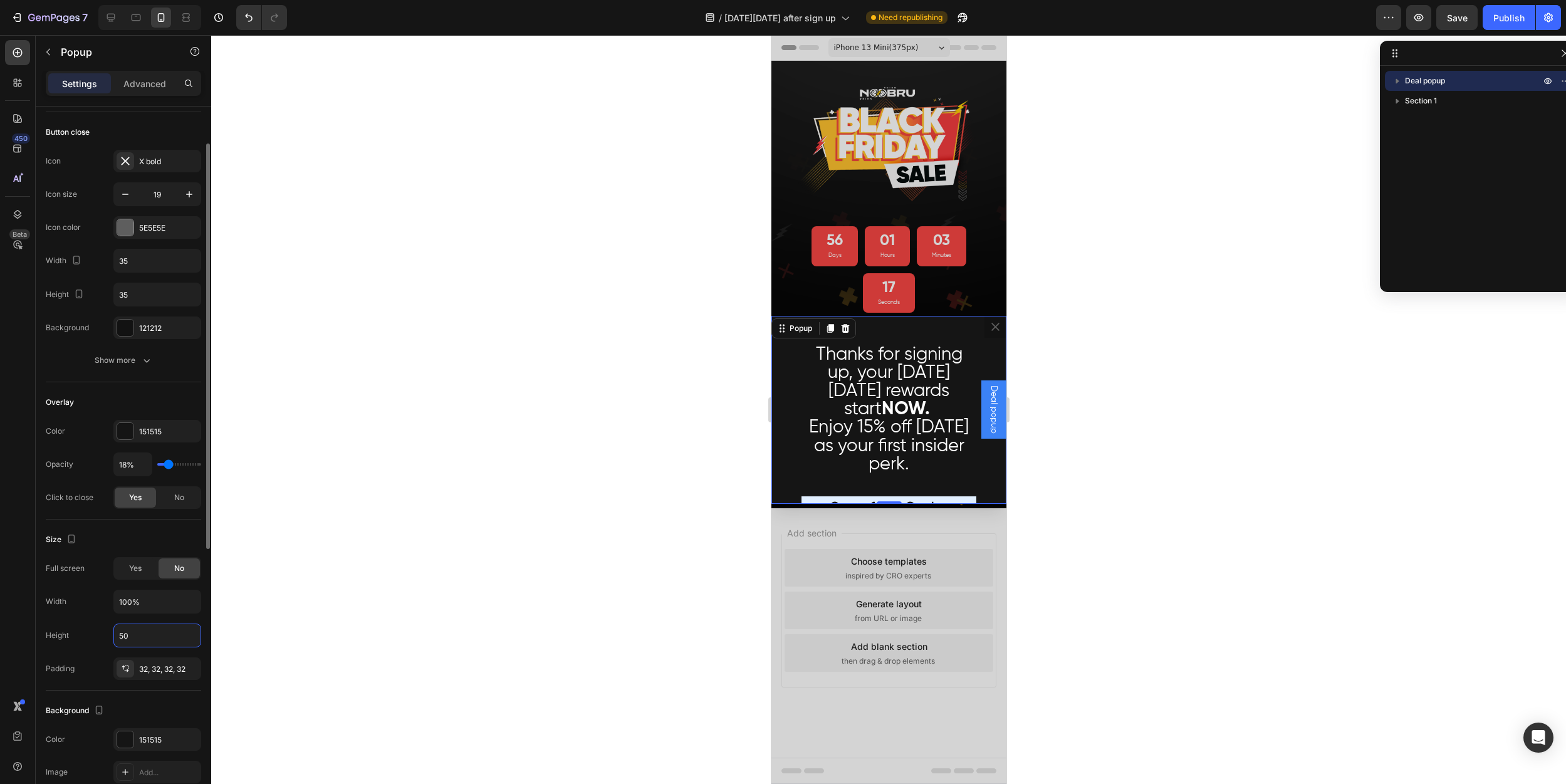
type input "500"
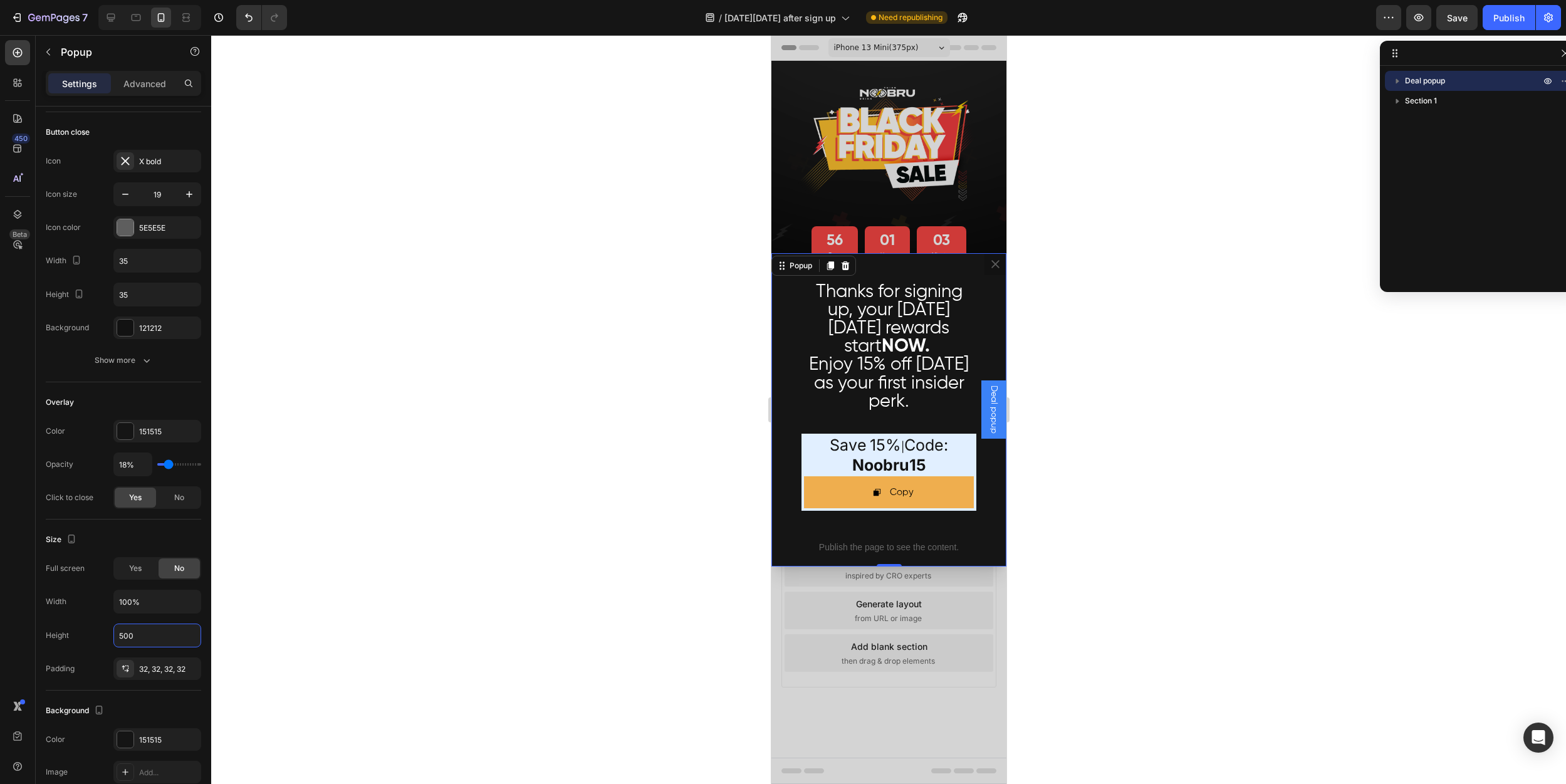
click at [429, 526] on div at bounding box center [888, 410] width 1355 height 749
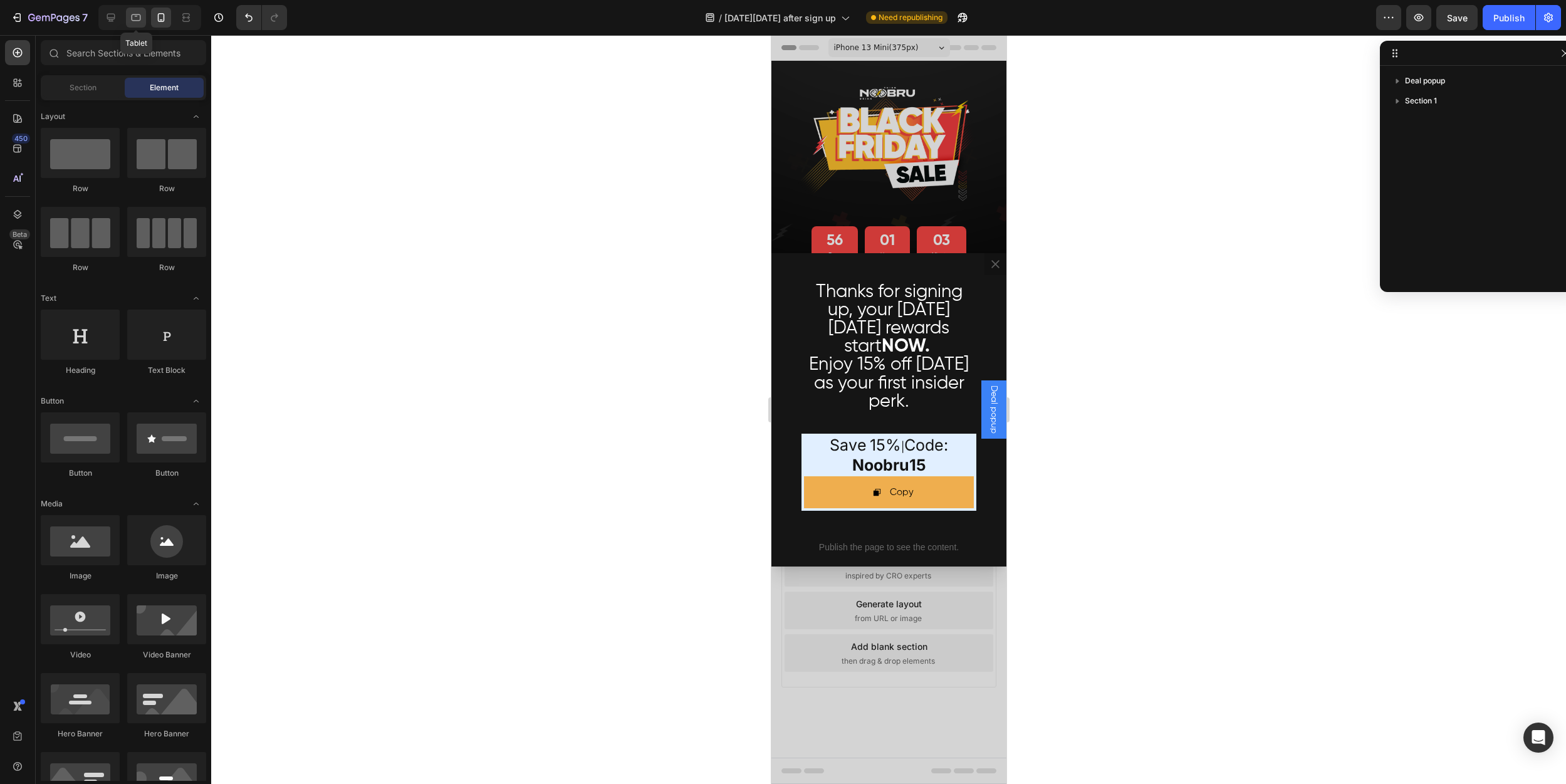
click at [132, 10] on div at bounding box center [136, 18] width 20 height 20
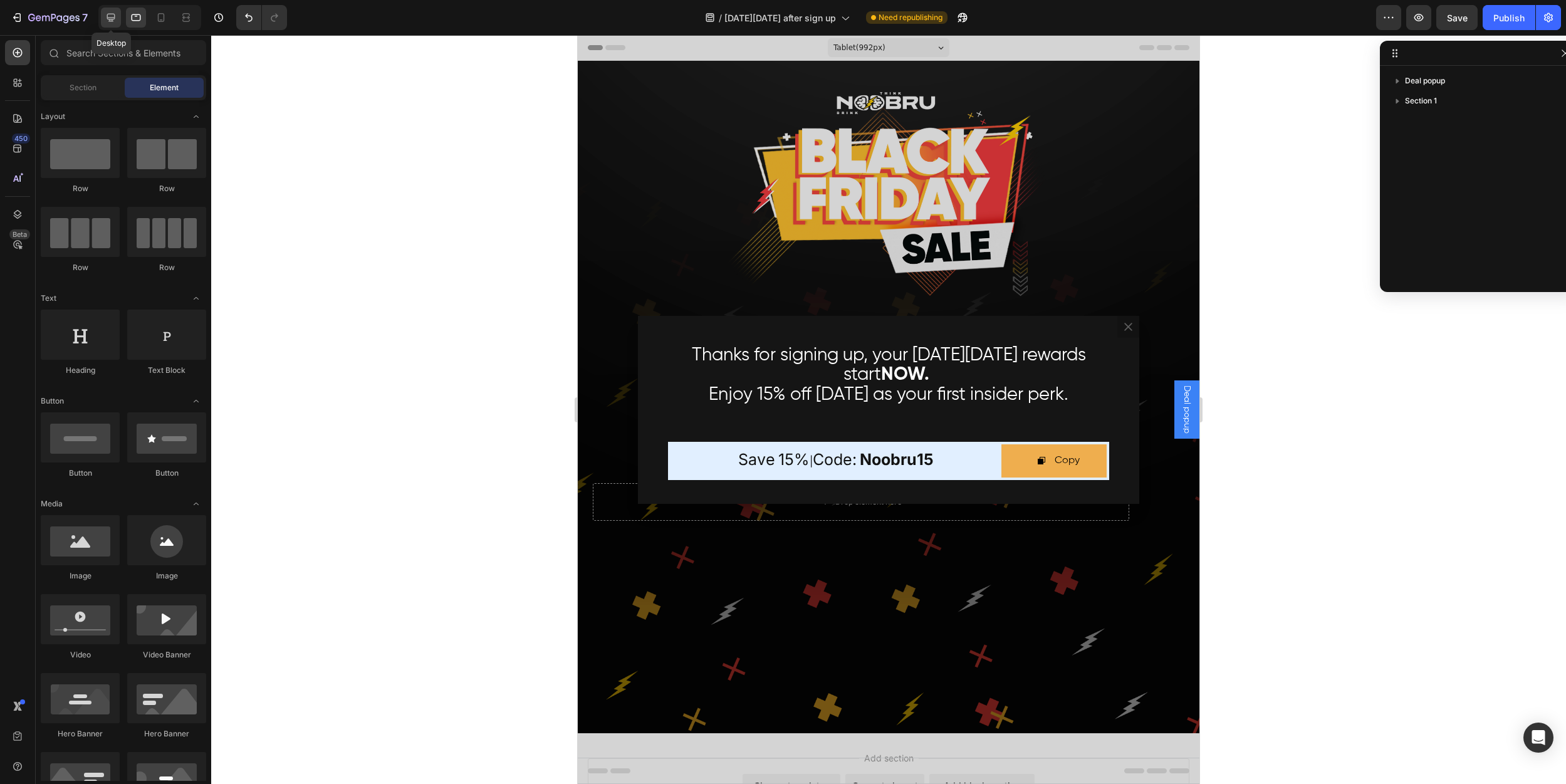
click at [105, 17] on icon at bounding box center [111, 18] width 13 height 13
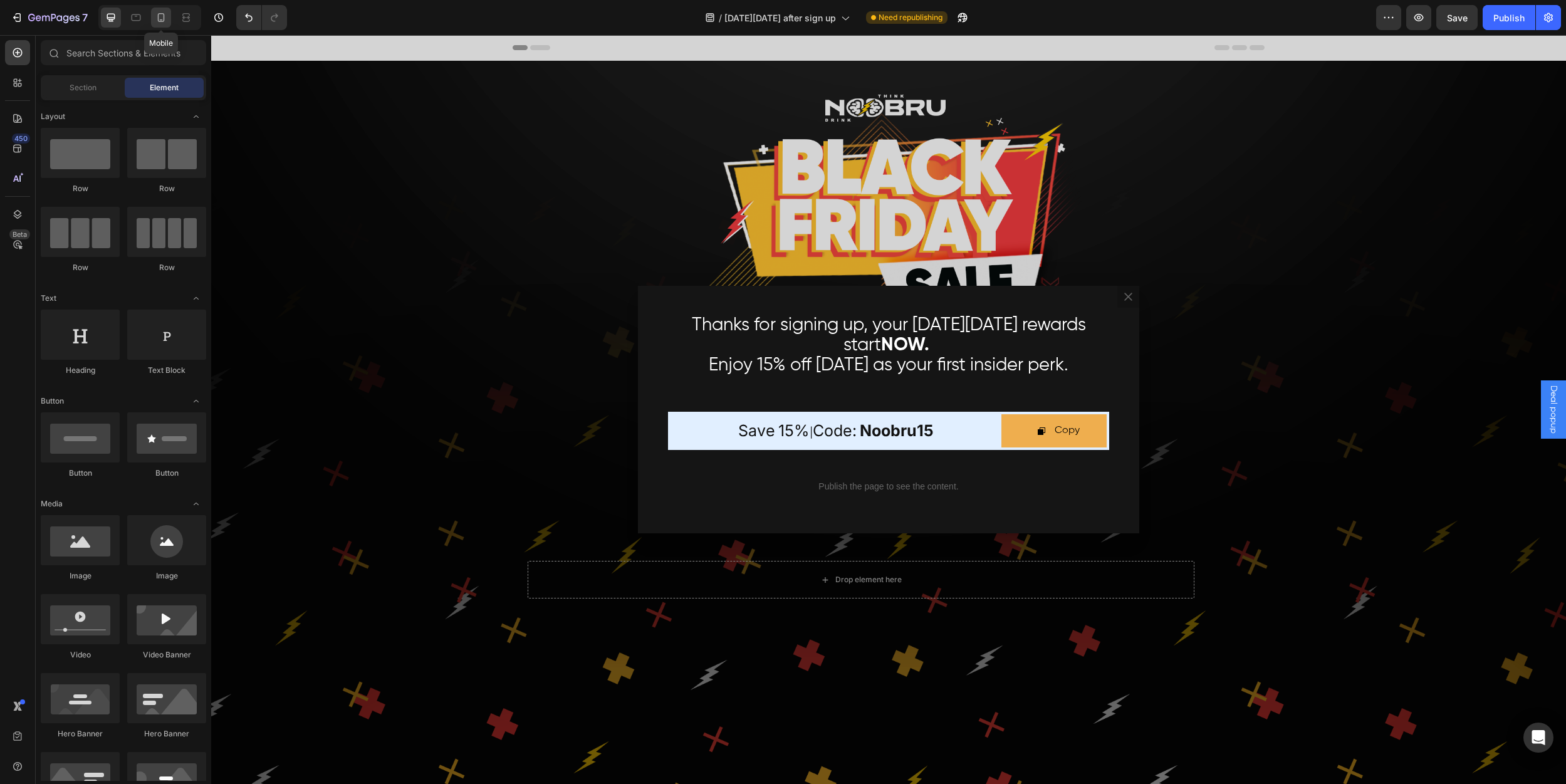
click at [168, 20] on div at bounding box center [161, 18] width 20 height 20
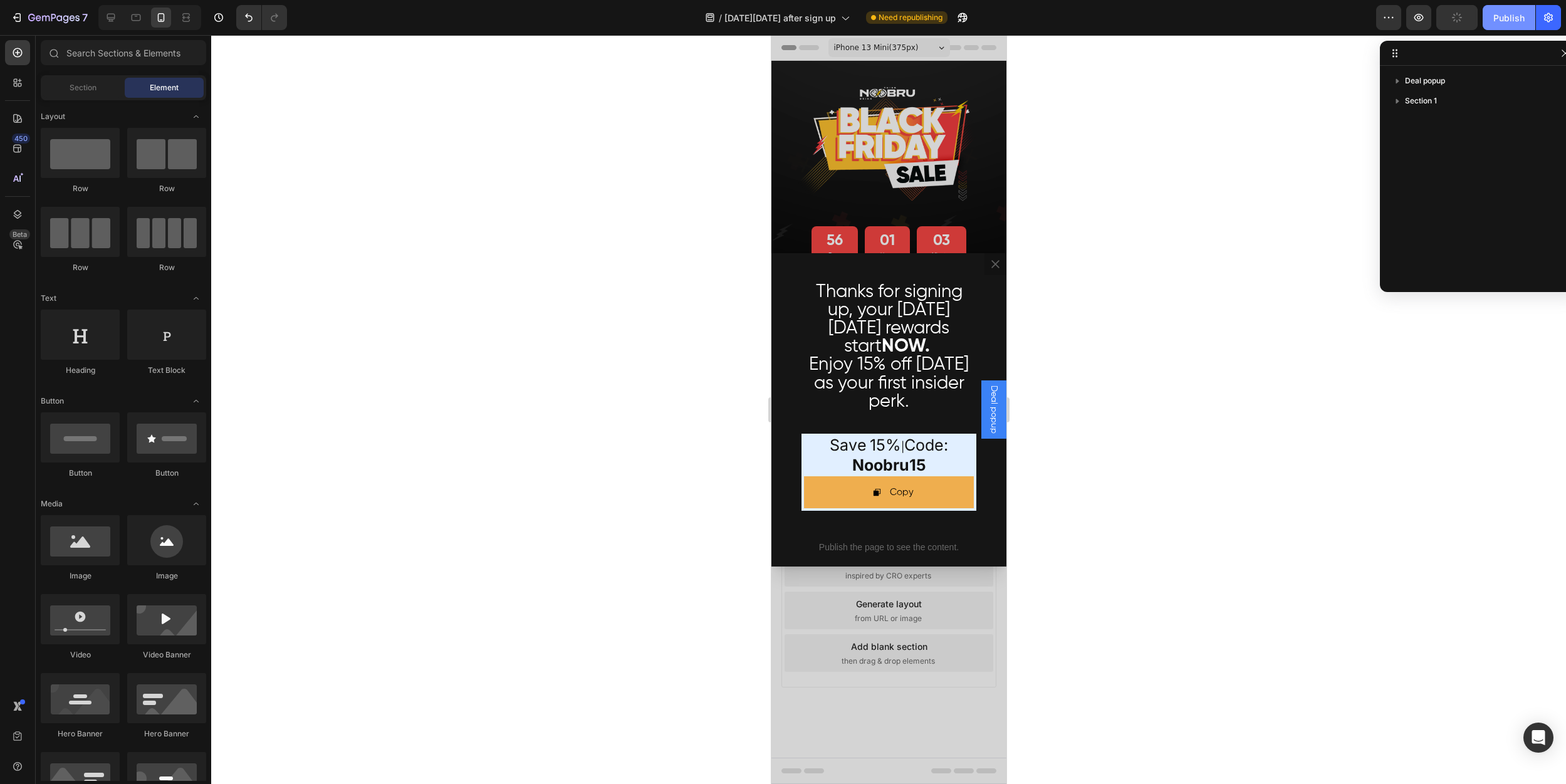
click at [1517, 11] on div "Publish" at bounding box center [1509, 18] width 31 height 13
